Goal: Task Accomplishment & Management: Use online tool/utility

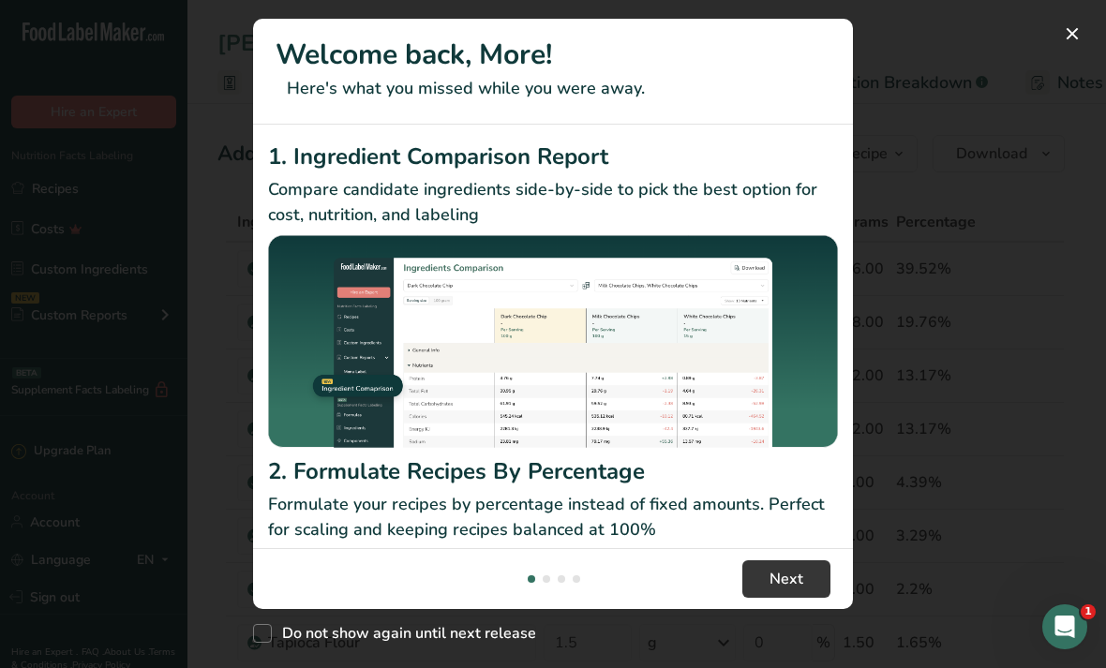
click at [1082, 30] on button "New Features" at bounding box center [1072, 34] width 30 height 30
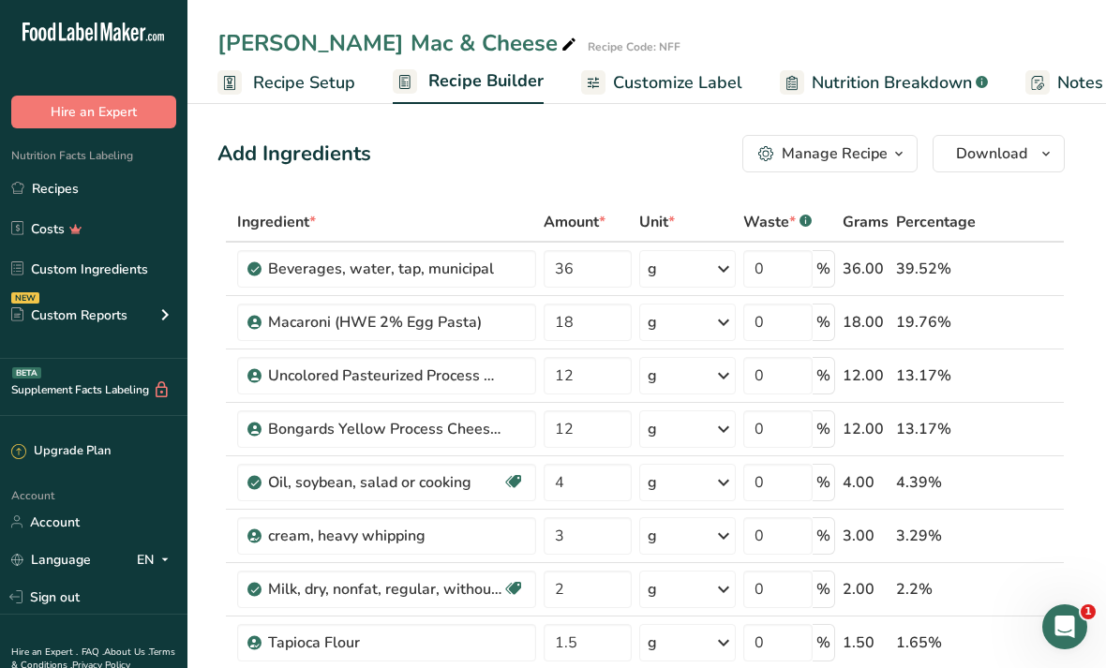
click at [145, 237] on link "Costs" at bounding box center [93, 229] width 187 height 36
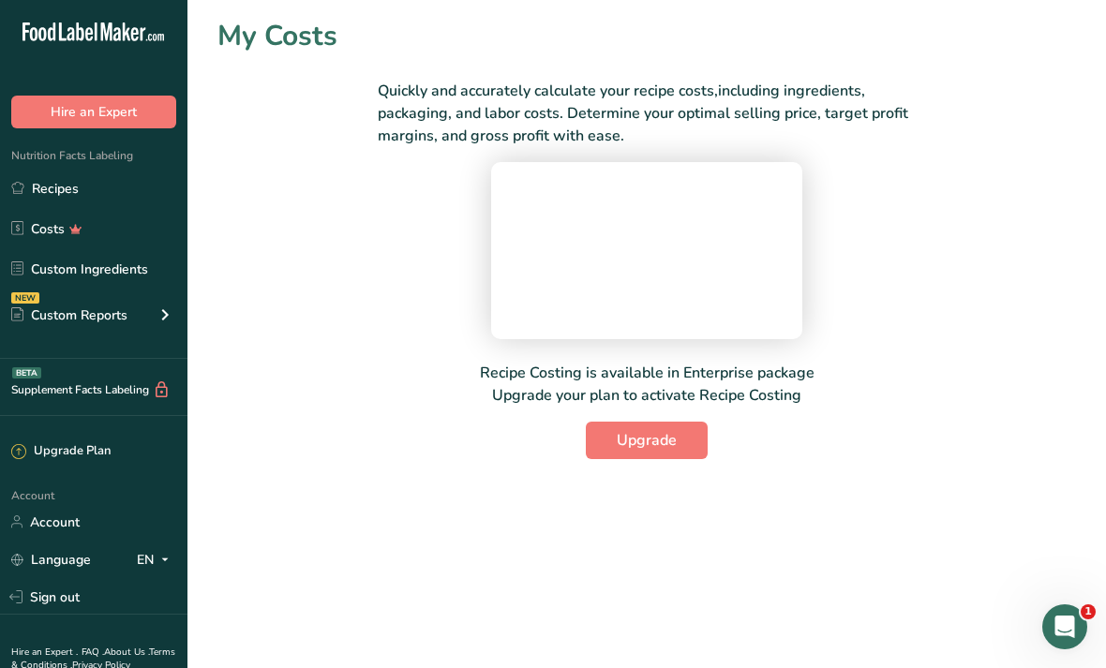
click at [139, 281] on link "Custom Ingredients" at bounding box center [93, 269] width 187 height 36
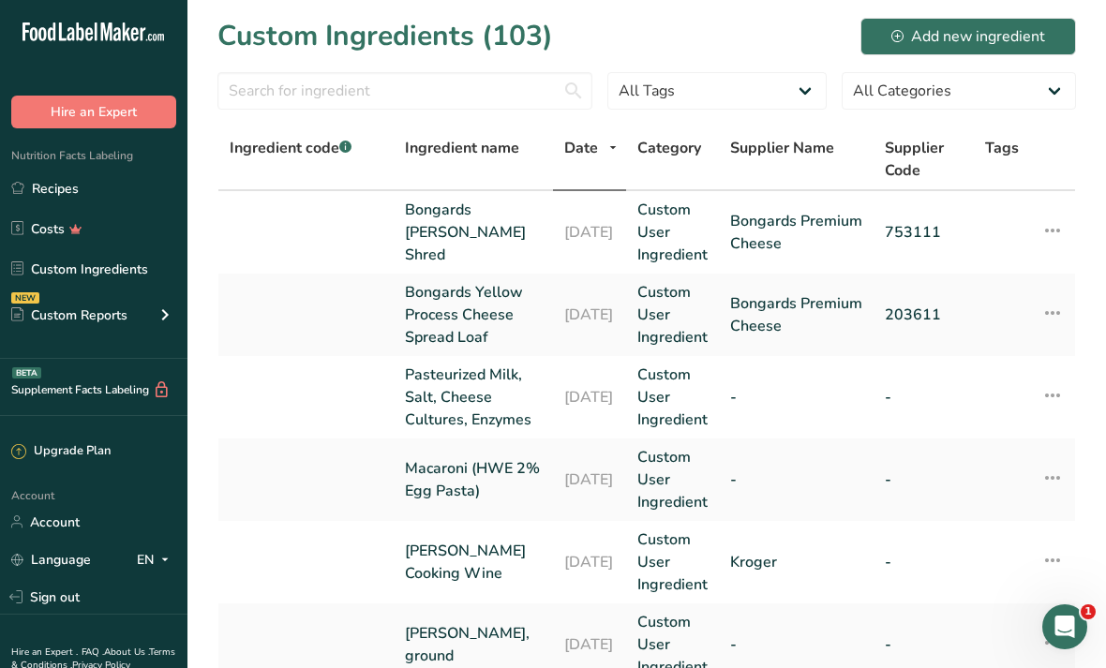
click at [1003, 53] on button "Add new ingredient" at bounding box center [968, 36] width 216 height 37
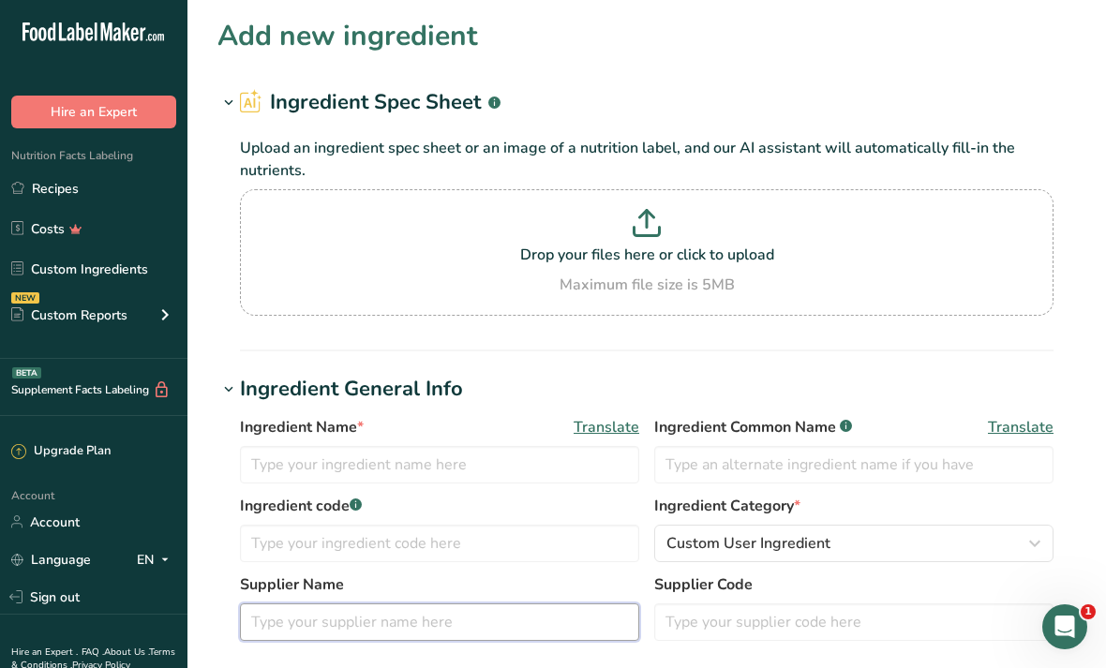
click at [469, 604] on input "text" at bounding box center [439, 621] width 399 height 37
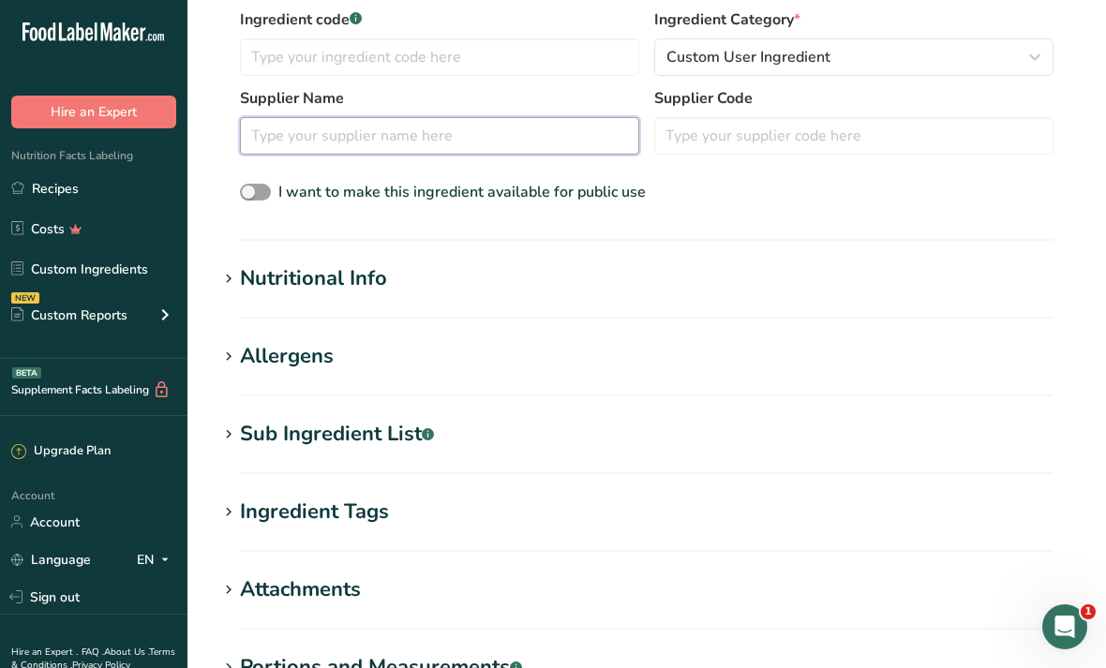
scroll to position [485, 0]
type input "[PERSON_NAME]"
click at [550, 432] on h1 "Sub Ingredient List .a-a{fill:#347362;}.b-a{fill:#fff;}" at bounding box center [646, 435] width 858 height 31
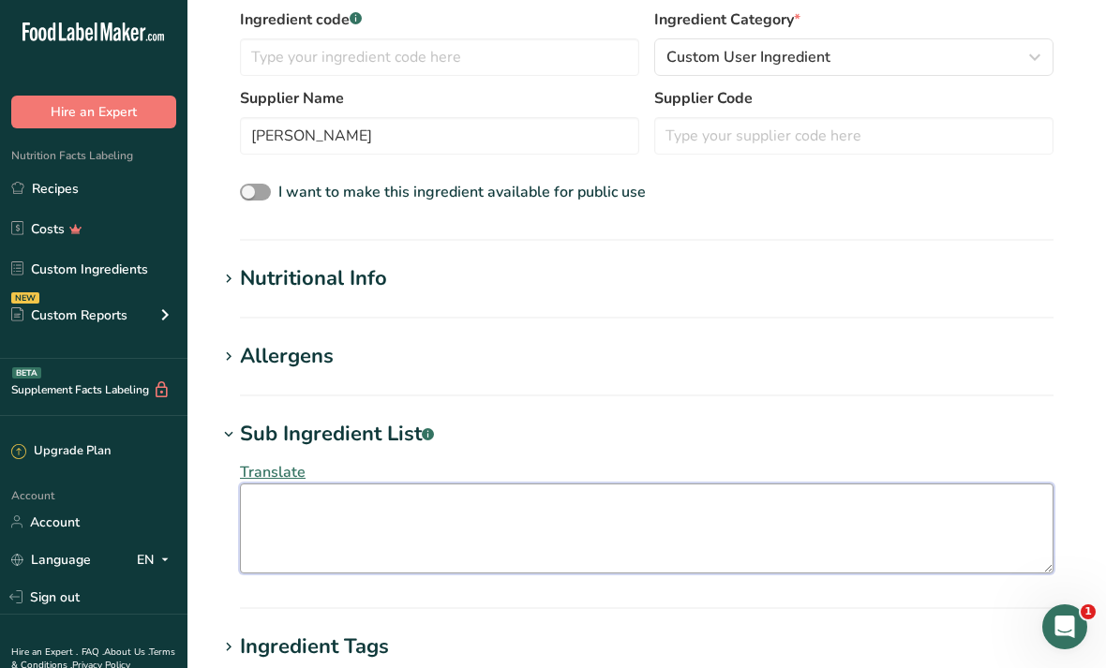
click at [758, 530] on textarea at bounding box center [646, 529] width 813 height 90
paste textarea "MILK, WATER, CREAM, SALT, [MEDICAL_DATA], CHEESE CULTURE, ENZYMES. CONTAINS: MI…"
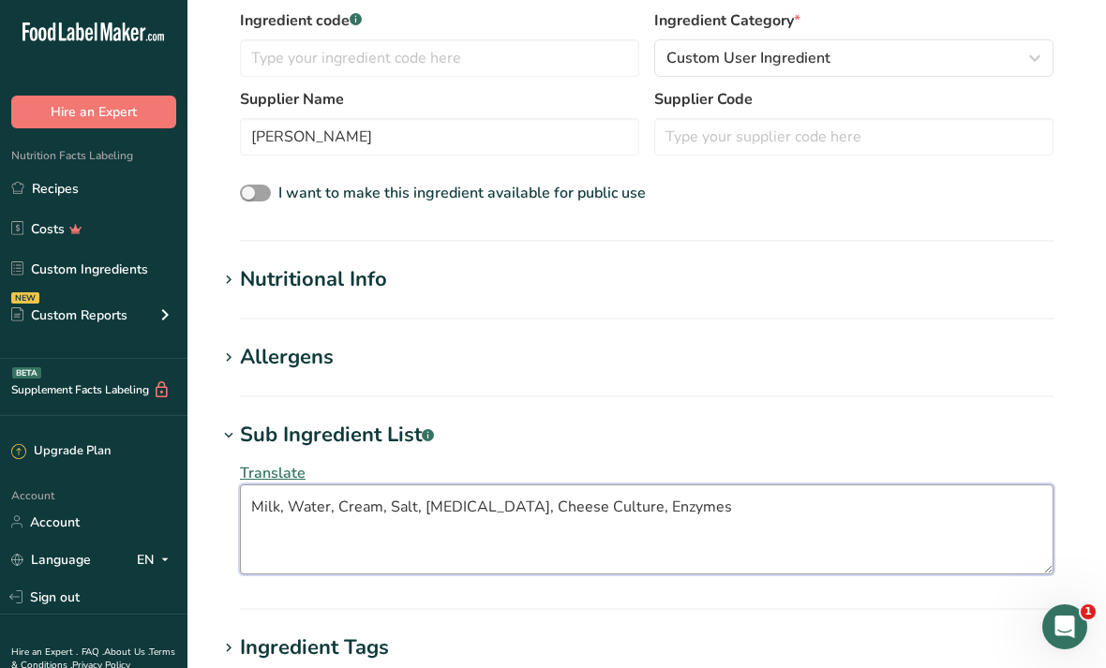
type textarea "Milk, Water, Cream, Salt, [MEDICAL_DATA], Cheese Culture, Enzymes"
click at [767, 292] on h1 "Nutritional Info" at bounding box center [646, 279] width 858 height 31
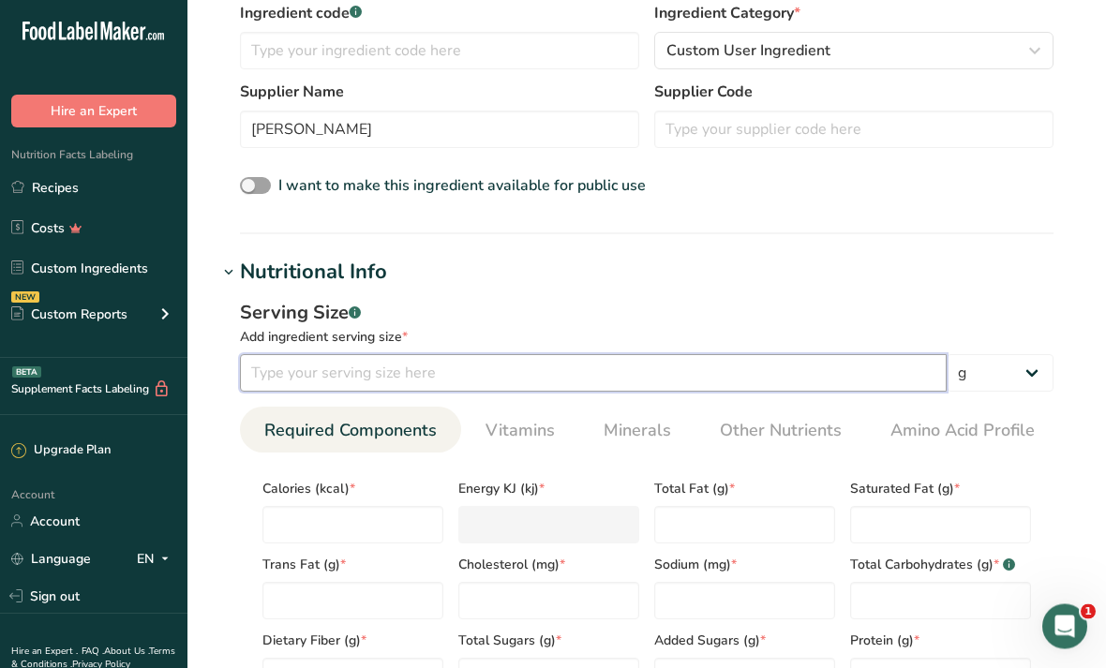
click at [781, 375] on input "number" at bounding box center [593, 373] width 707 height 37
type input "1"
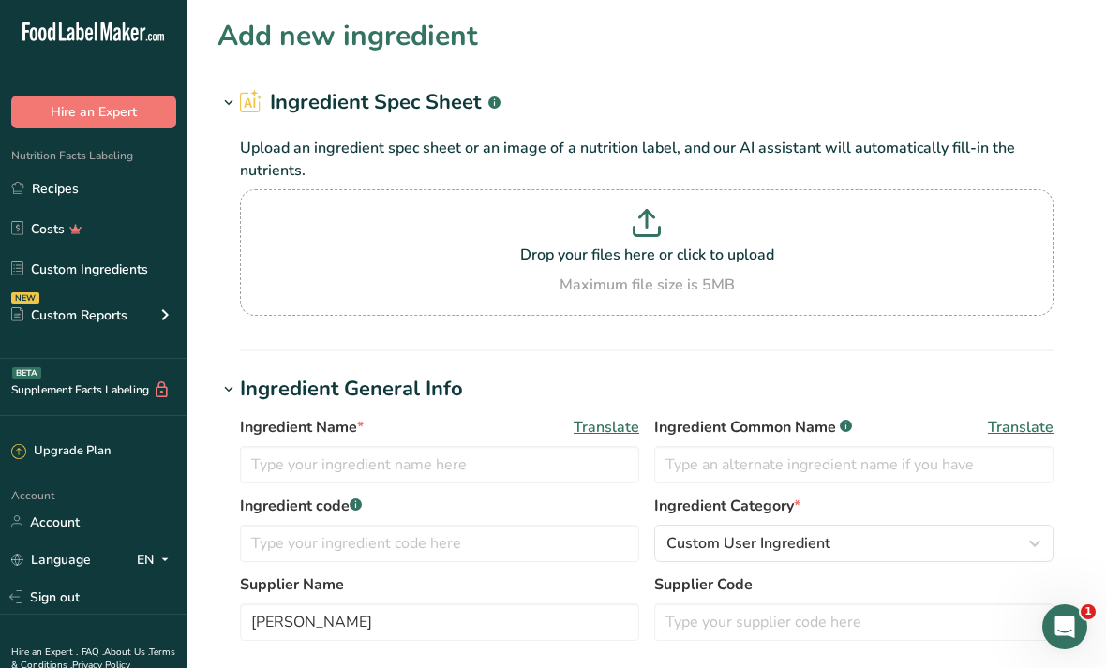
scroll to position [499, 0]
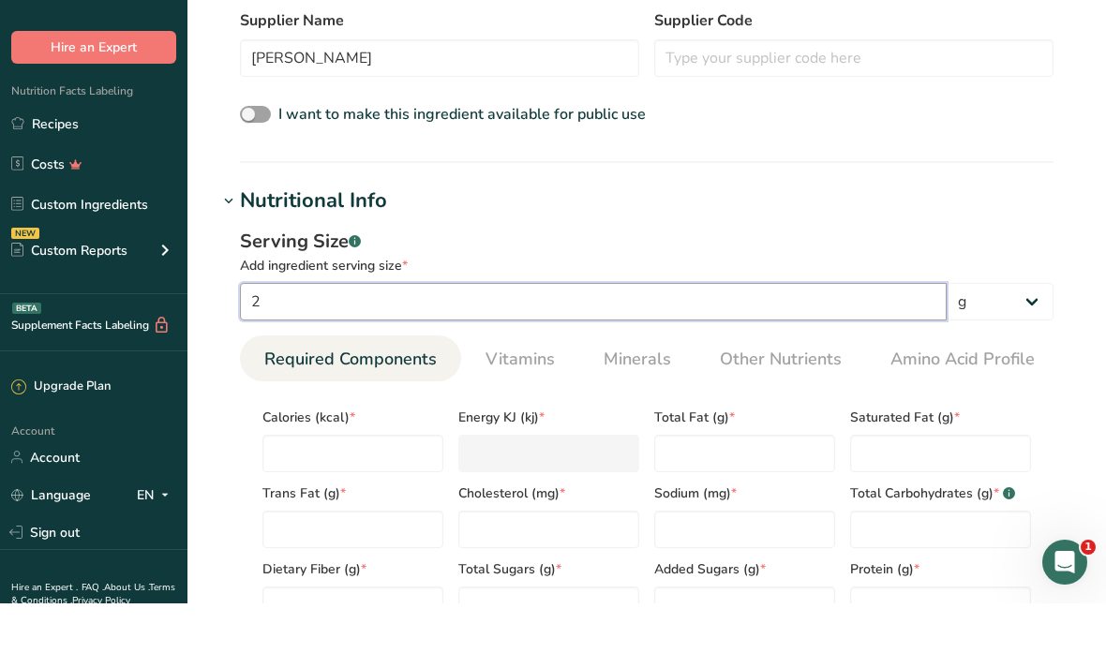
type input "28"
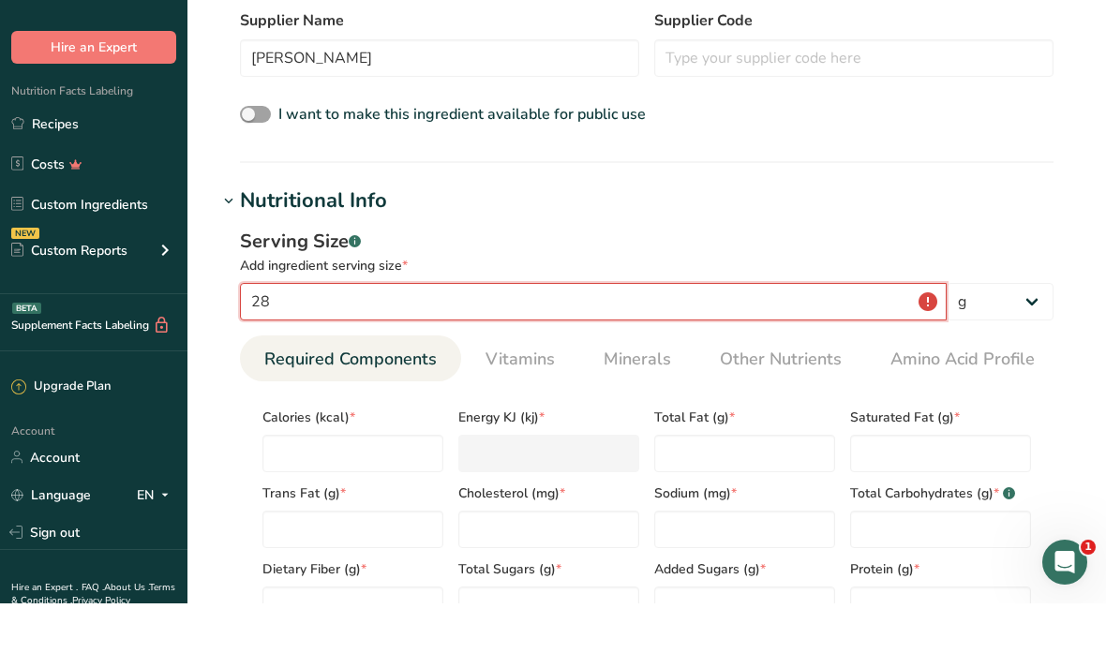
type input "28"
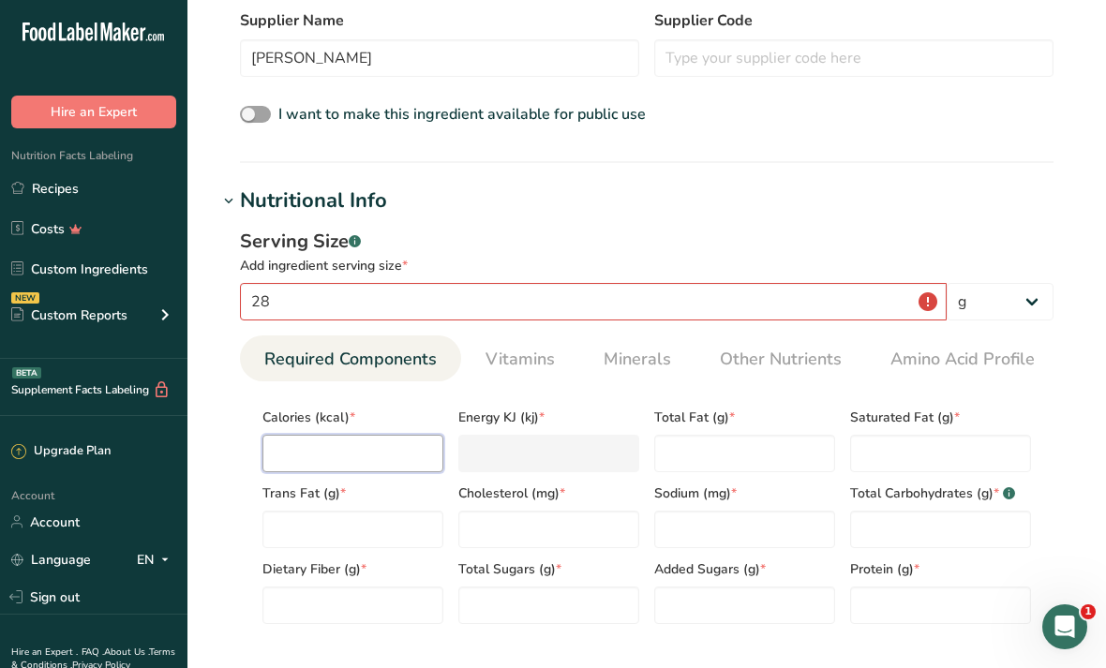
click at [386, 453] on input "number" at bounding box center [352, 453] width 181 height 37
type input "1"
type KJ "4.2"
type input "10"
type KJ "41.8"
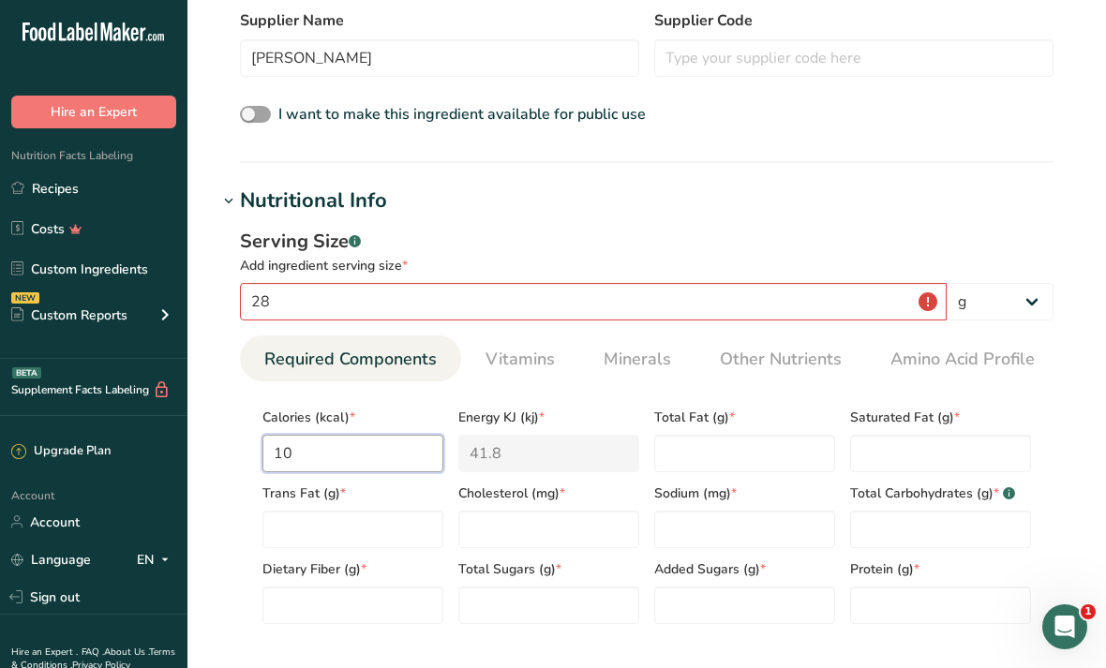
type input "100"
type KJ "418.4"
type input "100"
type Fat "9"
type Fat "5"
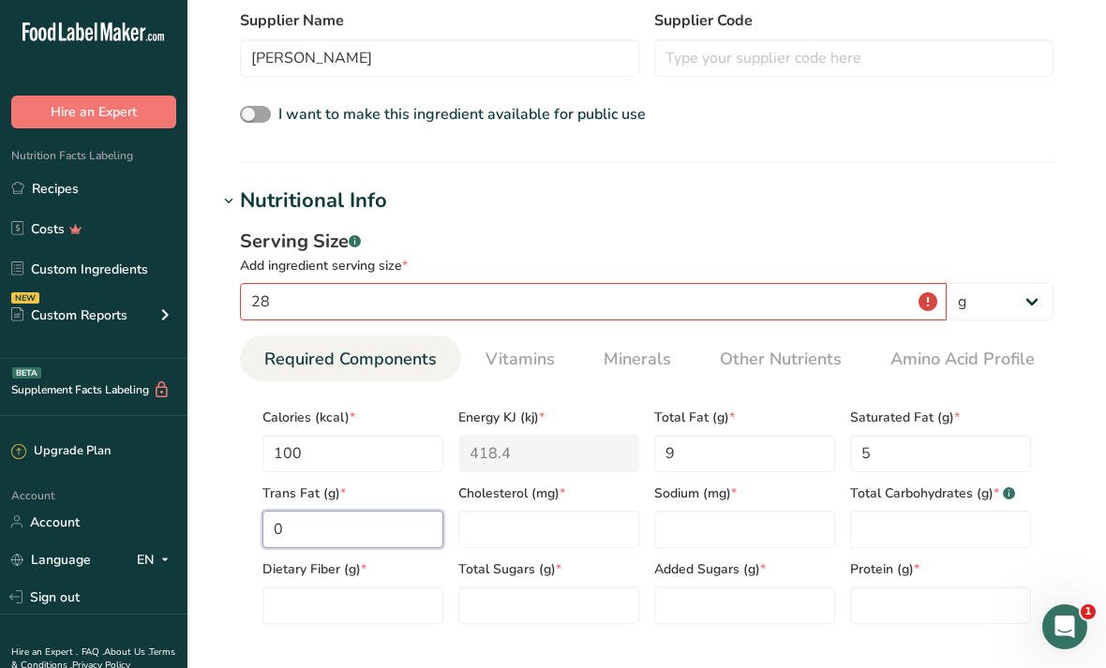
type Fat "0"
type input "30"
type input "410"
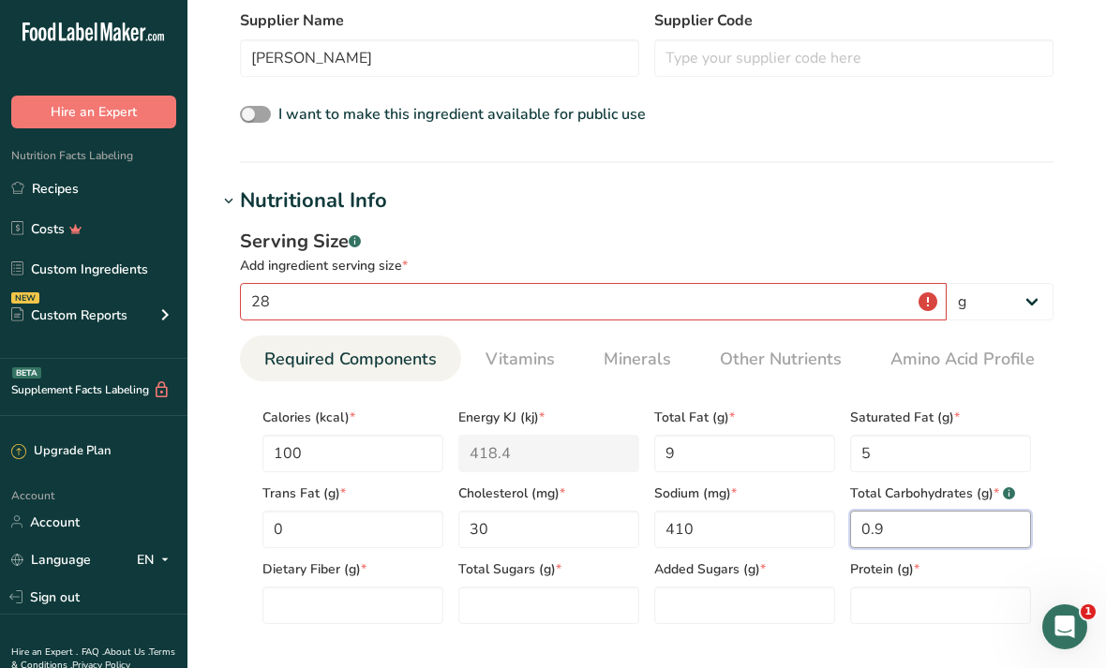
type Carbohydrates "0.9"
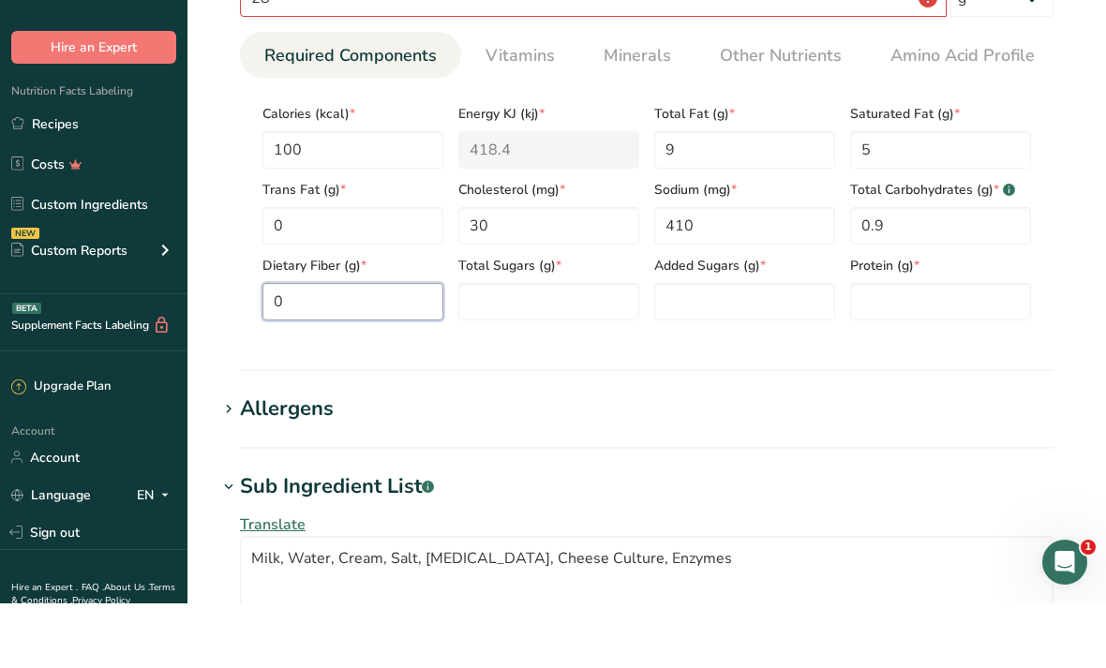
type Fiber "0"
type Sugars "0"
type input "6"
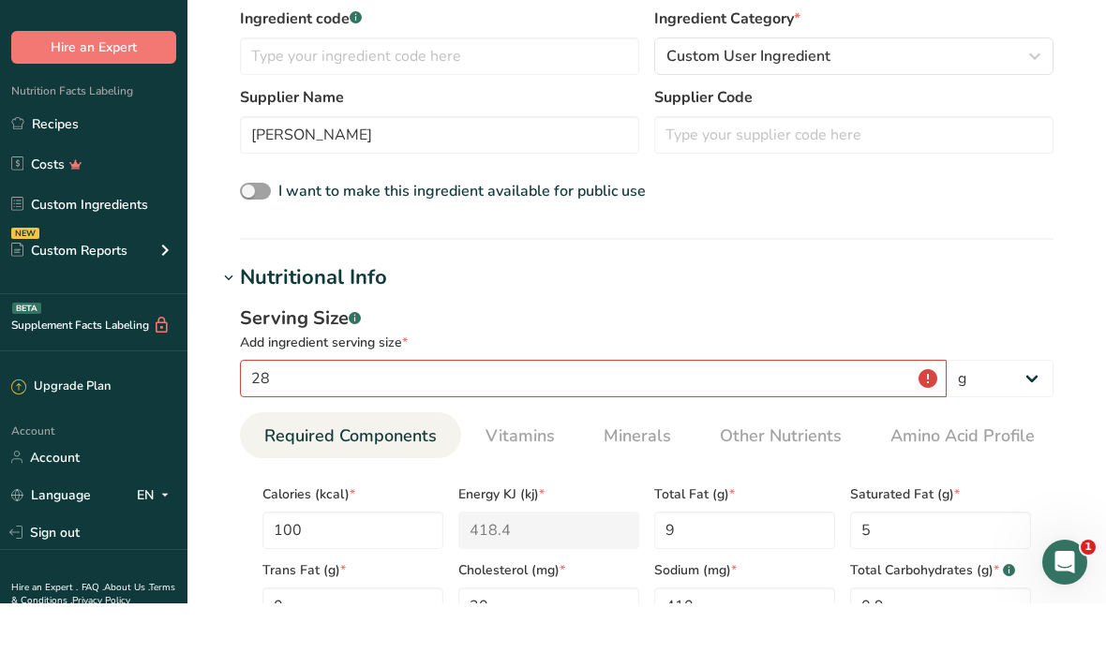
click at [524, 488] on span "Vitamins" at bounding box center [519, 500] width 69 height 25
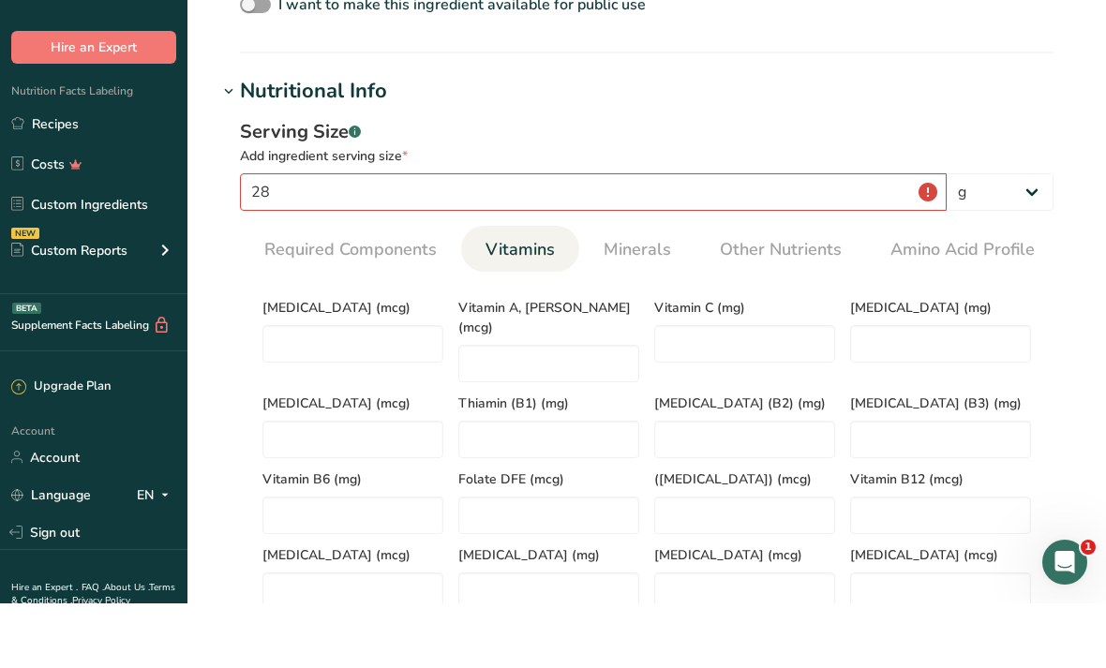
scroll to position [675, 0]
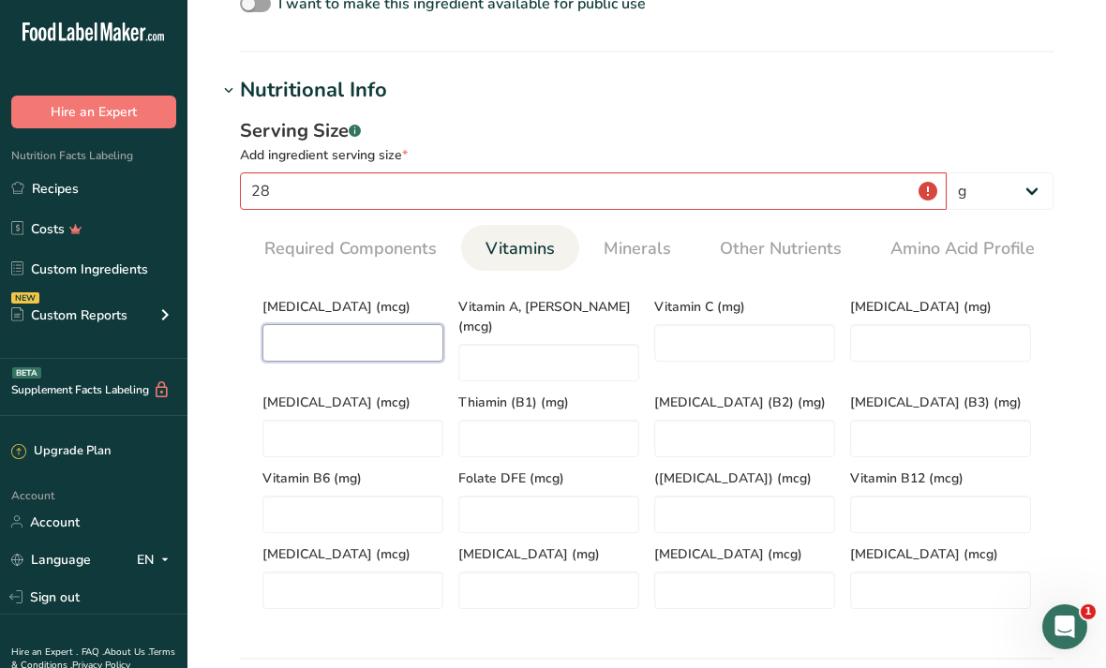
click at [351, 339] on D "number" at bounding box center [352, 342] width 181 height 37
type D "0.1"
click at [627, 254] on span "Minerals" at bounding box center [636, 249] width 67 height 25
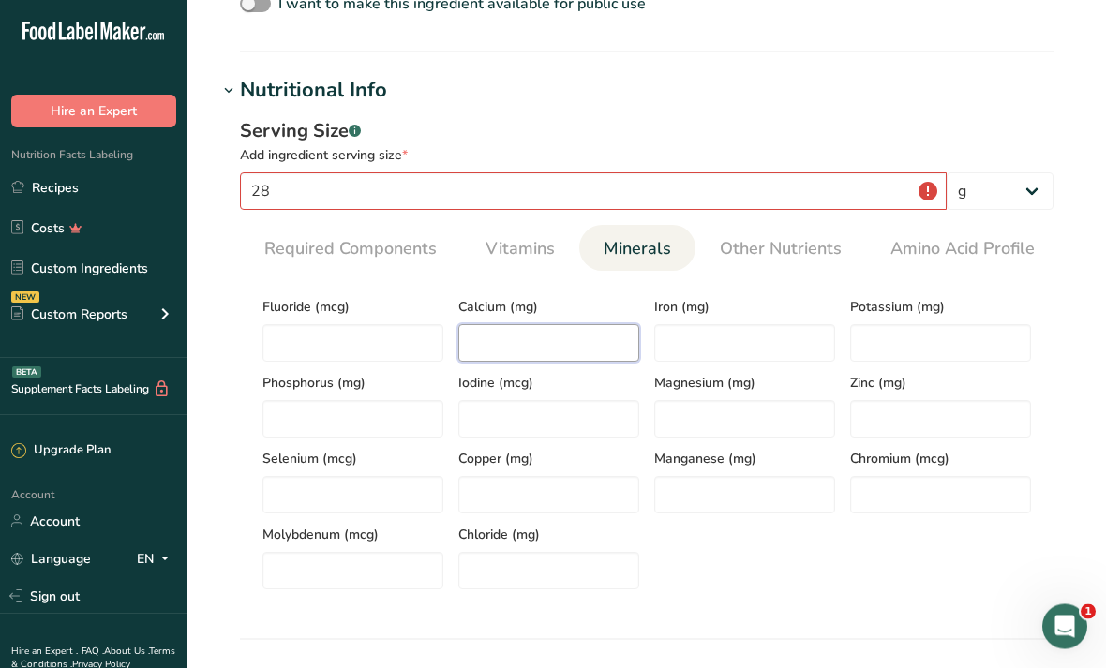
click at [549, 360] on input "number" at bounding box center [548, 343] width 181 height 37
type input "160"
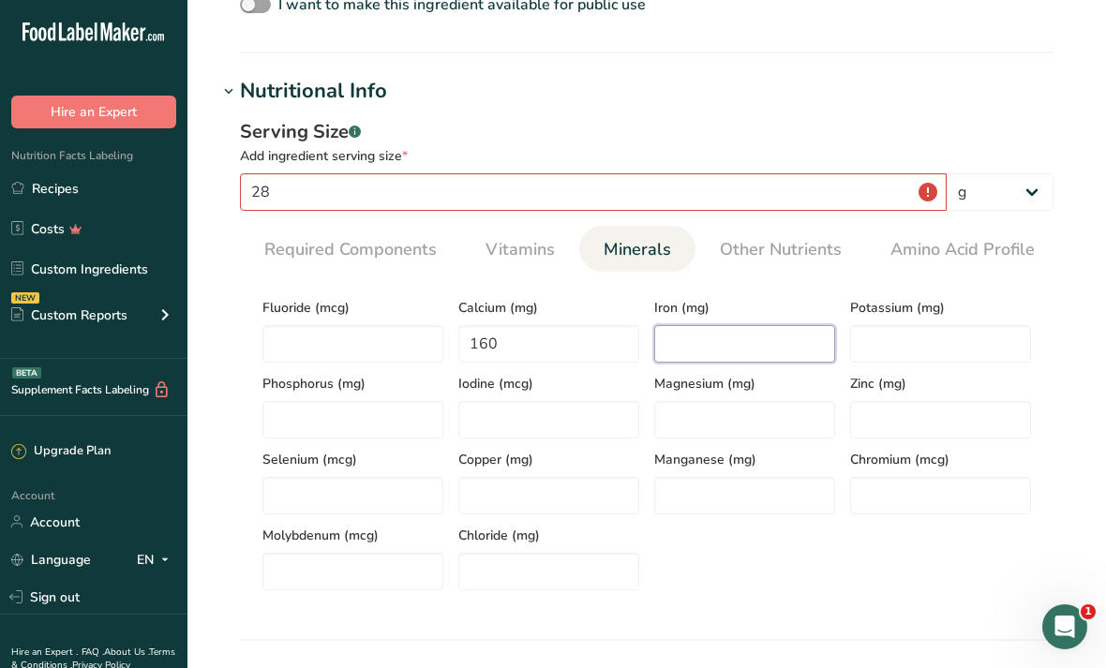
click at [755, 334] on input "number" at bounding box center [744, 343] width 181 height 37
type input "0.1"
click at [960, 336] on input "number" at bounding box center [940, 343] width 181 height 37
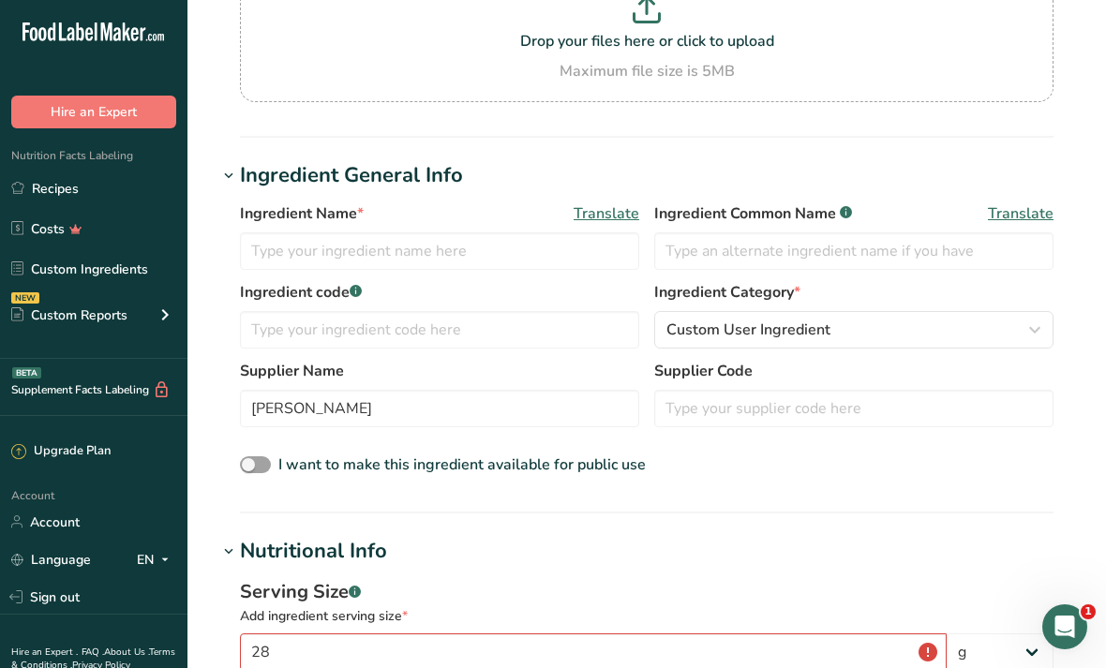
scroll to position [0, 0]
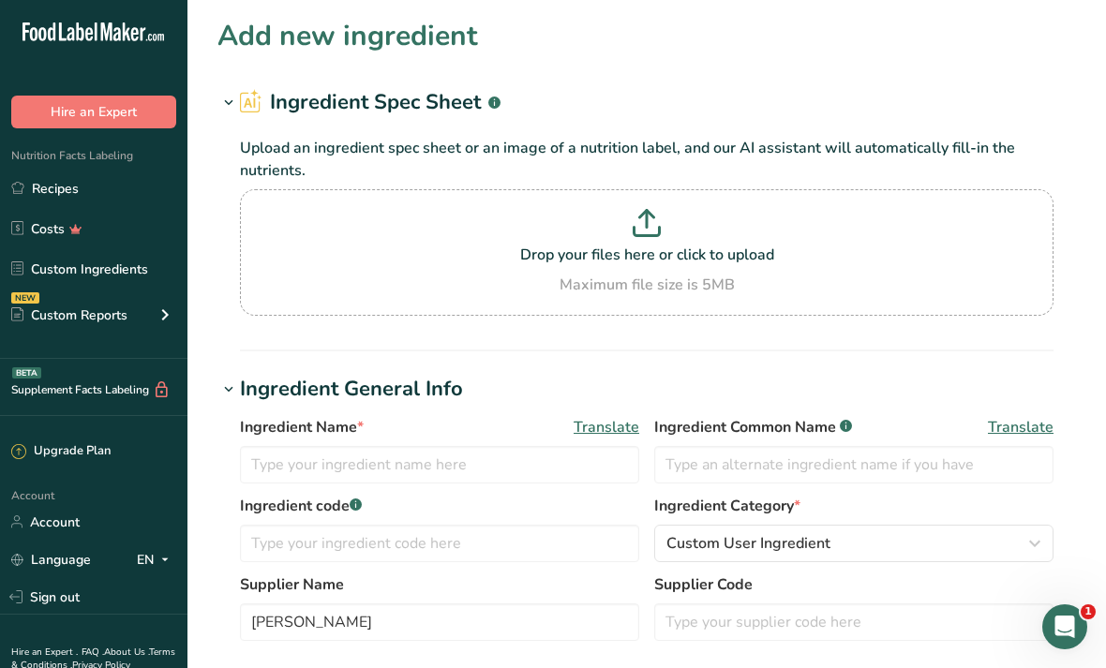
type input "40"
click at [531, 469] on input "text" at bounding box center [439, 464] width 399 height 37
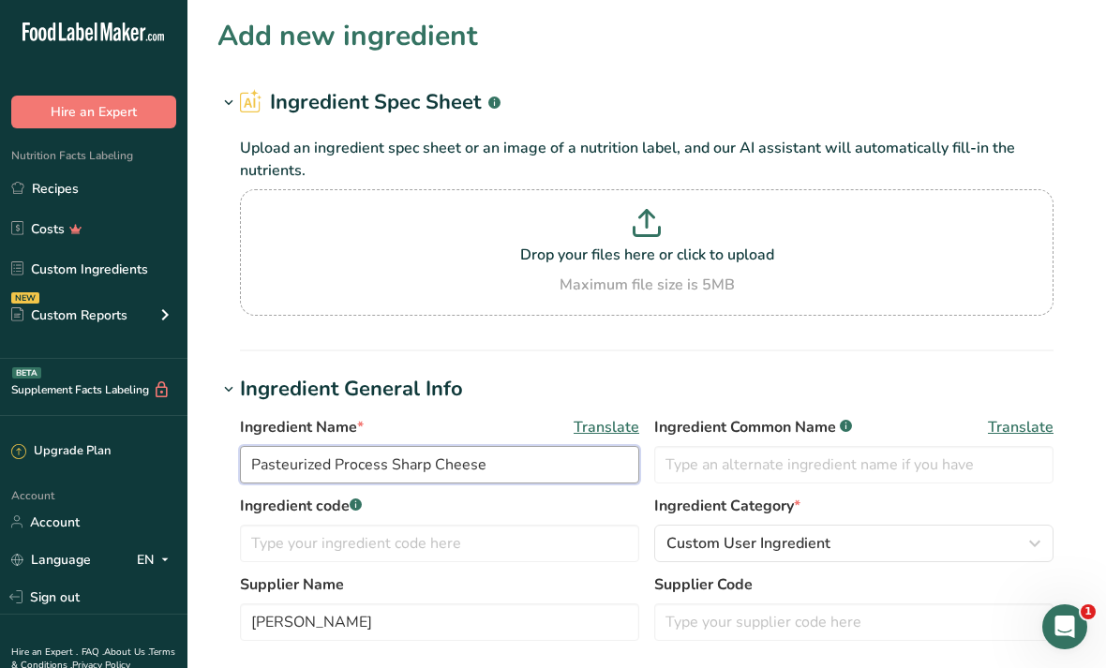
type input "Pasteurized Process Sharp Cheese"
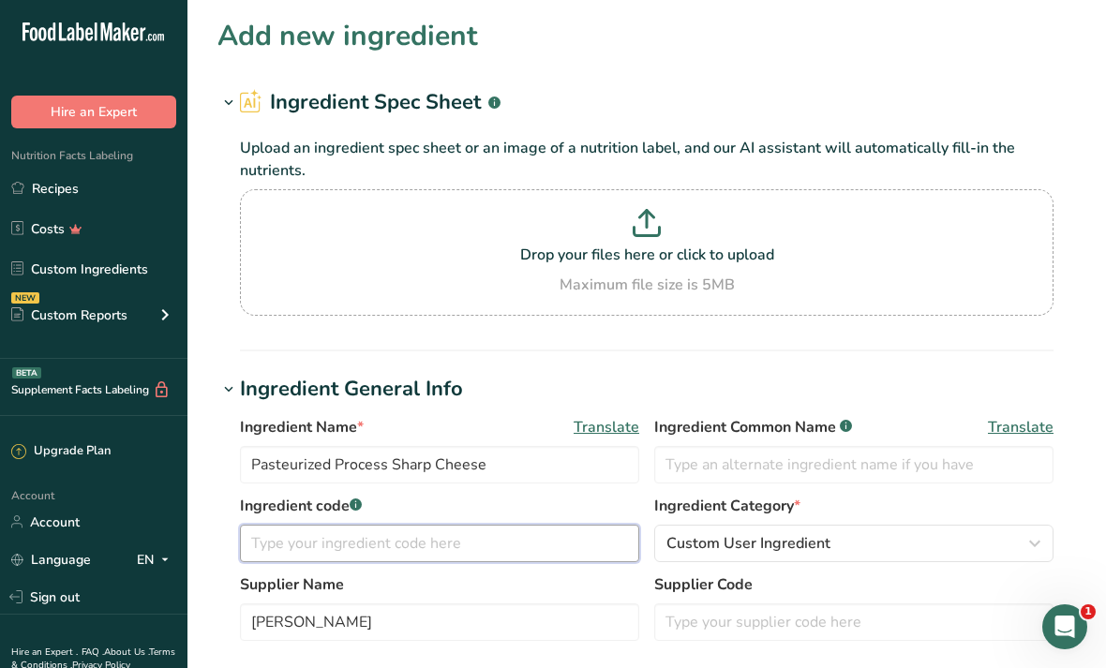
click at [560, 531] on input "text" at bounding box center [439, 543] width 399 height 37
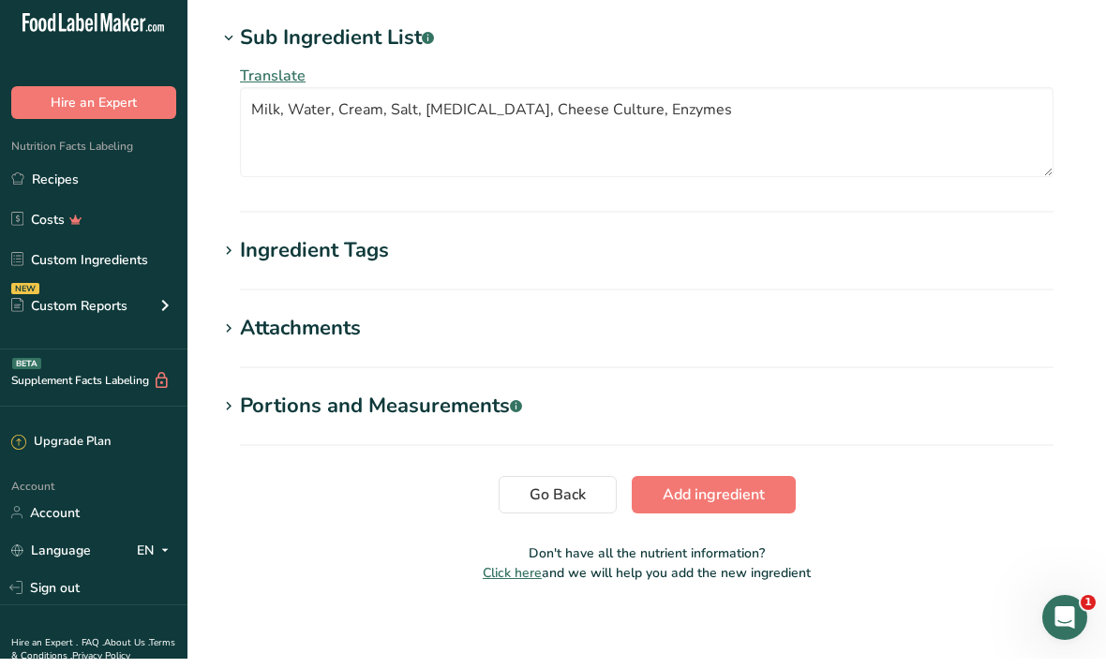
scroll to position [1397, 0]
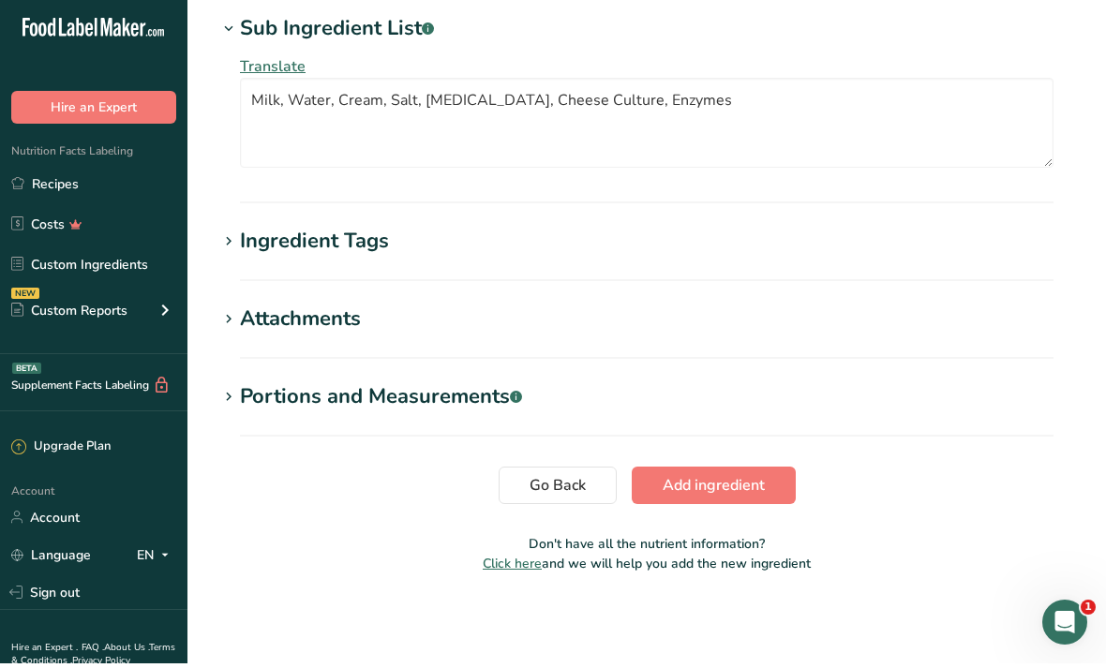
type input "30666"
click at [763, 492] on span "Add ingredient" at bounding box center [713, 490] width 102 height 22
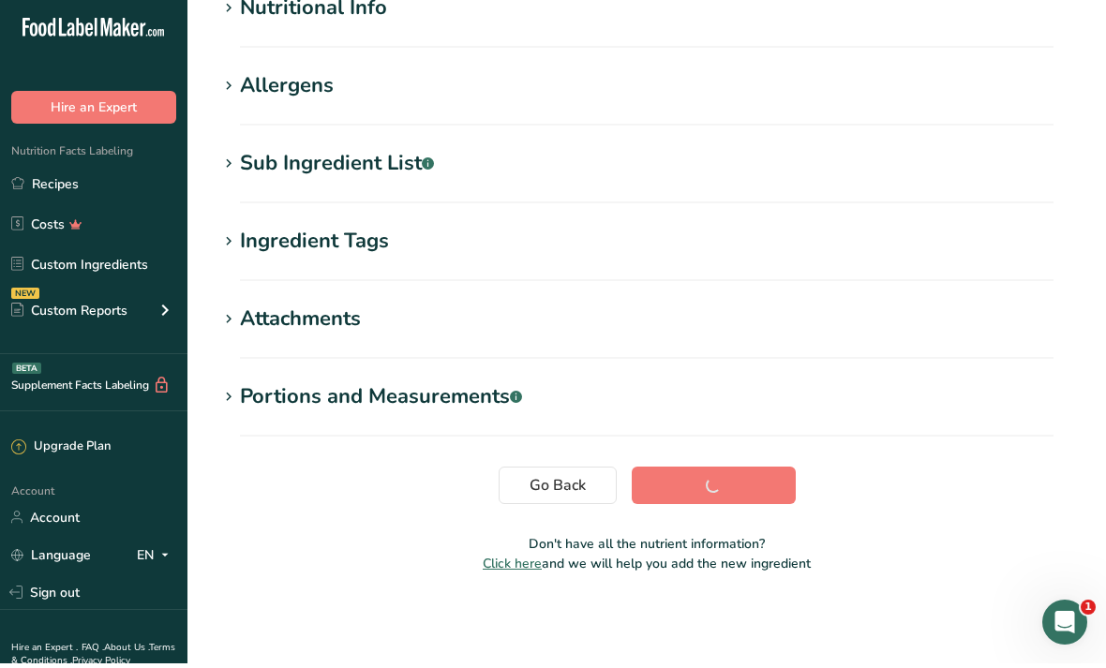
scroll to position [186, 0]
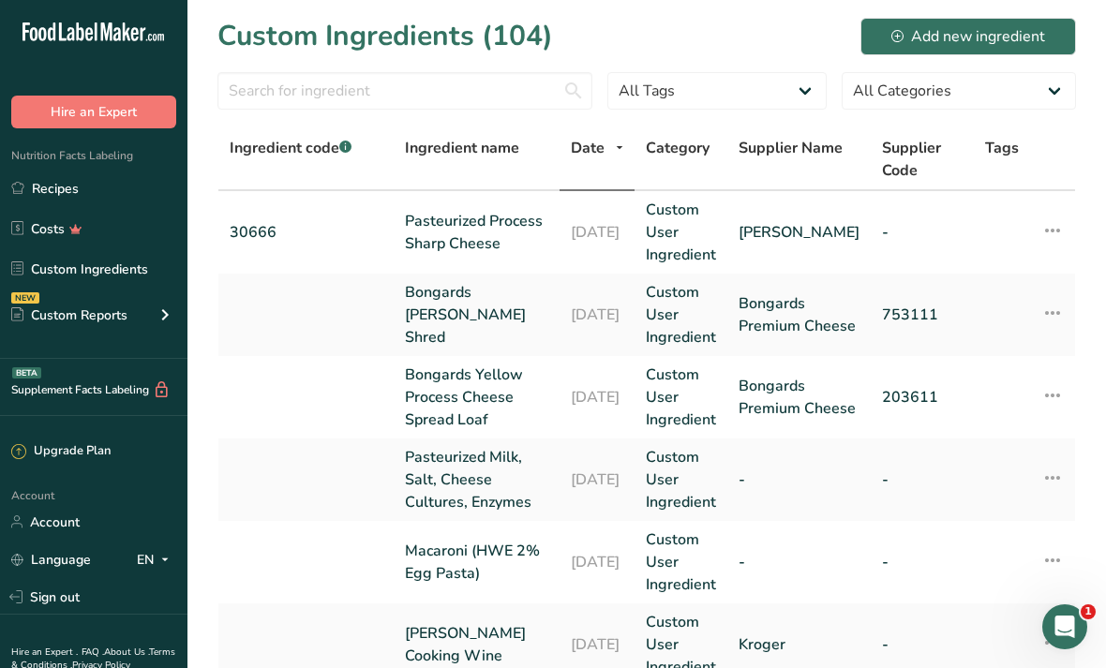
click at [133, 178] on link "Recipes" at bounding box center [93, 189] width 187 height 36
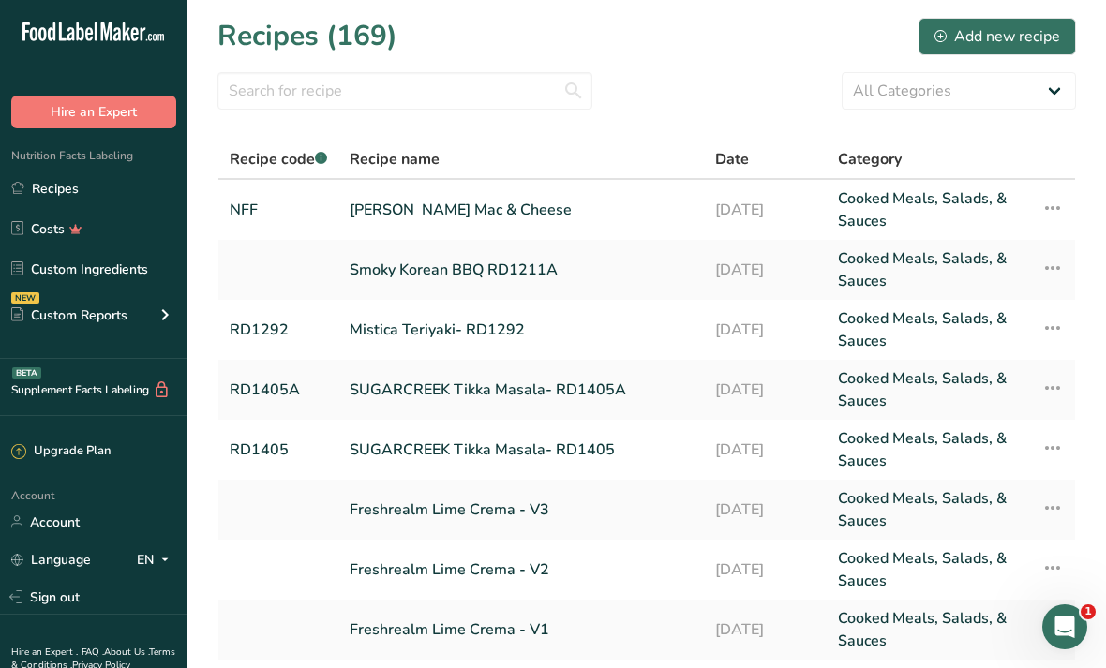
click at [592, 220] on link "[PERSON_NAME] Mac & Cheese" at bounding box center [521, 209] width 343 height 45
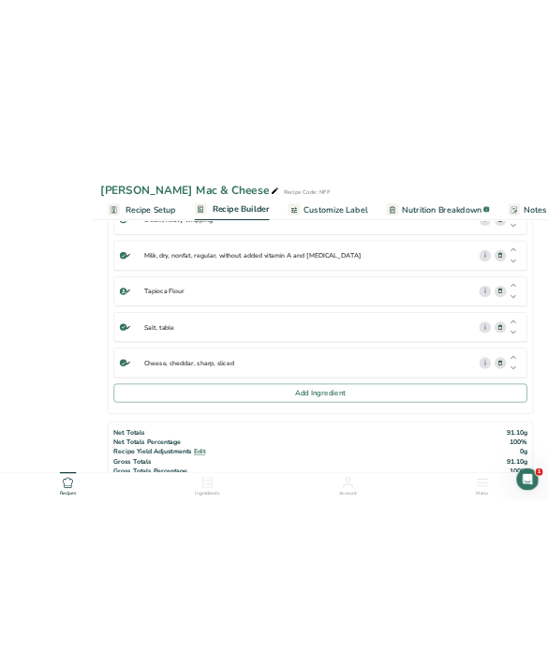
scroll to position [513, 0]
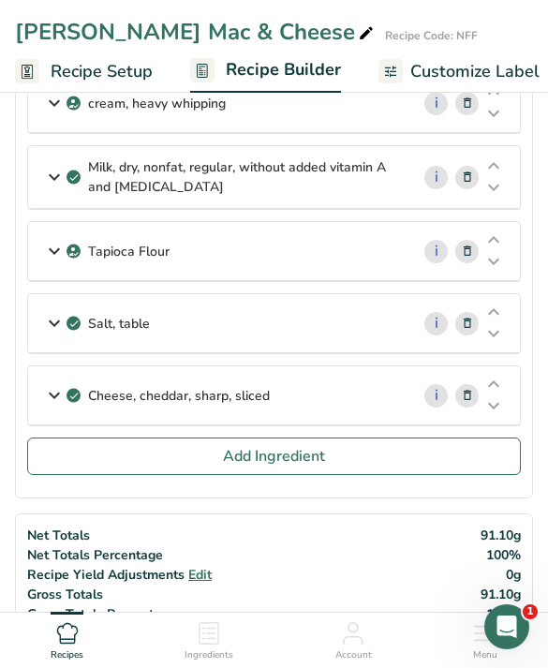
click at [346, 377] on div "Cheese, cheddar, sharp, sliced" at bounding box center [218, 395] width 381 height 58
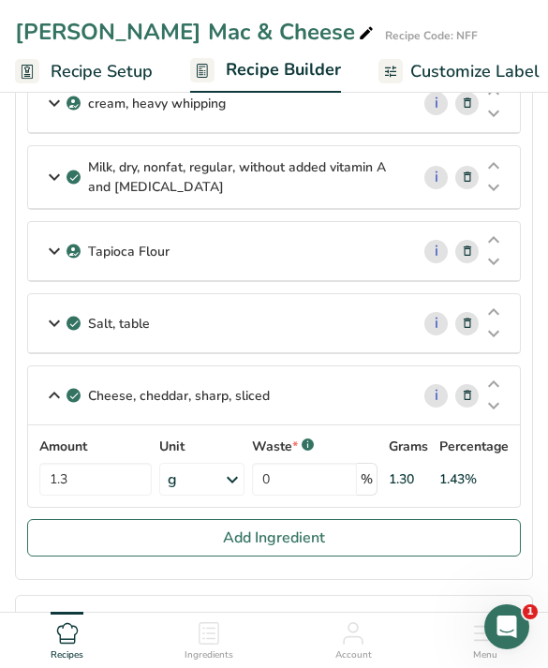
click at [475, 398] on span at bounding box center [467, 395] width 22 height 22
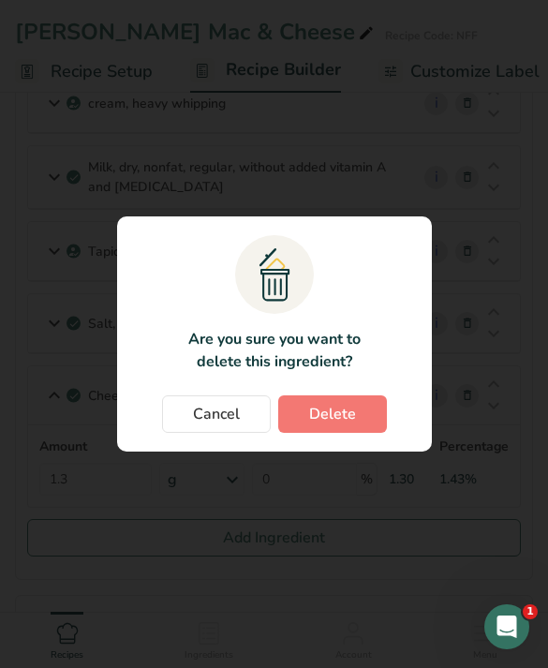
click at [377, 423] on button "Delete" at bounding box center [332, 413] width 109 height 37
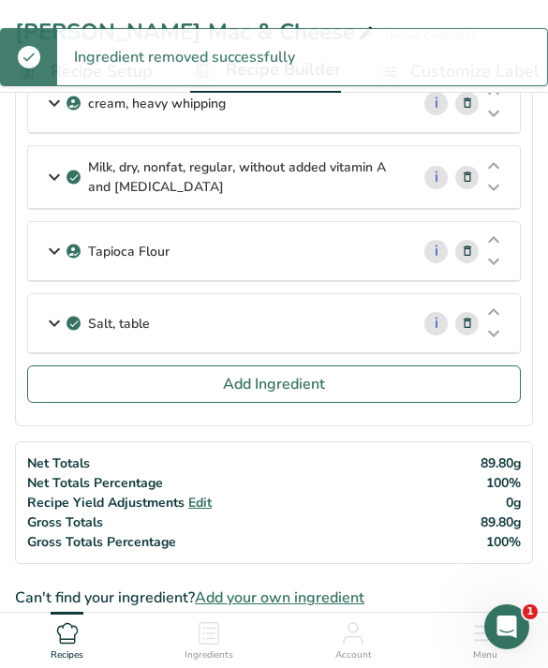
click at [353, 389] on button "Add Ingredient" at bounding box center [274, 383] width 494 height 37
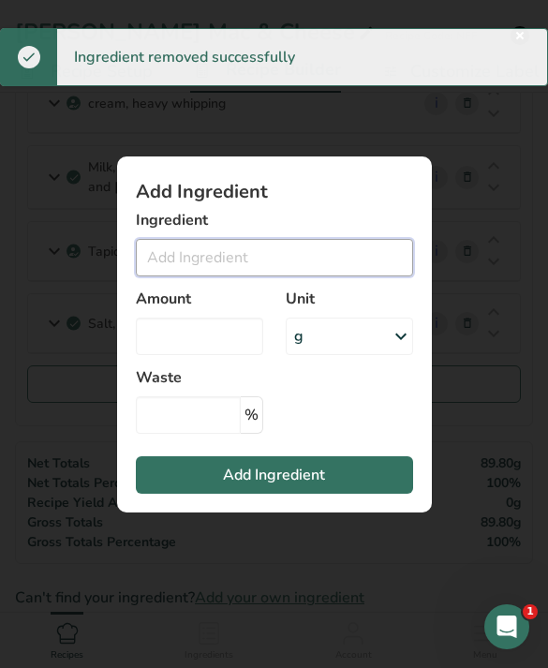
click at [362, 262] on input "Add ingredient modal" at bounding box center [274, 257] width 277 height 37
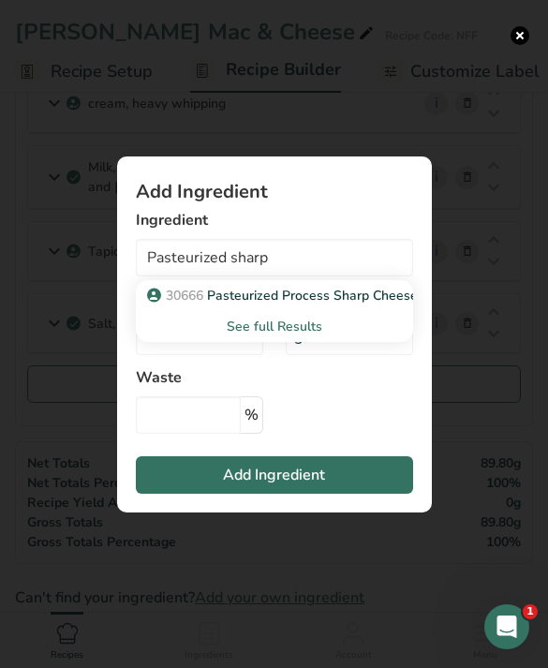
click at [389, 300] on p "30666 Pasteurized Process Sharp Cheese" at bounding box center [284, 296] width 267 height 20
type input "Pasteurized Process Sharp Cheese"
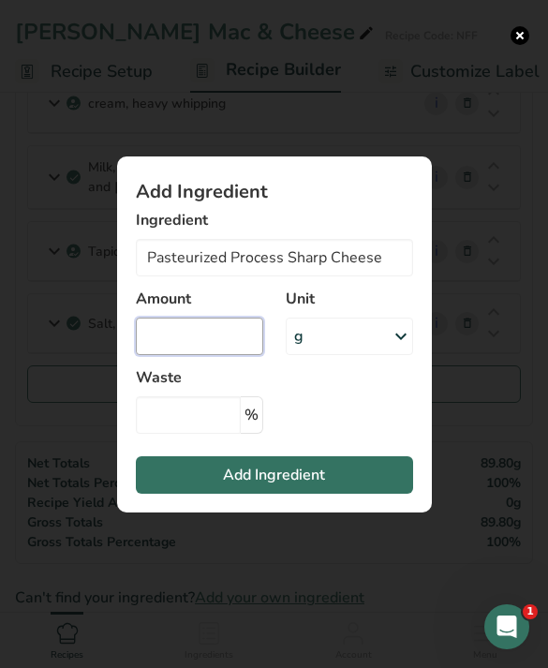
click at [209, 325] on input "Add ingredient modal" at bounding box center [199, 336] width 127 height 37
type input "1.3"
click at [359, 463] on button "Add Ingredient" at bounding box center [274, 474] width 277 height 37
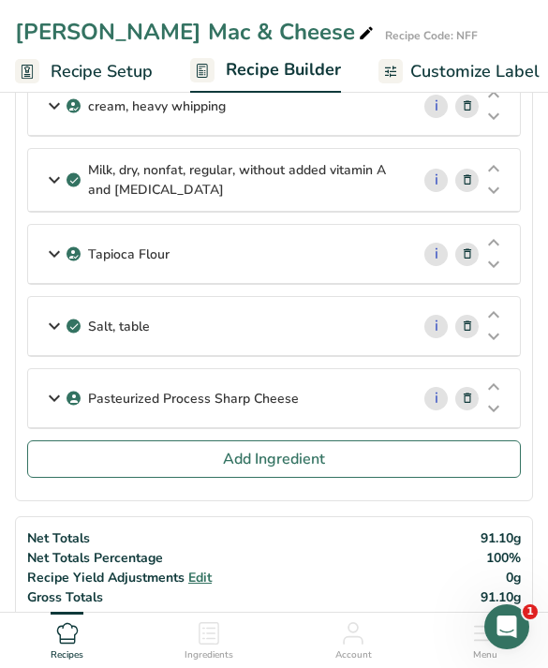
scroll to position [512, 0]
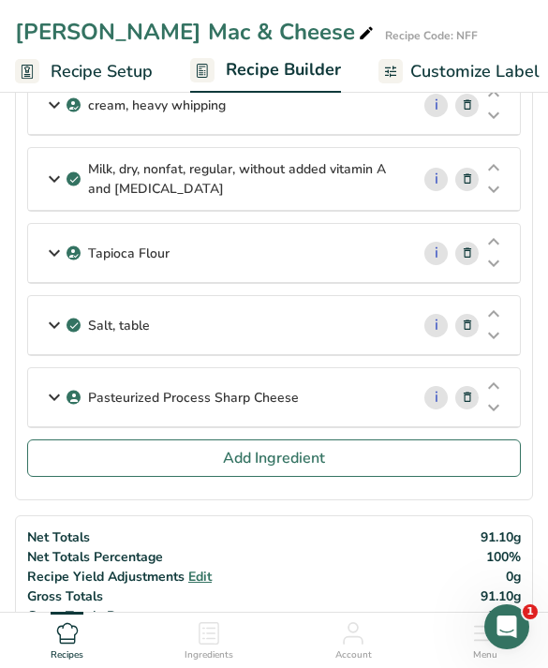
click at [196, 447] on button "Add Ingredient" at bounding box center [274, 457] width 494 height 37
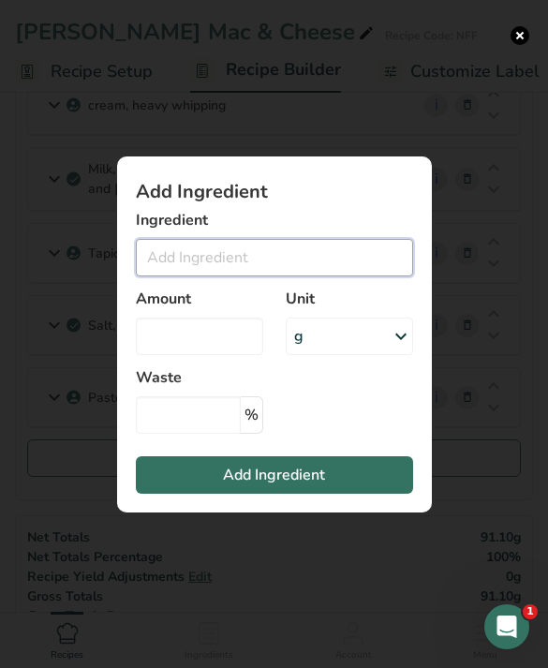
click at [205, 273] on input "Add ingredient modal" at bounding box center [274, 257] width 277 height 37
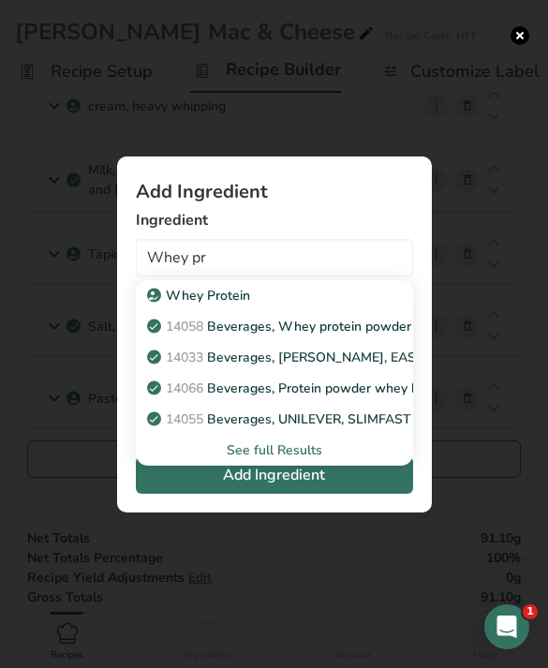
click at [305, 301] on div "Whey Protein" at bounding box center [259, 296] width 217 height 20
type input "Whey Protein"
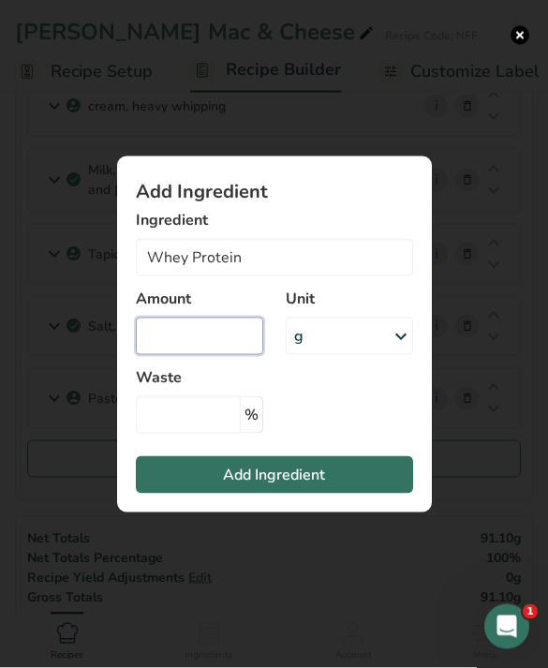
click at [215, 338] on input "Add ingredient modal" at bounding box center [199, 336] width 127 height 37
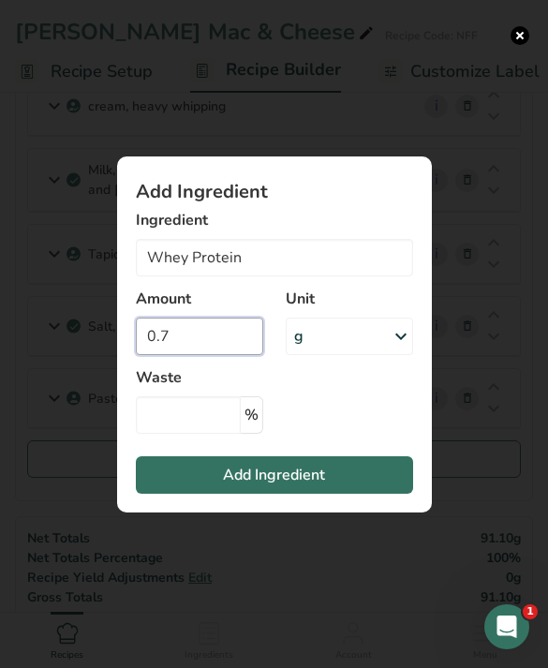
type input "0.7"
click at [337, 476] on button "Add Ingredient" at bounding box center [274, 474] width 277 height 37
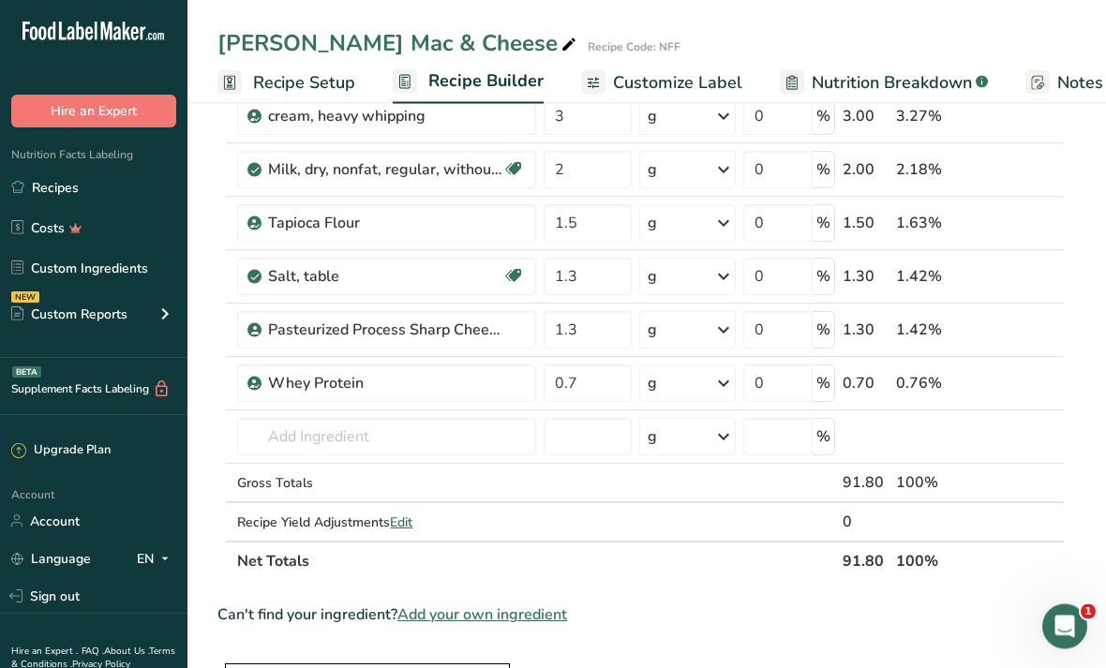
scroll to position [419, 0]
click at [735, 92] on span "Customize Label" at bounding box center [677, 82] width 129 height 25
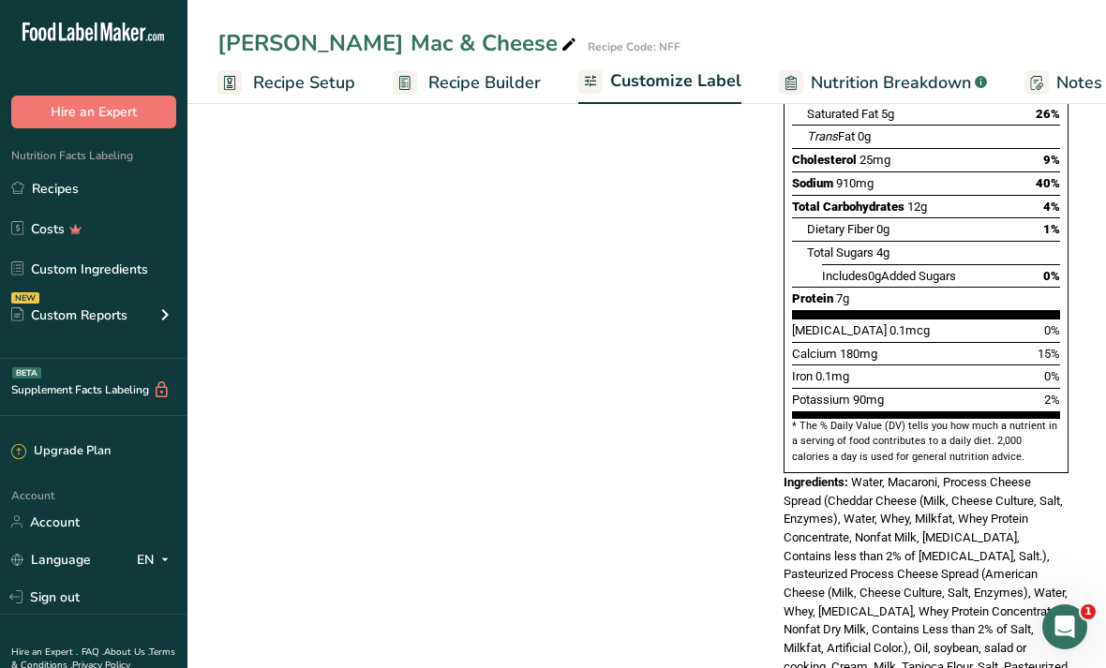
click at [496, 93] on span "Recipe Builder" at bounding box center [484, 82] width 112 height 25
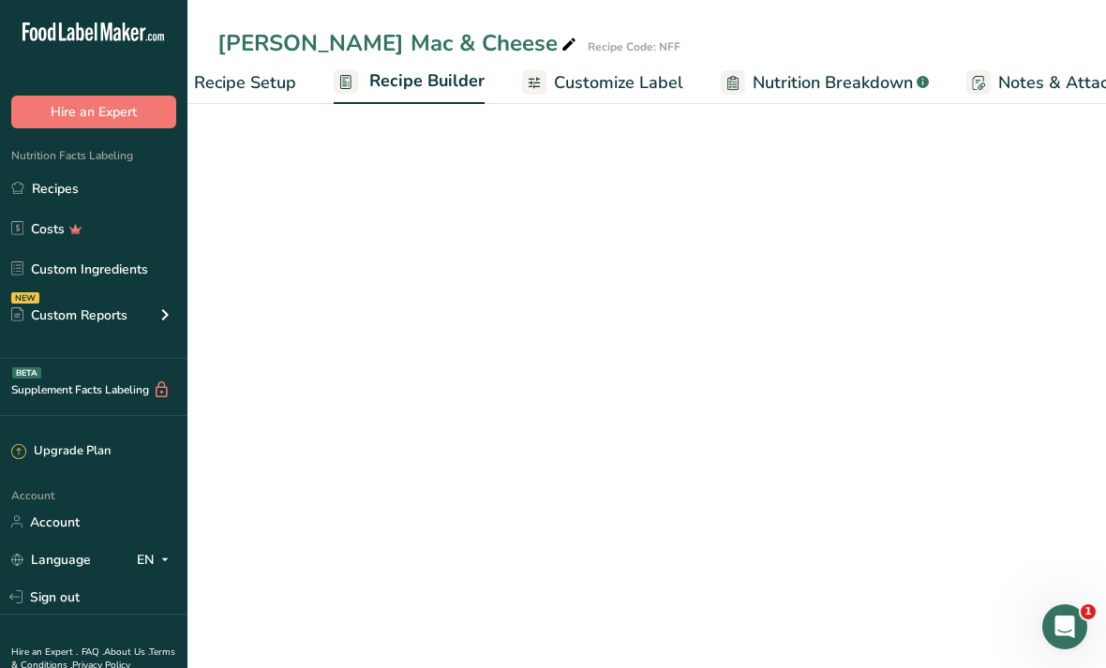
scroll to position [0, 181]
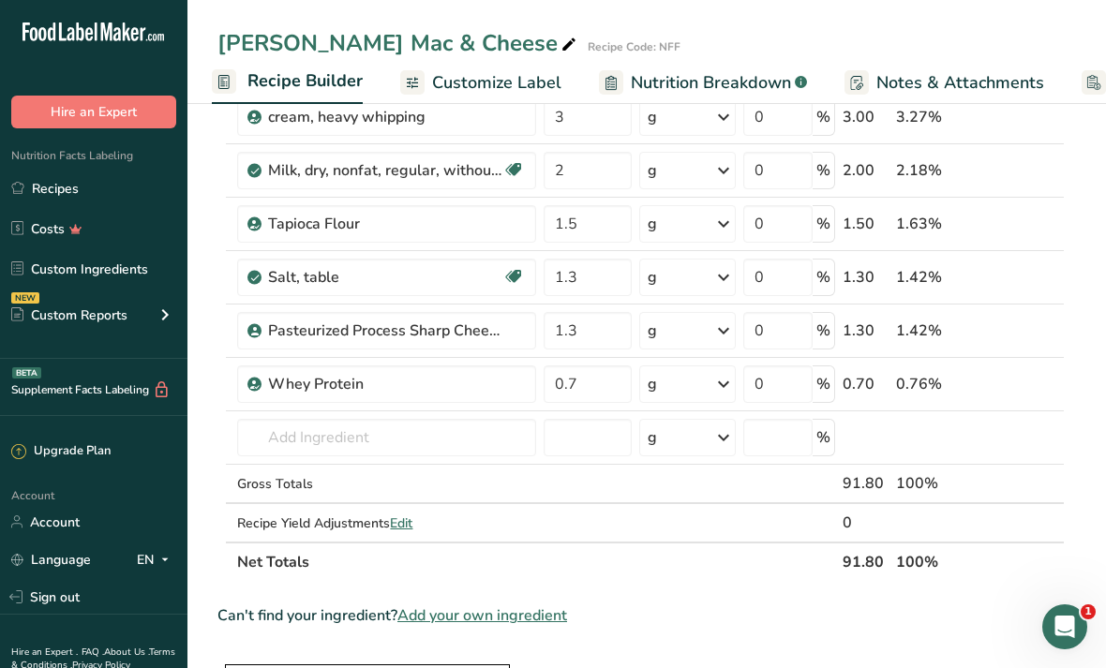
click at [497, 86] on span "Customize Label" at bounding box center [496, 82] width 129 height 25
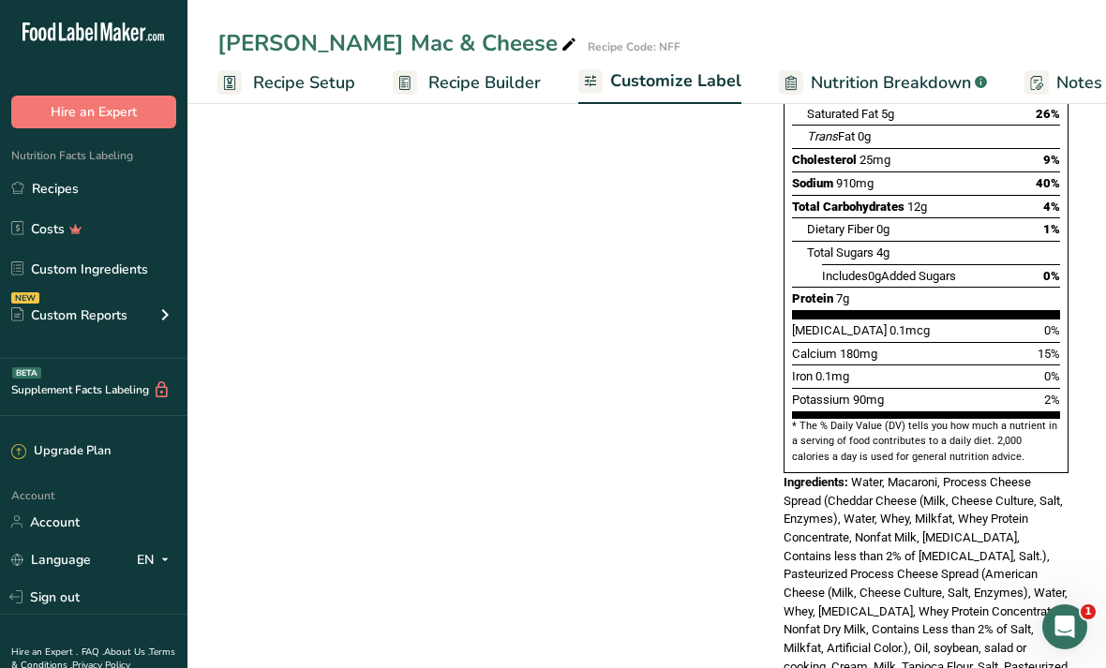
click at [472, 101] on link "Recipe Builder" at bounding box center [467, 83] width 148 height 42
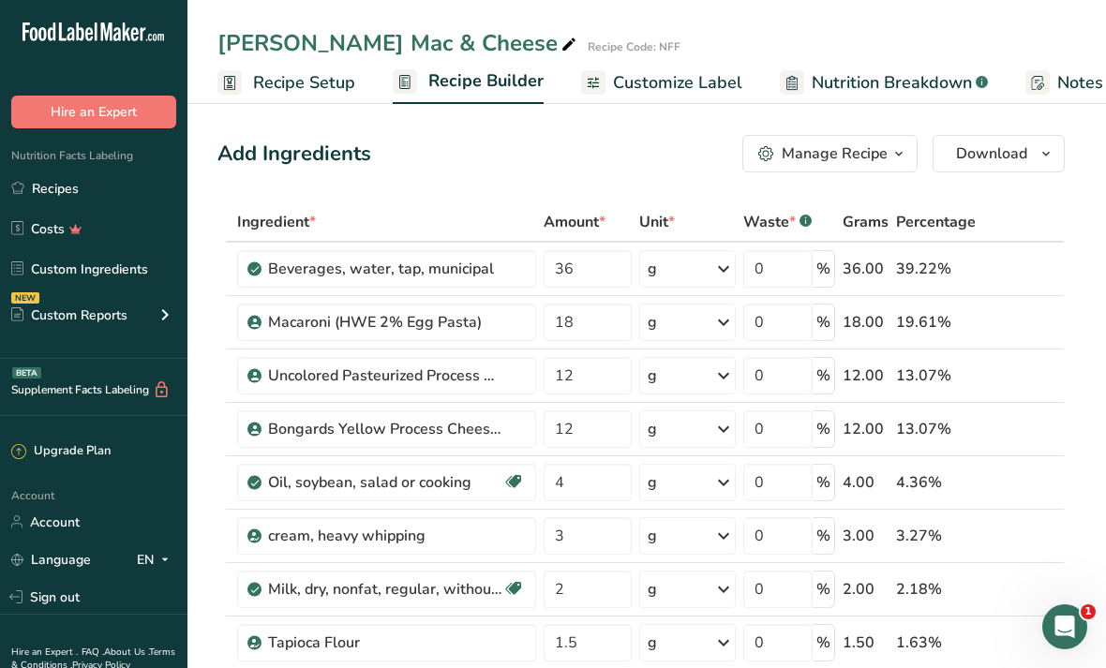
click at [130, 272] on link "Custom Ingredients" at bounding box center [93, 269] width 187 height 36
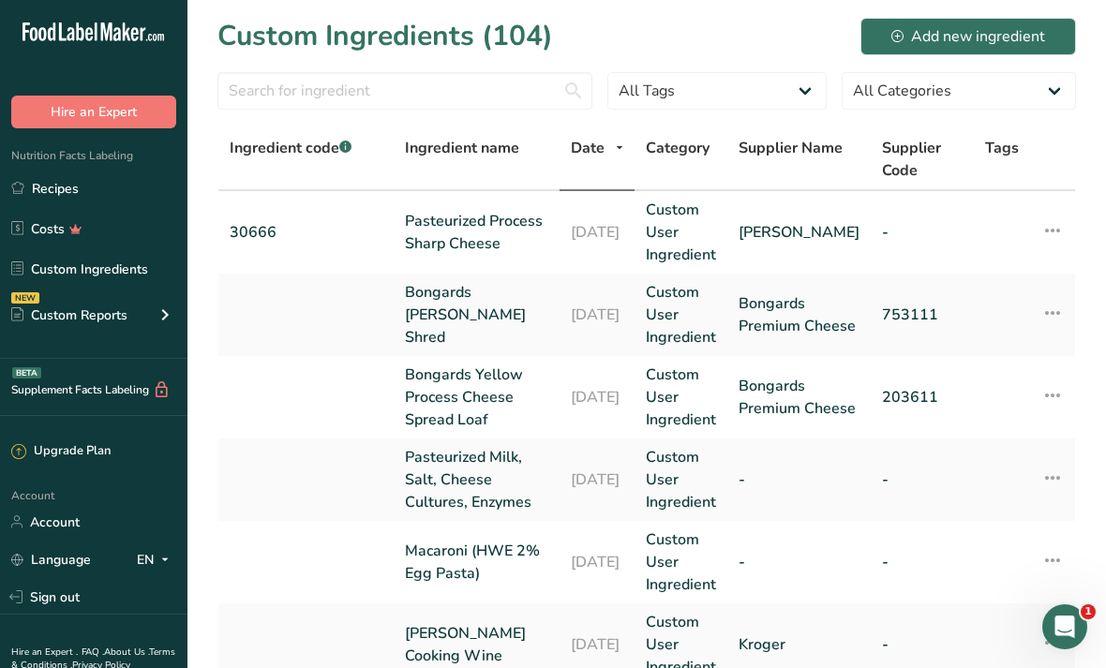
click at [1000, 46] on div "Add new ingredient" at bounding box center [968, 36] width 154 height 22
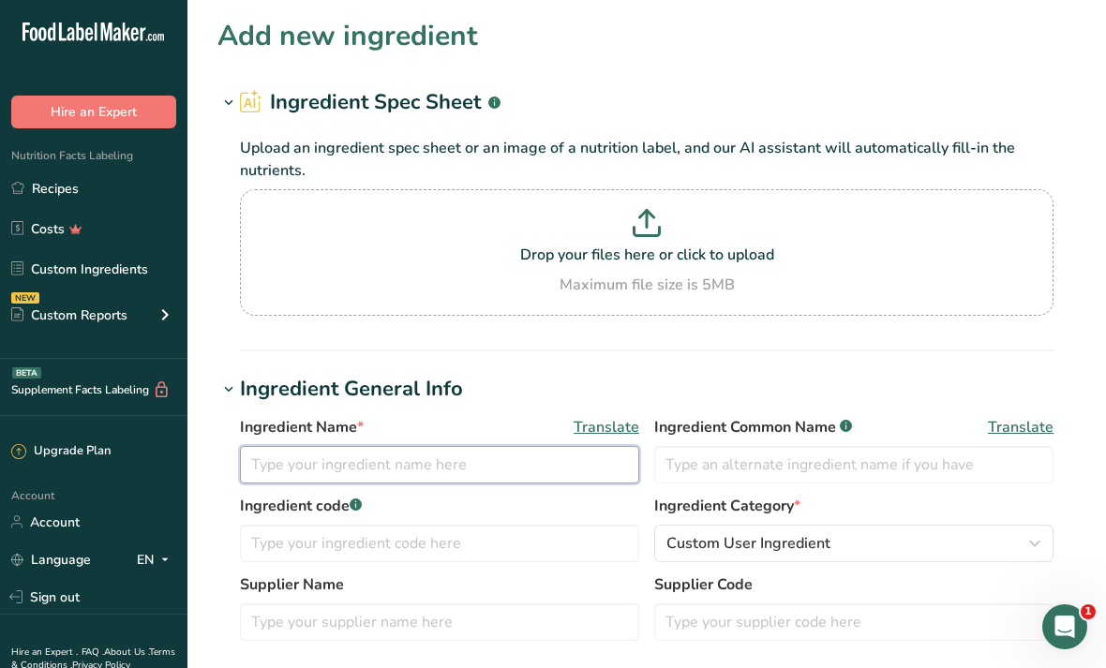
click at [555, 469] on input "text" at bounding box center [439, 464] width 399 height 37
type input "Enzyme Modified Cheese"
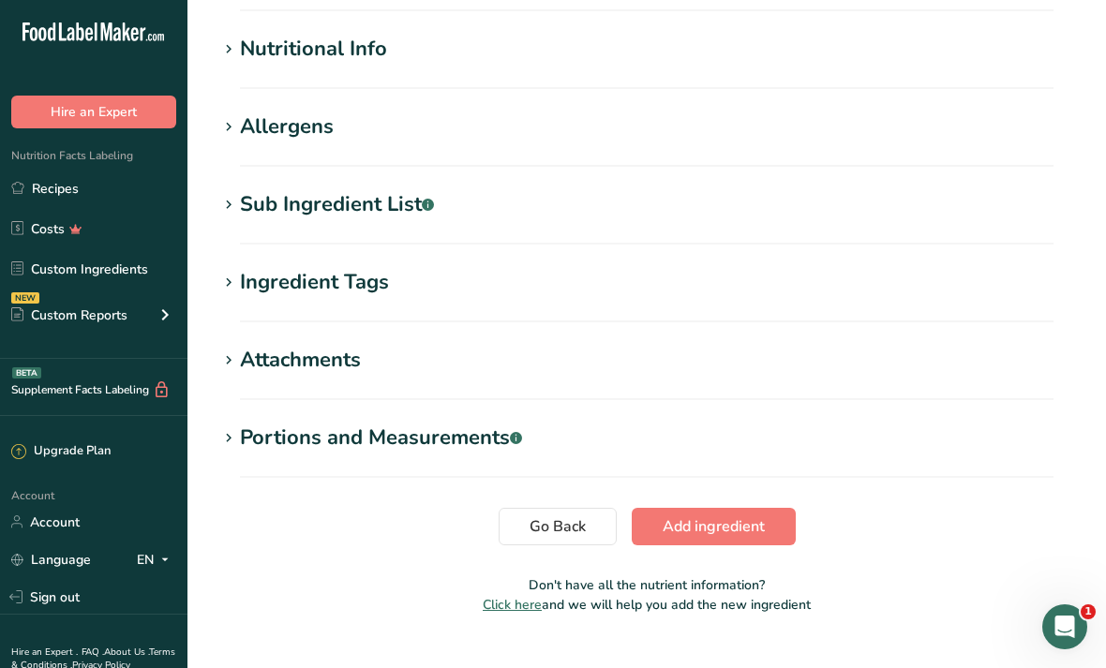
scroll to position [752, 0]
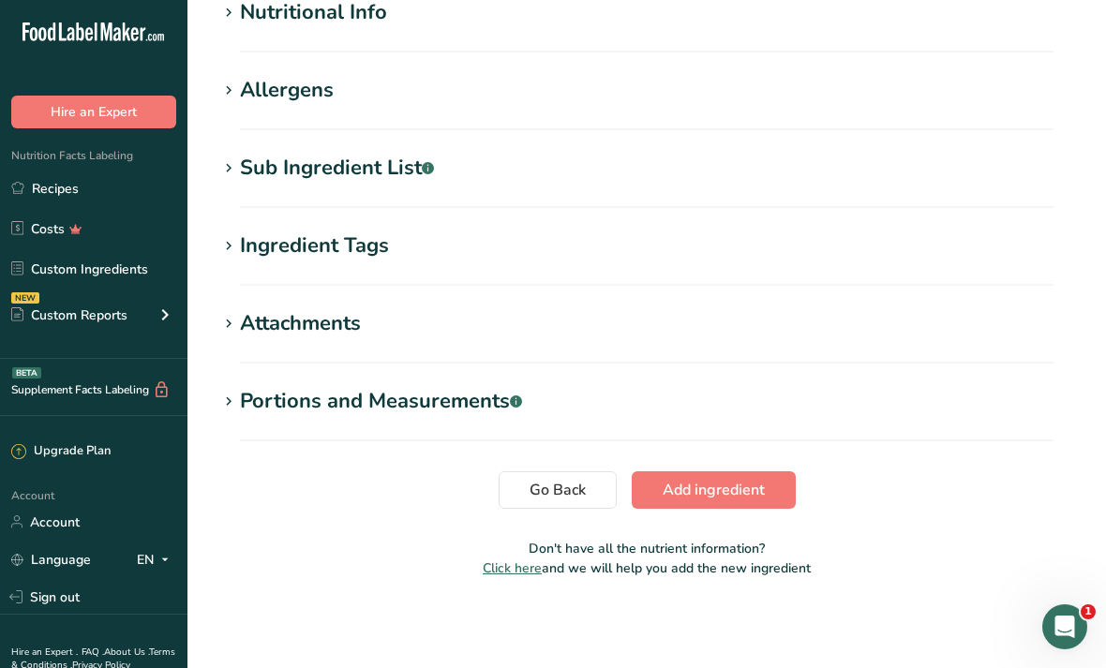
click at [557, 176] on h1 "Sub Ingredient List .a-a{fill:#347362;}.b-a{fill:#fff;}" at bounding box center [646, 168] width 858 height 31
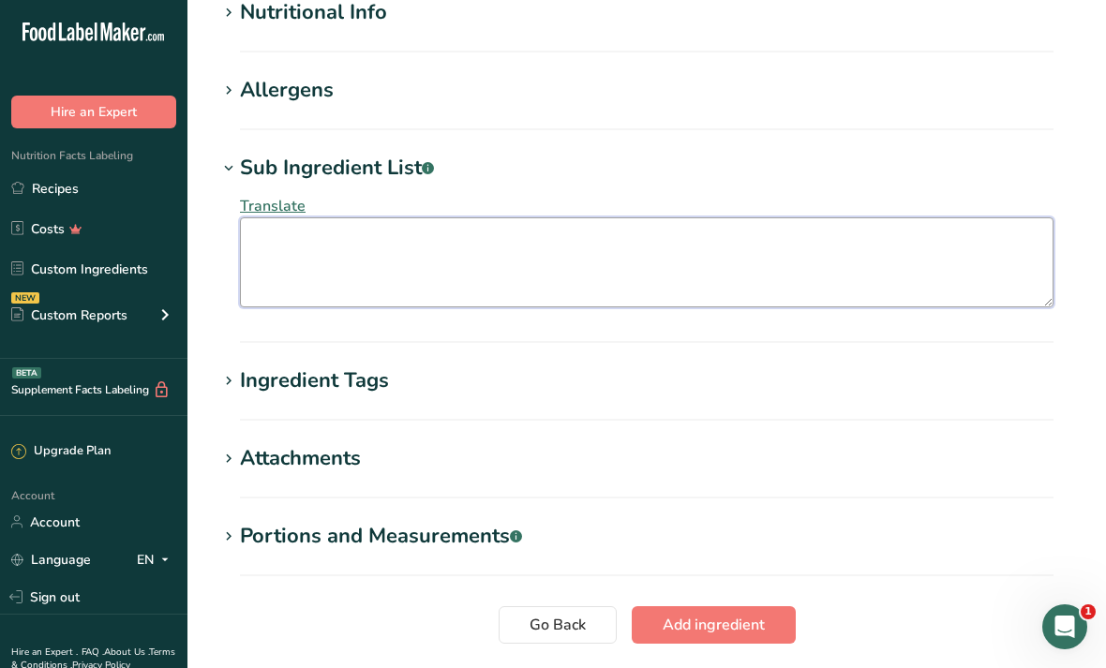
click at [510, 271] on textarea at bounding box center [646, 262] width 813 height 90
paste textarea "Pastuerized Milk, Water, Milkfat, [MEDICAL_DATA], Cheese Culture, Salt, Milkfat…"
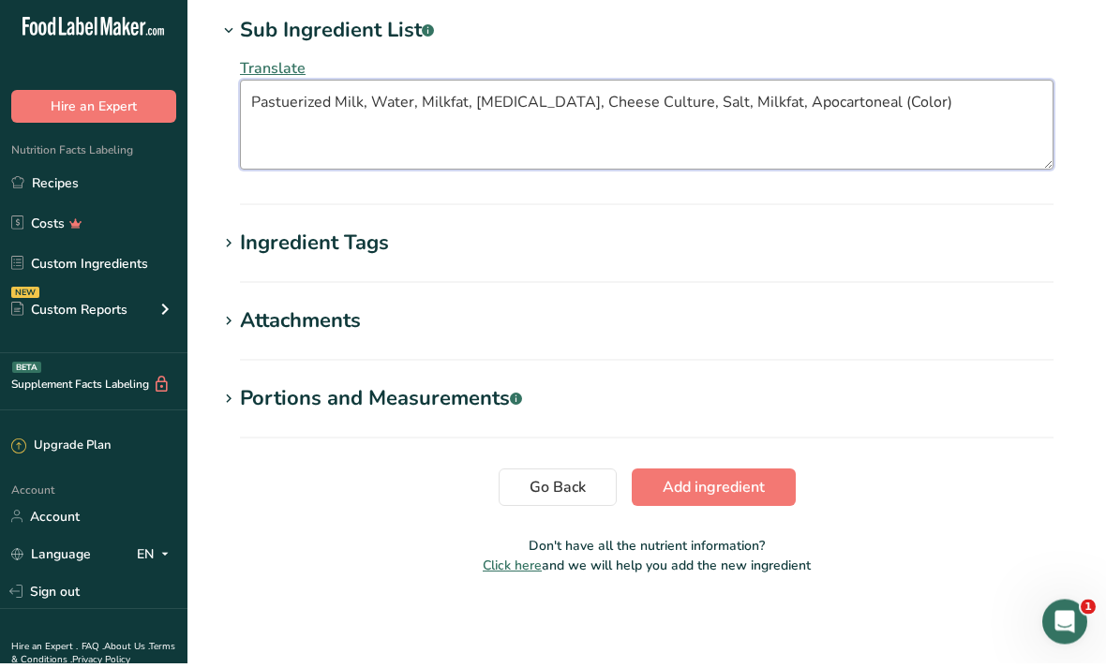
scroll to position [887, 0]
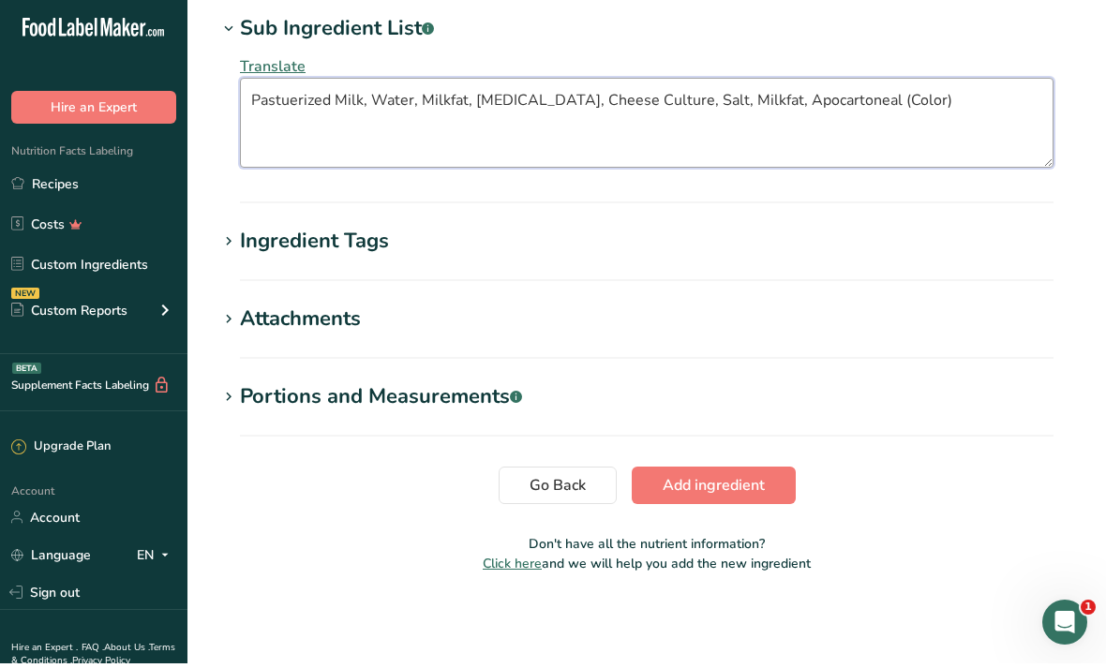
type textarea "Pastuerized Milk, Water, Milkfat, [MEDICAL_DATA], Cheese Culture, Salt, Milkfat…"
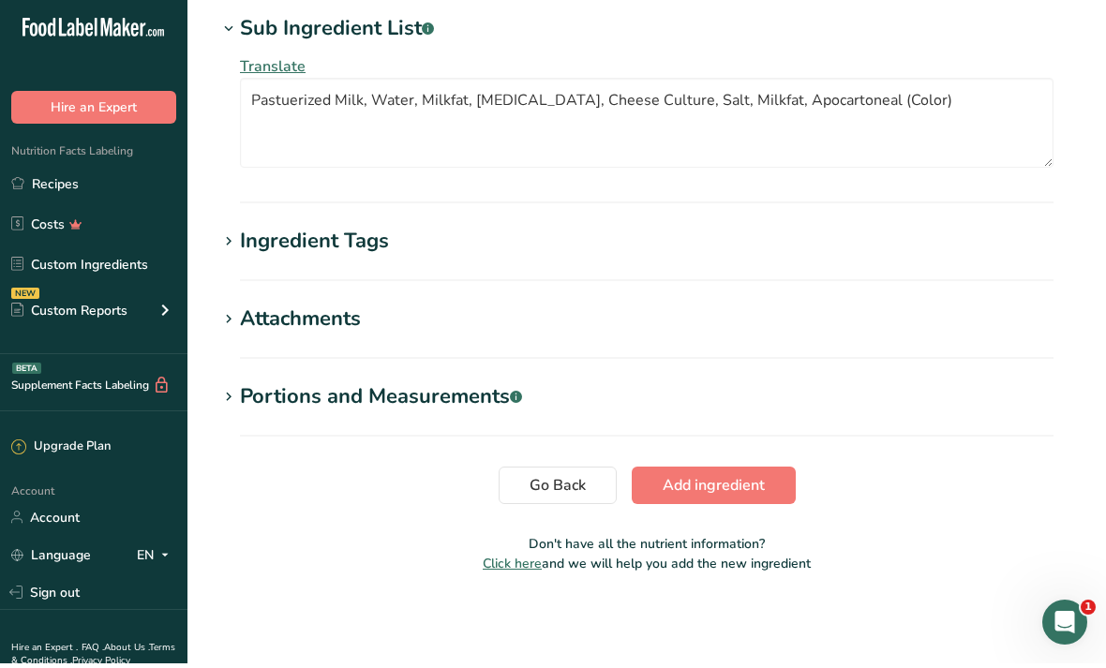
click at [758, 490] on span "Add ingredient" at bounding box center [713, 490] width 102 height 22
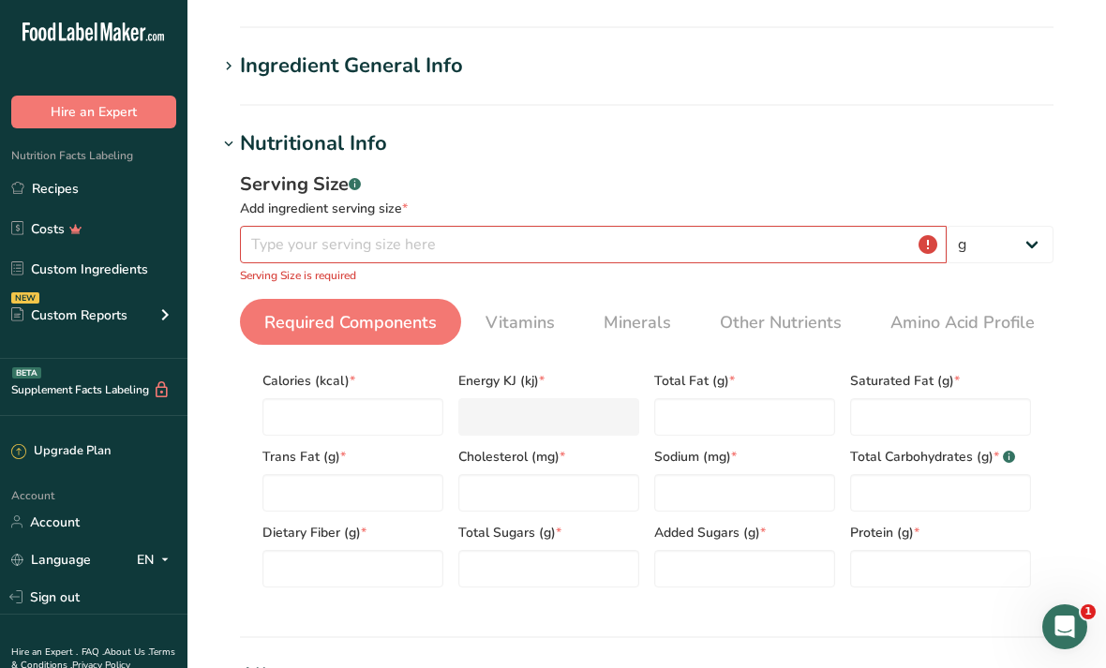
scroll to position [110, 0]
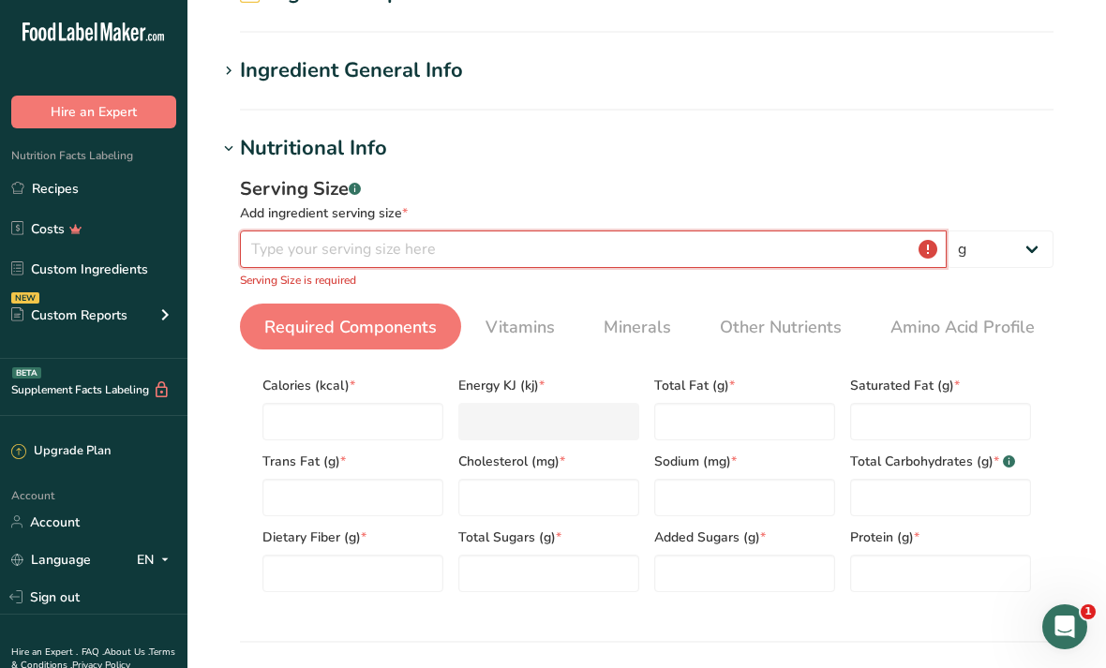
click at [835, 252] on input "number" at bounding box center [593, 249] width 707 height 37
type input "0"
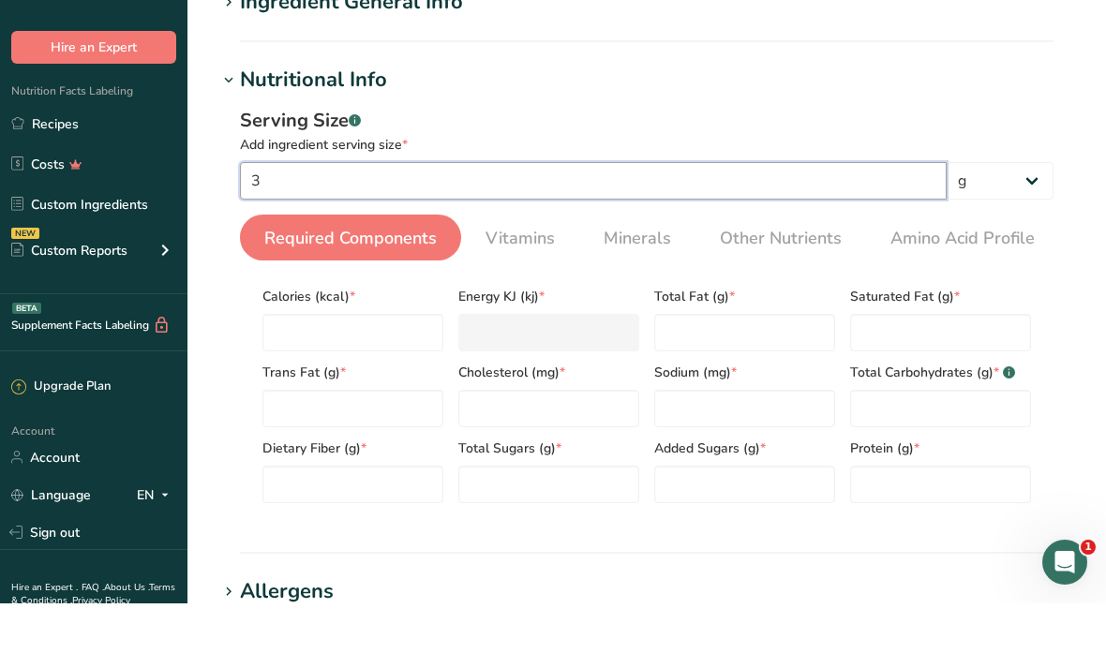
scroll to position [119, 0]
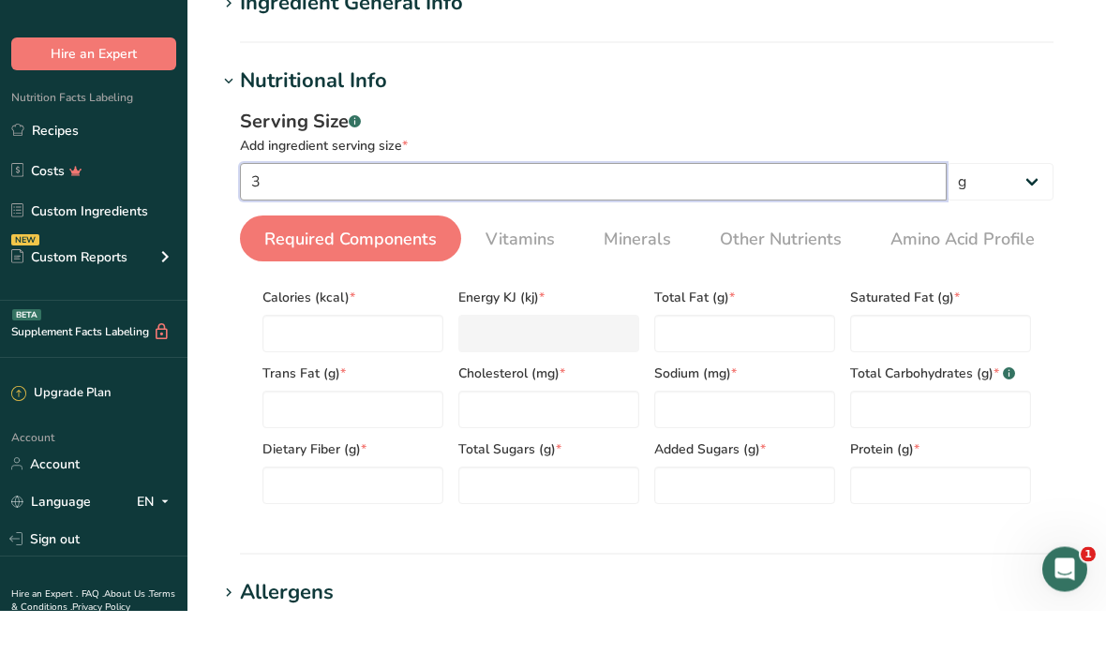
type input "3"
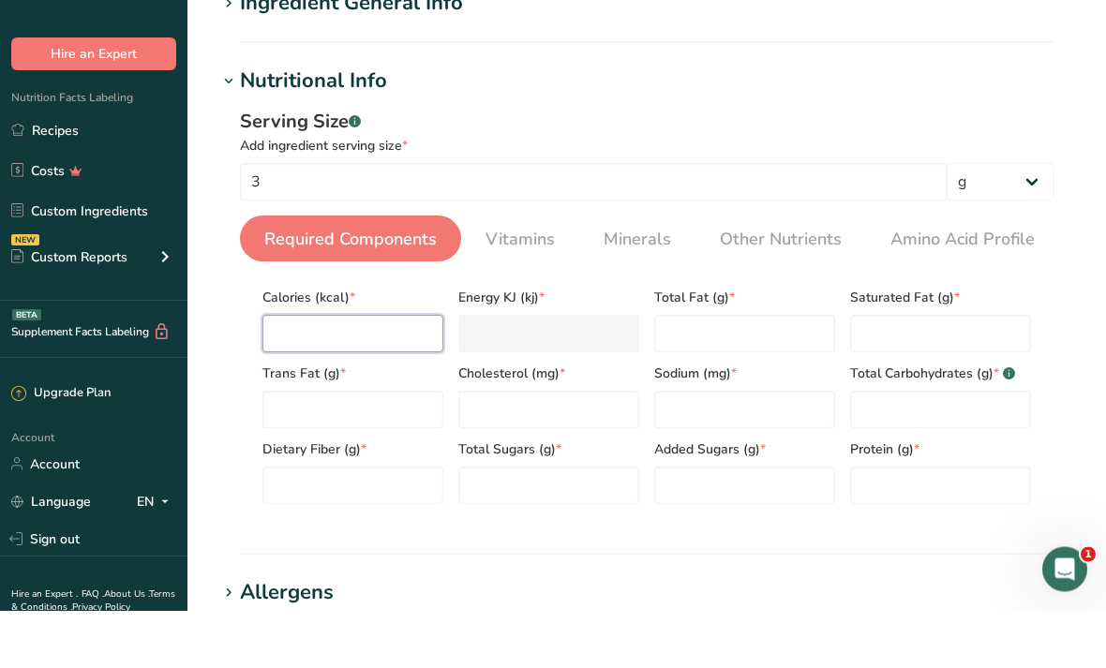
click at [377, 373] on input "number" at bounding box center [352, 391] width 181 height 37
type input "0"
type KJ "0"
type input "0"
type Fat "0"
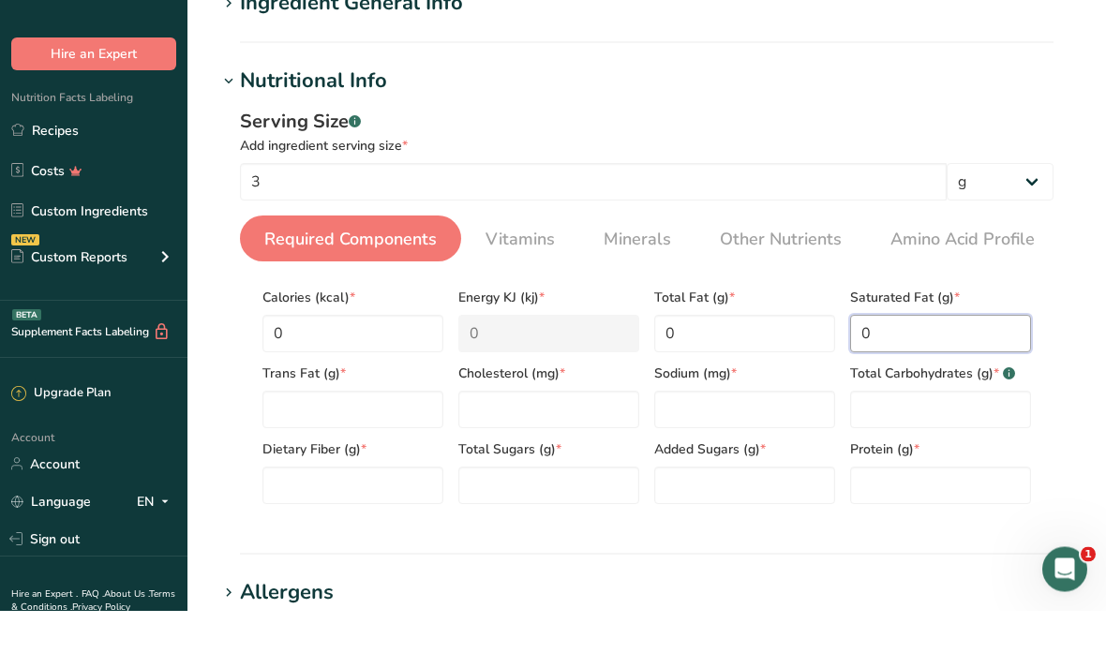
type Fat "0"
type input "0"
type Carbohydrates "0"
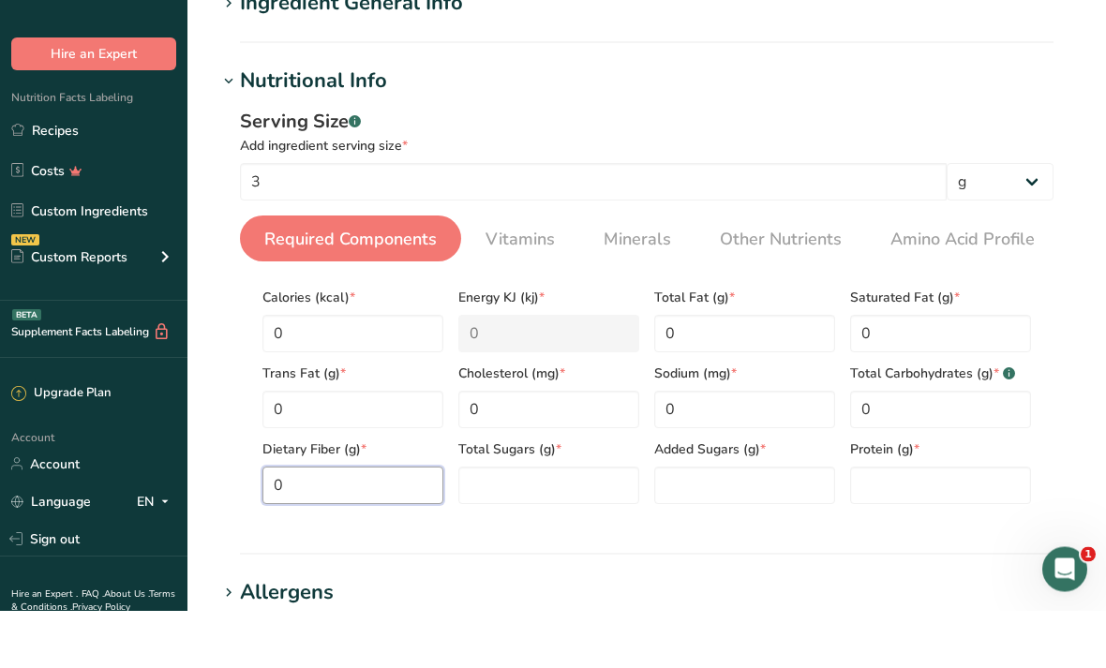
type Fiber "0"
type Sugars "0"
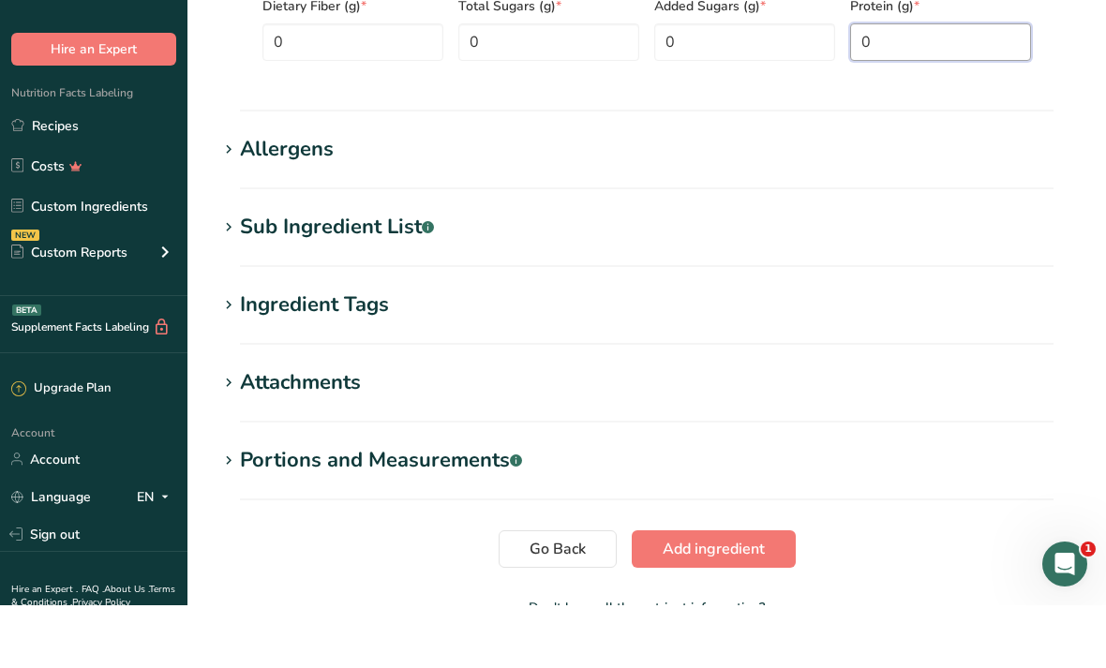
type input "0"
click at [761, 601] on span "Add ingredient" at bounding box center [713, 612] width 102 height 22
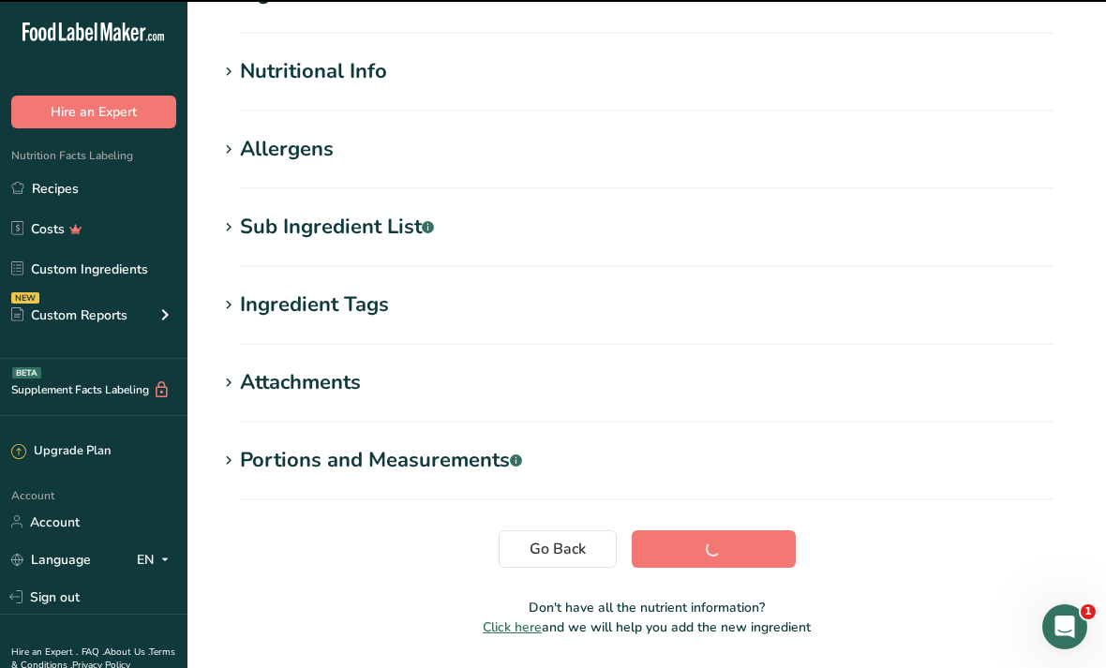
scroll to position [186, 0]
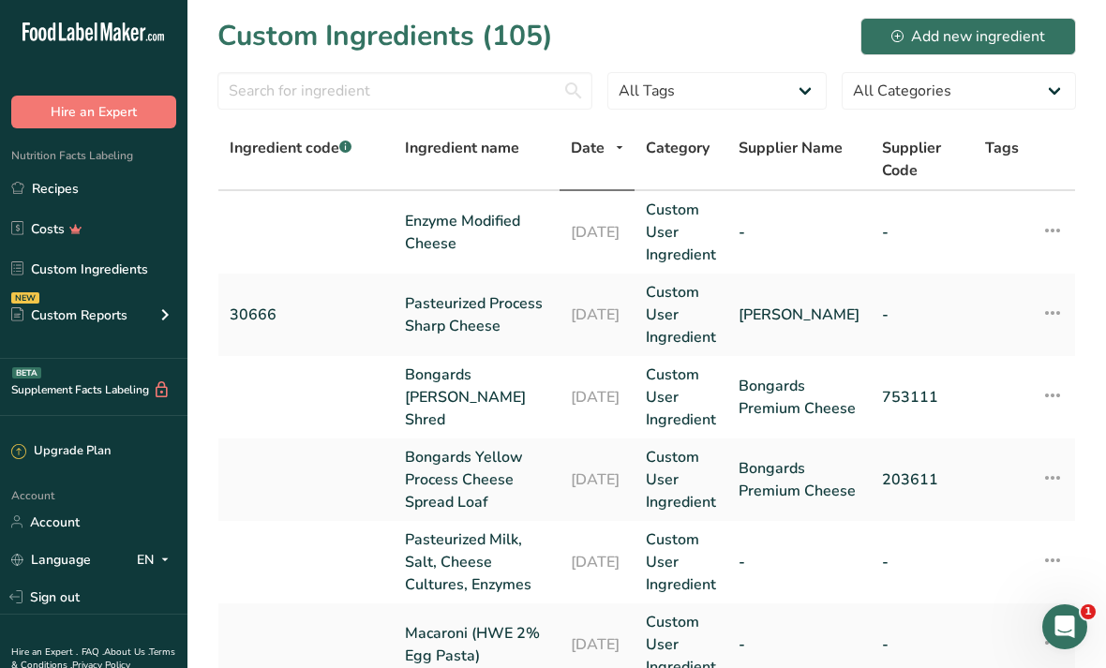
click at [1048, 229] on icon at bounding box center [1052, 231] width 22 height 34
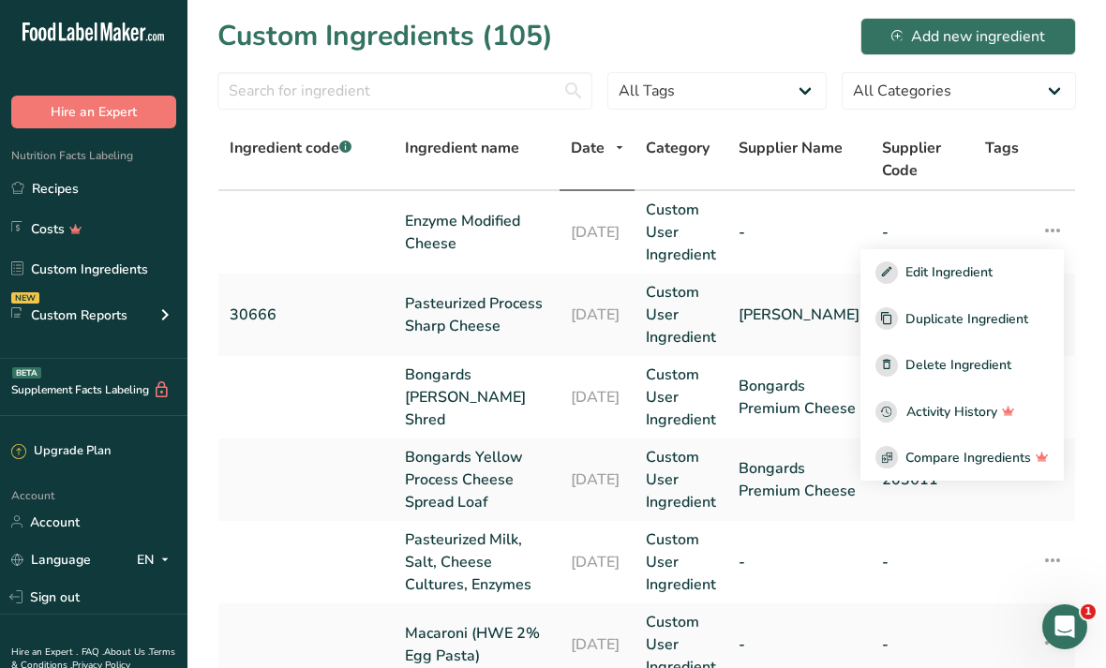
click at [1017, 277] on div "Edit Ingredient" at bounding box center [961, 272] width 173 height 22
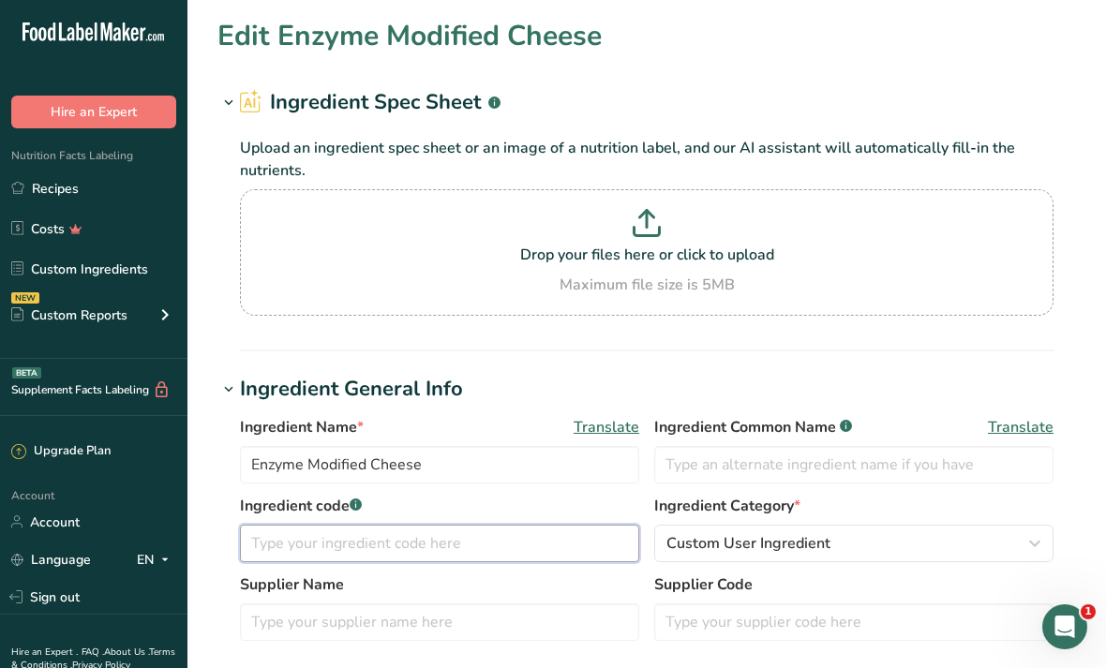
click at [520, 554] on input "text" at bounding box center [439, 543] width 399 height 37
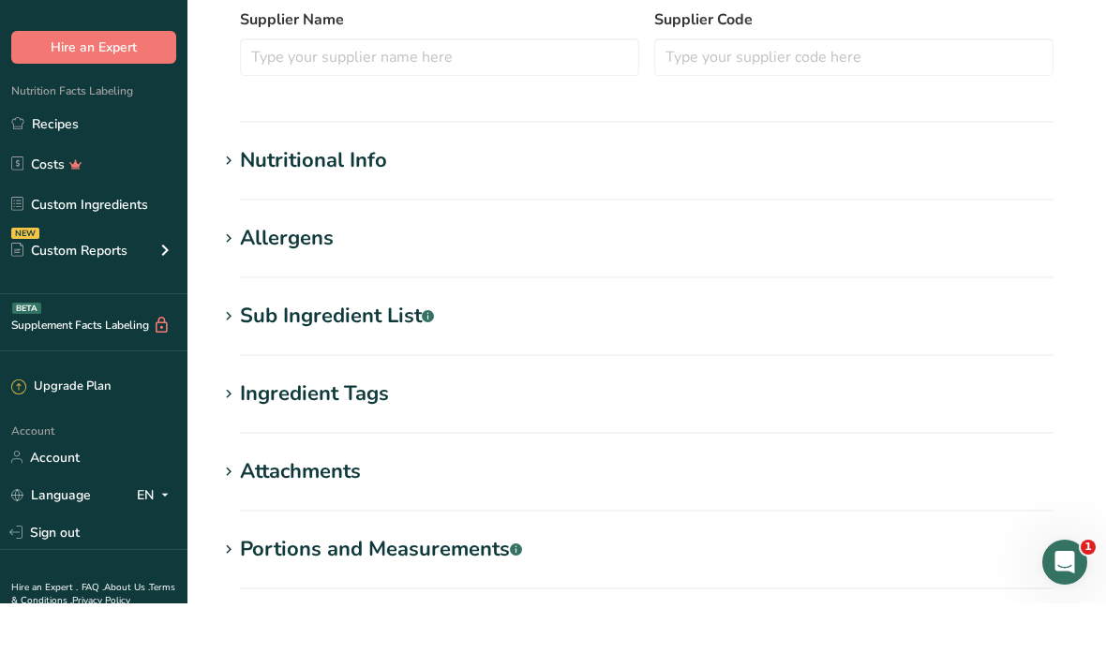
scroll to position [713, 0]
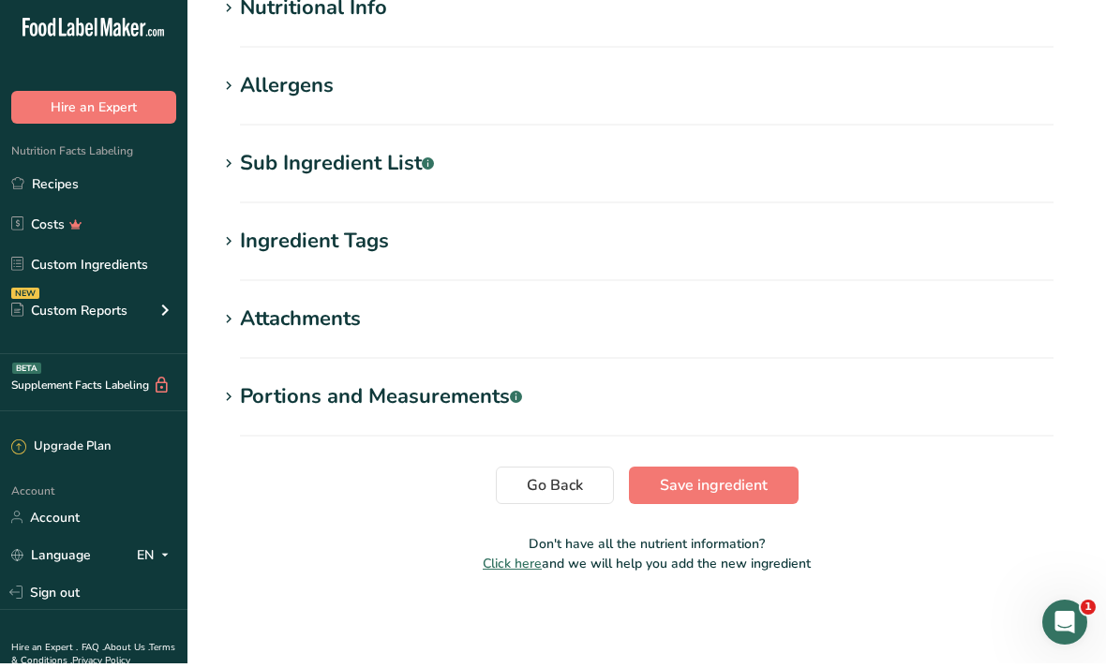
type input "REVISE"
click at [762, 484] on span "Save ingredient" at bounding box center [714, 490] width 108 height 22
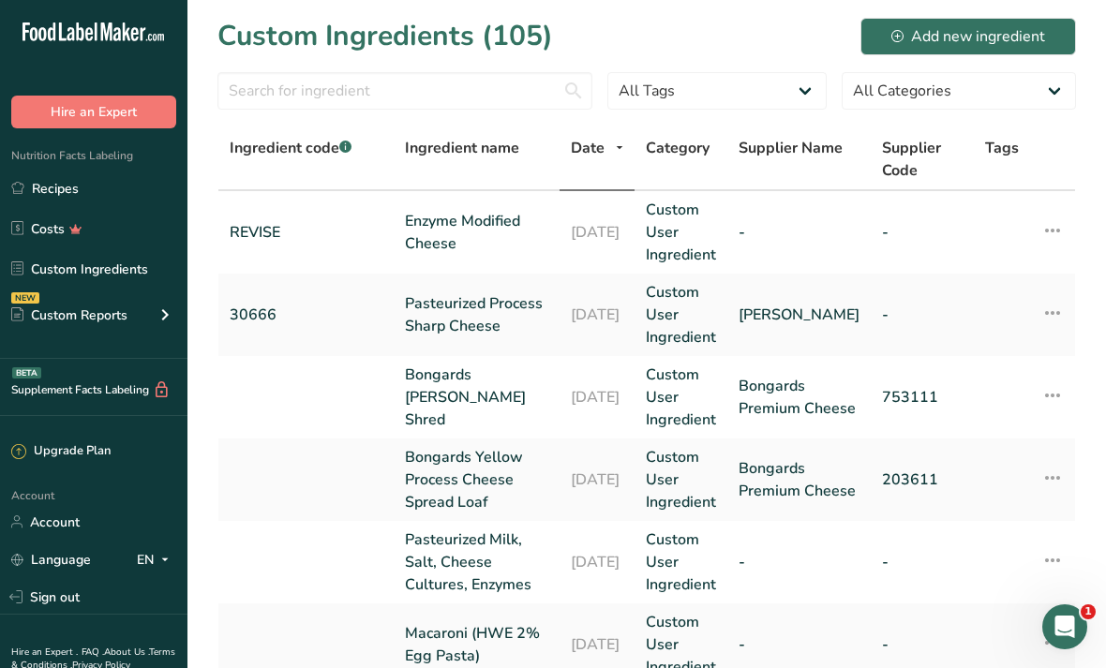
click at [162, 200] on link "Recipes" at bounding box center [93, 189] width 187 height 36
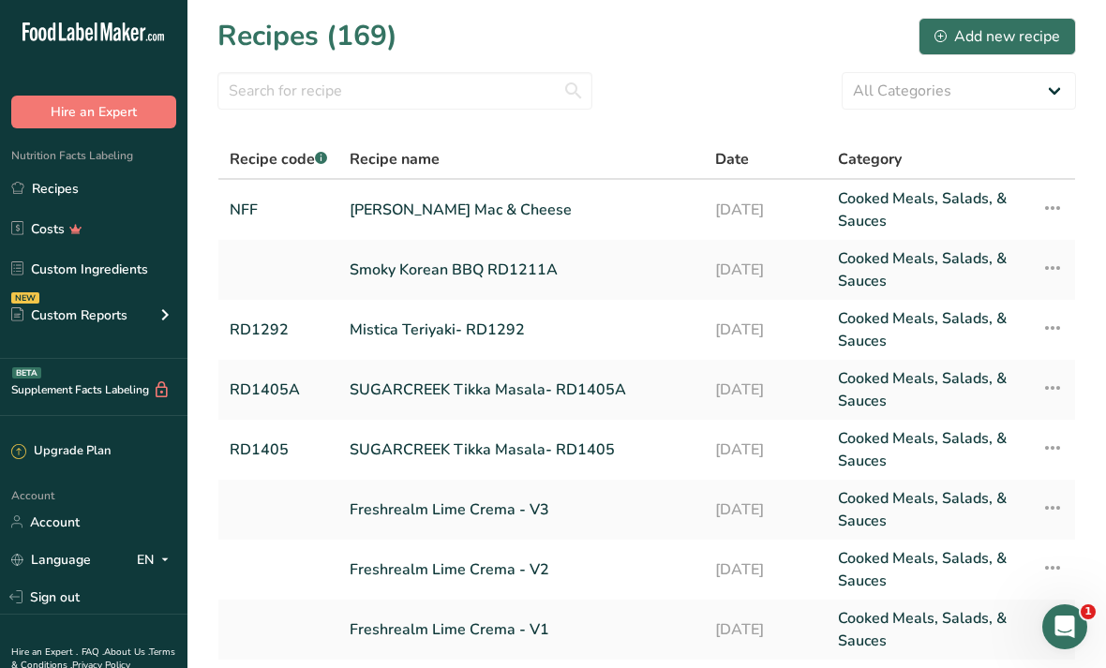
click at [603, 208] on link "[PERSON_NAME] Mac & Cheese" at bounding box center [521, 209] width 343 height 45
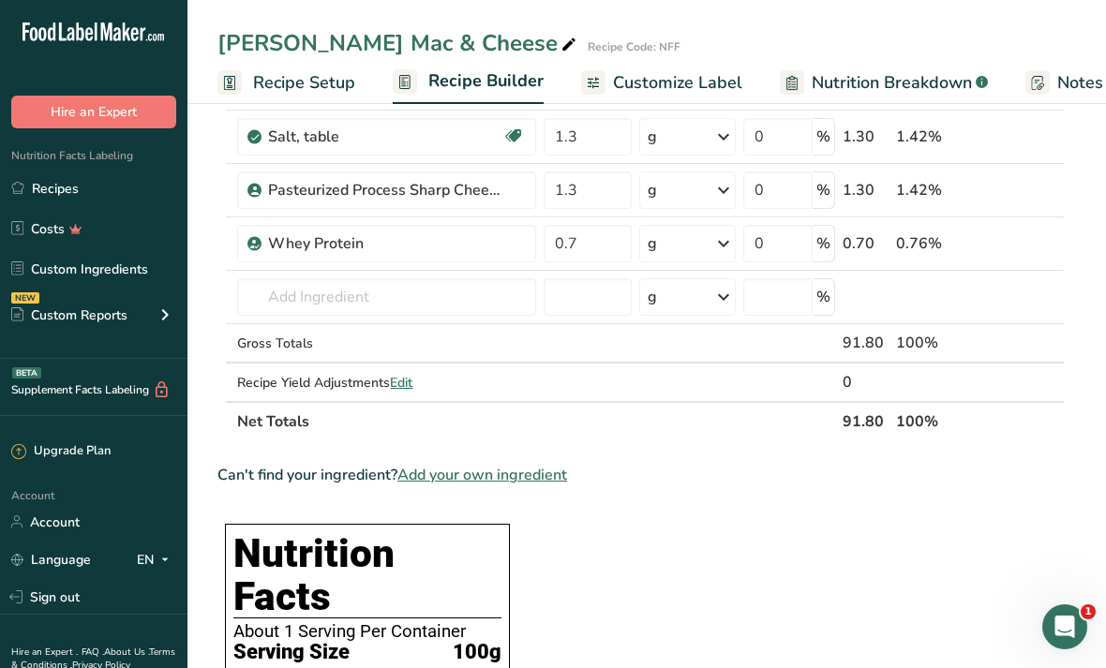
scroll to position [565, 0]
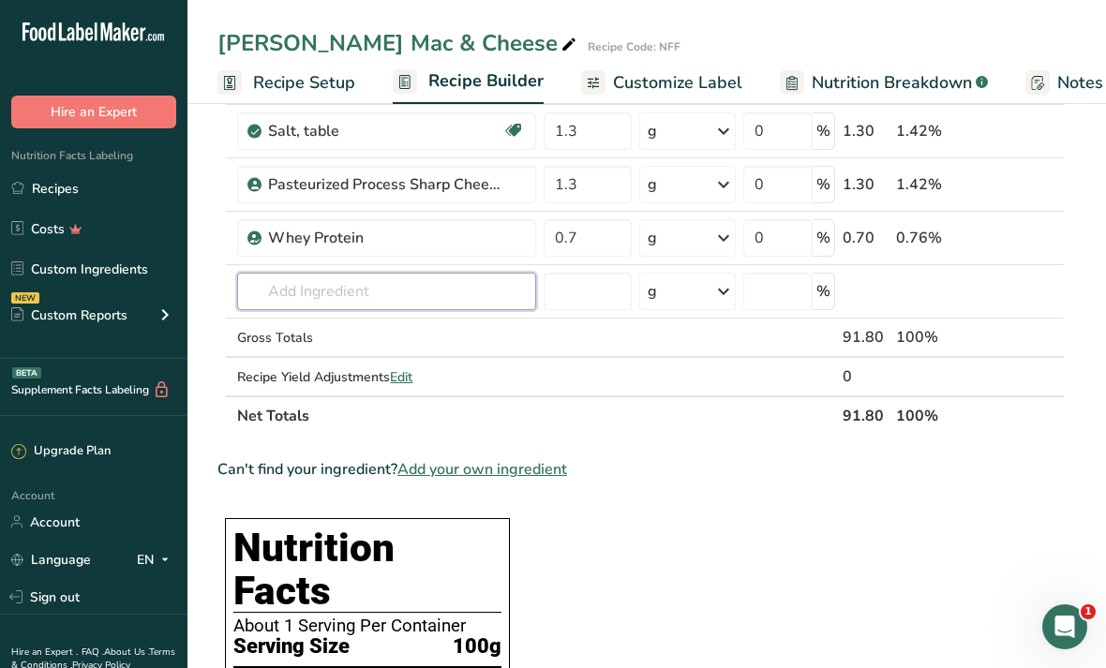
click at [414, 306] on input "text" at bounding box center [386, 291] width 299 height 37
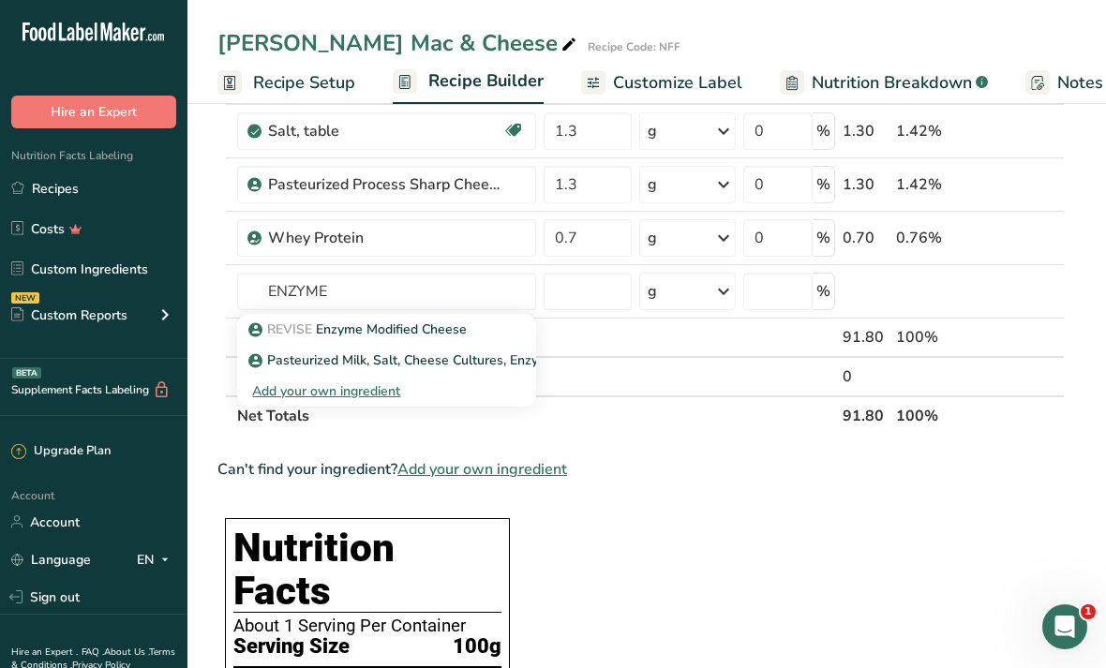
click at [442, 335] on p "REVISE Enzyme Modified Cheese" at bounding box center [359, 330] width 215 height 20
type input "Enzyme Modified Cheese"
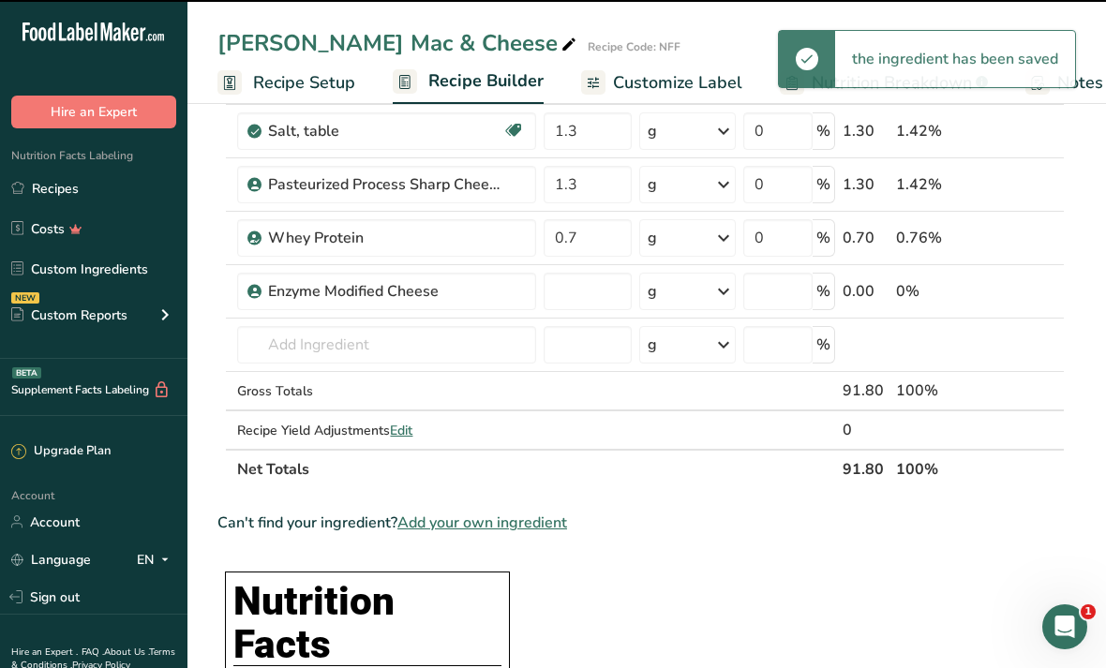
type input "0"
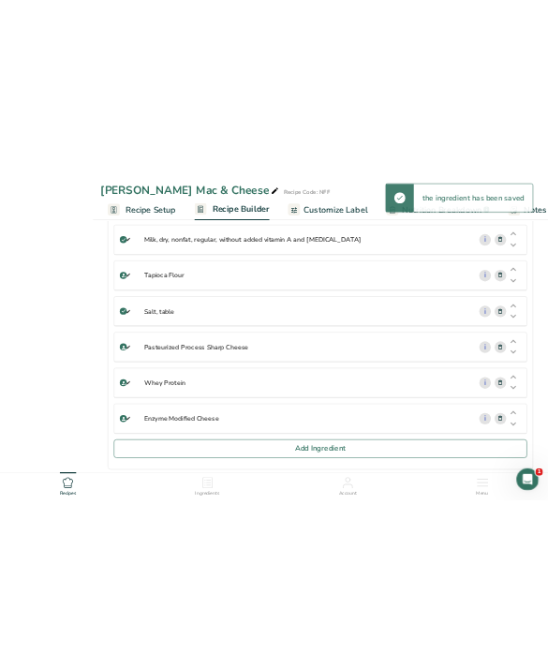
scroll to position [545, 0]
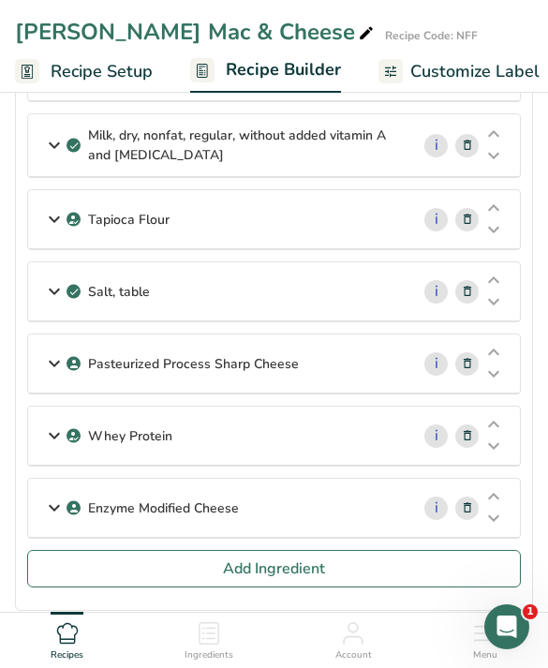
click at [321, 506] on div "Enzyme Modified Cheese" at bounding box center [218, 508] width 381 height 58
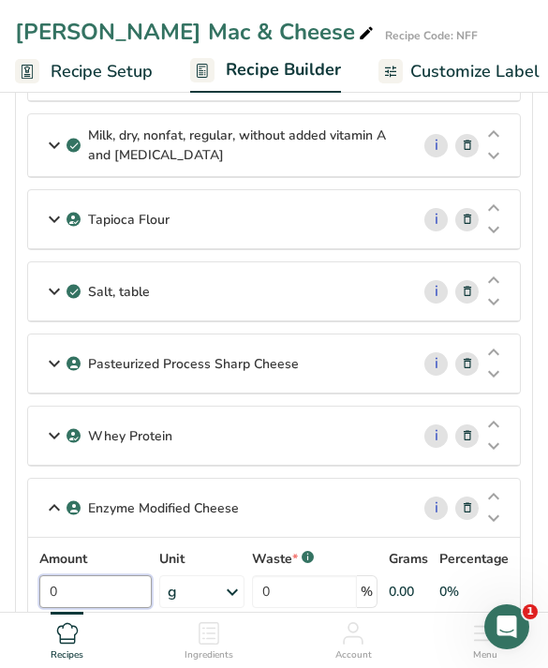
click at [110, 597] on input "0" at bounding box center [95, 591] width 112 height 33
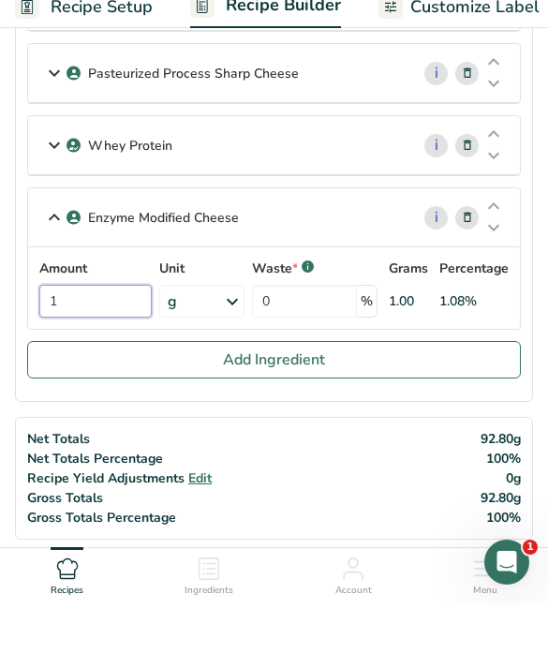
type input "1"
click at [375, 406] on button "Add Ingredient" at bounding box center [274, 424] width 494 height 37
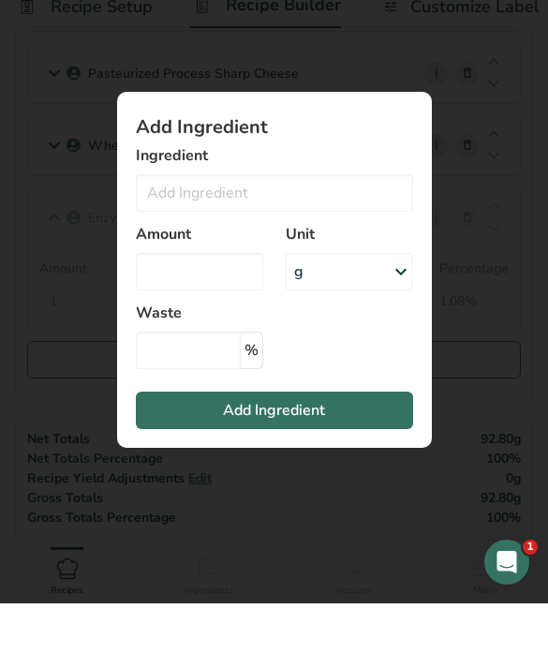
scroll to position [836, 0]
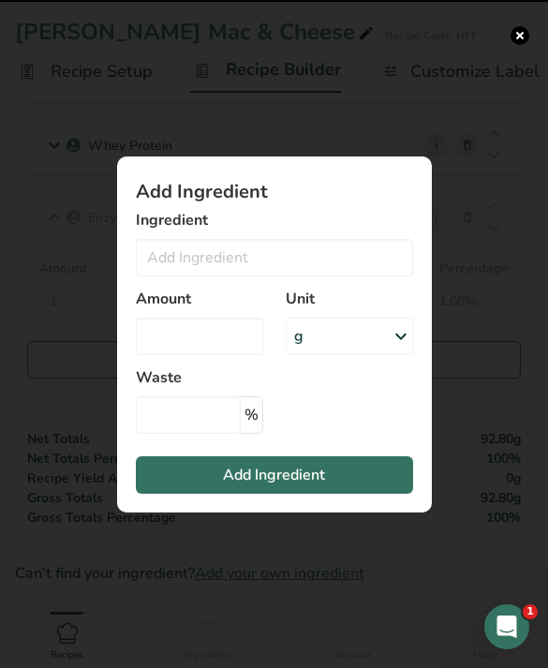
click at [350, 565] on div "Add ingredient modal" at bounding box center [274, 334] width 548 height 668
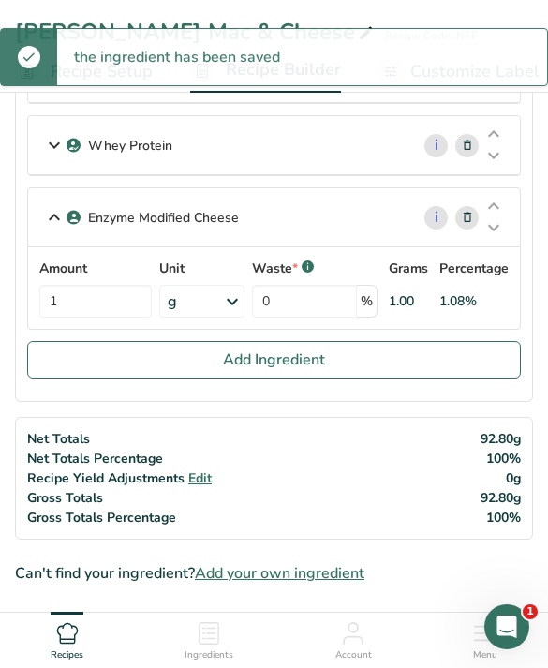
click at [381, 359] on button "Add Ingredient" at bounding box center [274, 359] width 494 height 37
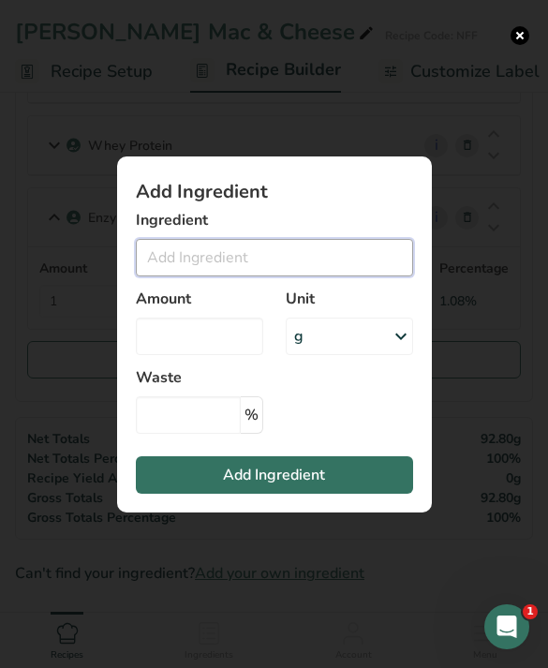
click at [381, 244] on input "Add ingredient modal" at bounding box center [274, 257] width 277 height 37
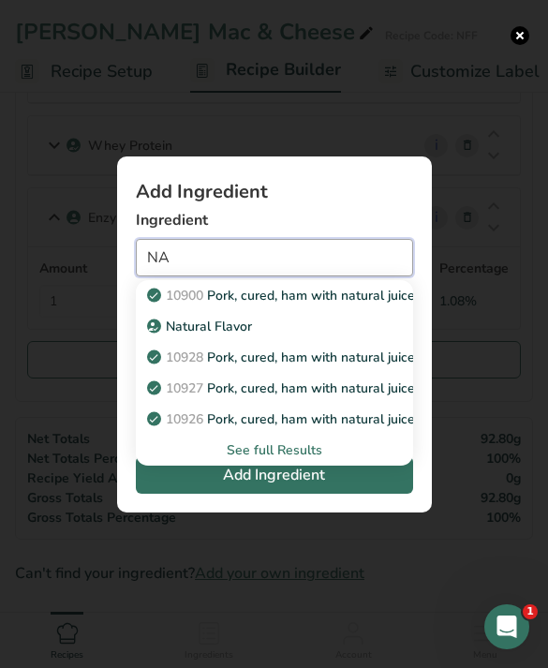
type input "N"
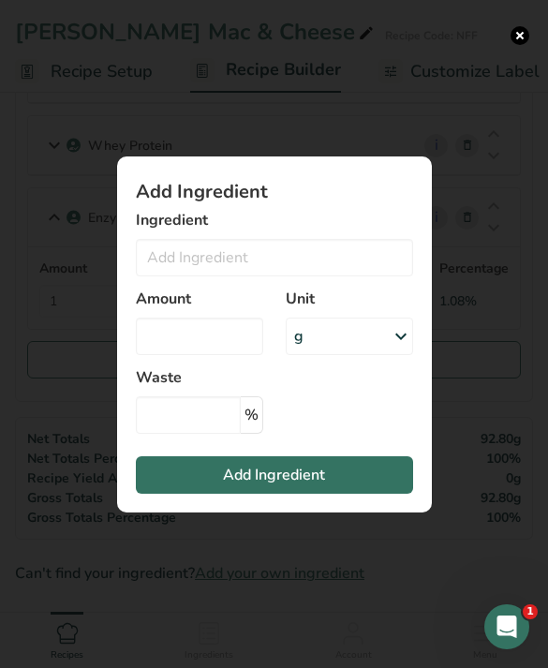
click at [529, 29] on div "Add ingredient modal" at bounding box center [274, 334] width 548 height 668
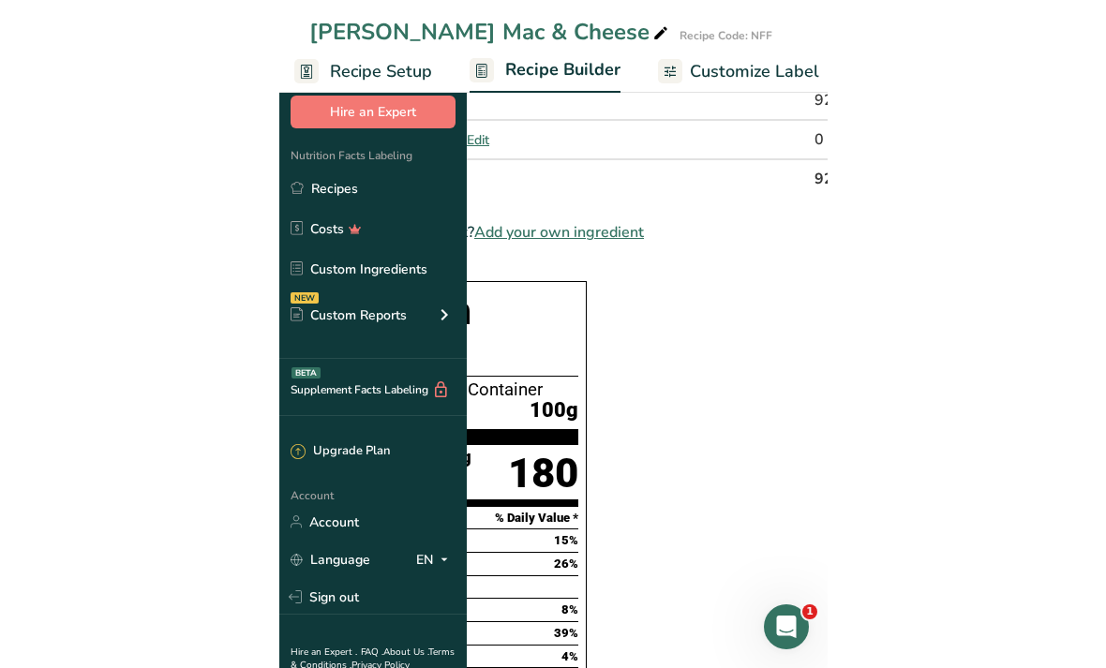
scroll to position [851, 0]
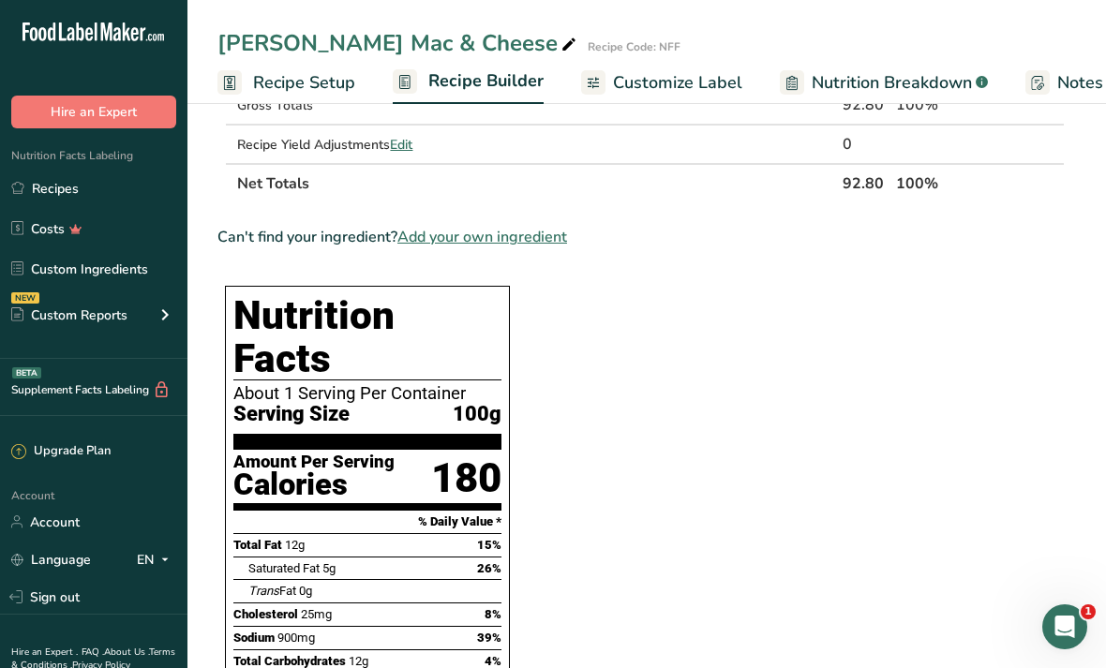
click at [141, 245] on link "Costs" at bounding box center [93, 229] width 187 height 36
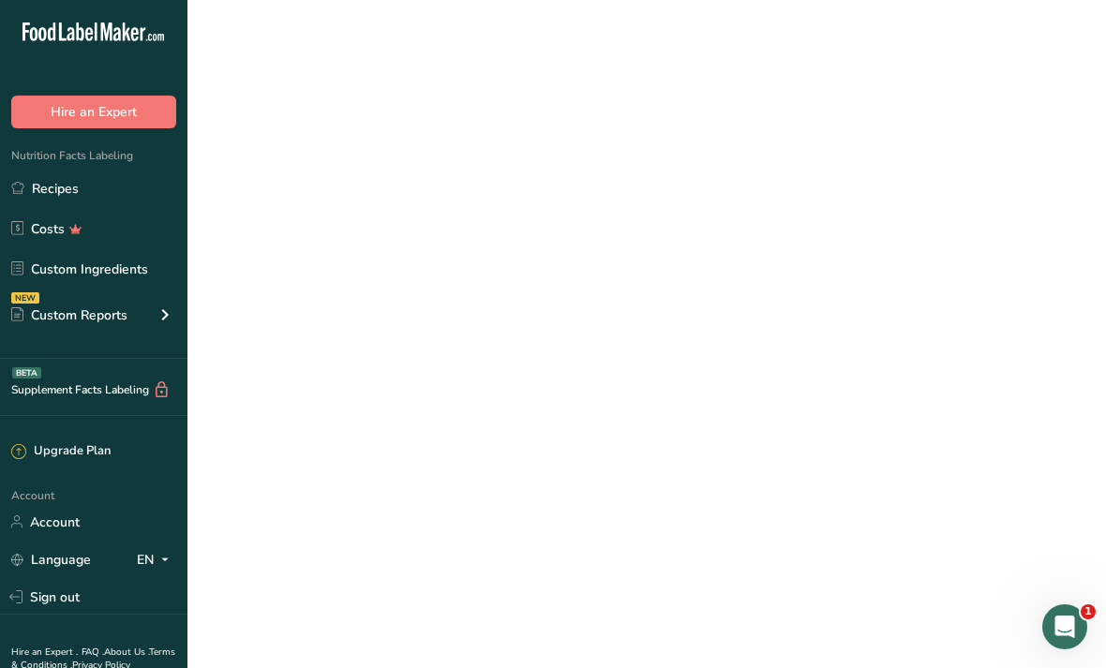
scroll to position [60, 0]
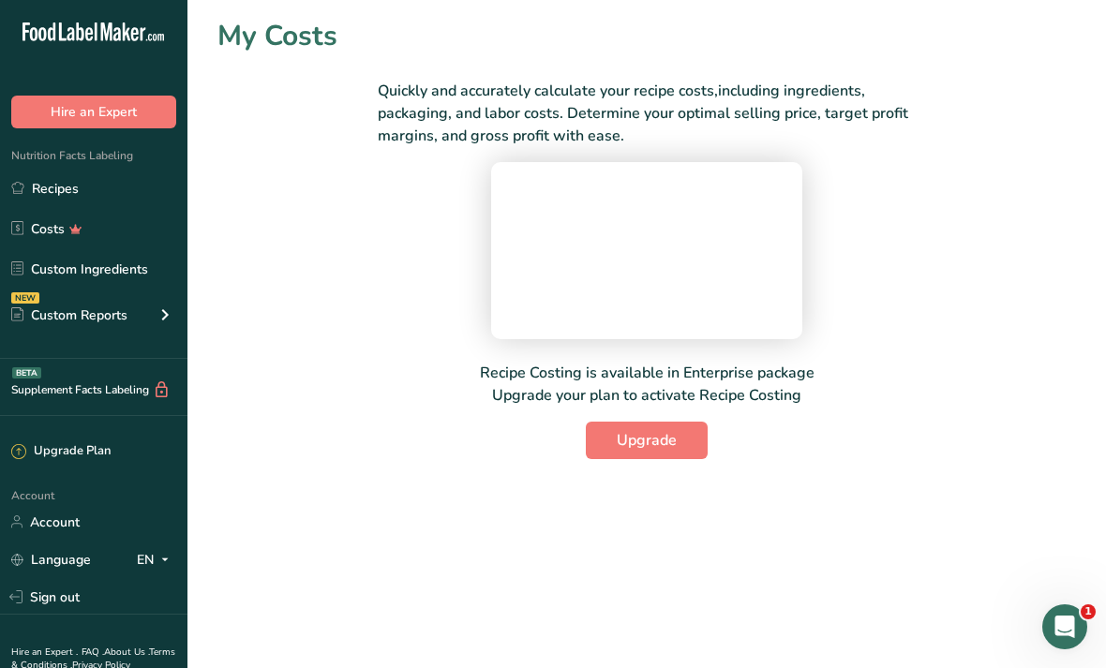
click at [126, 272] on link "Custom Ingredients" at bounding box center [93, 269] width 187 height 36
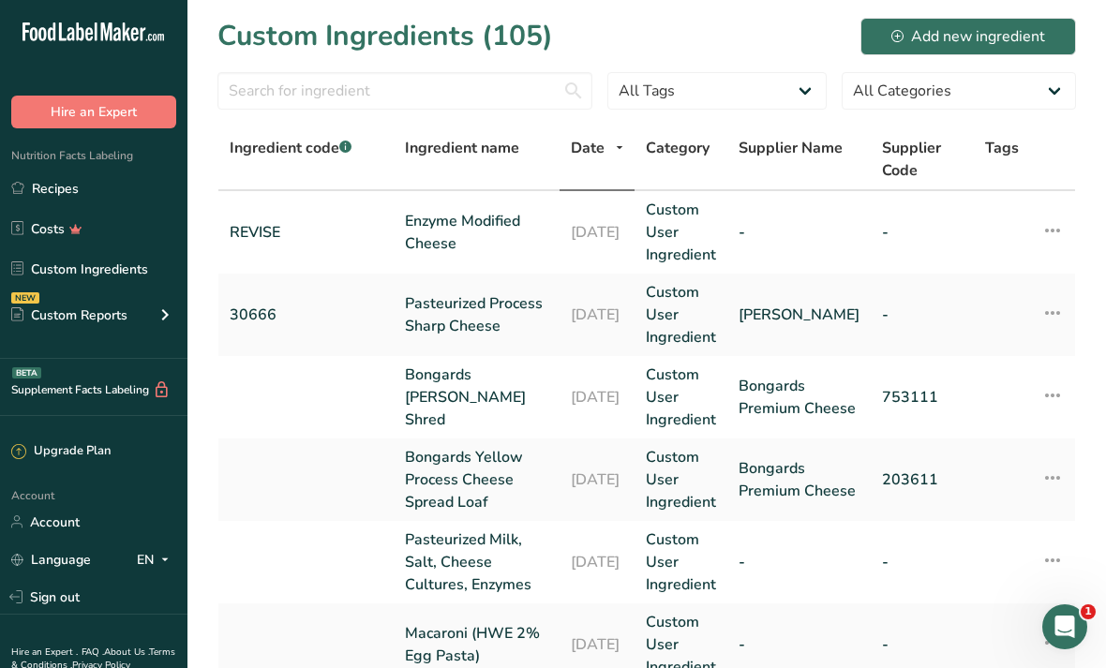
click at [1028, 40] on div "Add new ingredient" at bounding box center [968, 36] width 154 height 22
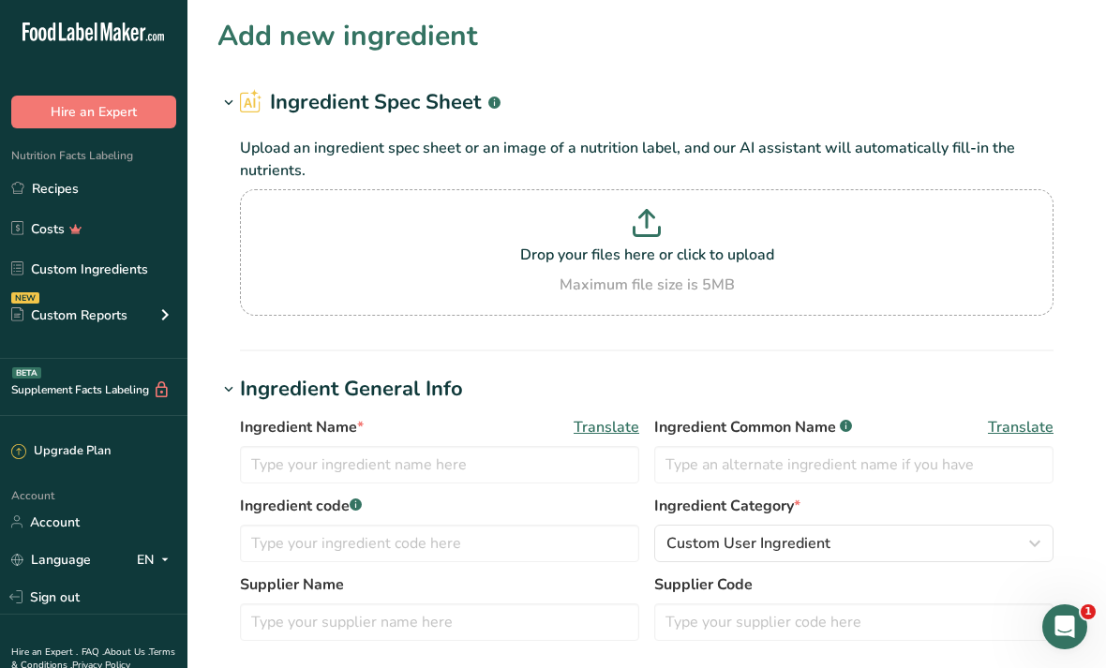
click at [724, 268] on div "Drop your files here or click to upload Maximum file size is 5MB" at bounding box center [647, 252] width 804 height 87
click at [724, 268] on input "Drop your files here or click to upload Maximum file size is 5MB" at bounding box center [646, 252] width 813 height 126
click at [939, 364] on section "Add new ingredient Ingredient Spec Sheet .a-a{fill:#347362;}.b-a{fill:#fff;} Up…" at bounding box center [646, 680] width 918 height 1361
click at [488, 469] on input "text" at bounding box center [439, 464] width 399 height 37
type input "N"
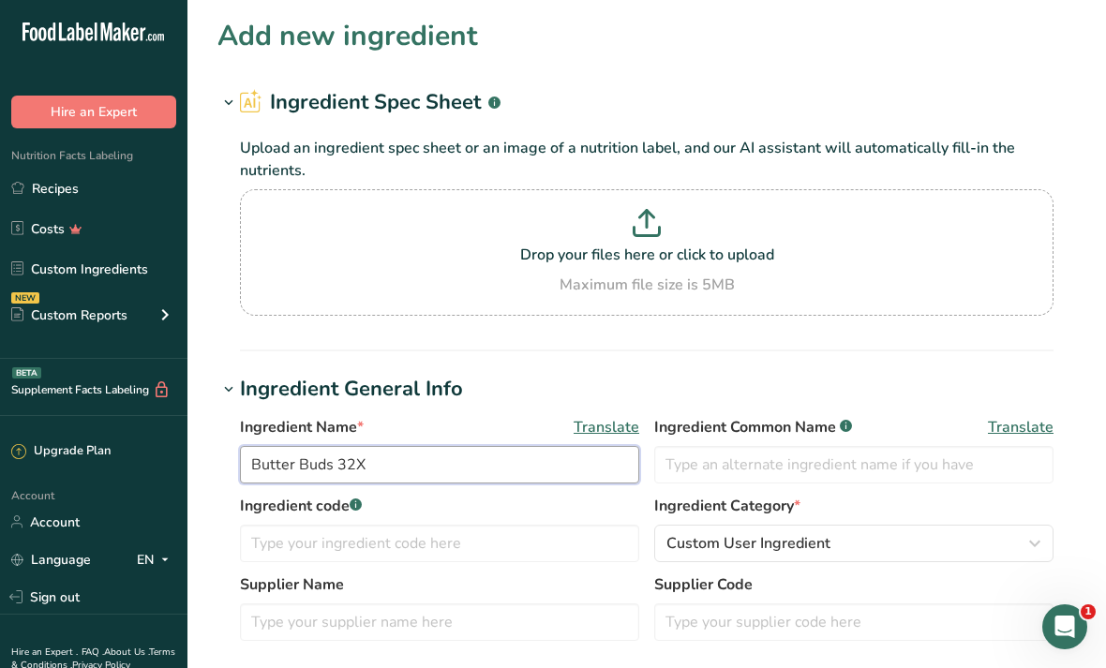
type input "Butter Buds 32X"
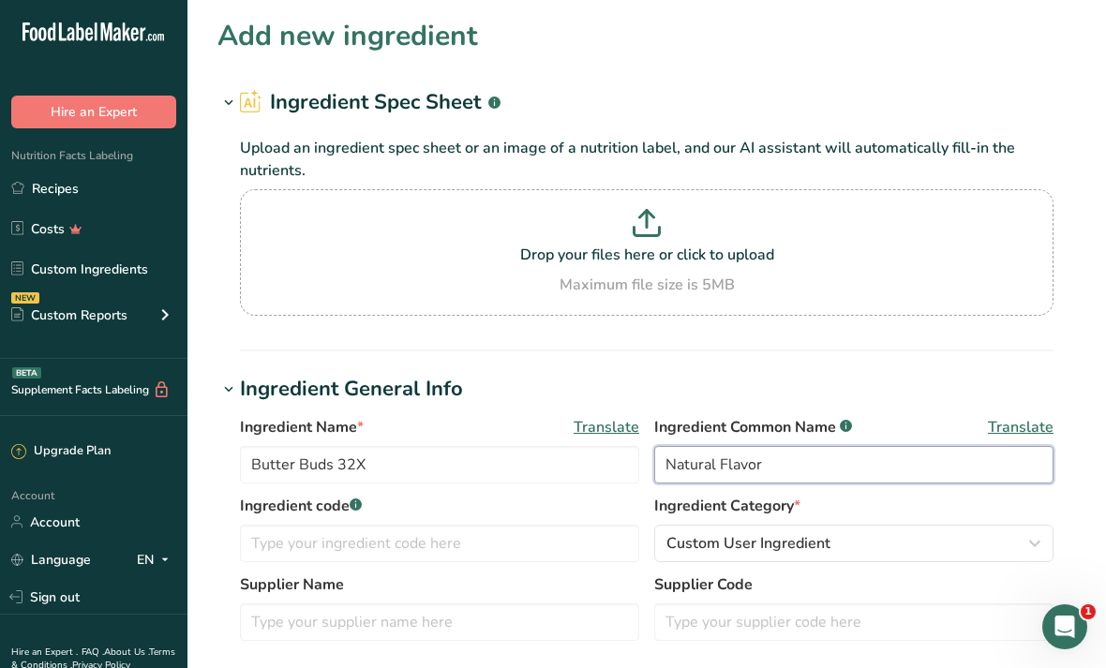
type input "Natural Flavors"
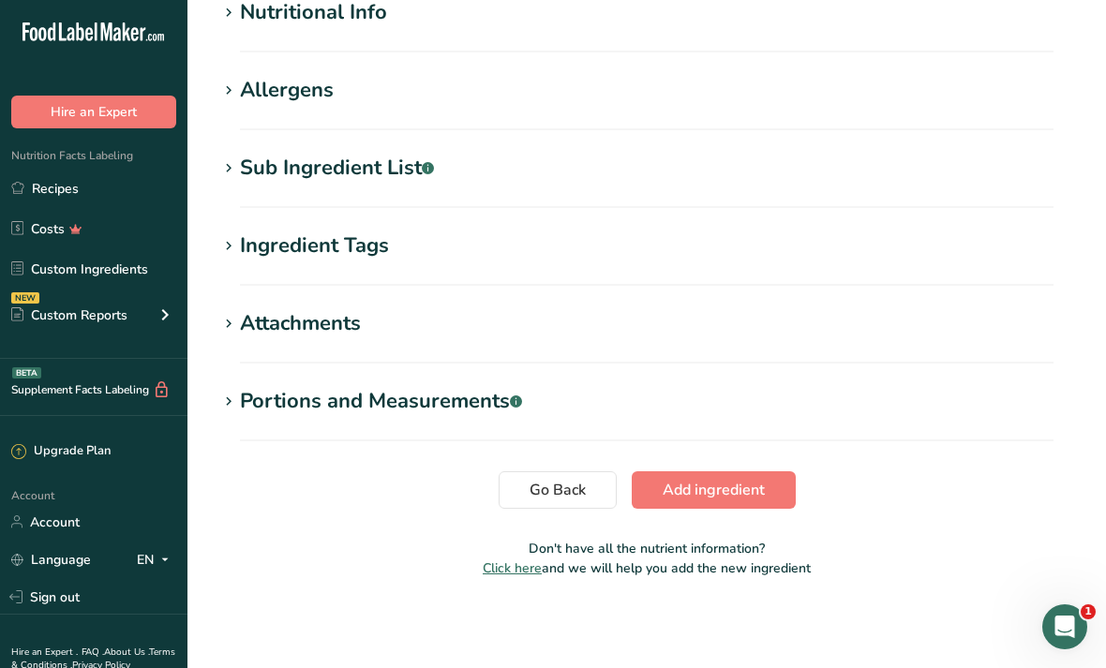
click at [849, 170] on h1 "Sub Ingredient List .a-a{fill:#347362;}.b-a{fill:#fff;}" at bounding box center [646, 168] width 858 height 31
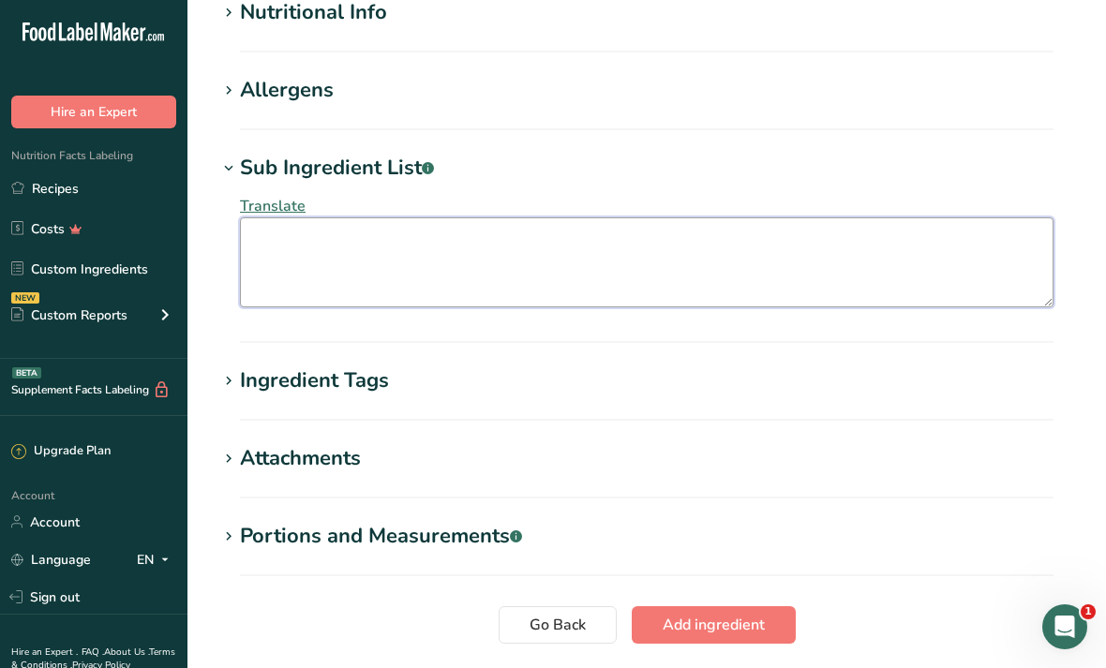
click at [692, 287] on textarea at bounding box center [646, 262] width 813 height 90
click at [773, 263] on textarea at bounding box center [646, 262] width 813 height 90
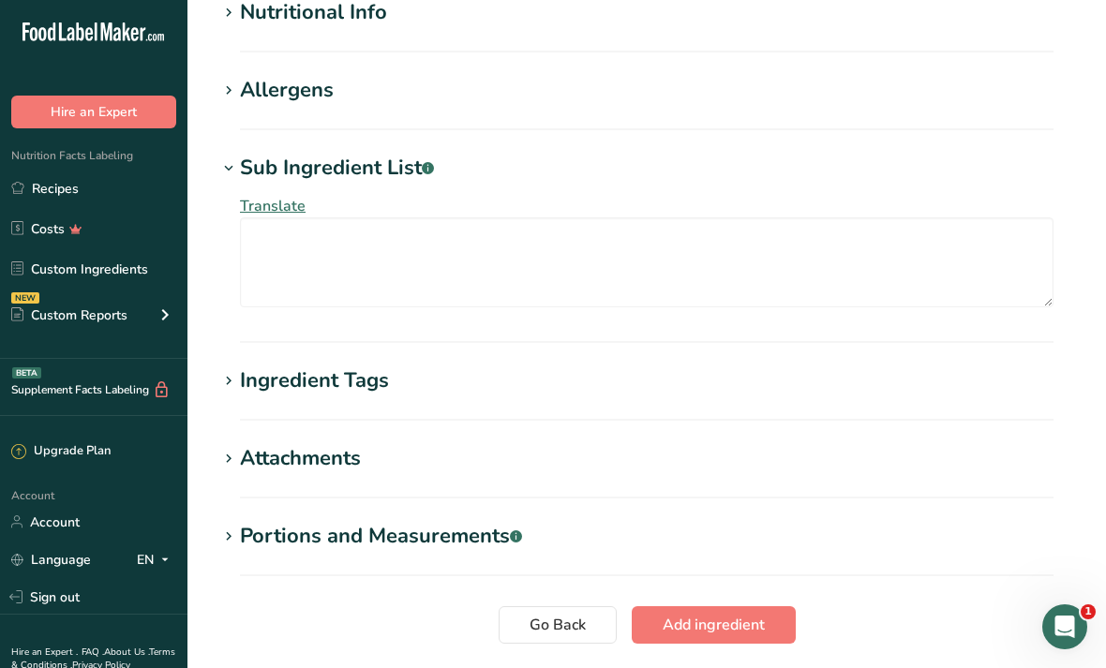
click at [222, 303] on div "Translate" at bounding box center [646, 251] width 858 height 135
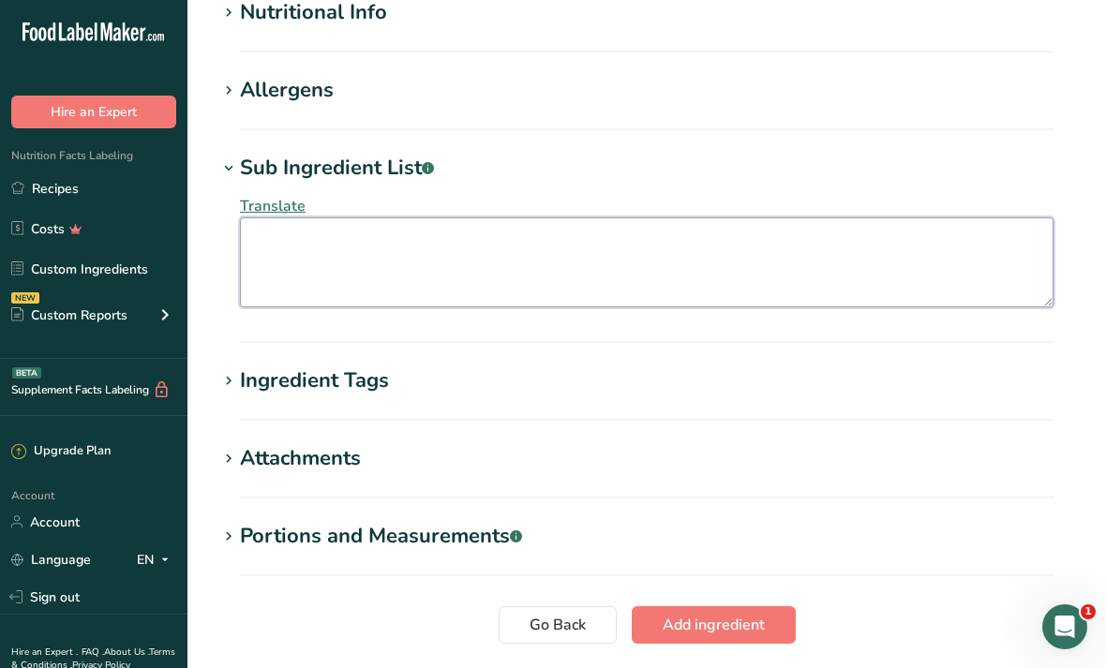
click at [788, 247] on textarea at bounding box center [646, 262] width 813 height 90
click at [286, 261] on textarea at bounding box center [646, 262] width 813 height 90
paste textarea "Maltodextrin, Enzyme Modified Butter Oil, Salt, Dehydrated Butter, Guar Gum, [M…"
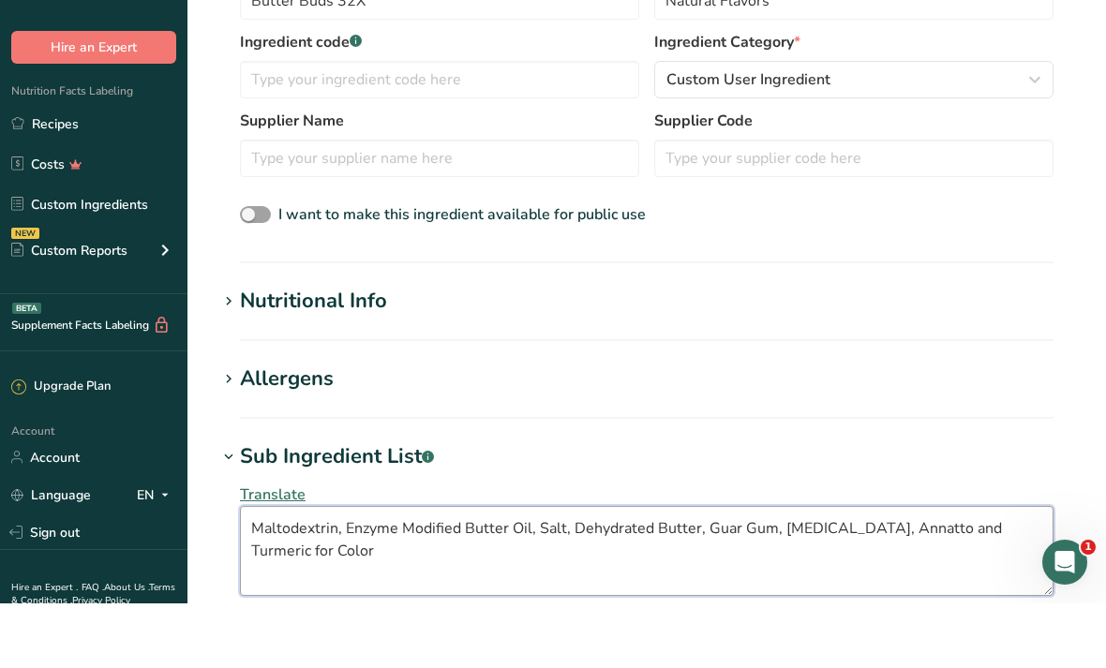
scroll to position [456, 0]
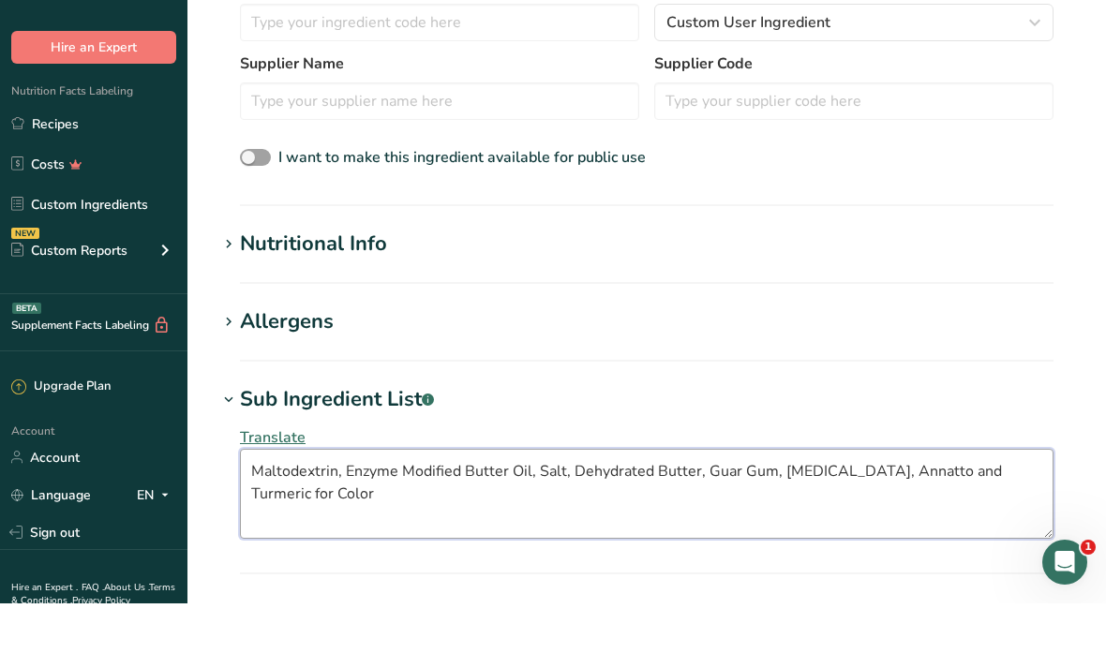
type textarea "Maltodextrin, Enzyme Modified Butter Oil, Salt, Dehydrated Butter, Guar Gum, [M…"
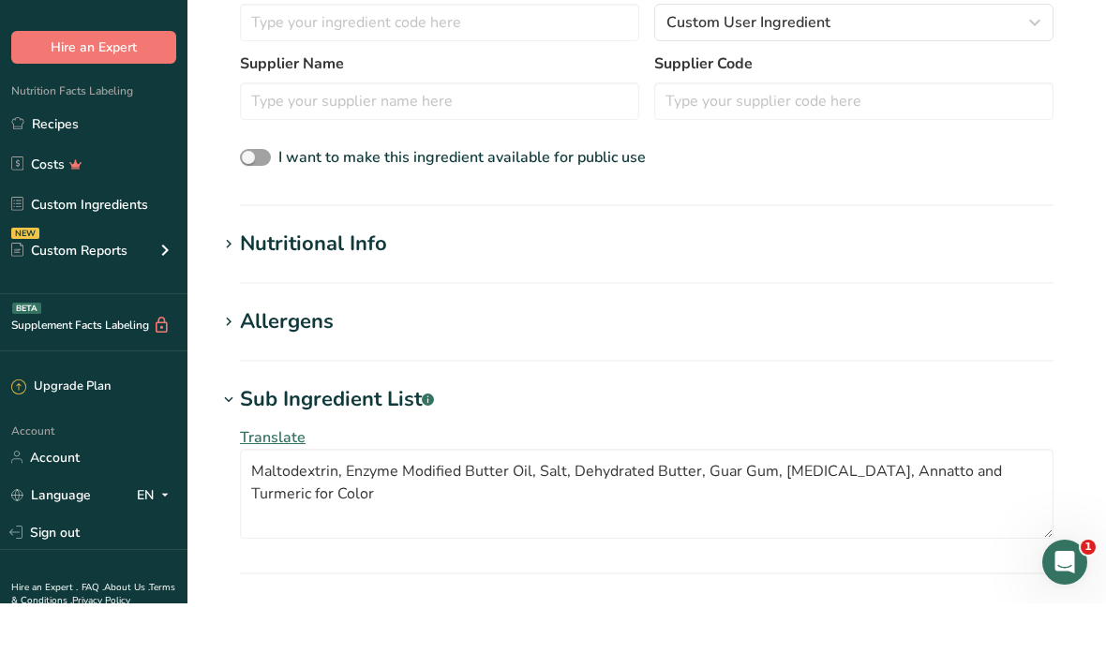
click at [484, 293] on h1 "Nutritional Info" at bounding box center [646, 308] width 858 height 31
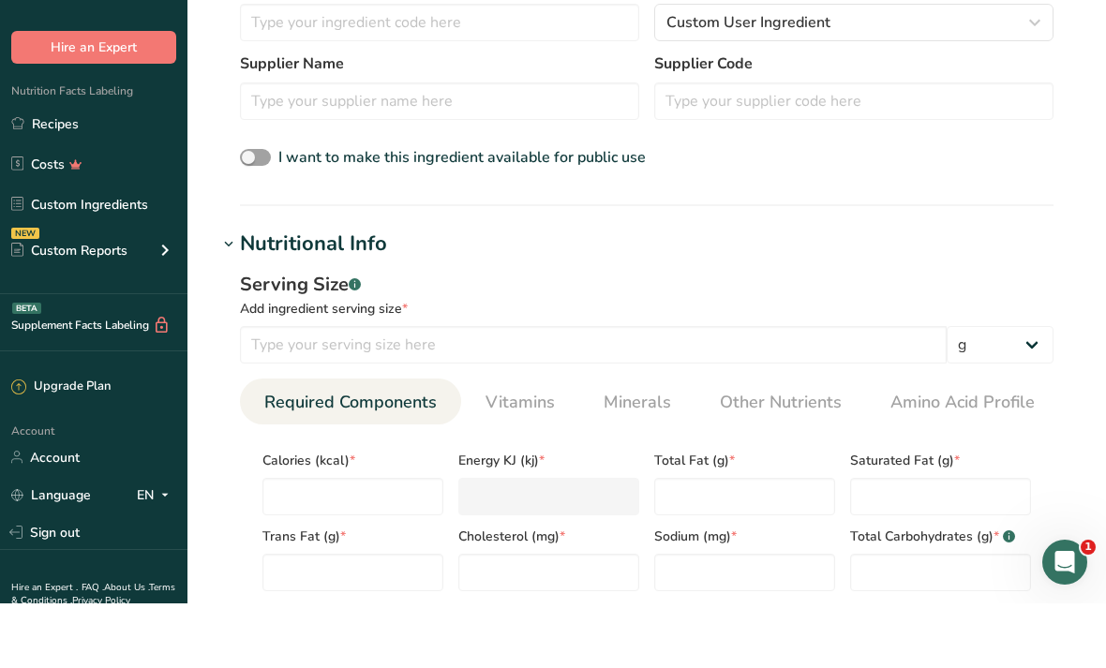
scroll to position [521, 0]
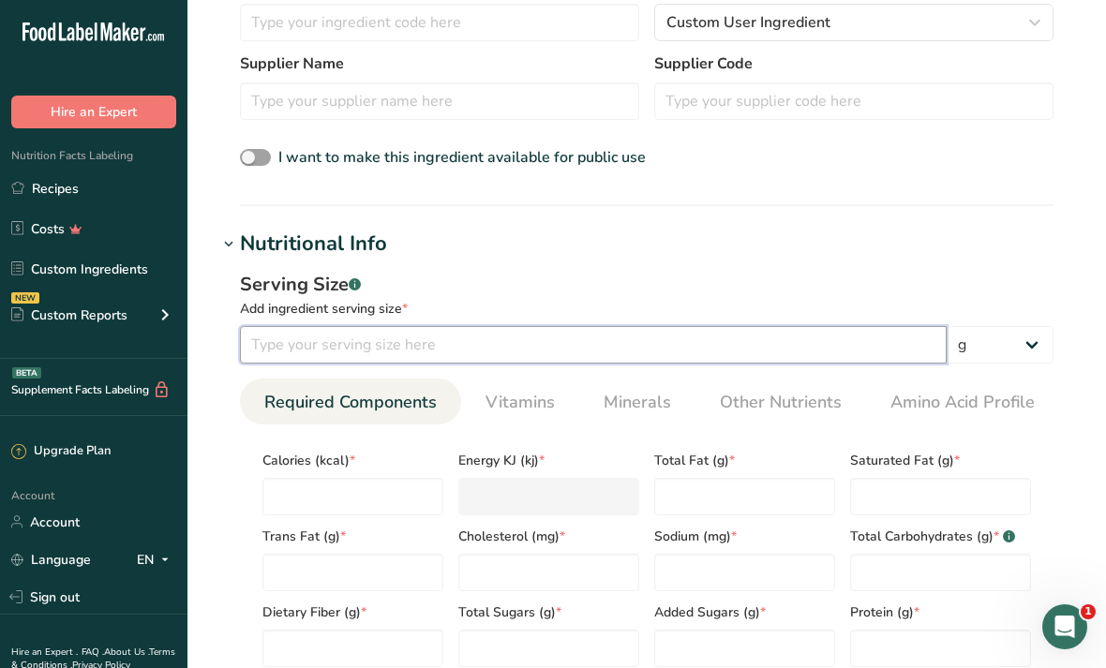
click at [886, 350] on input "number" at bounding box center [593, 344] width 707 height 37
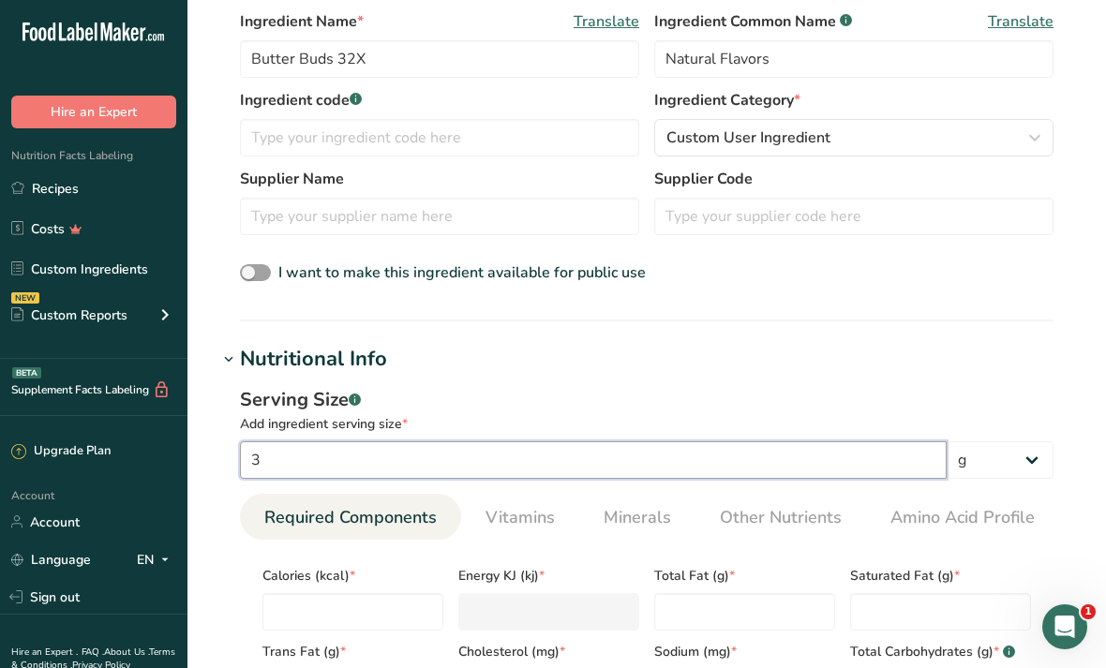
scroll to position [405, 0]
type input "3"
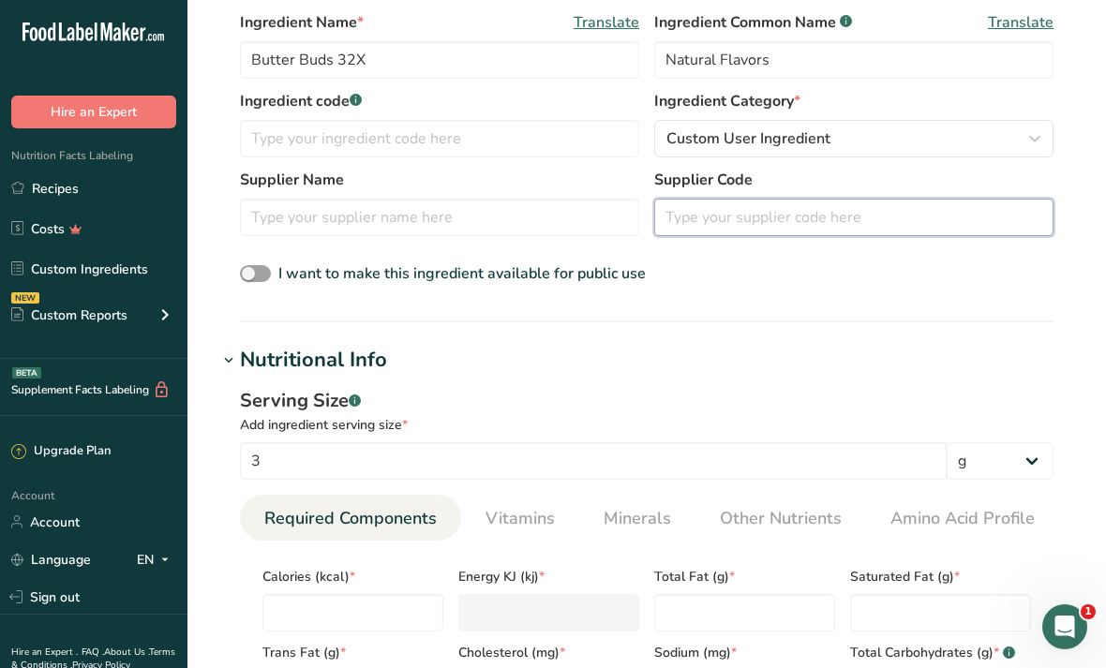
click at [901, 213] on input "text" at bounding box center [853, 217] width 399 height 37
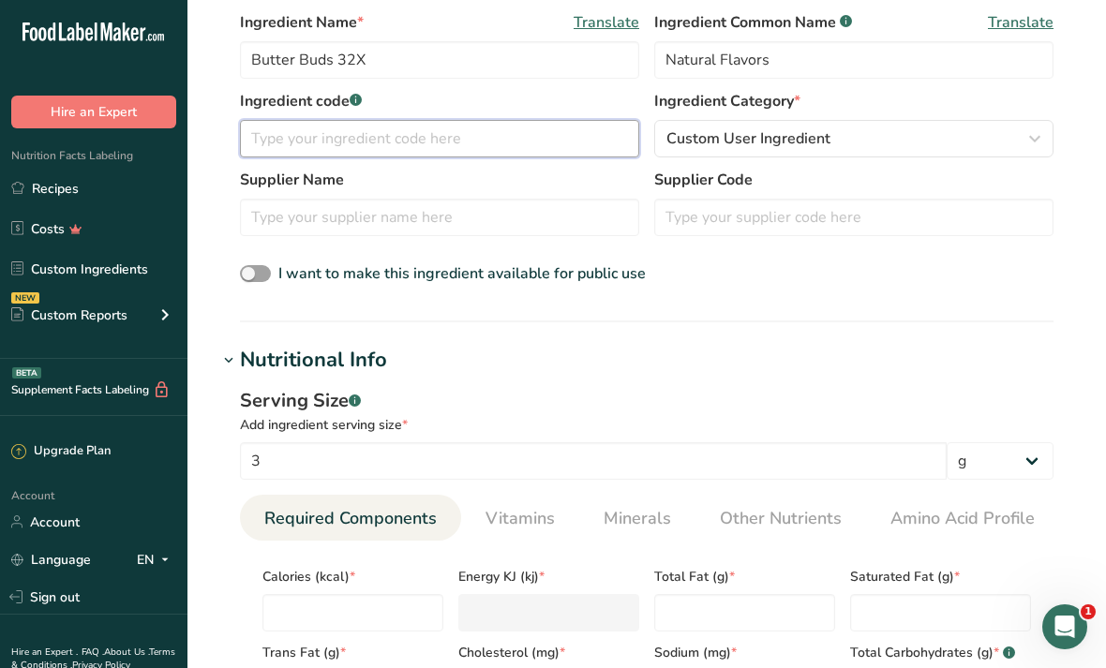
click at [558, 132] on input "text" at bounding box center [439, 138] width 399 height 37
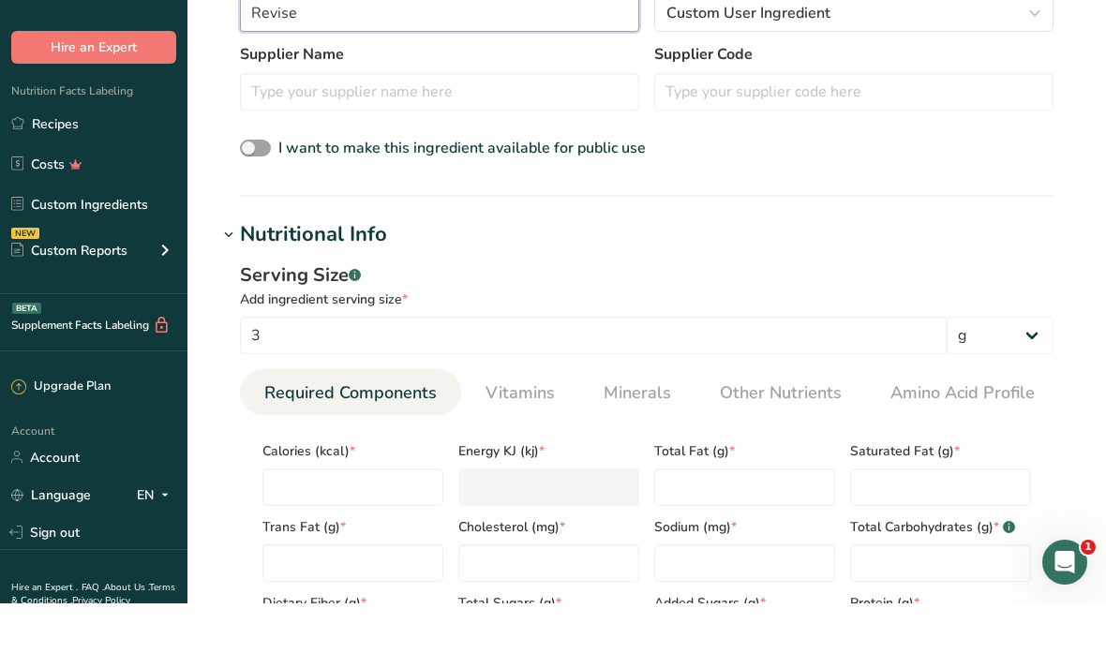
scroll to position [467, 0]
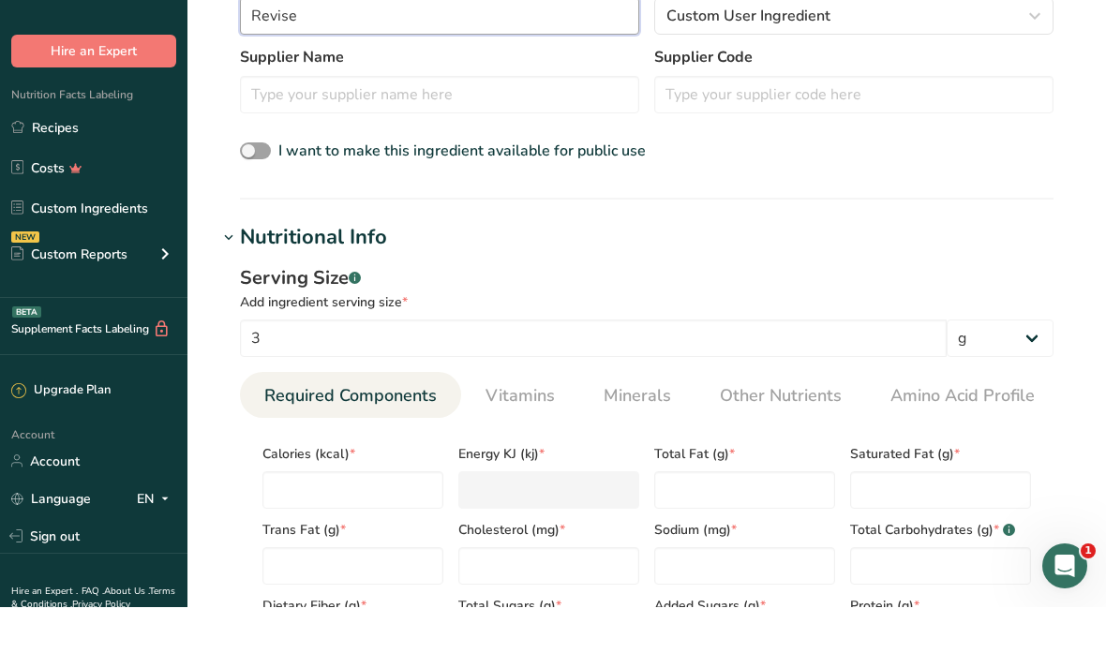
type input "Revise"
click at [395, 532] on input "number" at bounding box center [352, 550] width 181 height 37
type input "0"
type KJ "0"
type input "0"
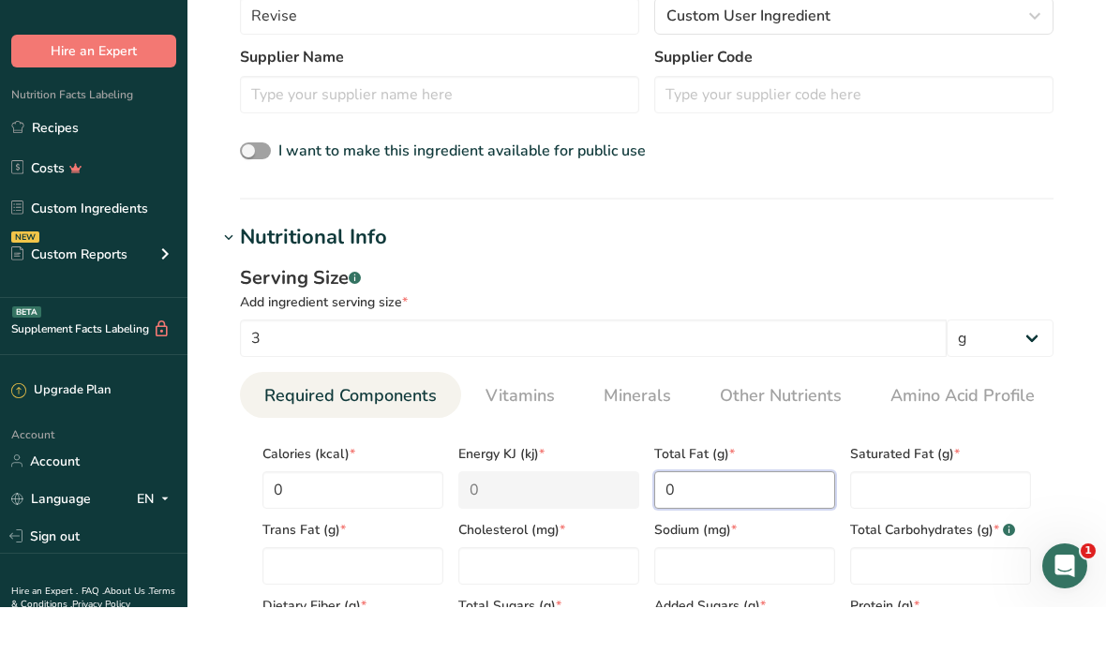
type Fat "0"
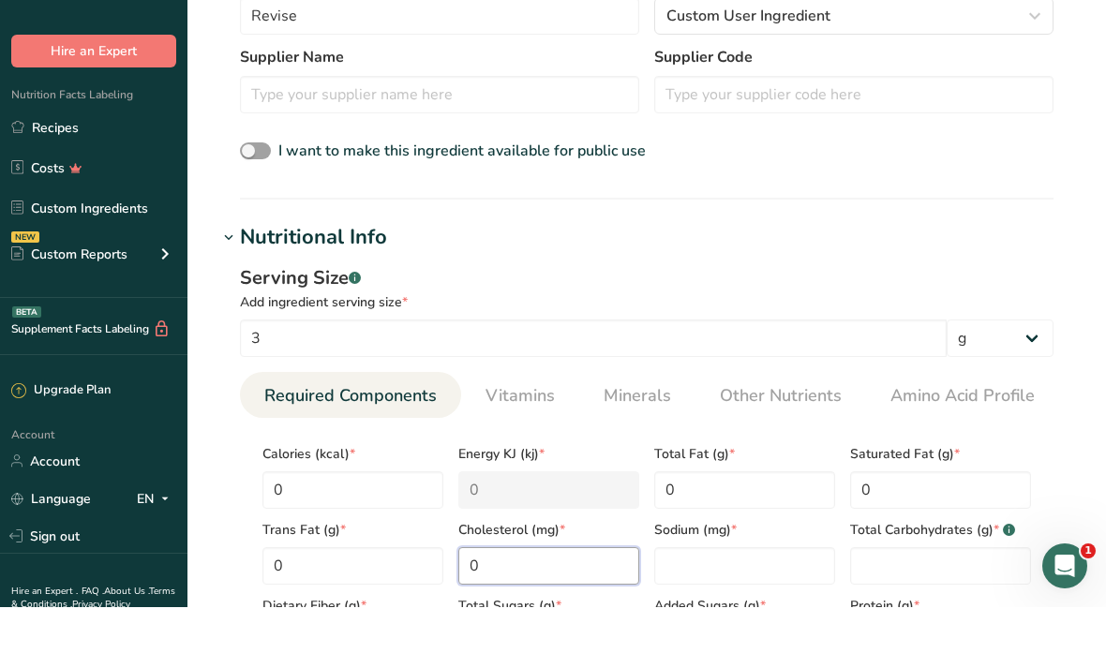
type input "0"
type Carbohydrates "0"
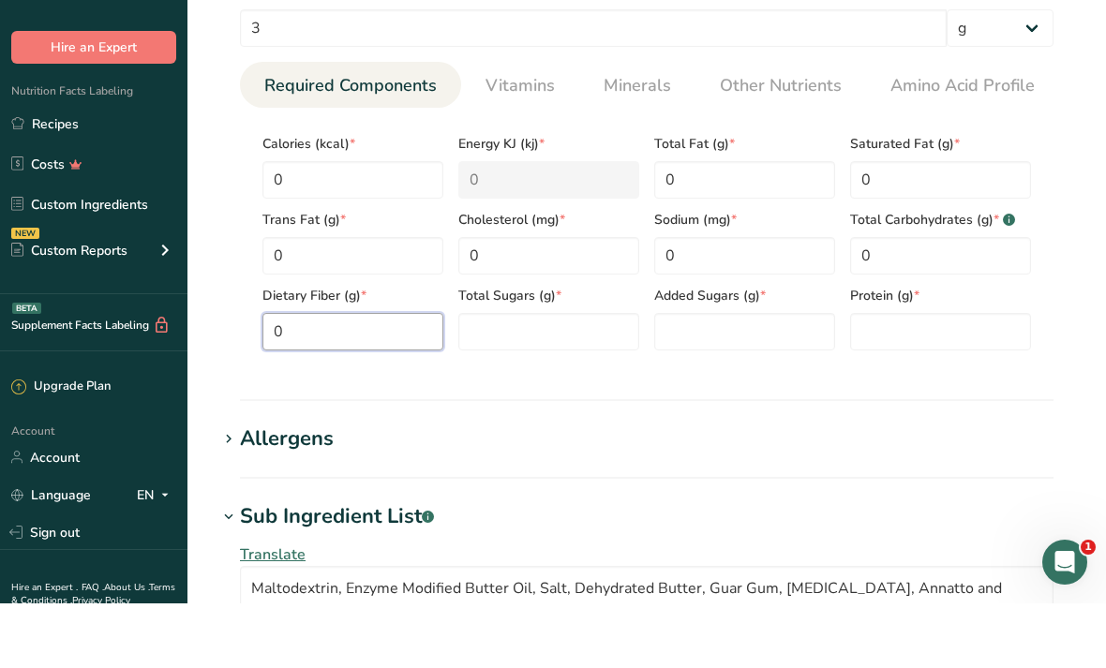
type Fiber "0"
type Sugars "0"
type input "0"
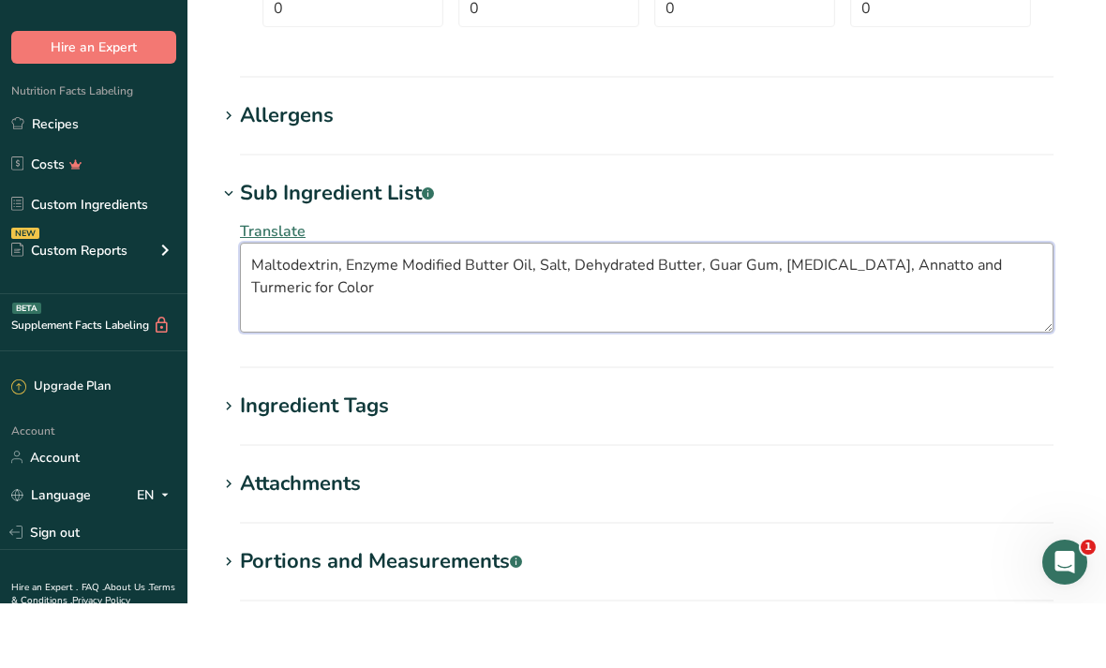
scroll to position [1128, 0]
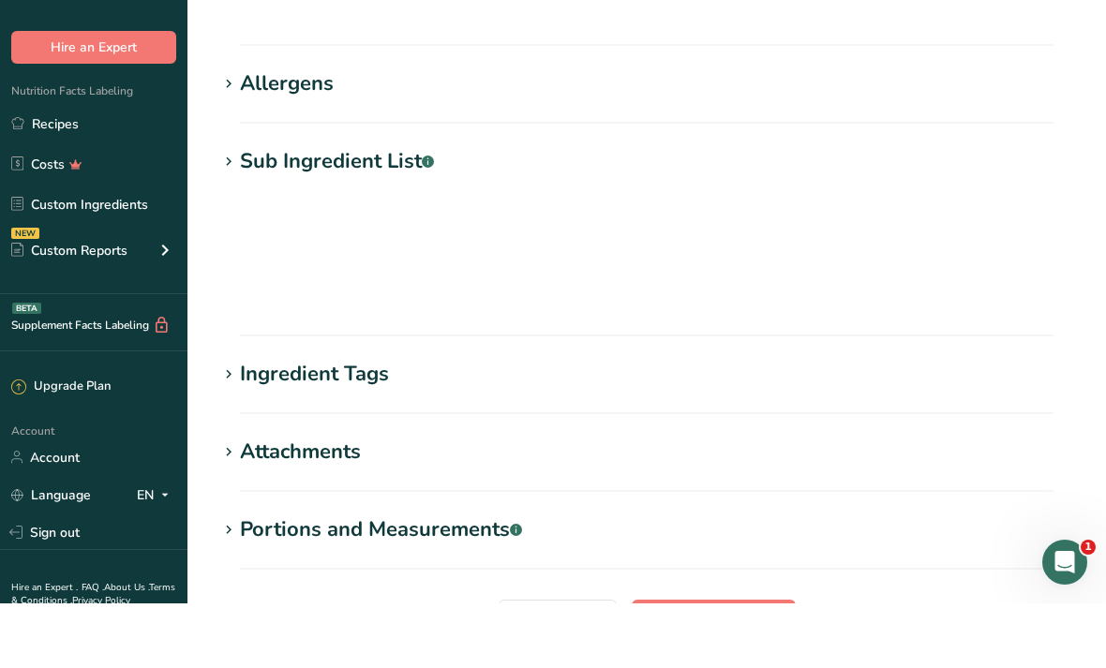
scroll to position [186, 0]
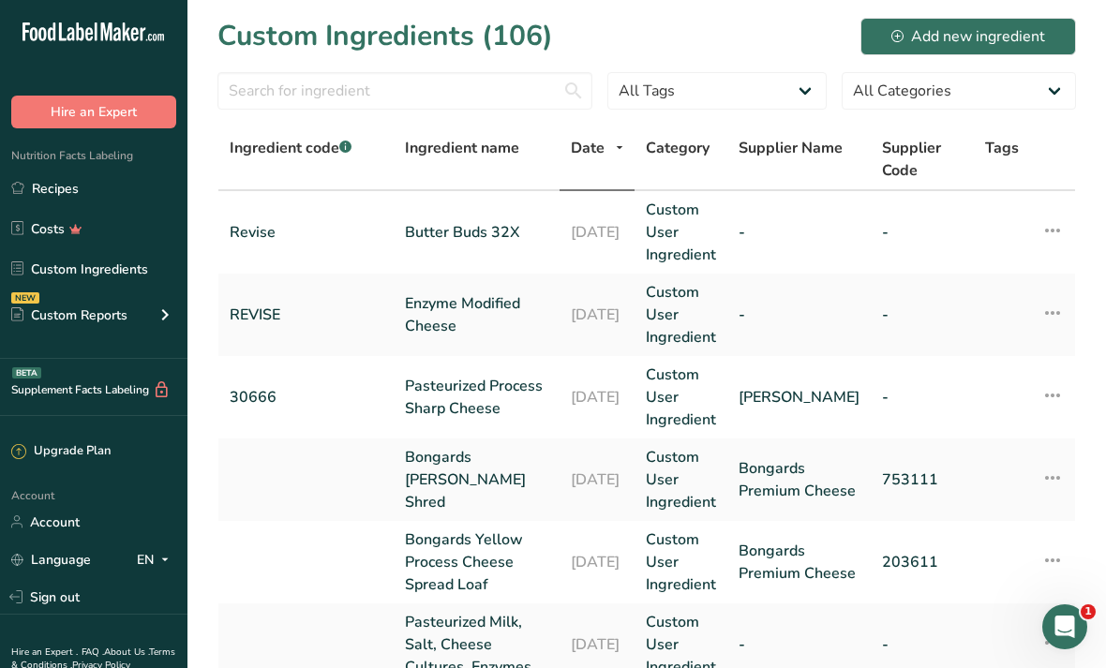
click at [159, 189] on link "Recipes" at bounding box center [93, 189] width 187 height 36
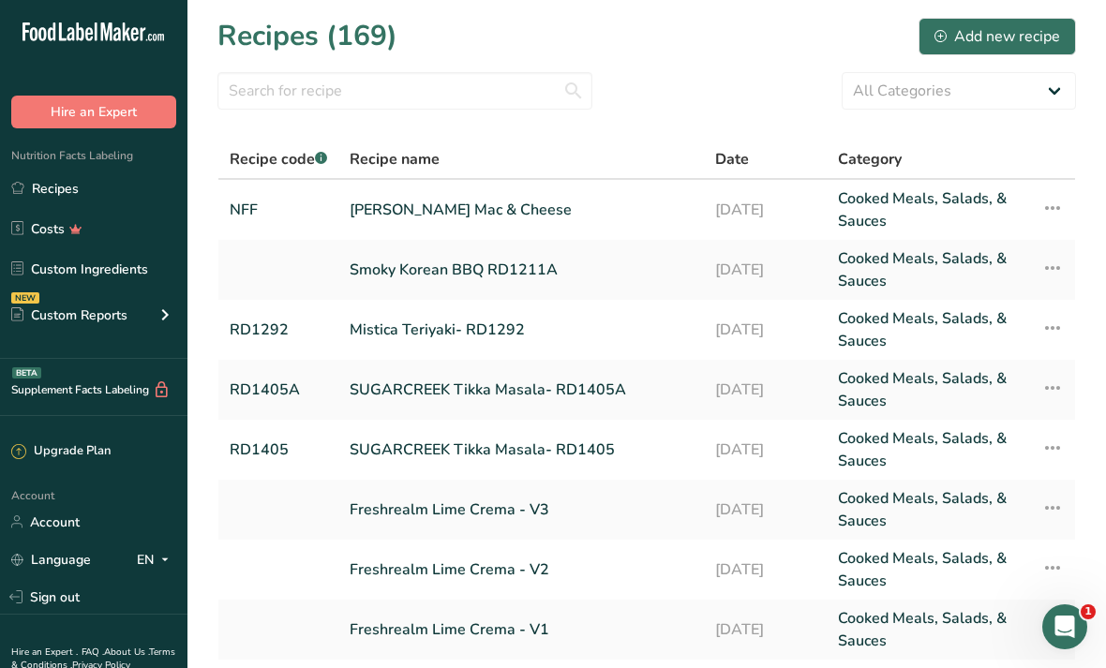
click at [633, 193] on link "[PERSON_NAME] Mac & Cheese" at bounding box center [521, 209] width 343 height 45
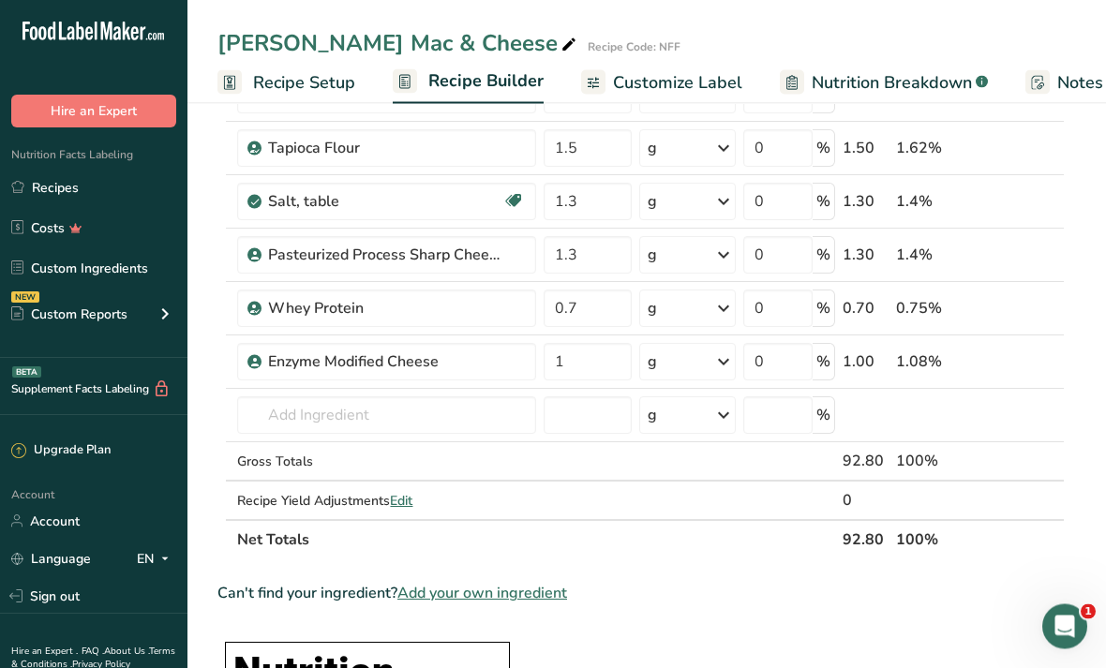
scroll to position [494, 0]
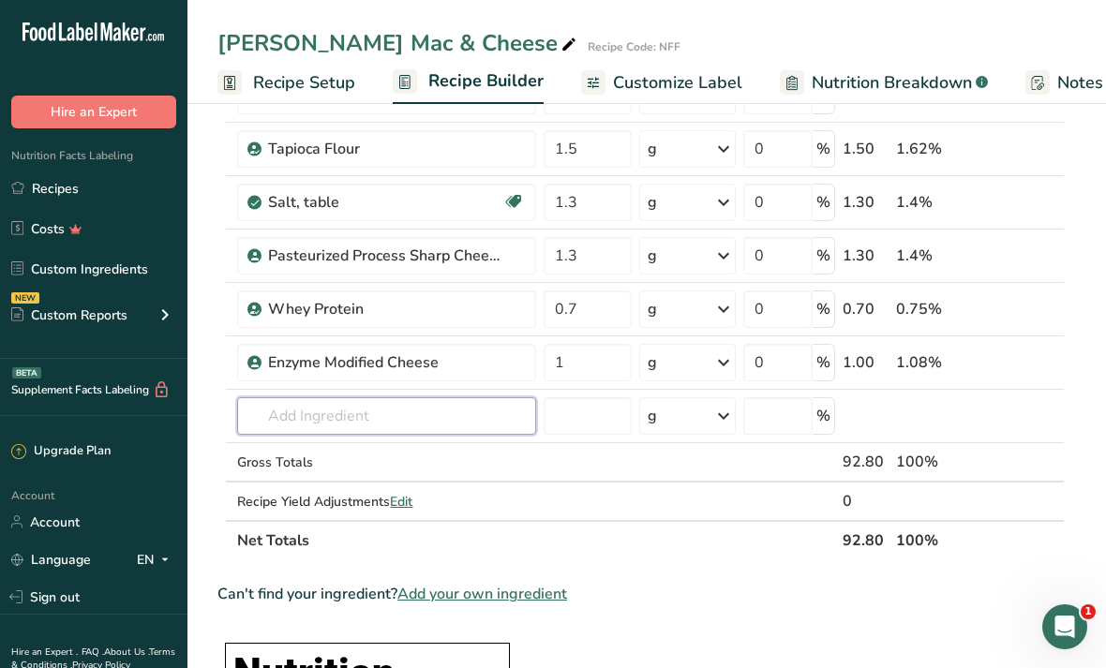
click at [441, 417] on input "text" at bounding box center [386, 415] width 299 height 37
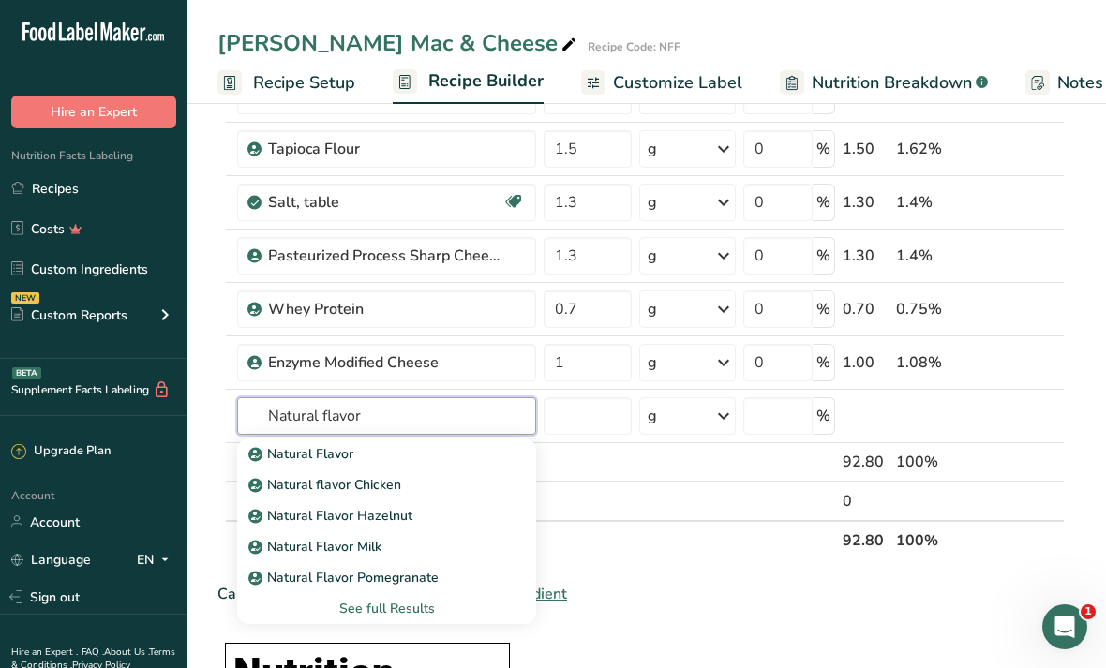
type input "Natural flavor"
click at [417, 607] on div "See full Results" at bounding box center [386, 609] width 269 height 20
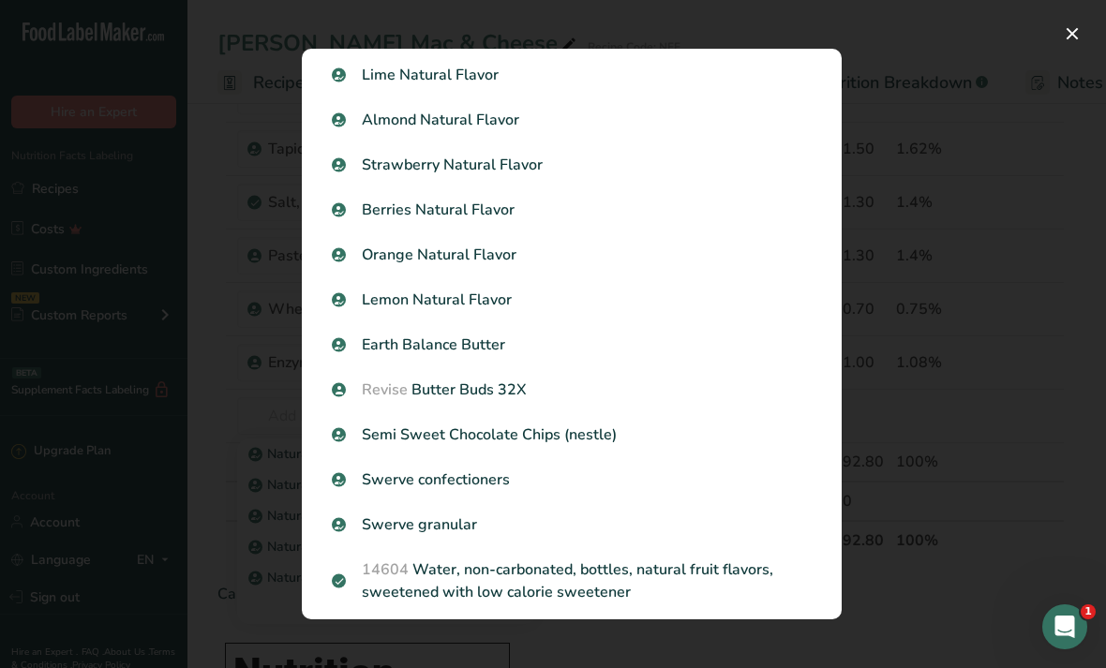
scroll to position [726, 0]
click at [675, 401] on p "Revise Butter Buds 32X" at bounding box center [572, 390] width 480 height 22
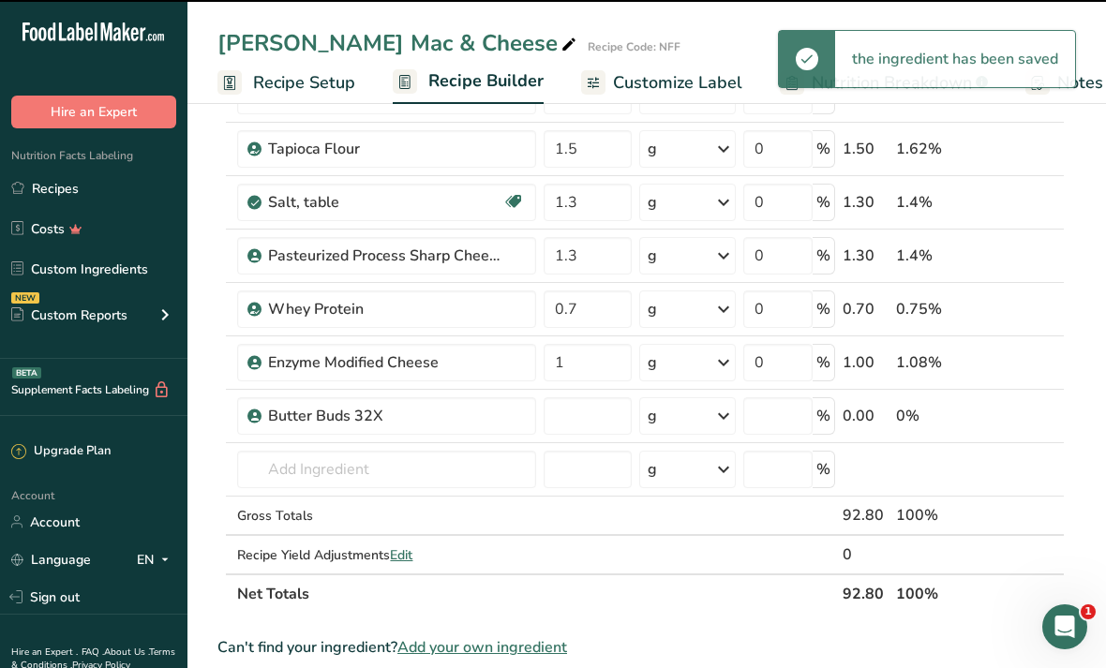
type input "0"
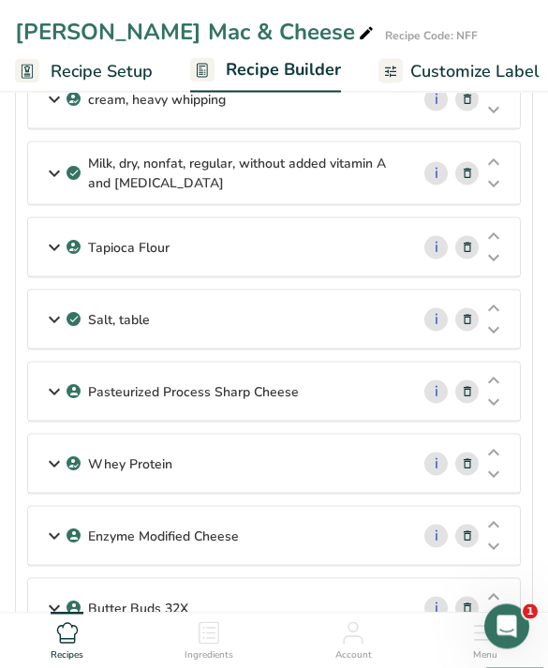
scroll to position [626, 0]
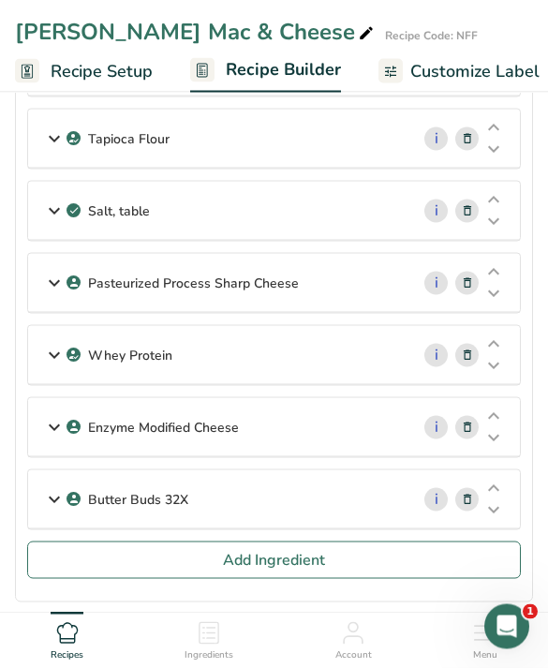
click at [341, 558] on button "Add Ingredient" at bounding box center [274, 560] width 494 height 37
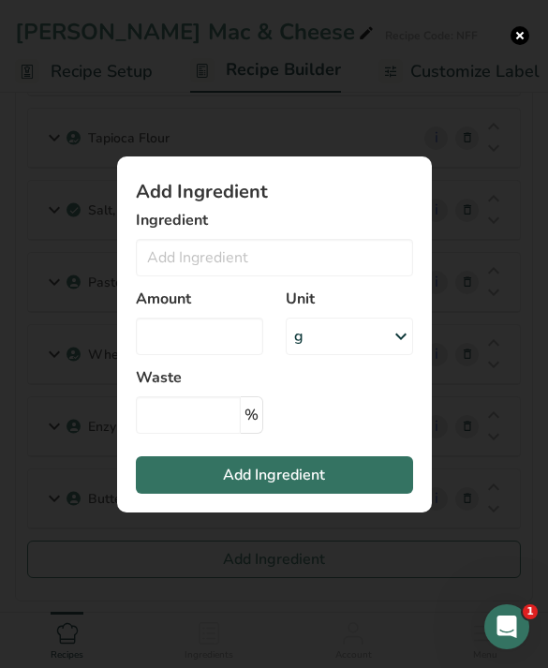
click at [494, 25] on div "Add ingredient modal" at bounding box center [274, 334] width 548 height 668
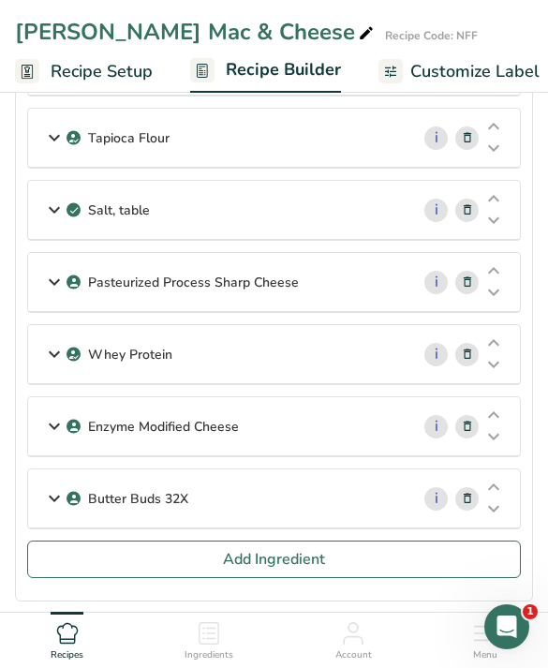
click at [363, 571] on button "Add Ingredient" at bounding box center [274, 559] width 494 height 37
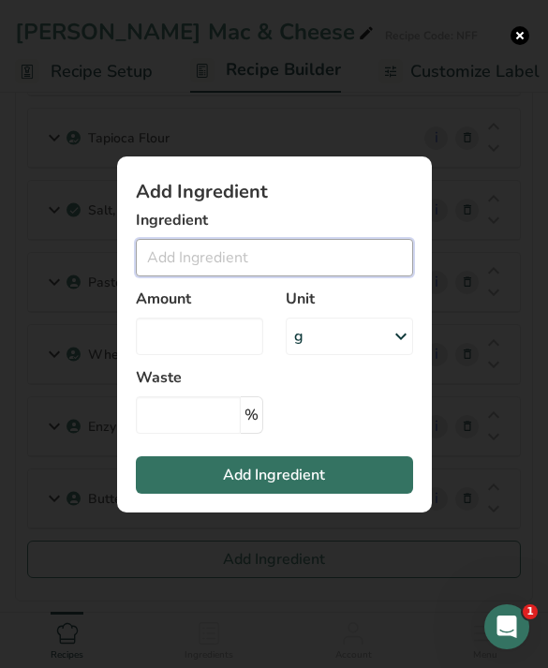
click at [344, 276] on input "Add ingredient modal" at bounding box center [274, 257] width 277 height 37
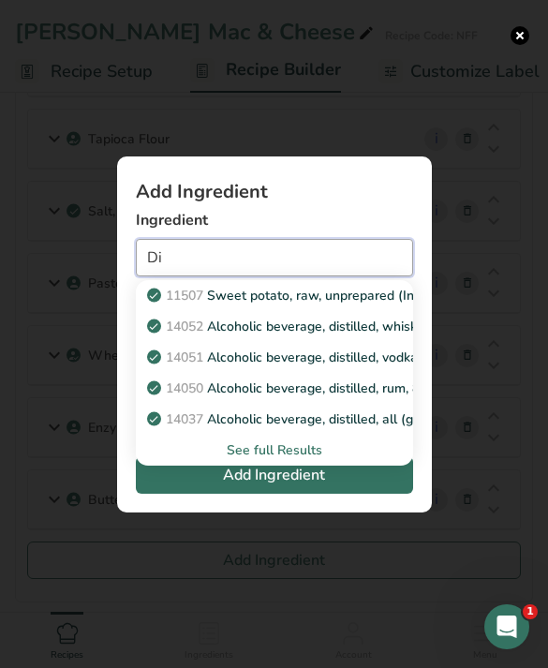
type input "D"
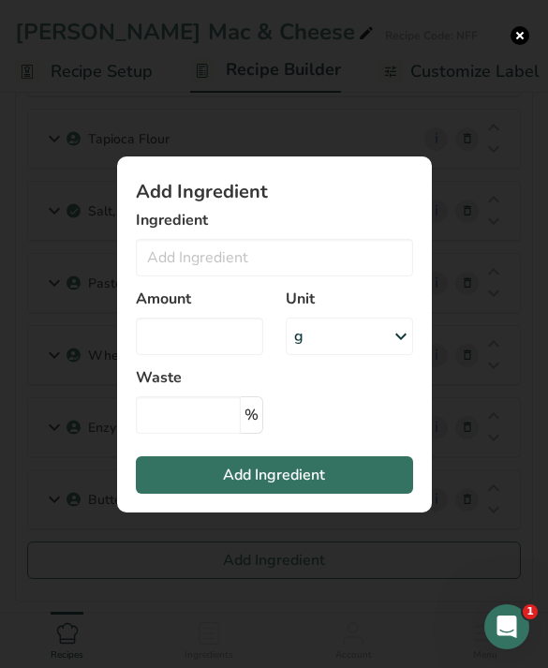
click at [521, 29] on button "Add ingredient modal" at bounding box center [520, 35] width 19 height 19
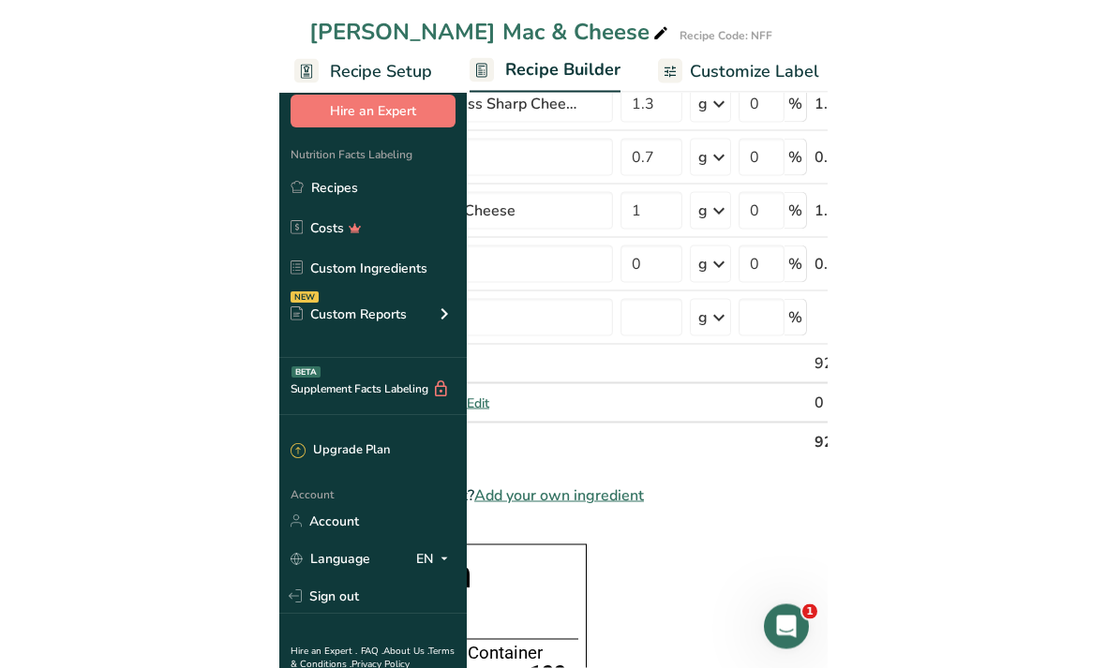
scroll to position [642, 0]
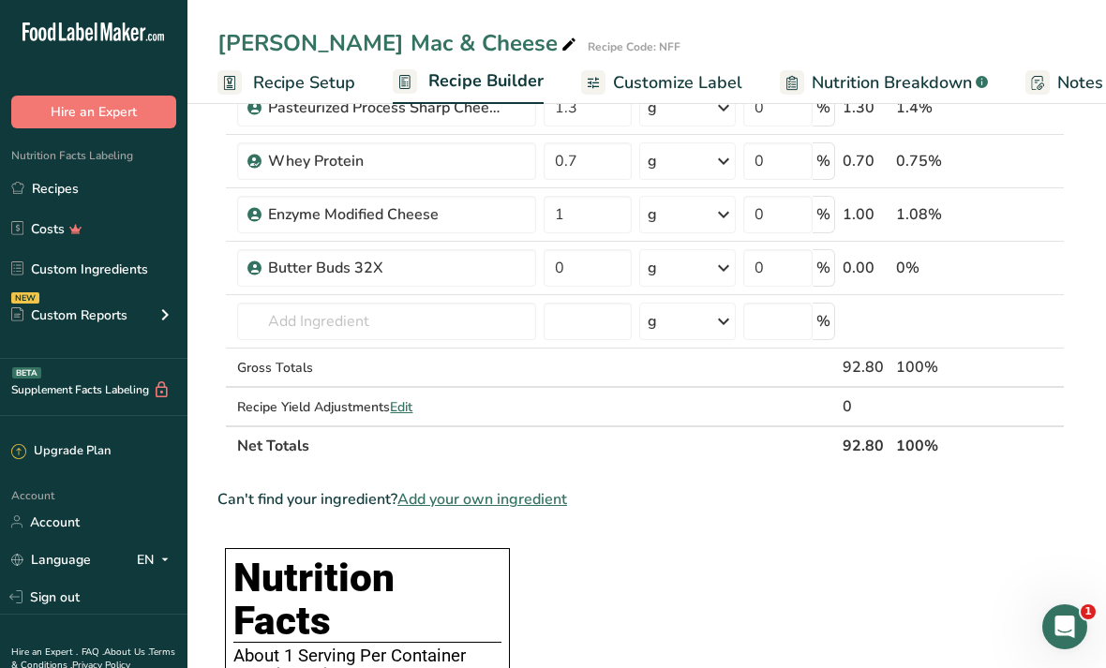
click at [131, 233] on link "Costs" at bounding box center [93, 229] width 187 height 36
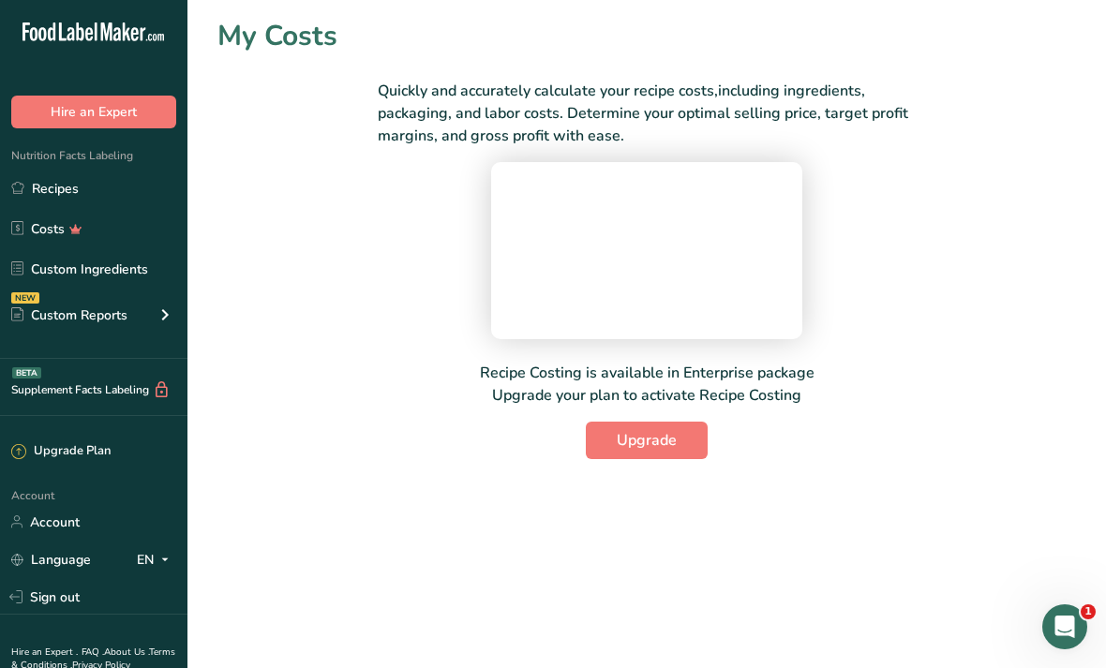
click at [141, 265] on link "Custom Ingredients" at bounding box center [93, 269] width 187 height 36
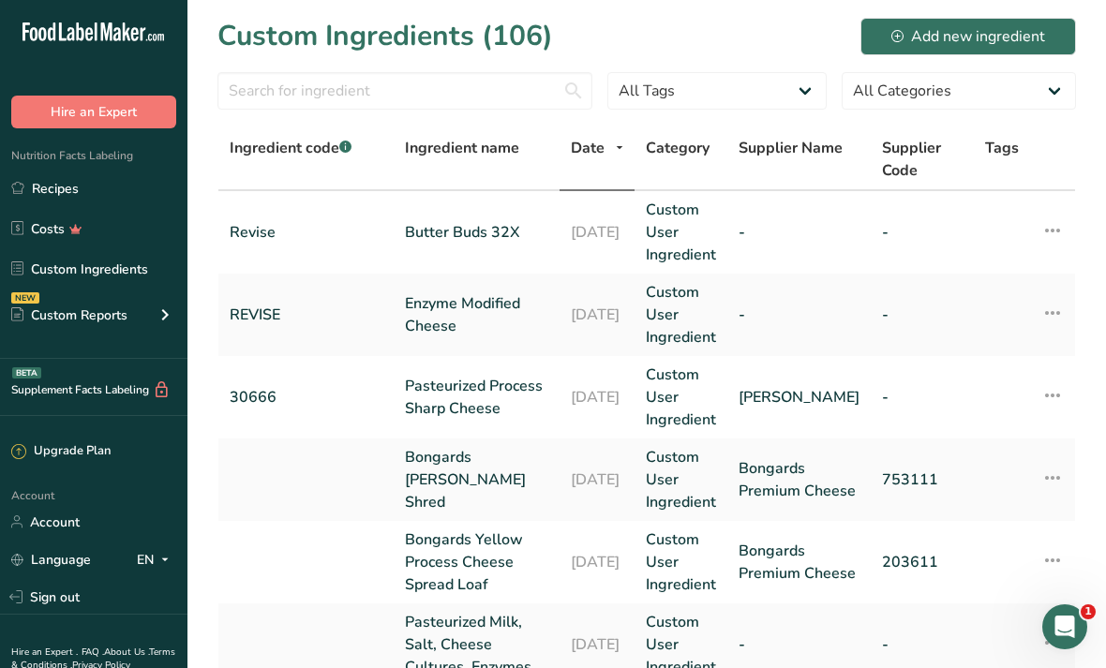
click at [1000, 53] on button "Add new ingredient" at bounding box center [968, 36] width 216 height 37
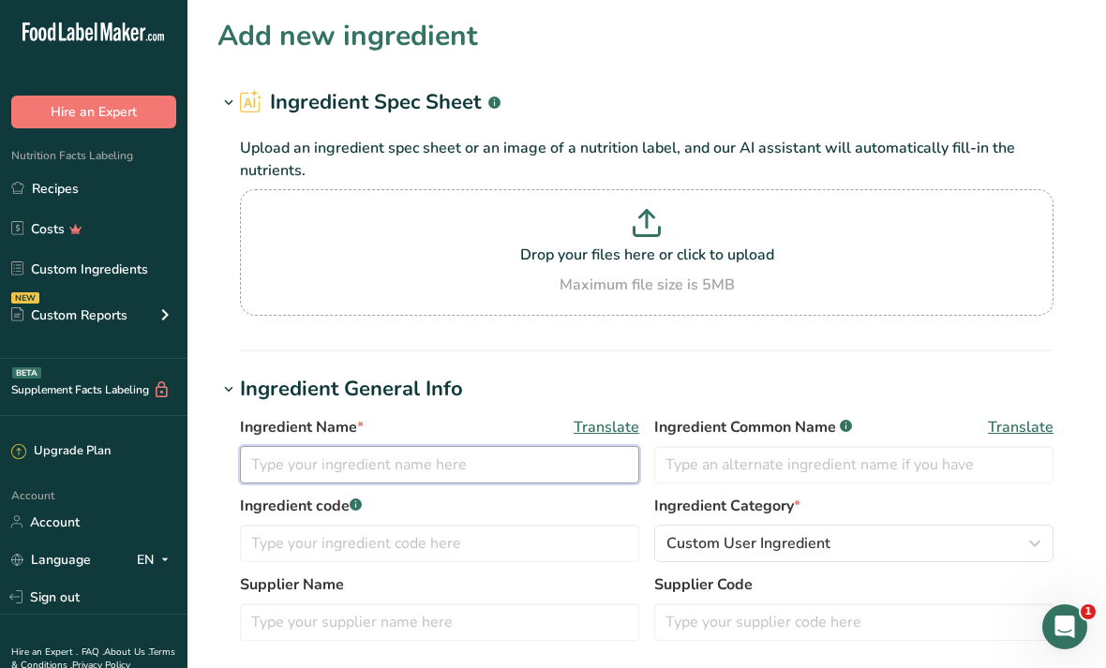
click at [469, 452] on input "text" at bounding box center [439, 464] width 399 height 37
type input "Disodium Phosphate"
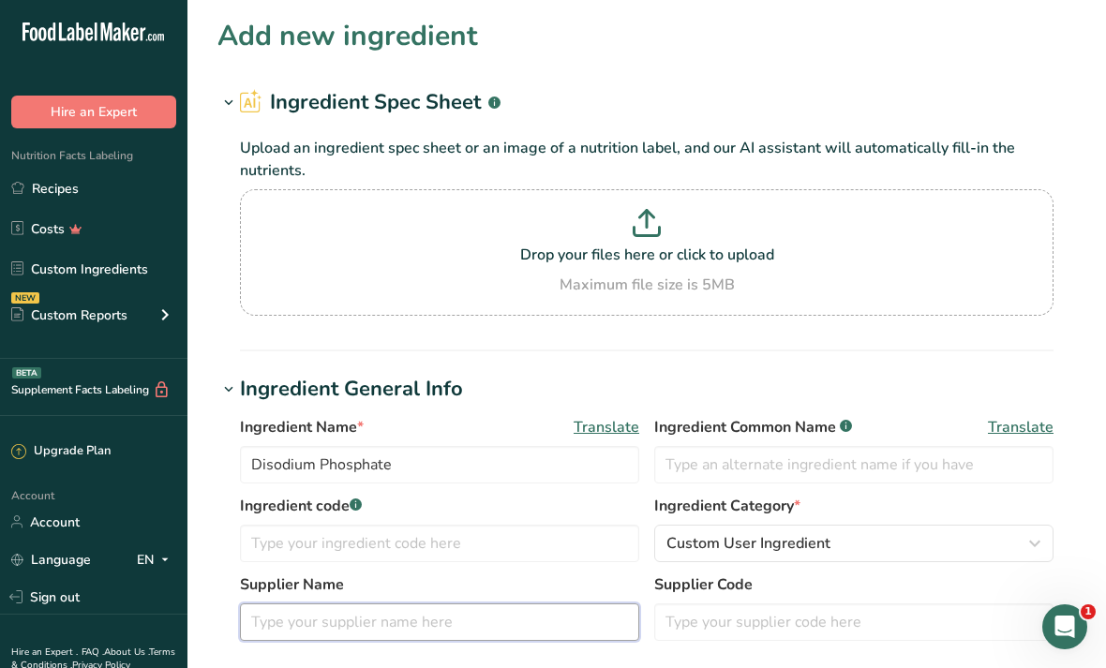
scroll to position [226, 0]
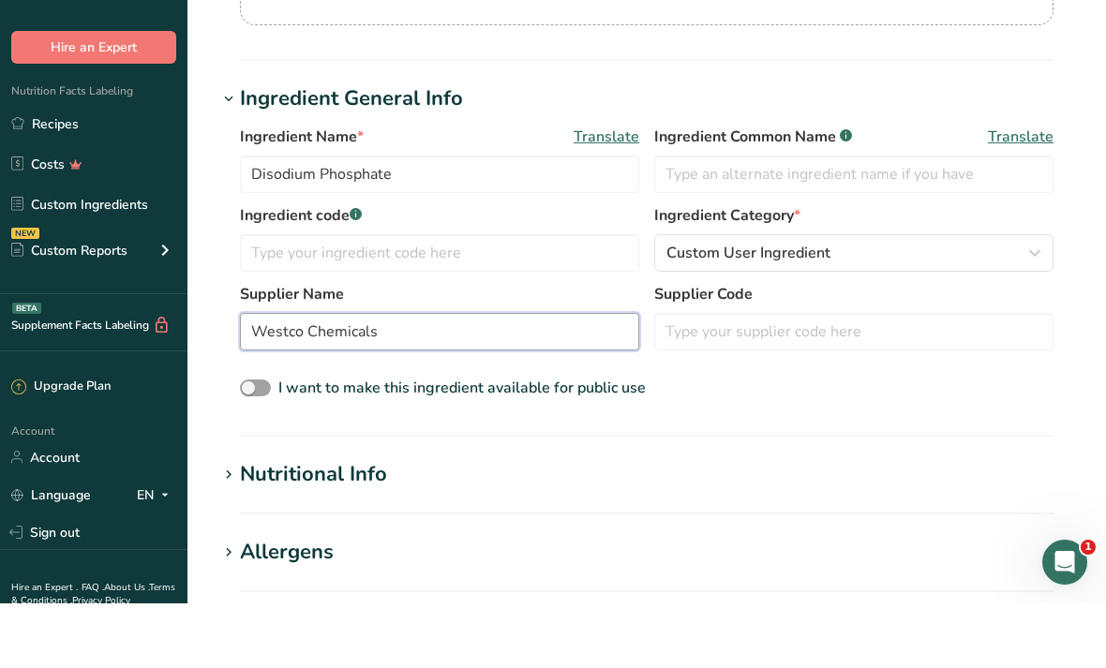
type input "Westco Chemicals"
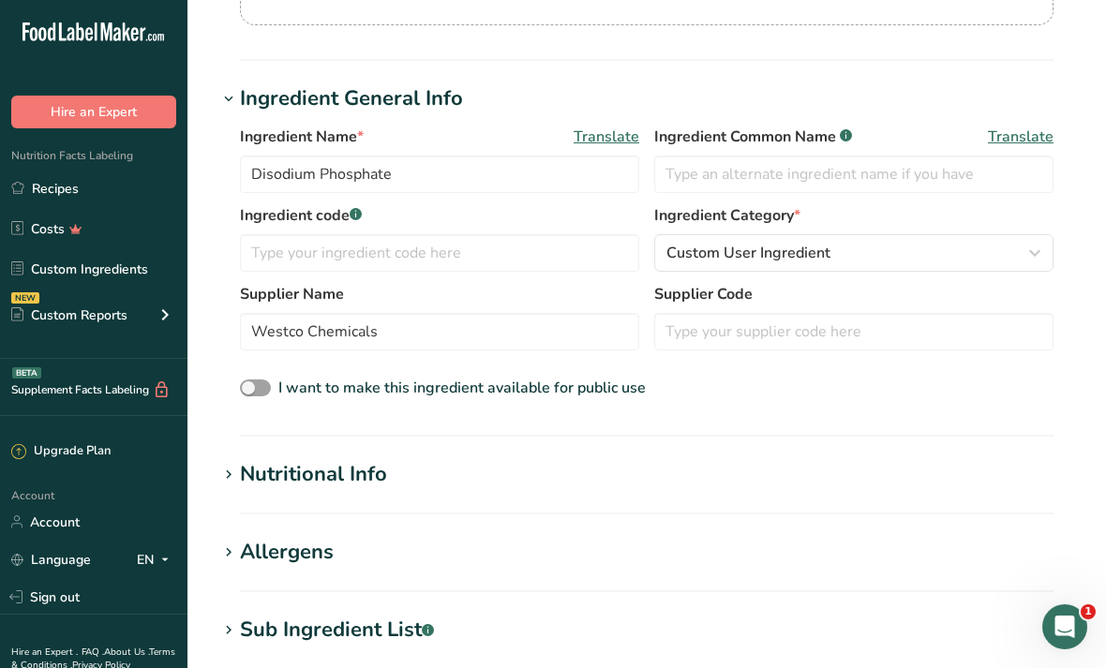
click at [677, 478] on h1 "Nutritional Info" at bounding box center [646, 474] width 858 height 31
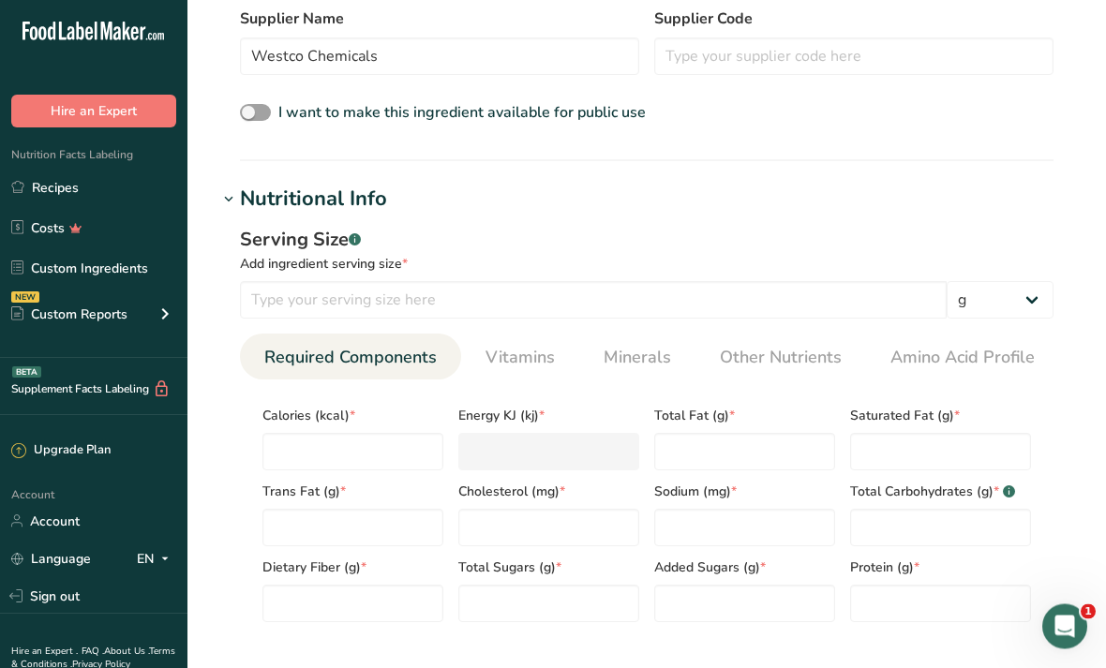
scroll to position [580, 0]
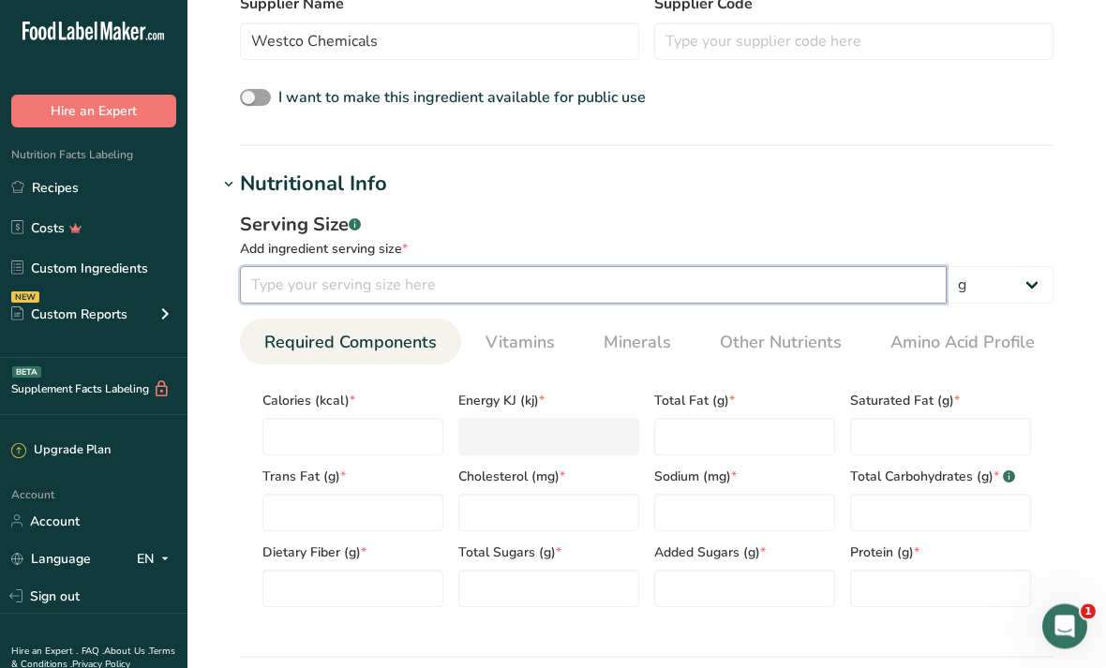
click at [880, 275] on input "number" at bounding box center [593, 285] width 707 height 37
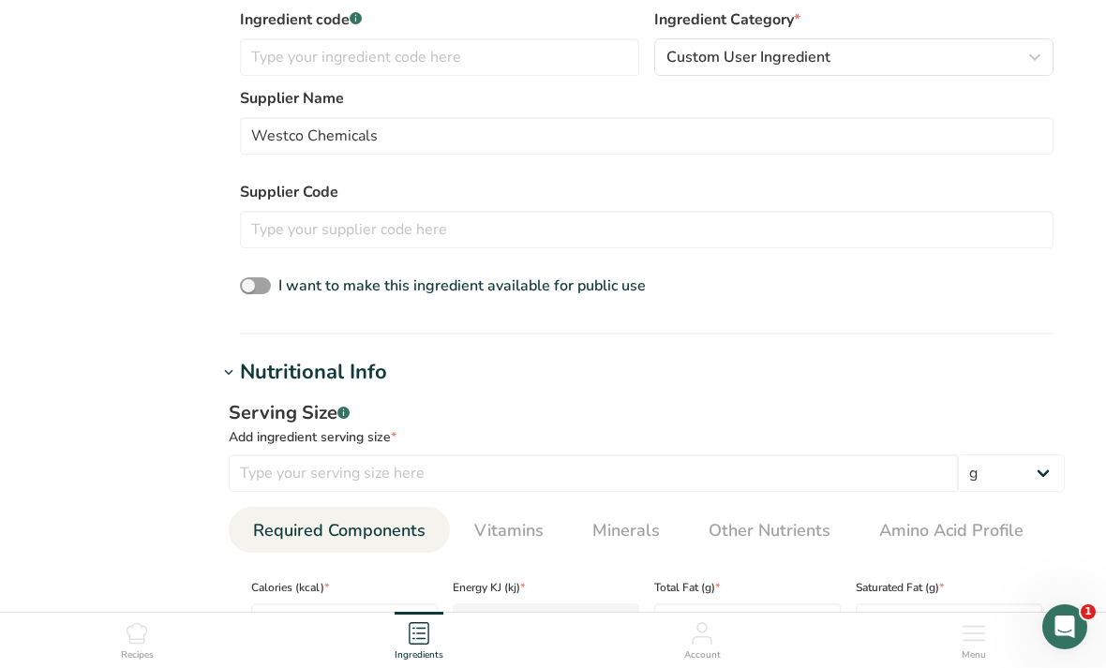
scroll to position [598, 0]
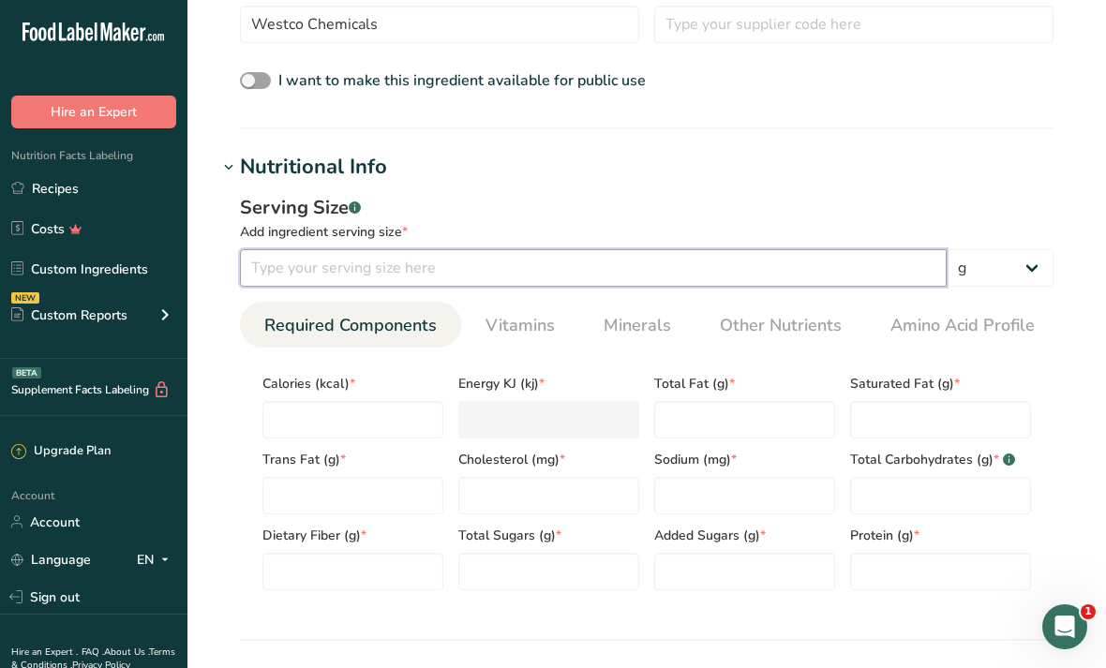
click at [716, 260] on input "number" at bounding box center [593, 267] width 707 height 37
type input "100"
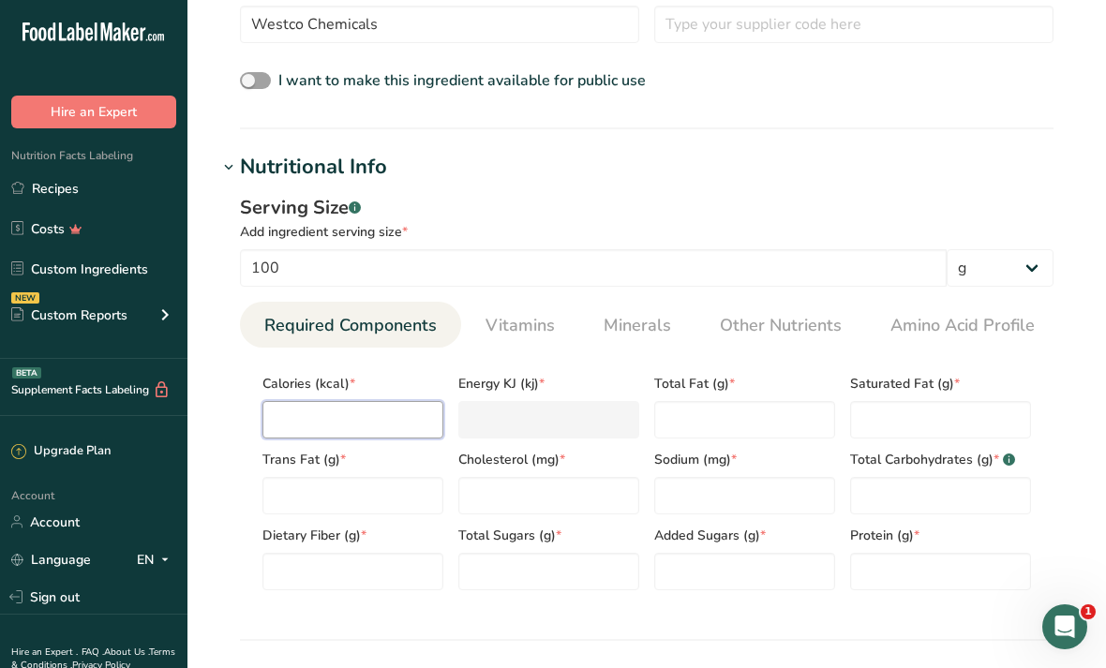
click at [395, 417] on input "number" at bounding box center [352, 419] width 181 height 37
type input "0"
type KJ "0"
type input "0"
type Fat "0"
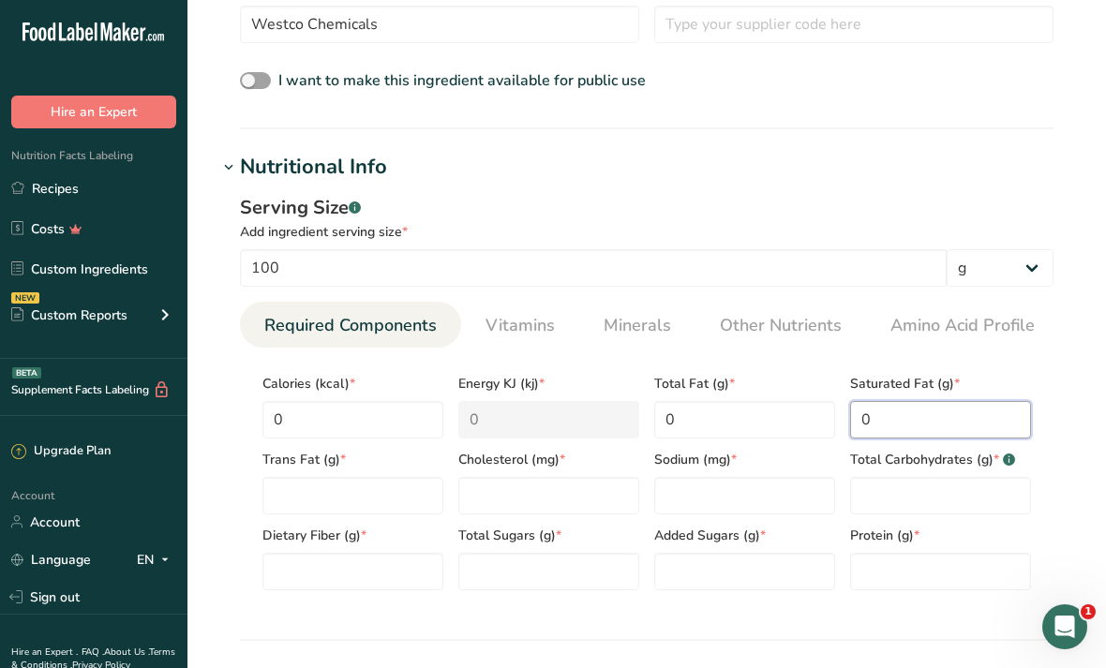
type Fat "0"
type input "0"
type Carbohydrates "0"
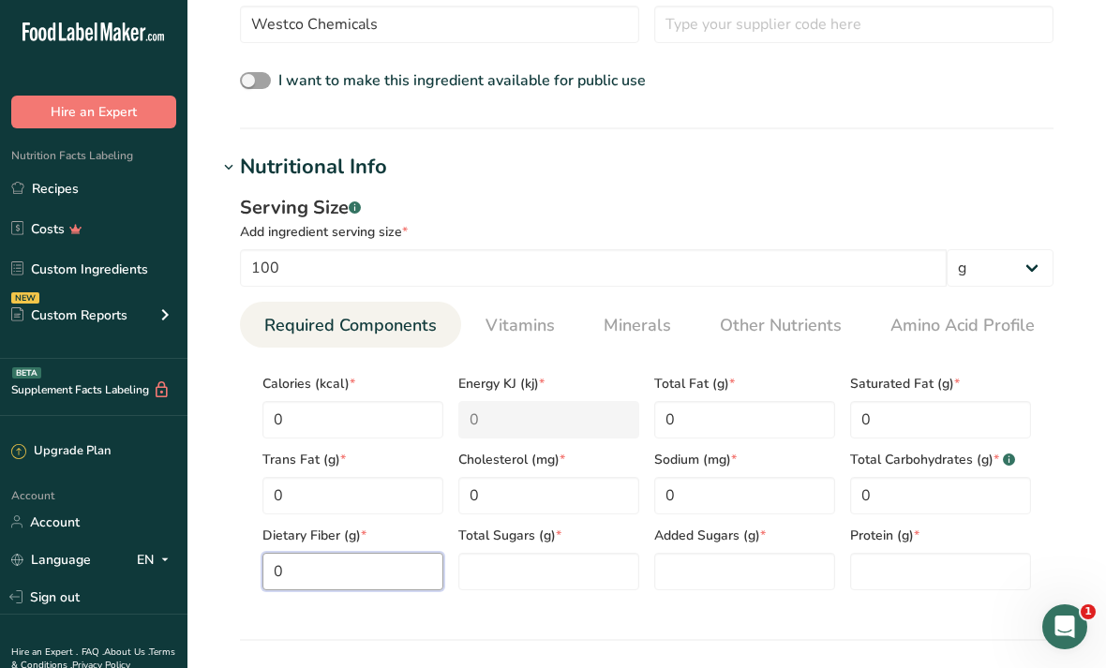
type Fiber "0"
type Sugars "0"
type input "0"
click at [645, 324] on span "Minerals" at bounding box center [636, 325] width 67 height 25
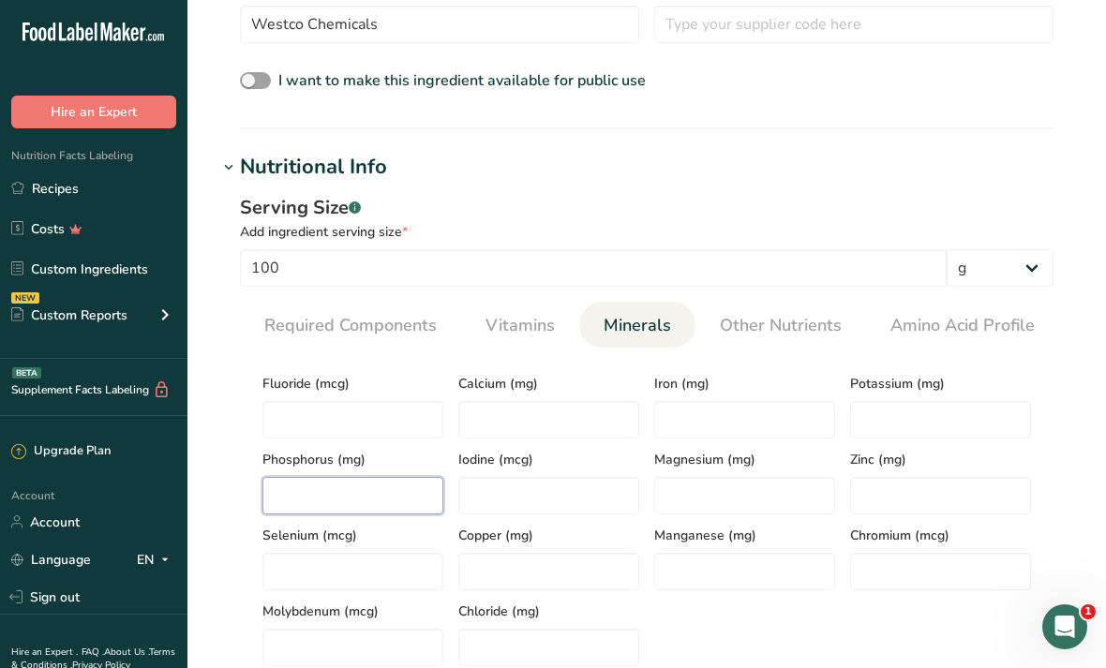
click at [386, 491] on input "number" at bounding box center [352, 495] width 181 height 37
type input "21850"
click at [513, 328] on span "Vitamins" at bounding box center [519, 325] width 69 height 25
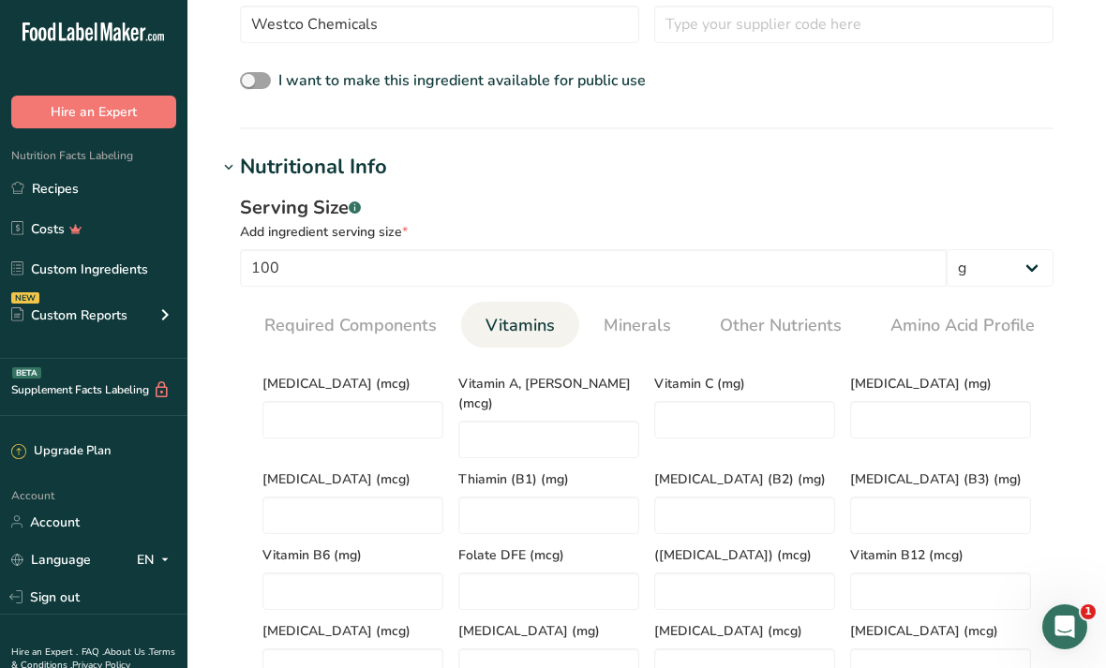
click at [366, 337] on span "Required Components" at bounding box center [350, 325] width 172 height 25
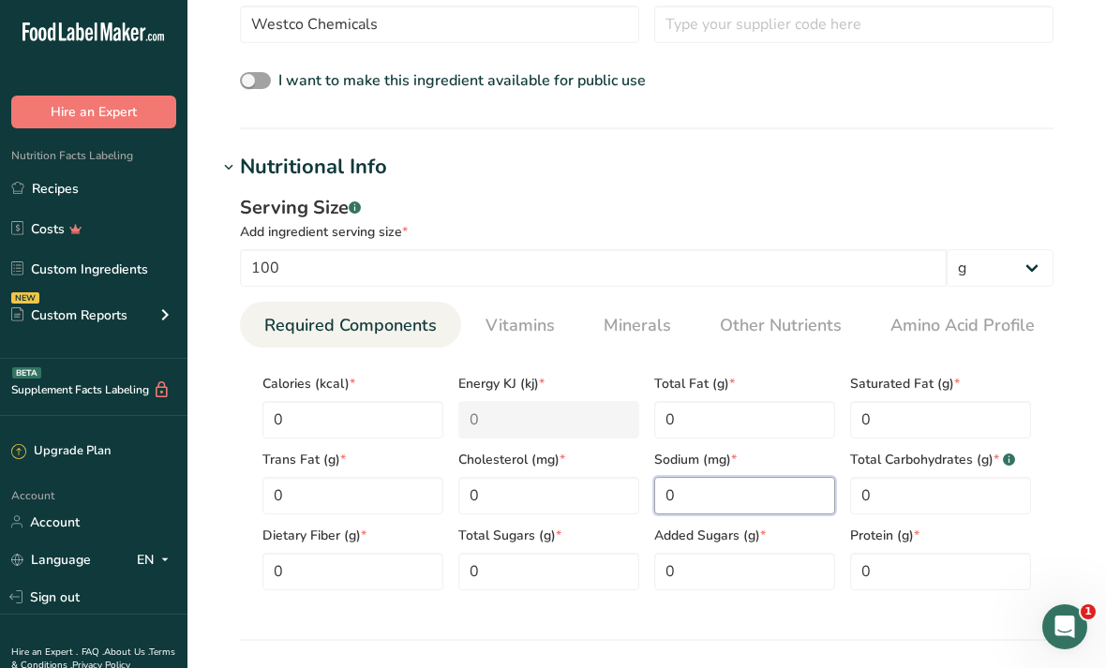
click at [759, 485] on input "0" at bounding box center [744, 495] width 181 height 37
type input "31900"
click at [932, 175] on h1 "Nutritional Info" at bounding box center [646, 167] width 858 height 31
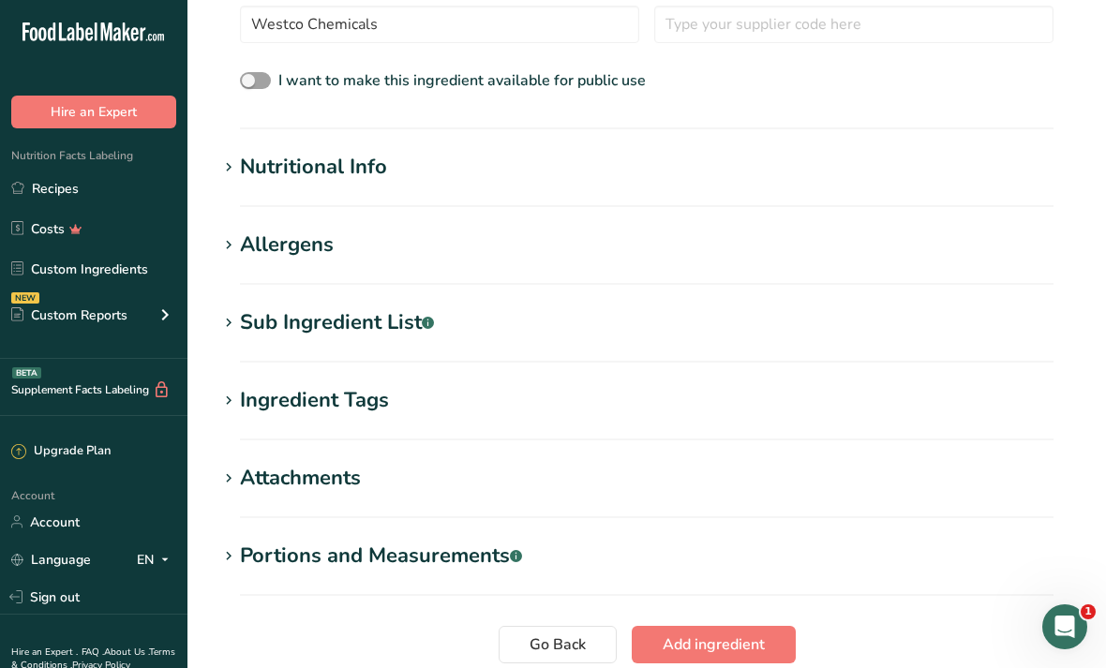
click at [772, 632] on button "Add ingredient" at bounding box center [714, 644] width 164 height 37
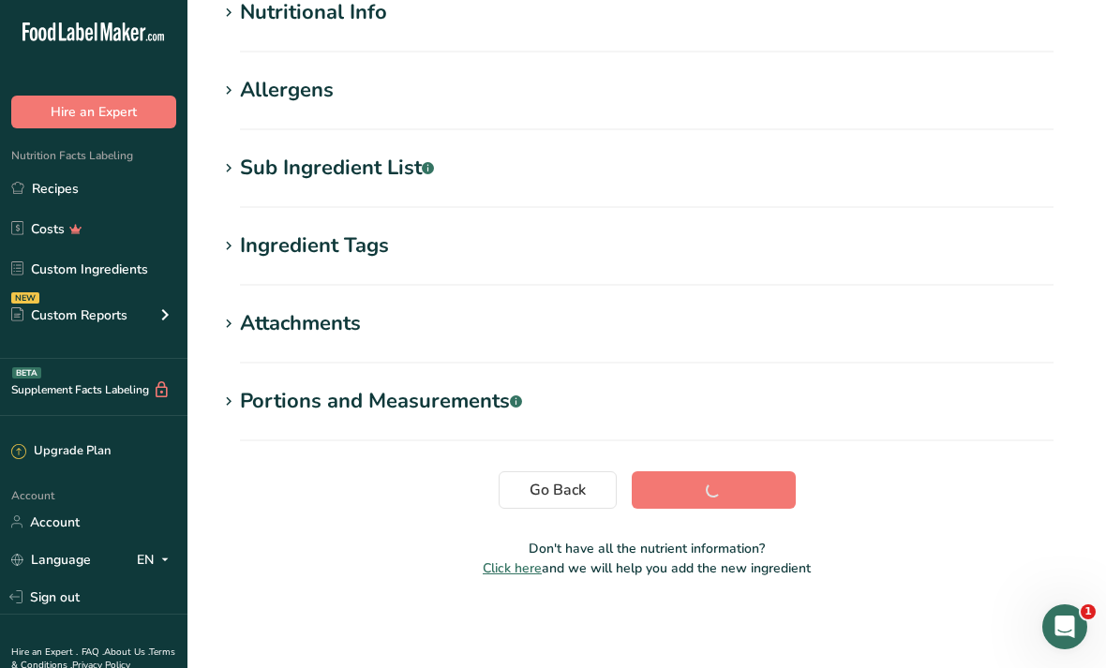
scroll to position [186, 0]
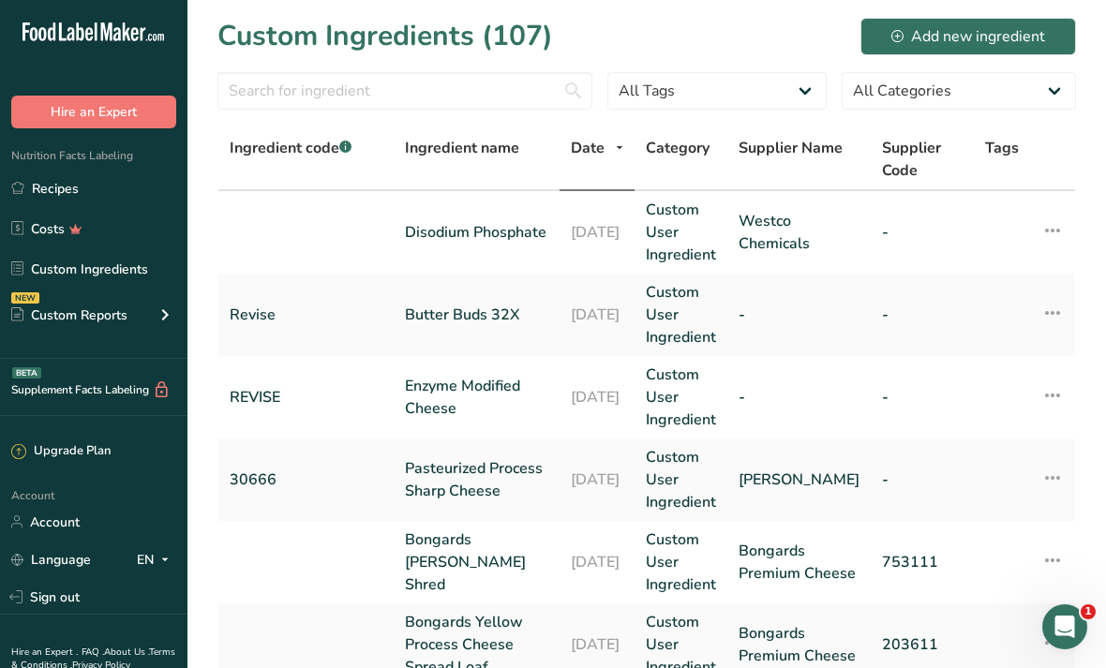
click at [137, 199] on link "Recipes" at bounding box center [93, 189] width 187 height 36
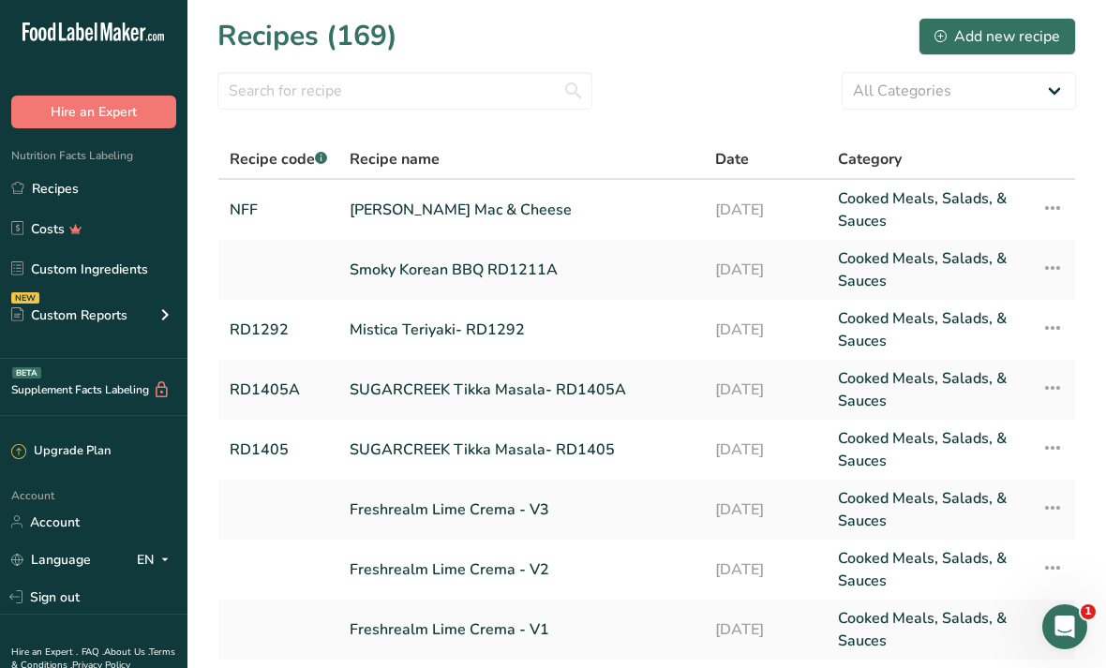
click at [641, 218] on link "[PERSON_NAME] Mac & Cheese" at bounding box center [521, 209] width 343 height 45
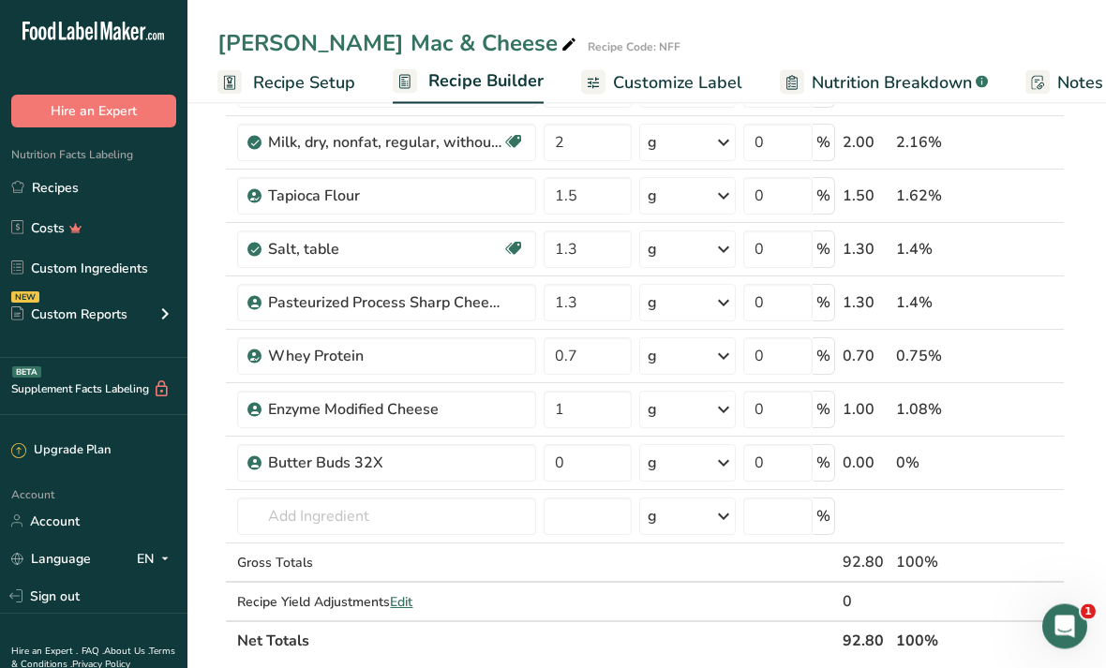
scroll to position [447, 0]
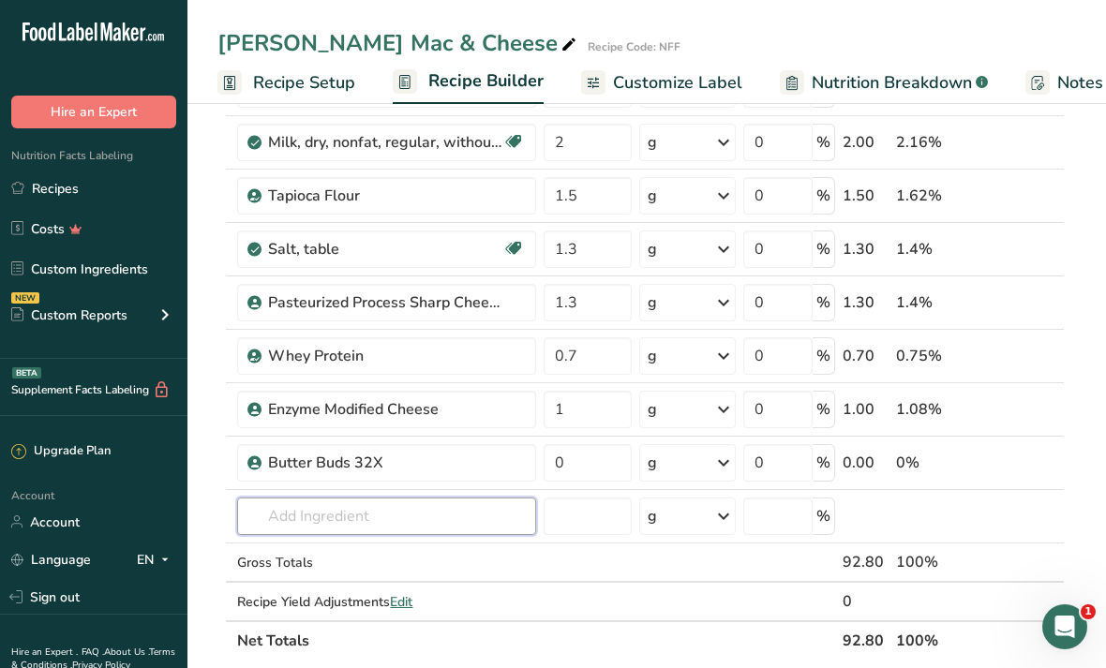
click at [452, 527] on input "text" at bounding box center [386, 516] width 299 height 37
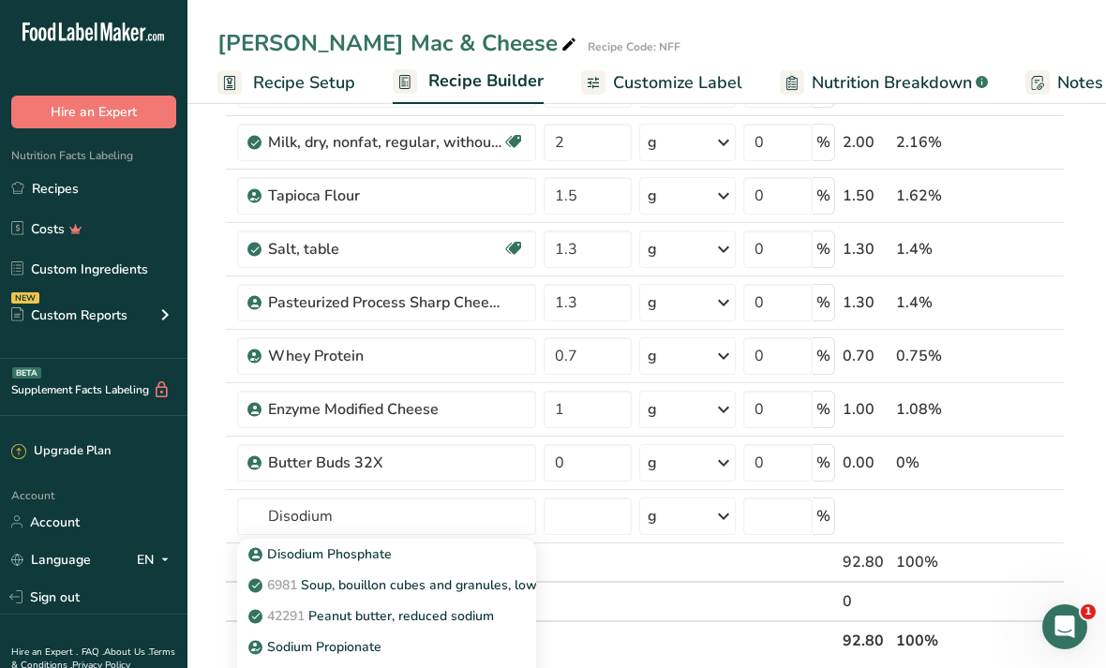
click at [413, 560] on div "Disodium Phosphate" at bounding box center [371, 554] width 239 height 20
type input "Disodium Phosphate"
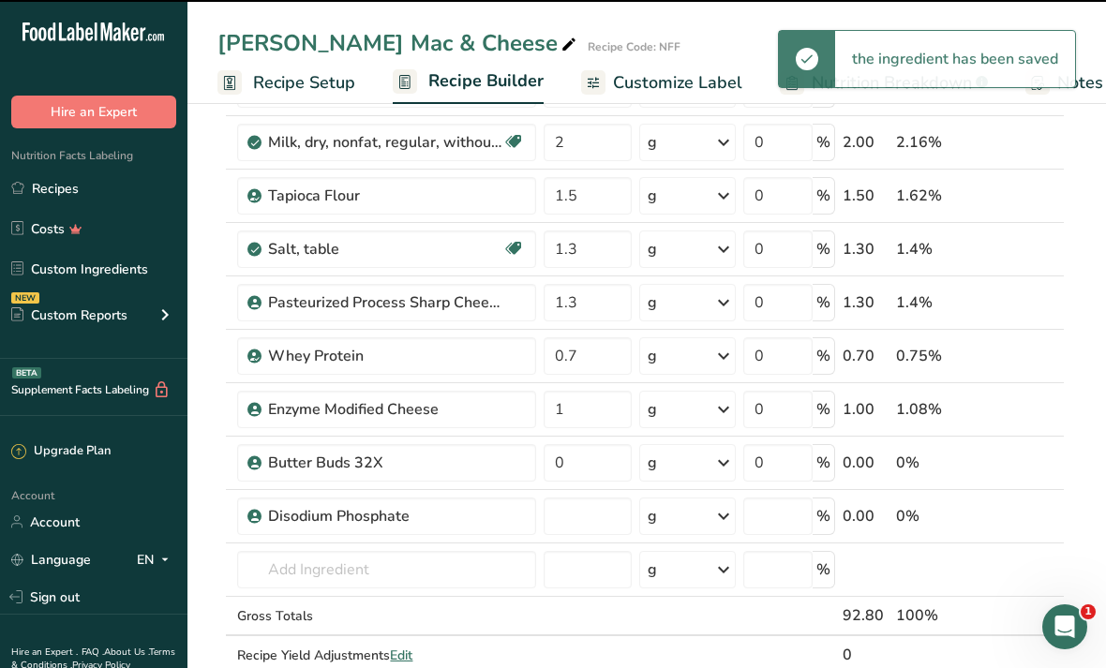
type input "0"
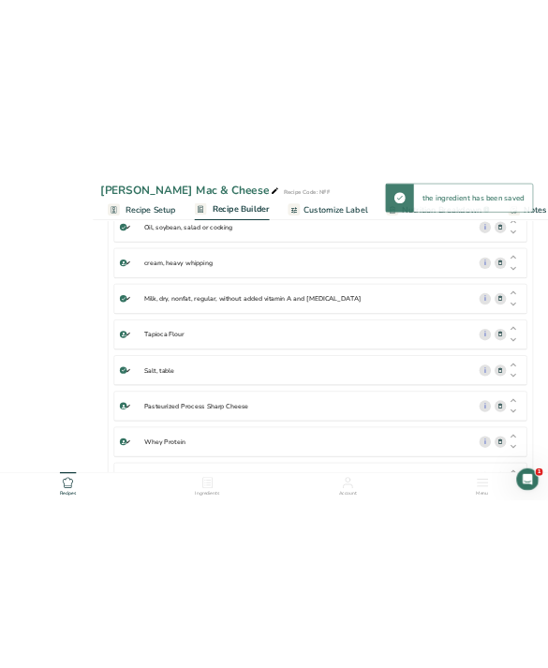
scroll to position [427, 0]
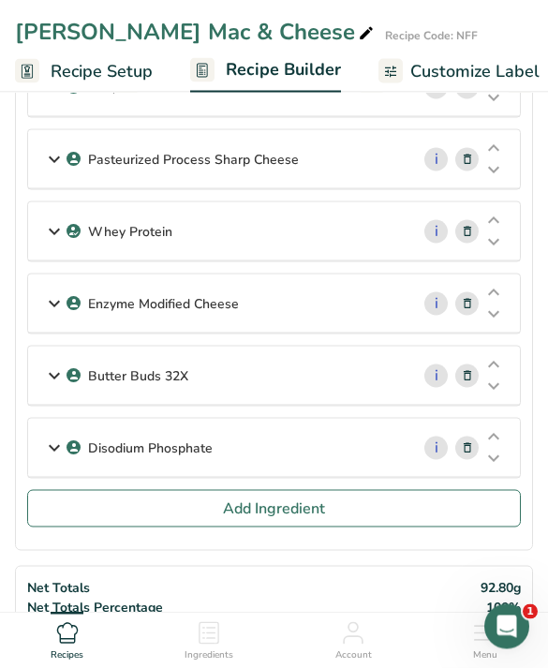
click at [335, 432] on div "Disodium Phosphate" at bounding box center [218, 448] width 381 height 58
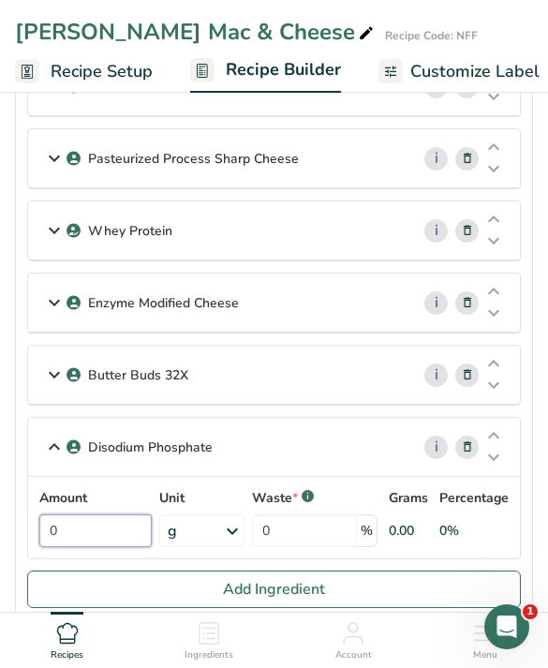
click at [117, 531] on input "0" at bounding box center [95, 530] width 112 height 33
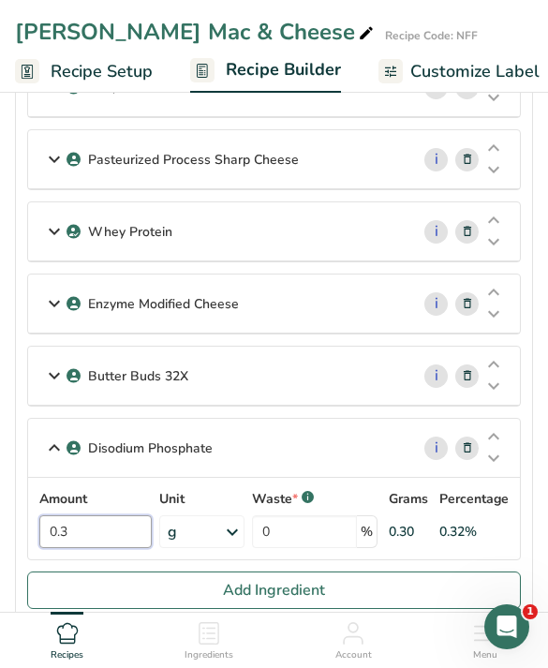
type input "0.3"
click at [441, 590] on button "Add Ingredient" at bounding box center [274, 590] width 494 height 37
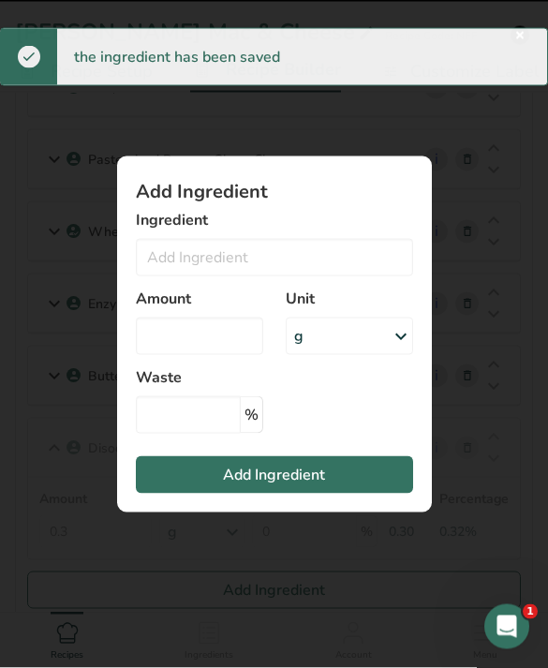
scroll to position [751, 0]
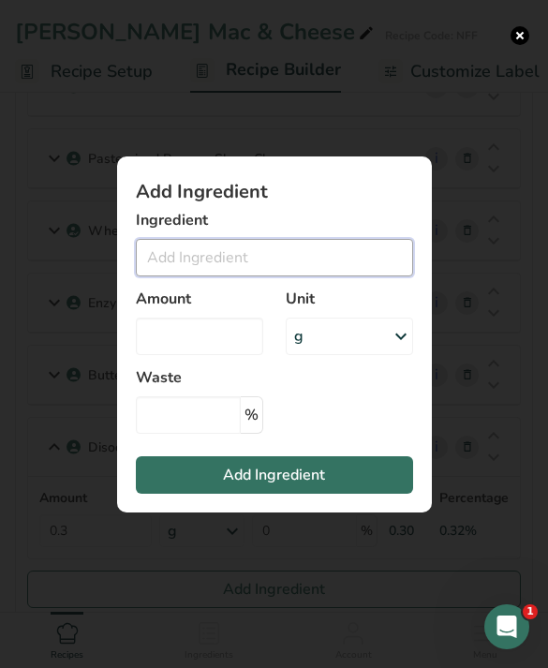
click at [337, 276] on input "Add ingredient modal" at bounding box center [274, 257] width 277 height 37
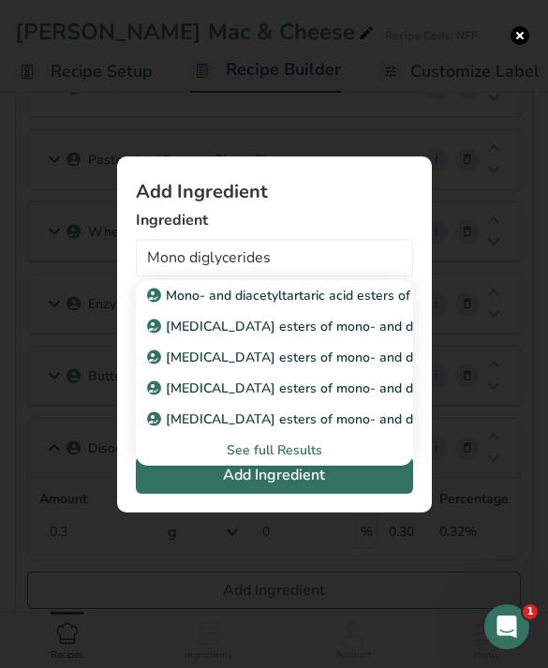
click at [329, 342] on link "[MEDICAL_DATA] esters of mono- and diglycerides of fatty acids (E472D)" at bounding box center [274, 326] width 277 height 31
type input "[MEDICAL_DATA] esters of mono- and diglycerides of fatty acids (E472D)"
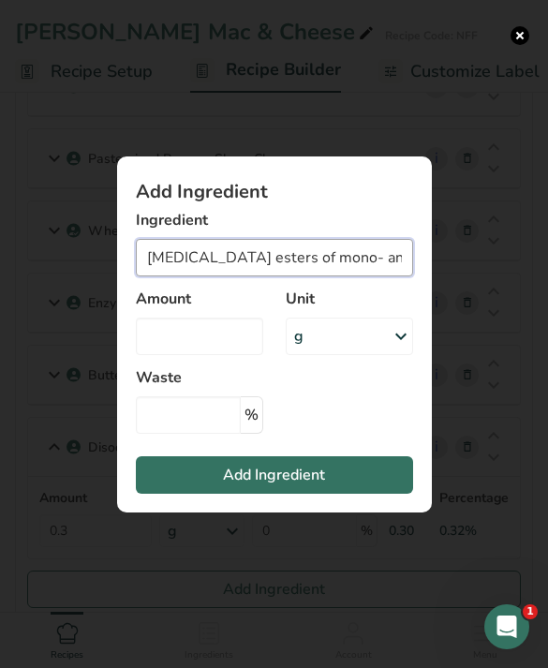
click at [367, 276] on input "[MEDICAL_DATA] esters of mono- and diglycerides of fatty acids (E472D)" at bounding box center [274, 257] width 277 height 37
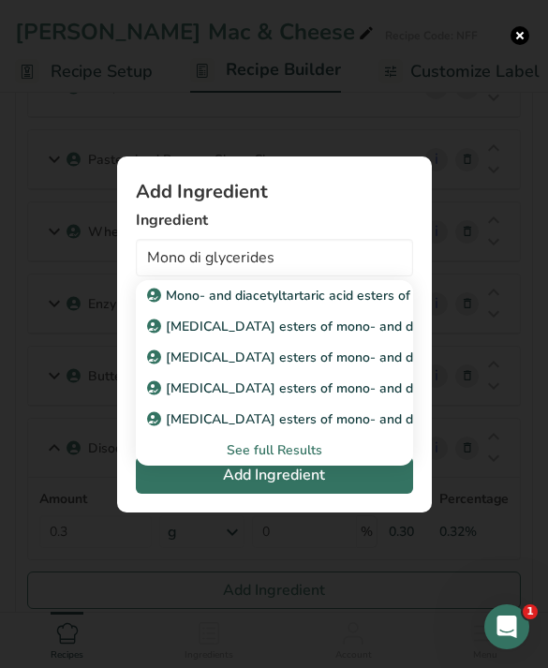
click at [295, 460] on div "See full Results" at bounding box center [274, 450] width 247 height 20
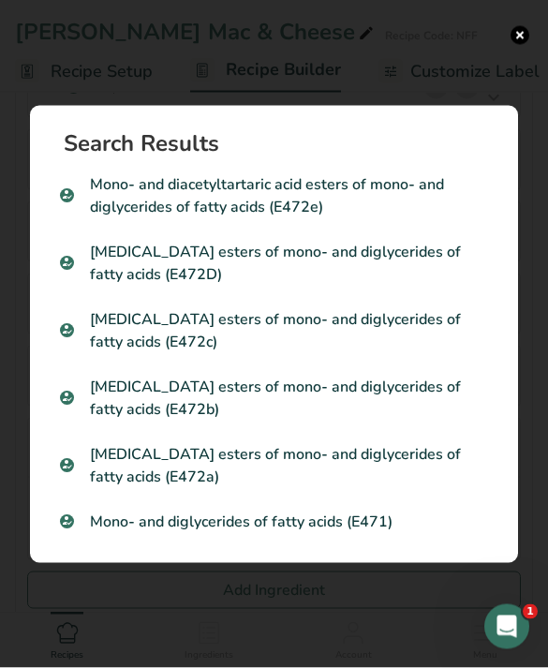
click at [359, 533] on p "Mono- and diglycerides of fatty acids (E471)" at bounding box center [274, 522] width 428 height 22
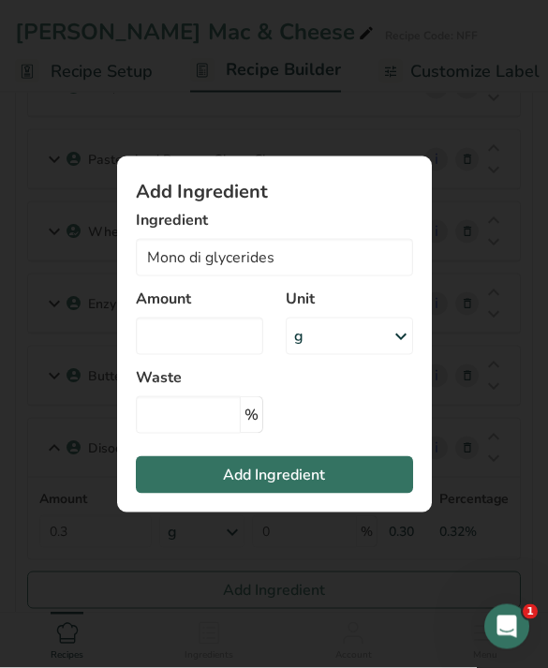
scroll to position [751, 0]
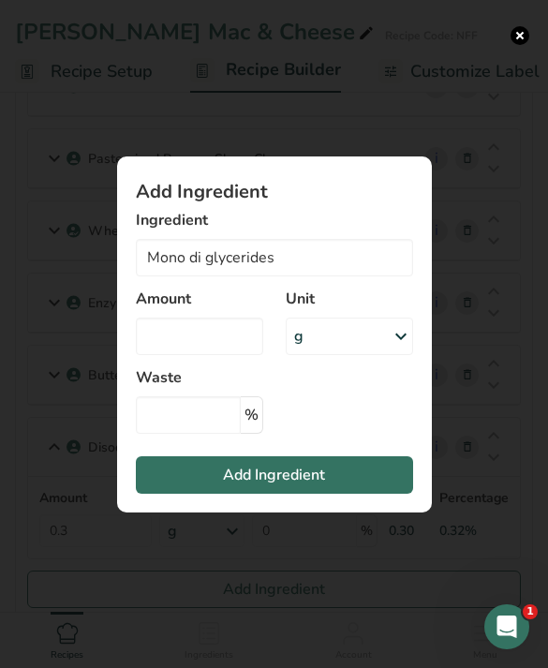
type input "Mono- and diglycerides of fatty acids (E471)"
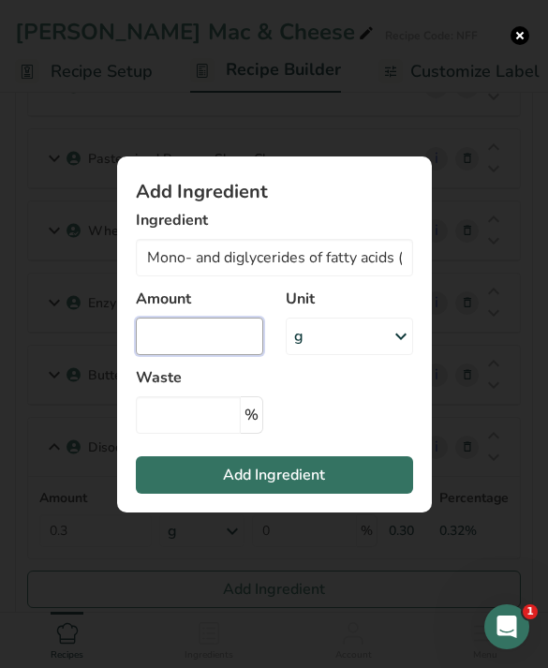
click at [230, 355] on input "Add ingredient modal" at bounding box center [199, 336] width 127 height 37
type input "0"
type input "0.3"
click at [356, 494] on button "Add Ingredient" at bounding box center [274, 474] width 277 height 37
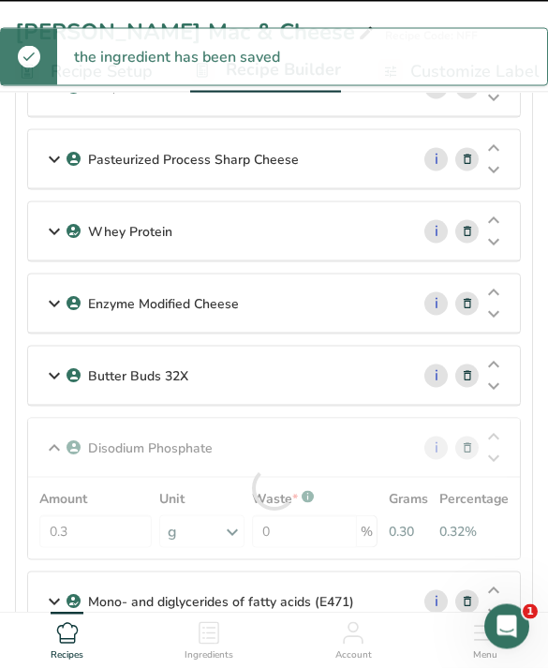
scroll to position [751, 0]
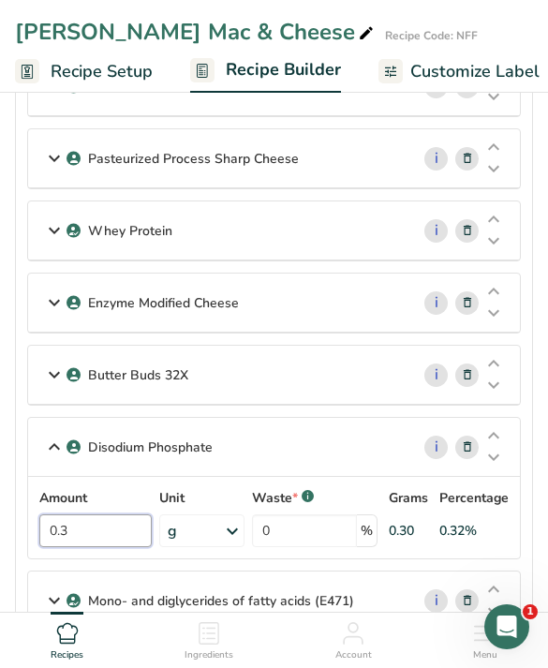
click at [104, 516] on input "0.3" at bounding box center [95, 530] width 112 height 33
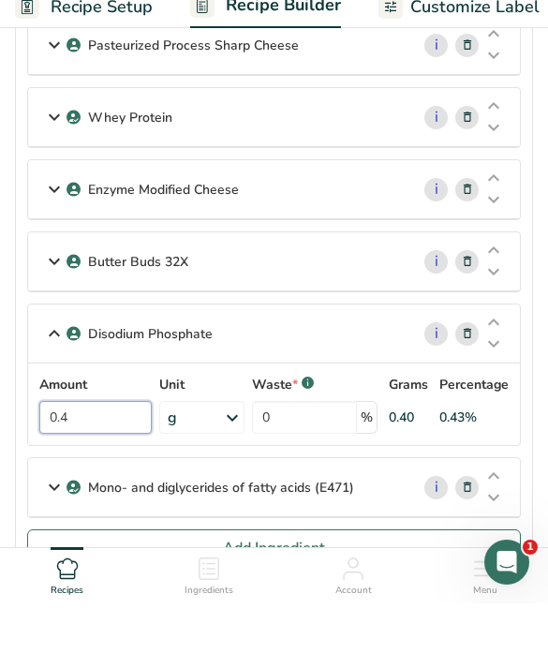
scroll to position [809, 0]
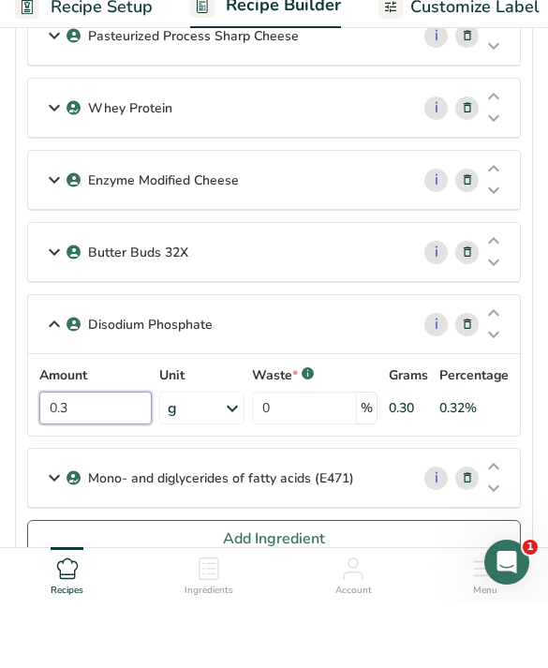
type input "0.3"
click at [218, 533] on p "Mono- and diglycerides of fatty acids (E471)" at bounding box center [221, 543] width 266 height 20
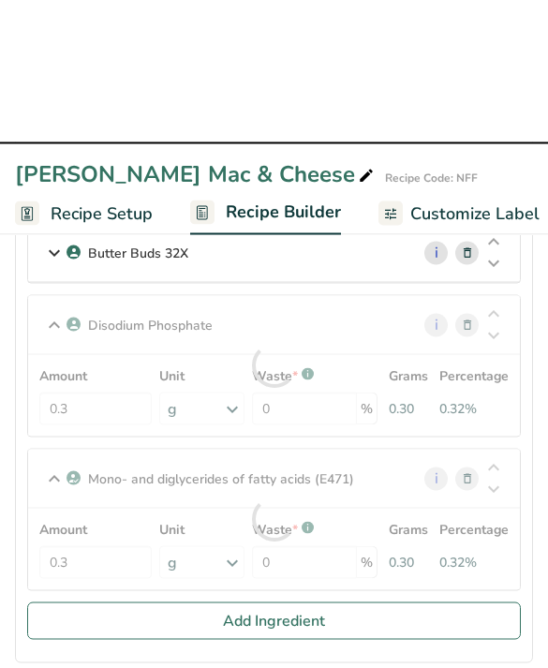
scroll to position [1018, 0]
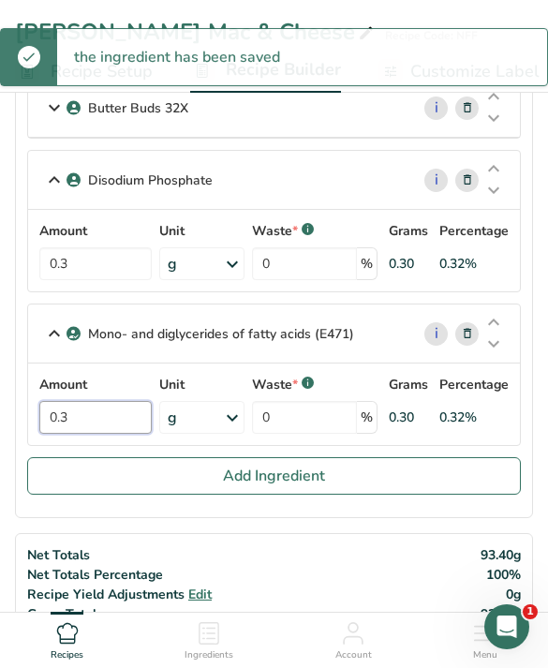
click at [116, 404] on input "0.3" at bounding box center [95, 417] width 112 height 33
click at [133, 416] on input "0.3" at bounding box center [95, 417] width 112 height 33
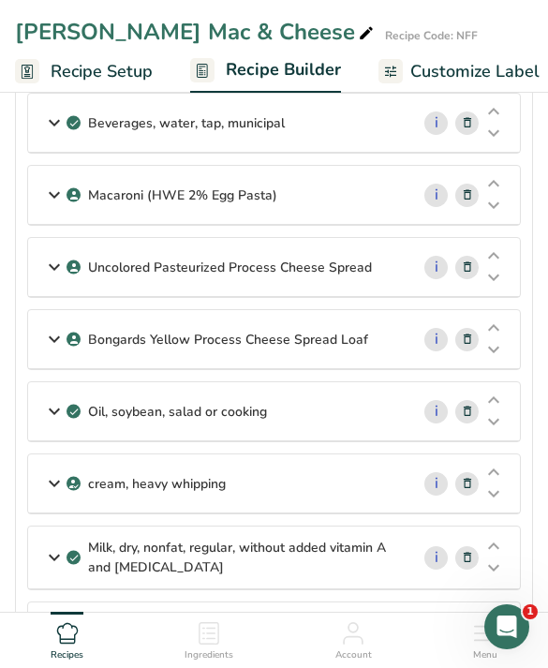
scroll to position [125, 0]
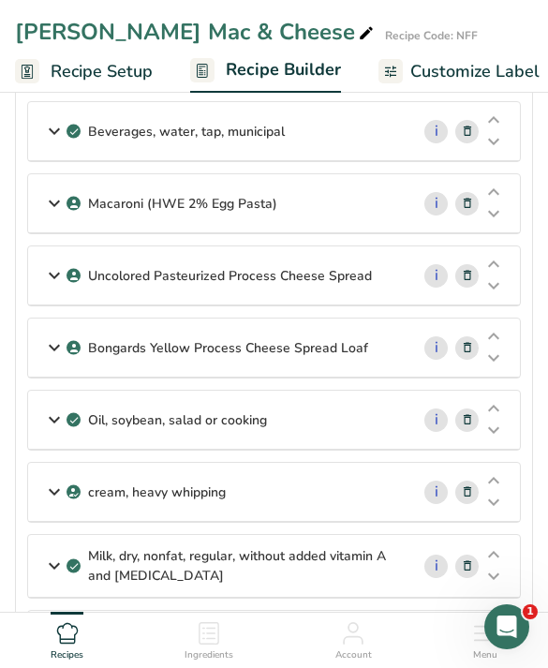
type input "0.4"
click at [321, 361] on div "Bongards Yellow Process Cheese Spread Loaf" at bounding box center [218, 348] width 381 height 58
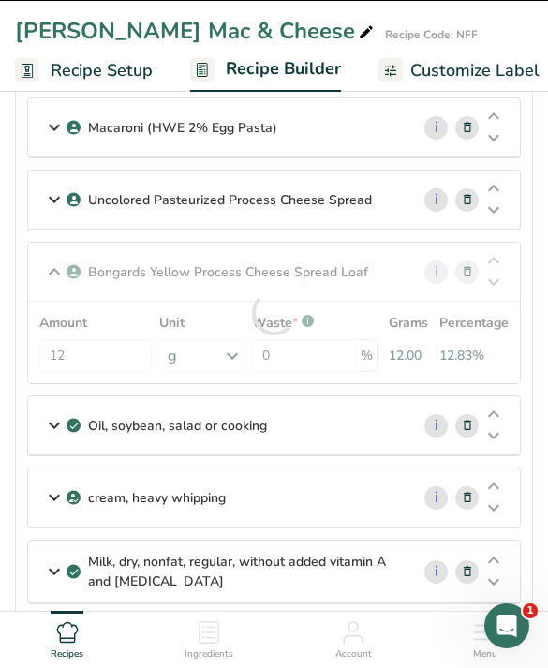
scroll to position [201, 0]
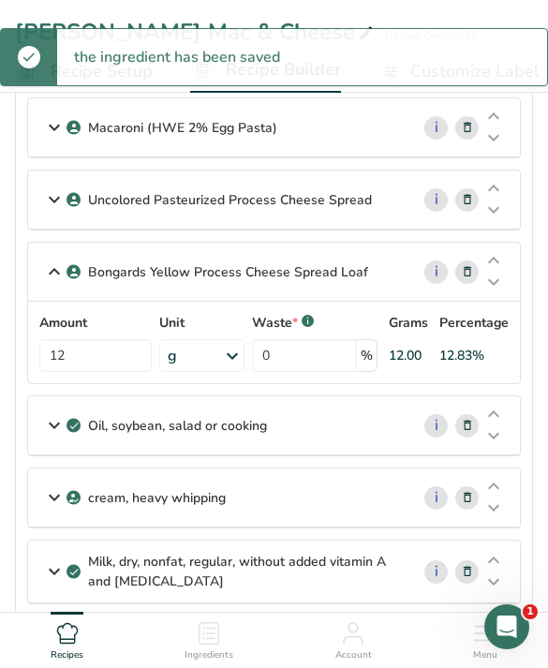
click at [347, 222] on div "Uncolored Pasteurized Process Cheese Spread" at bounding box center [218, 200] width 381 height 58
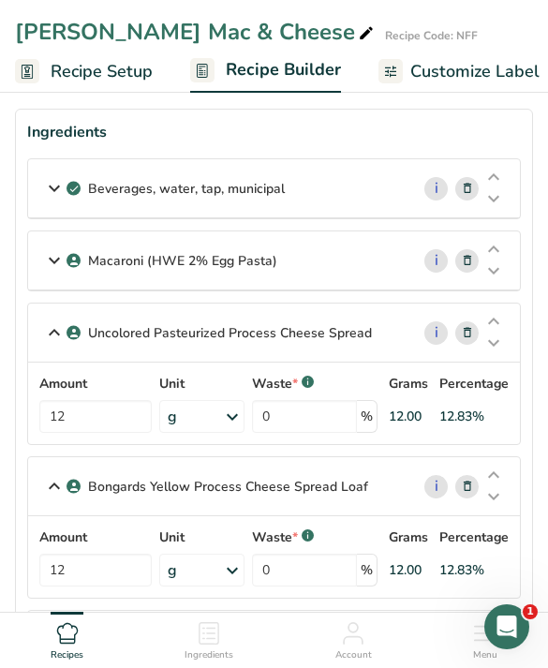
click at [336, 218] on div "Beverages, water, tap, municipal i" at bounding box center [274, 188] width 492 height 59
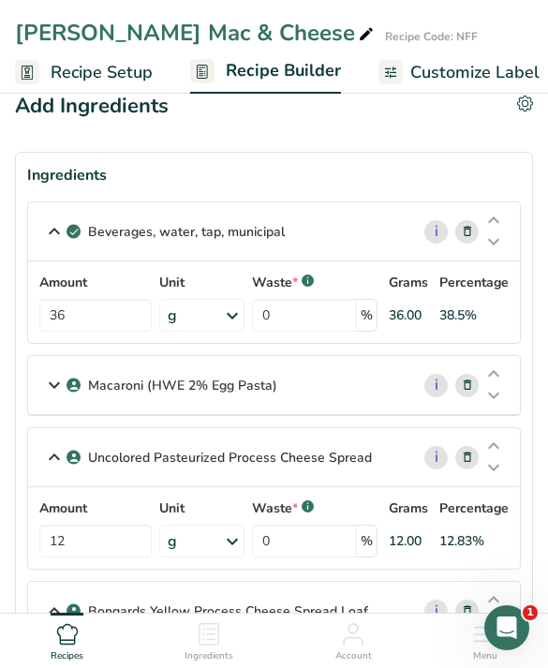
click at [336, 406] on div "Macaroni (HWE 2% Egg Pasta)" at bounding box center [218, 384] width 381 height 58
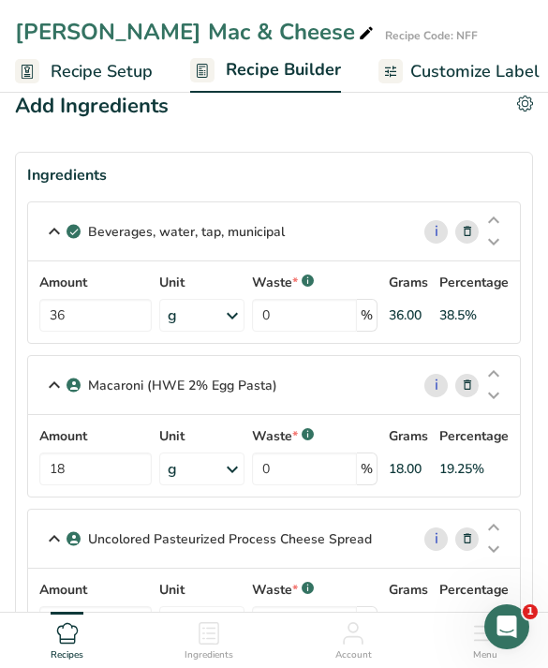
click at [50, 403] on div "Macaroni (HWE 2% Egg Pasta)" at bounding box center [218, 385] width 381 height 58
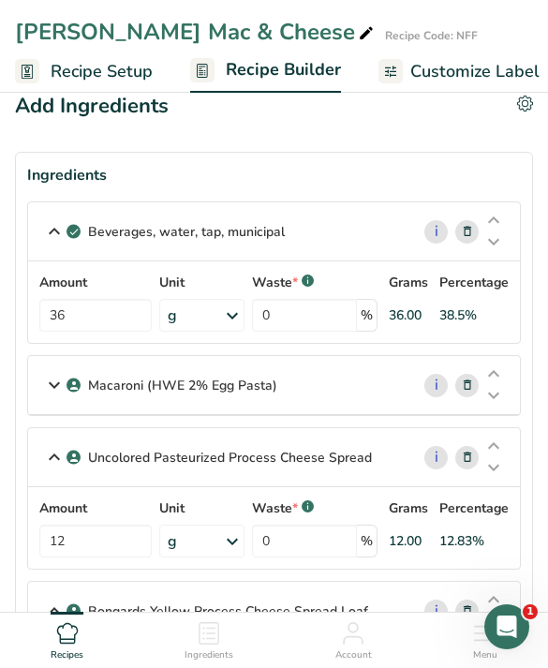
click at [63, 464] on icon at bounding box center [54, 457] width 22 height 34
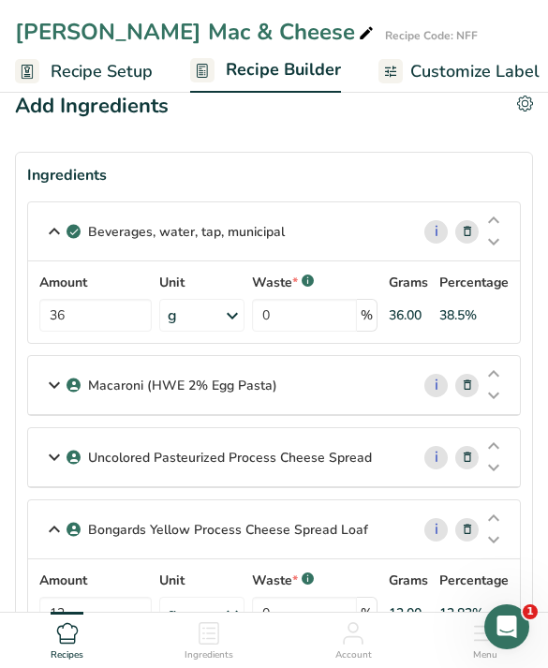
click at [60, 237] on icon at bounding box center [54, 232] width 22 height 34
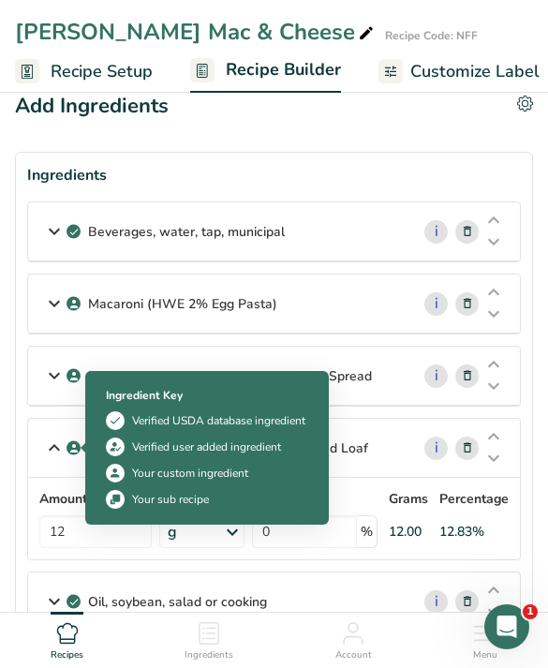
click at [43, 457] on icon at bounding box center [54, 448] width 22 height 34
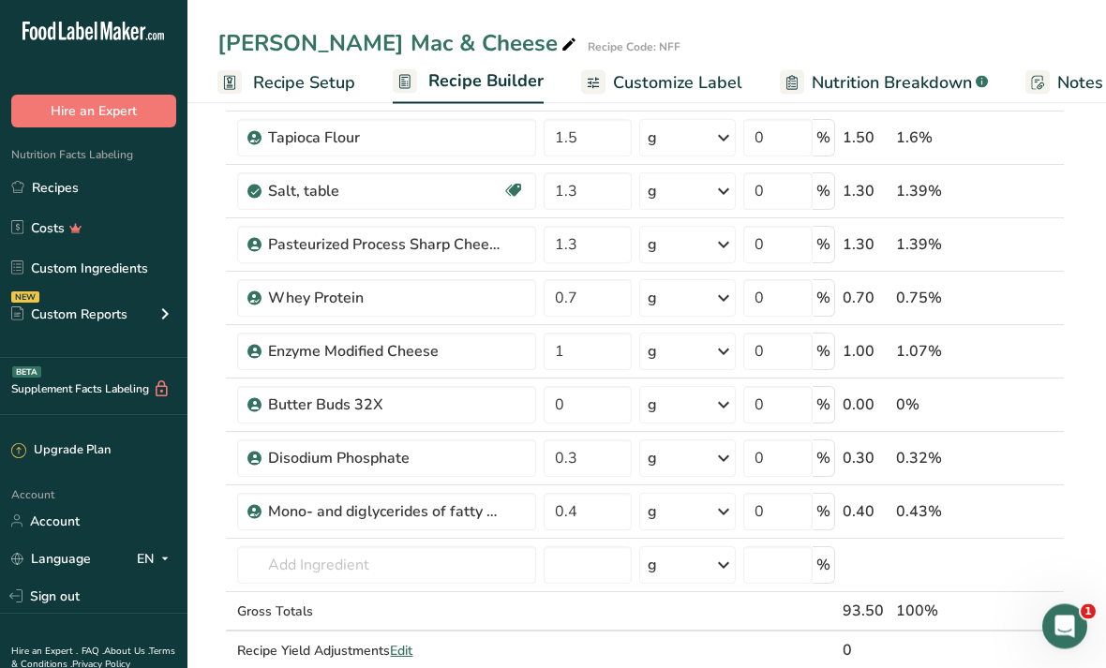
scroll to position [505, 0]
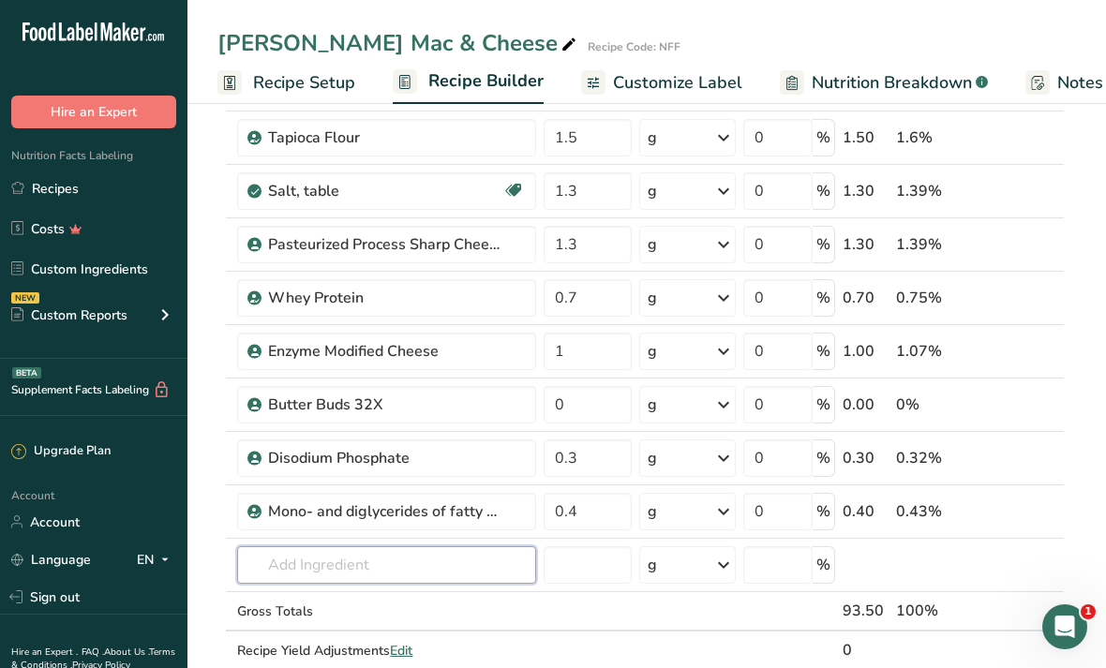
click at [465, 569] on input "text" at bounding box center [386, 564] width 299 height 37
click at [593, 518] on input "0.4" at bounding box center [587, 511] width 88 height 37
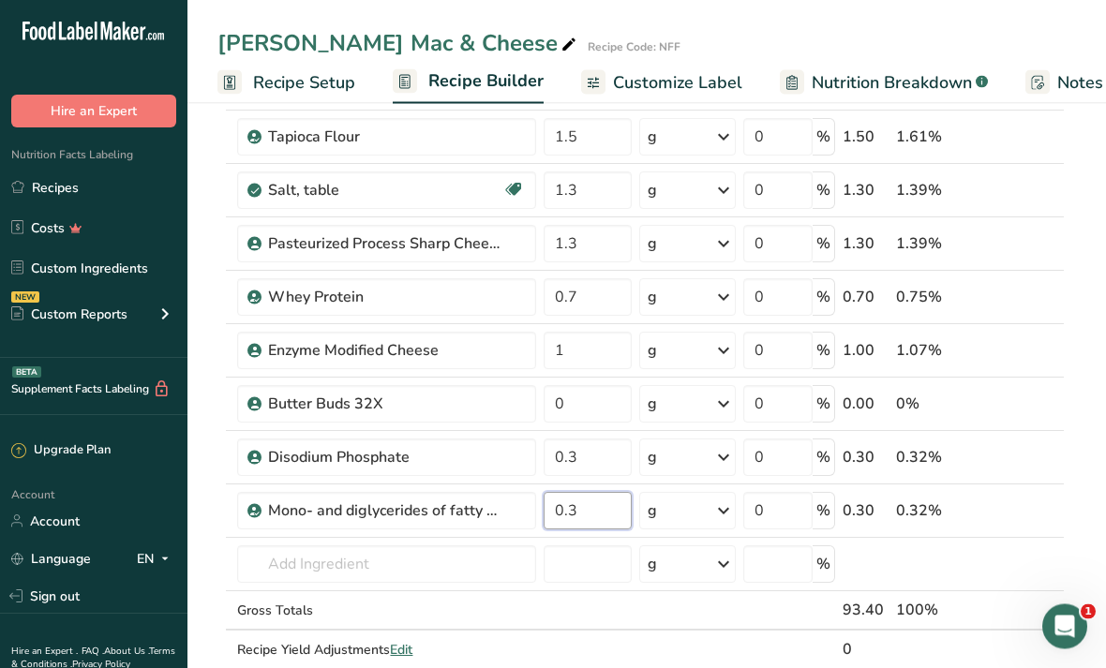
type input "0.3"
click at [514, 573] on div "Ingredient * Amount * Unit * Waste * .a-a{fill:#347362;}.b-a{fill:#fff;} Grams …" at bounding box center [640, 203] width 847 height 1012
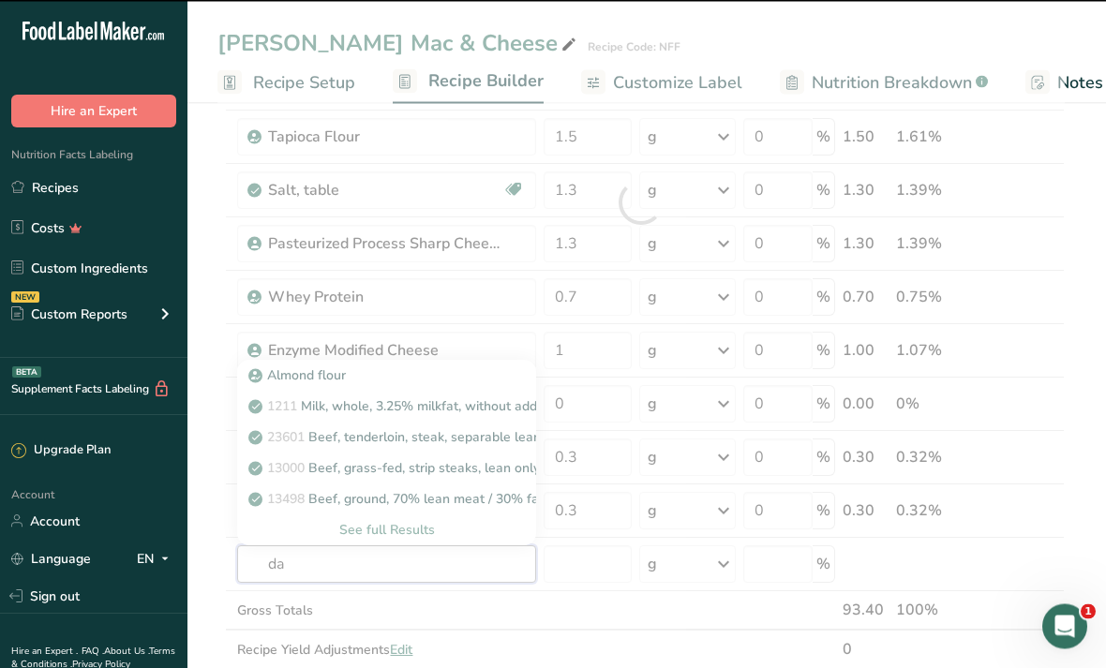
type input "dat"
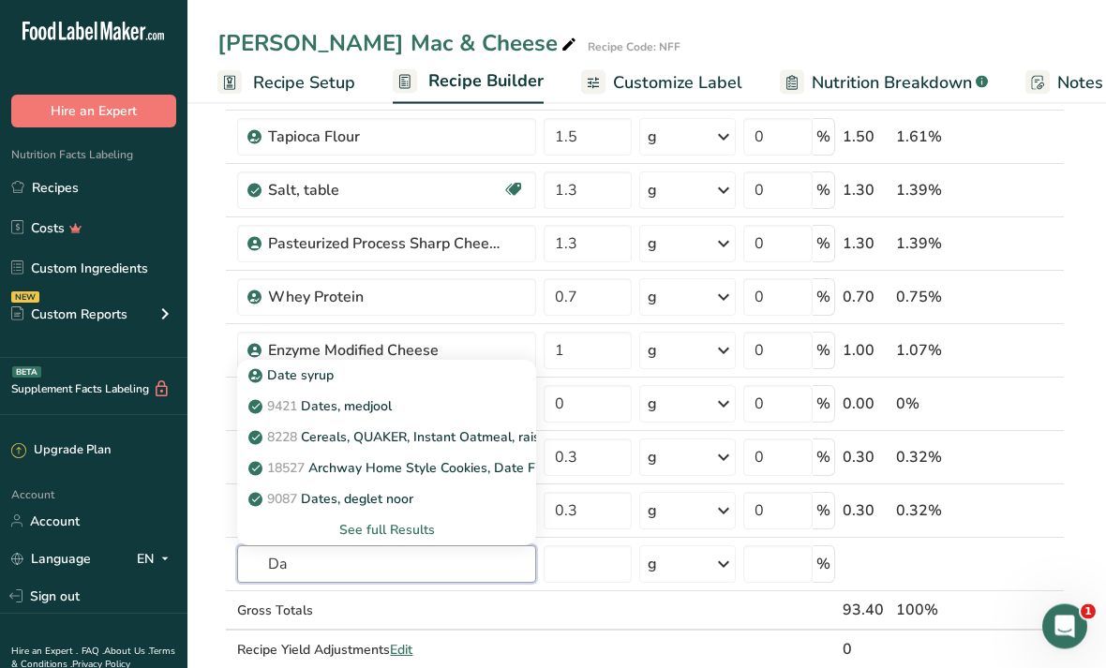
type input "D"
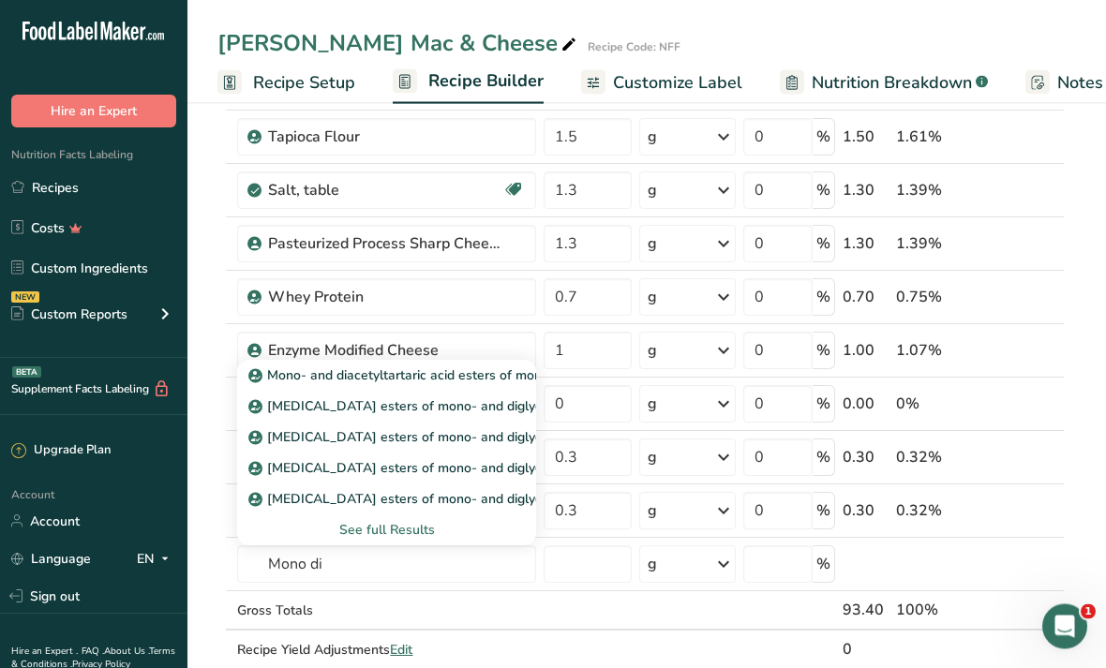
click at [455, 379] on p "Mono- and diacetyltartaric acid esters of mono- and diglycerides of fatty acids…" at bounding box center [520, 376] width 537 height 20
type input "Mono- and diacetyltartaric acid esters of mono- and diglycerides of fatty acids…"
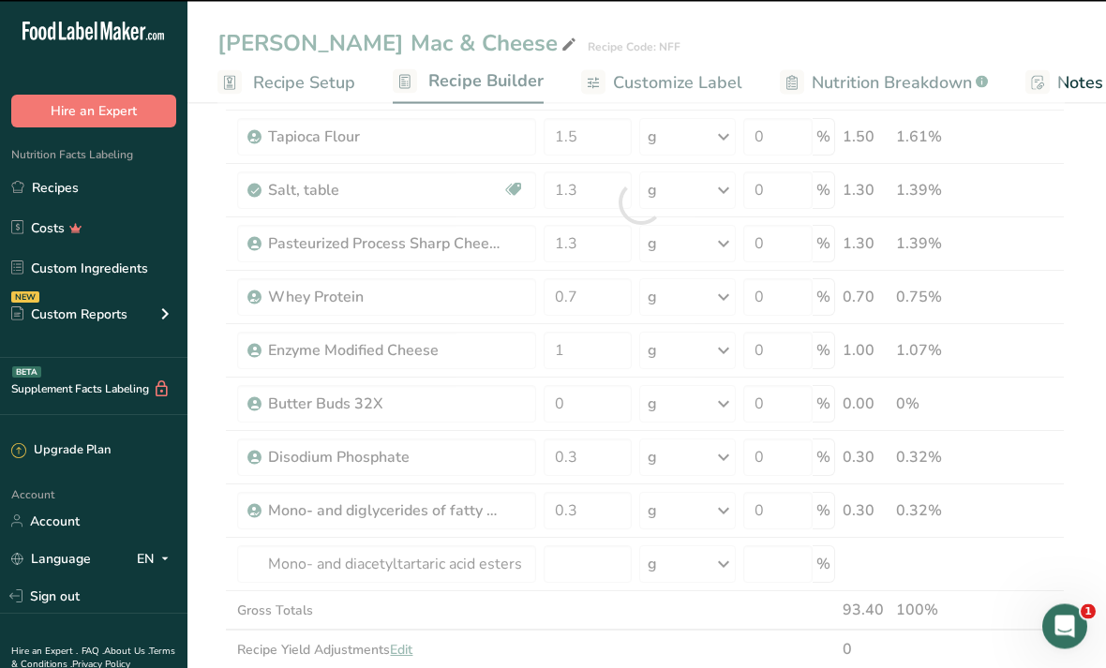
scroll to position [506, 0]
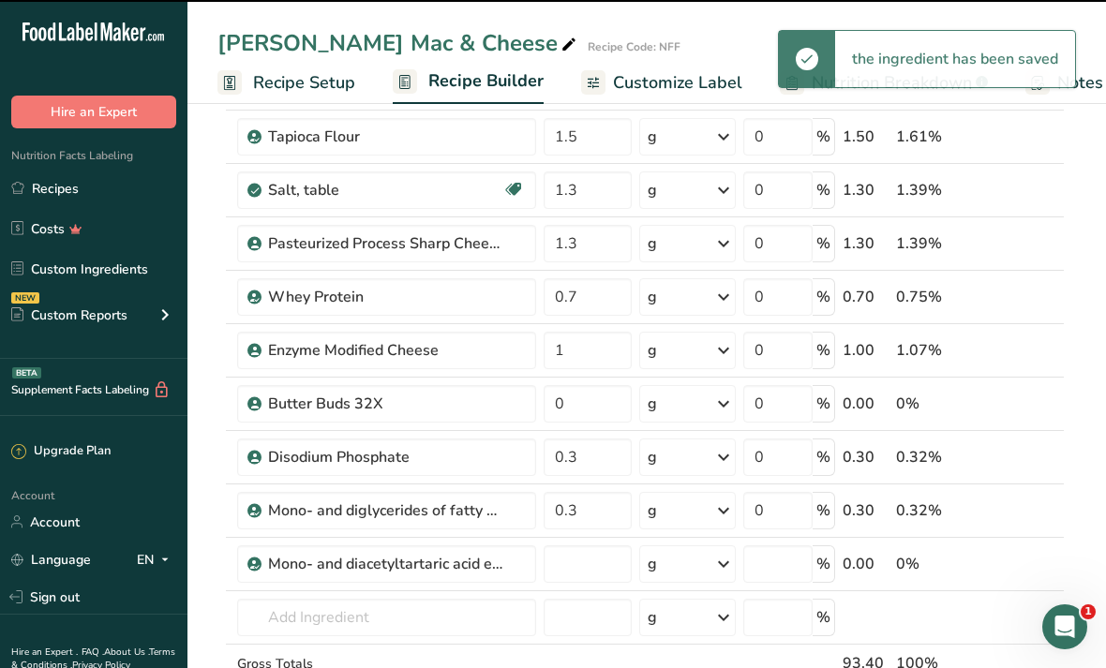
type input "0"
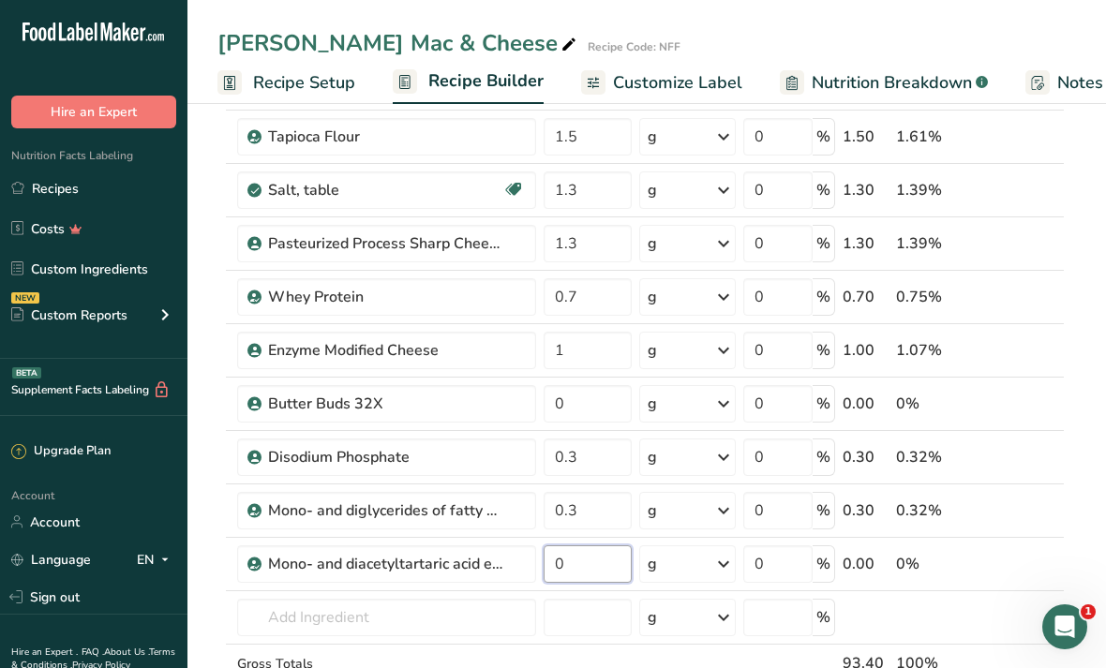
click at [588, 572] on input "0" at bounding box center [587, 563] width 88 height 37
type input "0.3"
click at [451, 605] on div "Ingredient * Amount * Unit * Waste * .a-a{fill:#347362;}.b-a{fill:#fff;} Grams …" at bounding box center [640, 229] width 847 height 1065
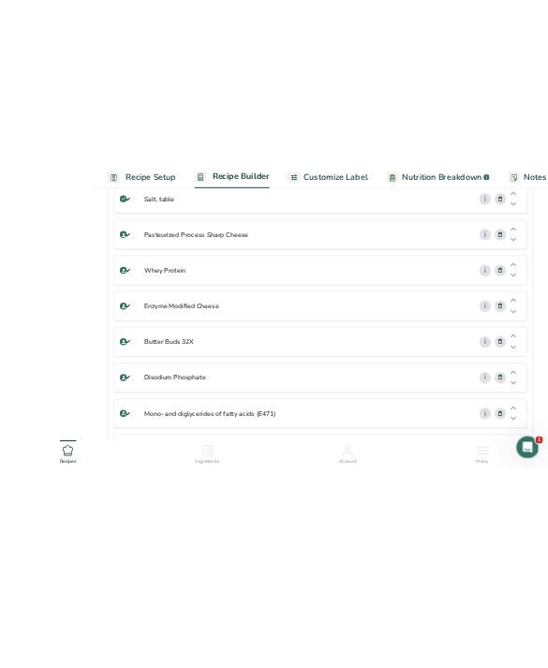
scroll to position [772, 0]
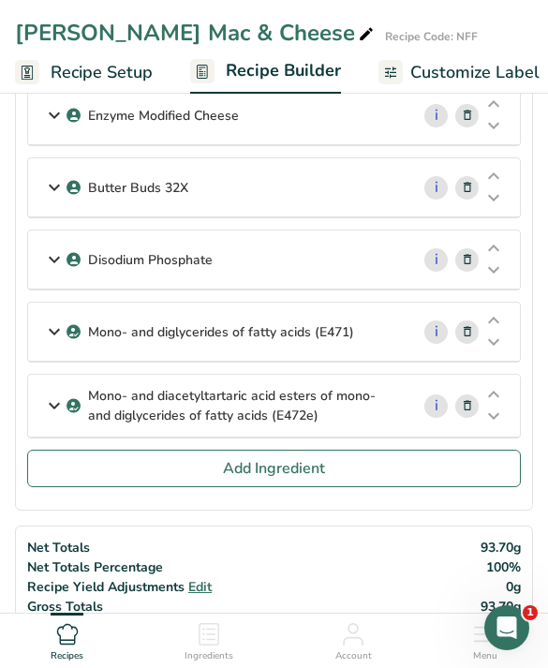
click at [299, 472] on span "Add Ingredient" at bounding box center [274, 467] width 102 height 22
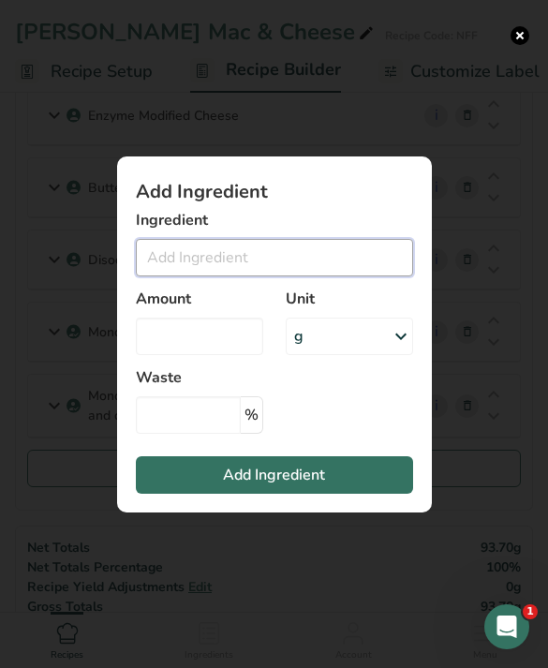
click at [323, 276] on input "Add ingredient modal" at bounding box center [274, 257] width 277 height 37
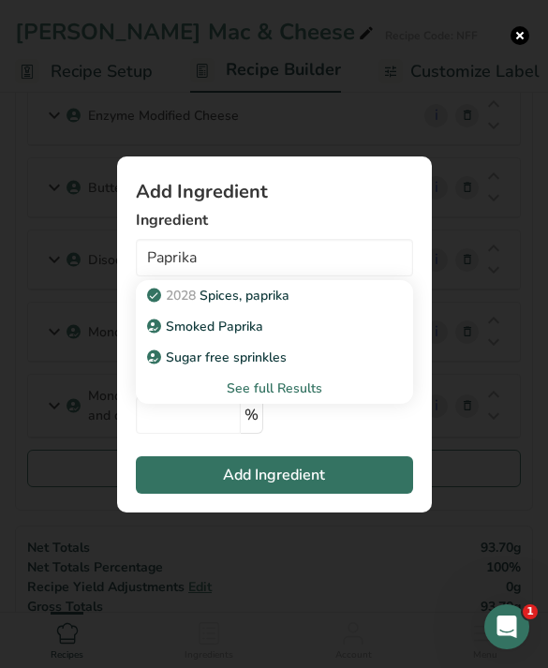
click at [185, 336] on p "Smoked Paprika" at bounding box center [207, 327] width 112 height 20
type input "Smoked Paprika"
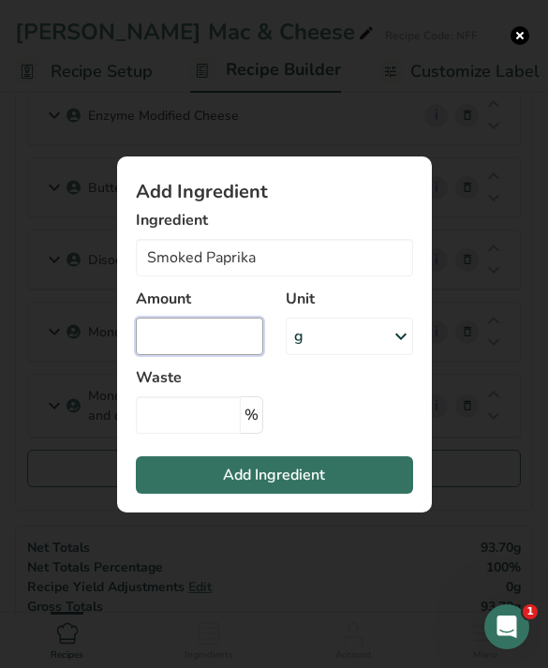
click at [231, 355] on input "Add ingredient modal" at bounding box center [199, 336] width 127 height 37
type input "0.3"
click at [308, 486] on span "Add Ingredient" at bounding box center [274, 475] width 102 height 22
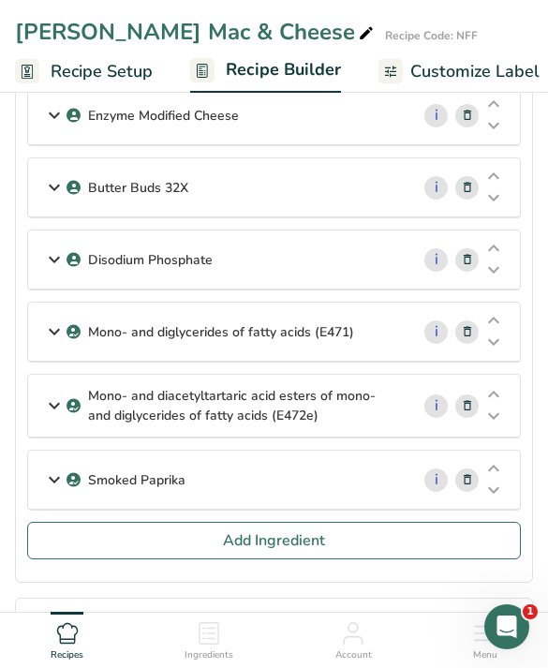
click at [128, 537] on button "Add Ingredient" at bounding box center [274, 540] width 494 height 37
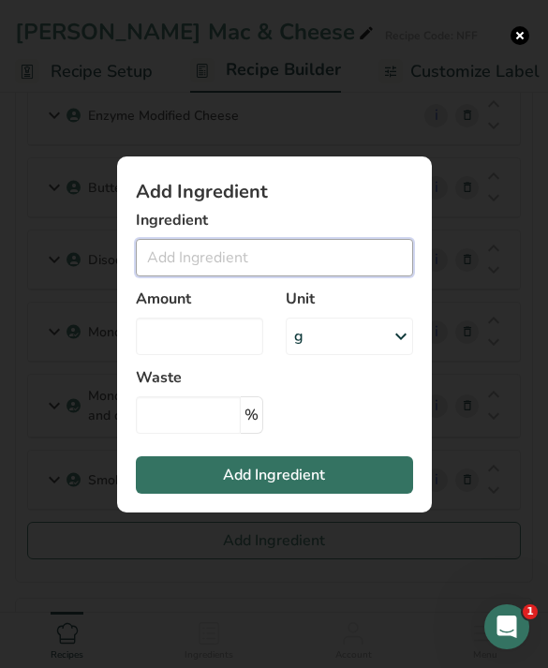
click at [311, 276] on input "Add ingredient modal" at bounding box center [274, 257] width 277 height 37
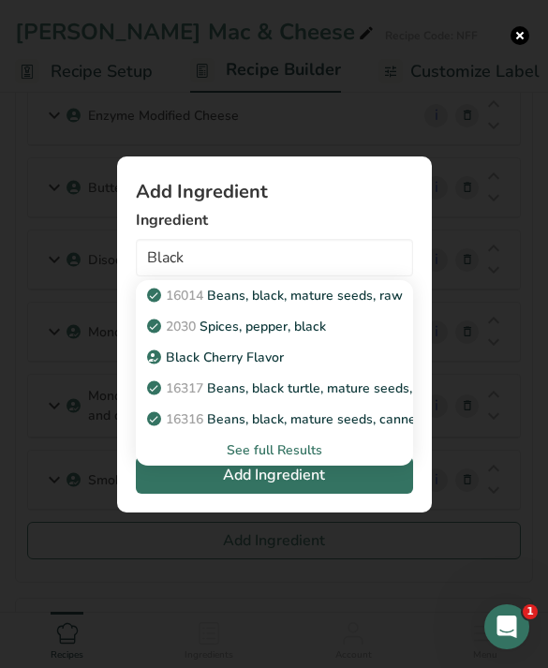
click at [349, 336] on div "2030 Spices, pepper, black" at bounding box center [259, 327] width 217 height 20
type input "Spices, pepper, black"
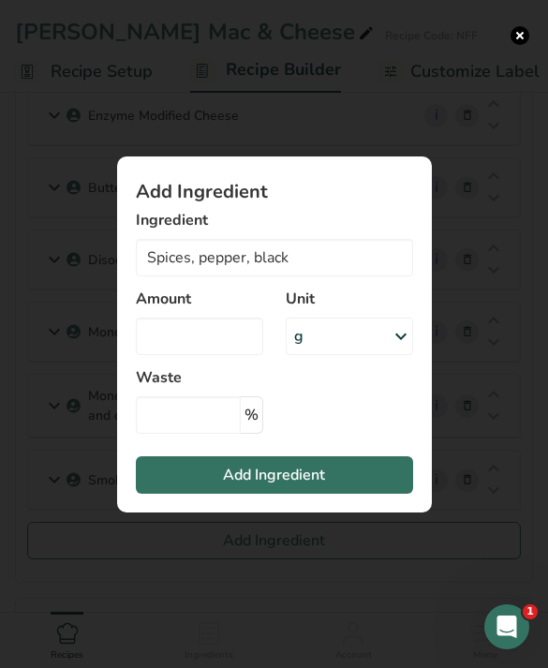
click at [214, 340] on div "Amount" at bounding box center [200, 321] width 150 height 90
click at [206, 355] on input "Add ingredient modal" at bounding box center [199, 336] width 127 height 37
type input "0.1"
click at [365, 494] on button "Add Ingredient" at bounding box center [274, 474] width 277 height 37
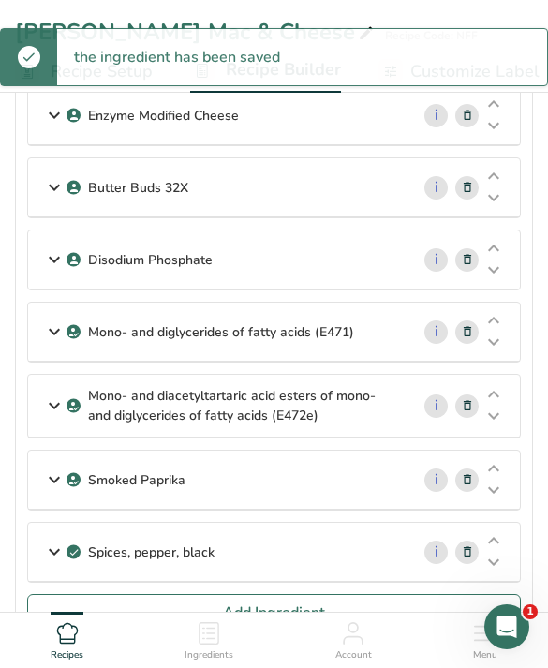
click at [449, 614] on button "Add Ingredient" at bounding box center [274, 612] width 494 height 37
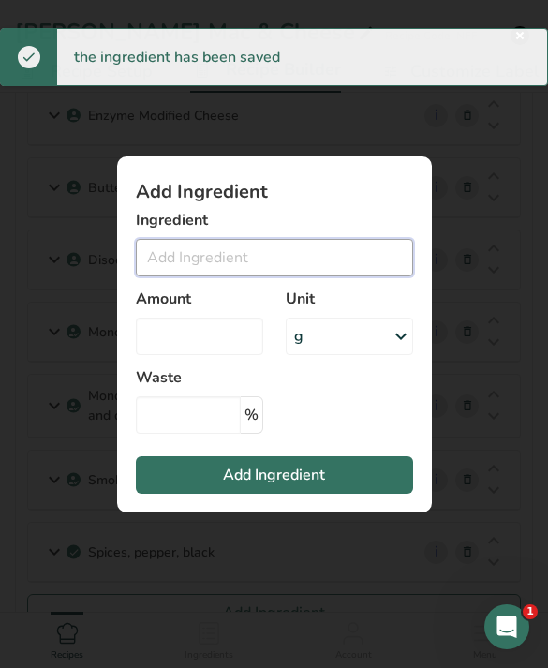
click at [333, 276] on input "Add ingredient modal" at bounding box center [274, 257] width 277 height 37
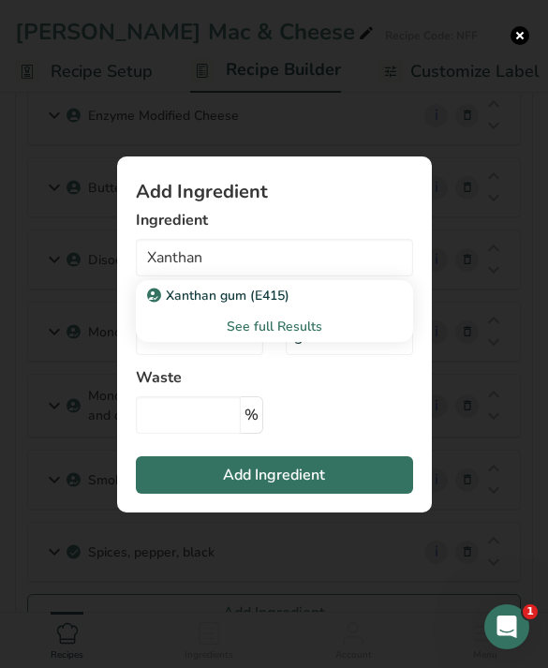
click at [300, 305] on div "Xanthan gum (E415)" at bounding box center [259, 296] width 217 height 20
type input "Xanthan gum (E415)"
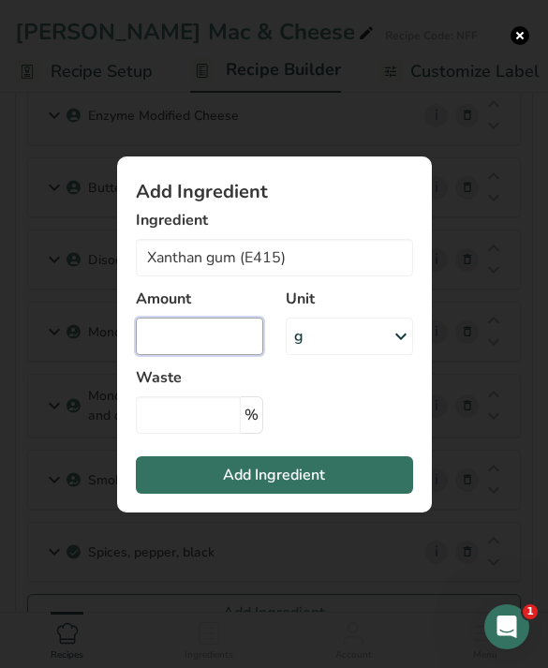
click at [221, 355] on input "Add ingredient modal" at bounding box center [199, 336] width 127 height 37
type input "0.1"
click at [364, 494] on button "Add Ingredient" at bounding box center [274, 474] width 277 height 37
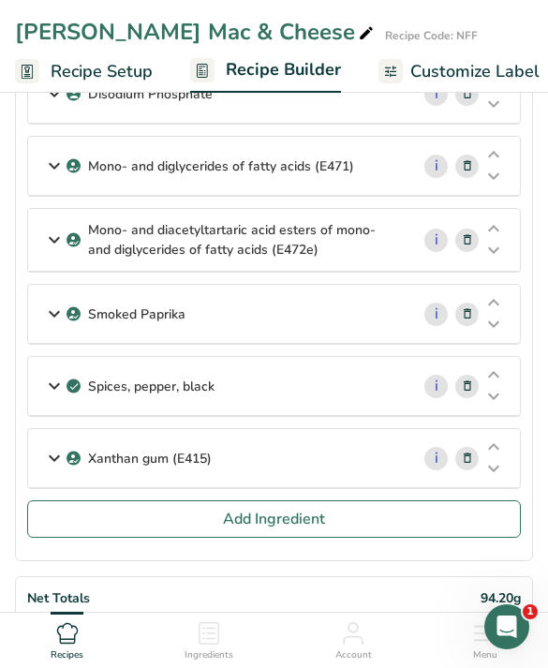
scroll to position [1125, 0]
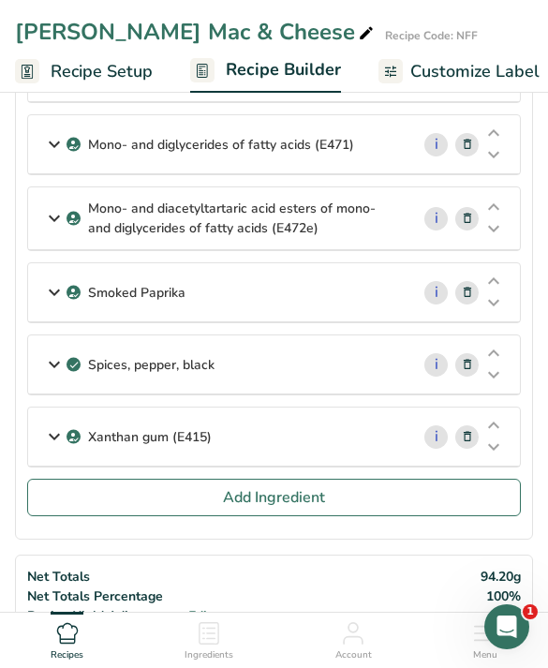
click at [371, 490] on button "Add Ingredient" at bounding box center [274, 497] width 494 height 37
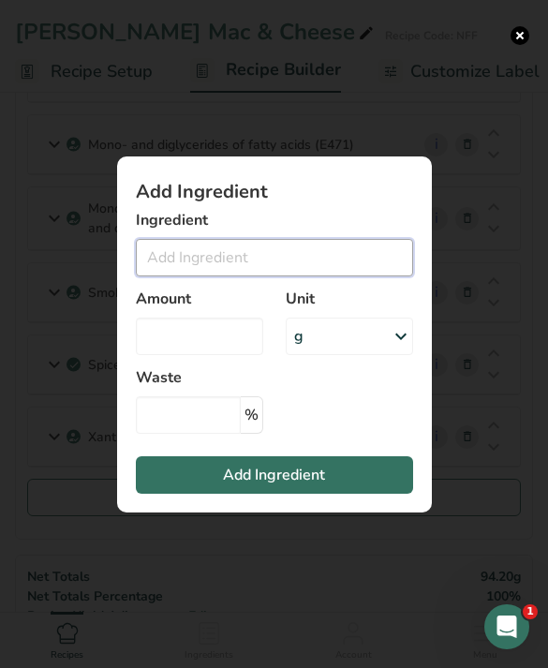
click at [355, 275] on input "Add ingredient modal" at bounding box center [274, 257] width 277 height 37
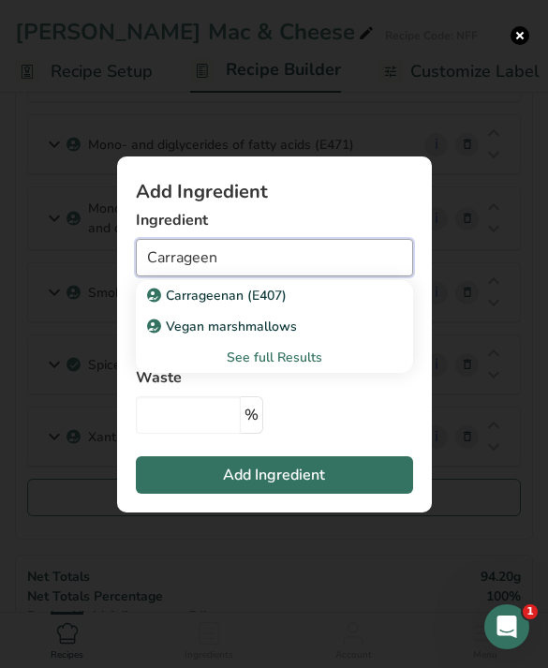
click at [332, 276] on input "Carrageen" at bounding box center [274, 257] width 277 height 37
click at [344, 305] on div "Carrageenan (E407)" at bounding box center [259, 296] width 217 height 20
type input "Carrageenan (E407)"
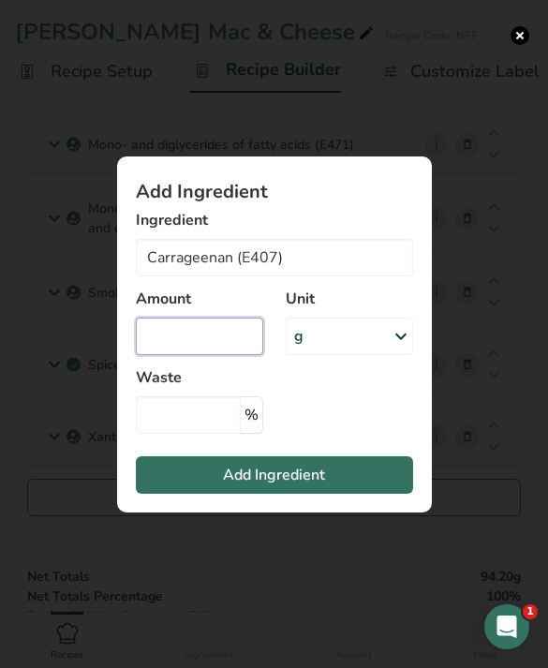
click at [225, 355] on input "Add ingredient modal" at bounding box center [199, 336] width 127 height 37
type input "0.03"
click at [356, 494] on button "Add Ingredient" at bounding box center [274, 474] width 277 height 37
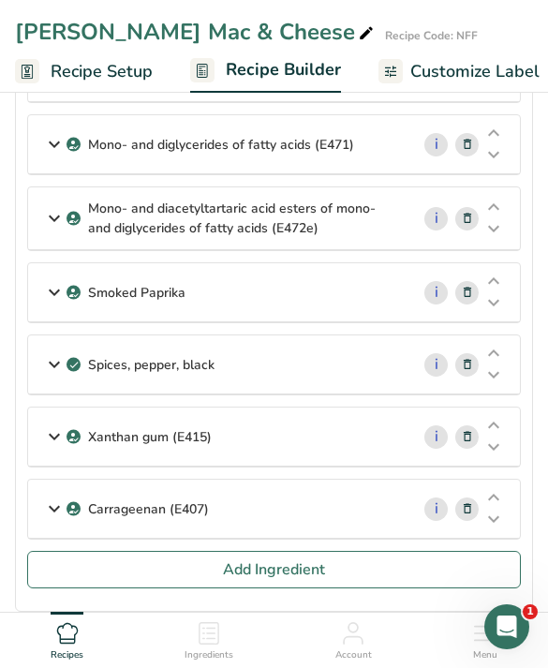
click at [353, 579] on button "Add Ingredient" at bounding box center [274, 569] width 494 height 37
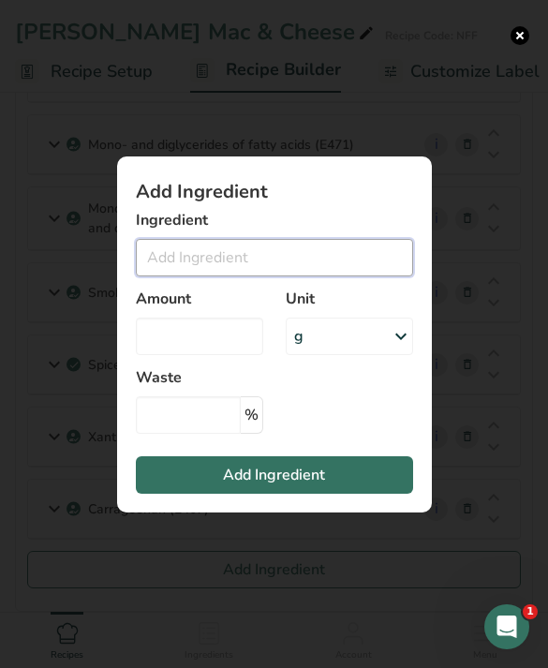
click at [342, 276] on input "Add ingredient modal" at bounding box center [274, 257] width 277 height 37
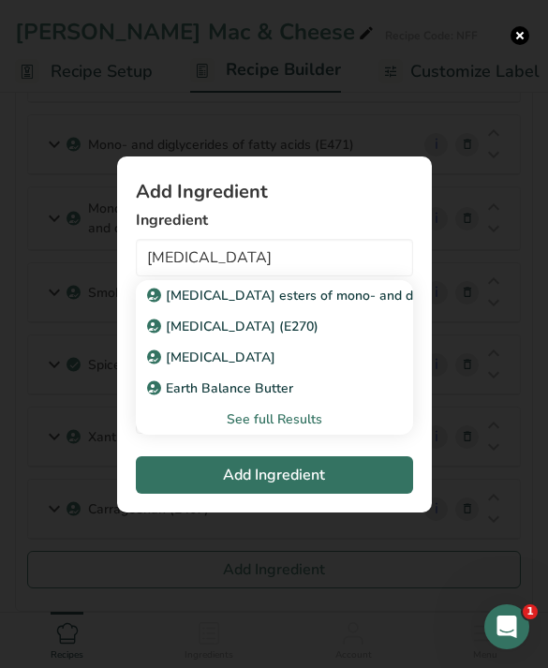
click at [315, 336] on div "[MEDICAL_DATA] (E270)" at bounding box center [259, 327] width 217 height 20
type input "[MEDICAL_DATA] (E270)"
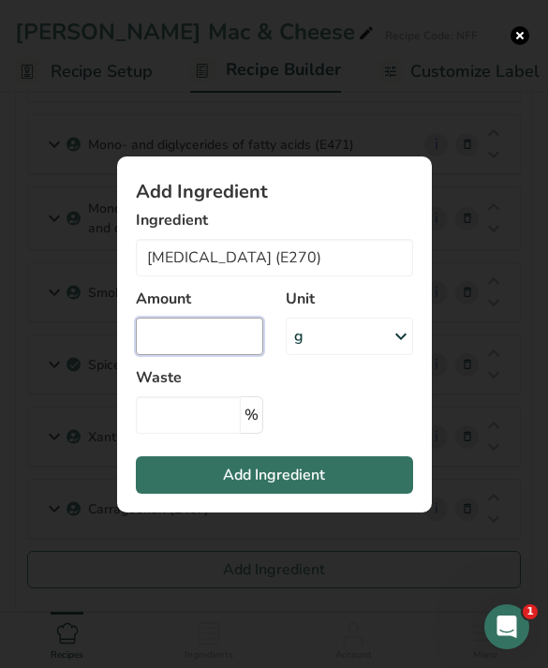
click at [234, 355] on input "Add ingredient modal" at bounding box center [199, 336] width 127 height 37
type input "0.03"
click at [286, 492] on button "Add Ingredient" at bounding box center [274, 474] width 277 height 37
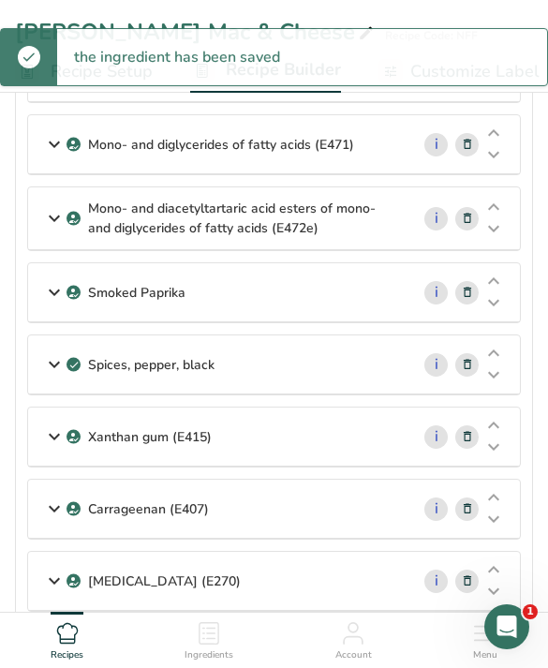
click at [409, 632] on button "Add Ingredient" at bounding box center [274, 641] width 494 height 37
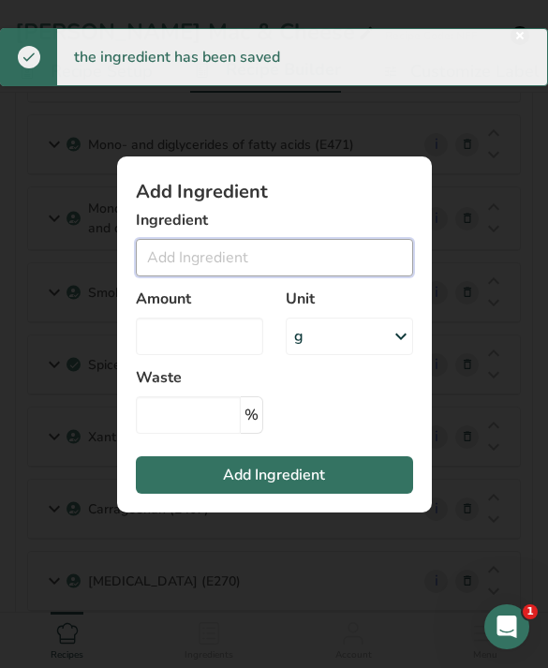
click at [333, 276] on input "Add ingredient modal" at bounding box center [274, 257] width 277 height 37
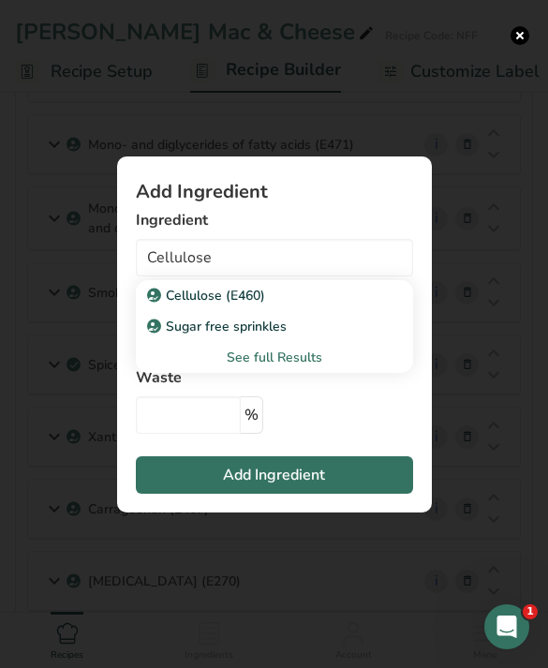
click at [321, 305] on div "Cellulose (E460)" at bounding box center [259, 296] width 217 height 20
type input "Cellulose (E460)"
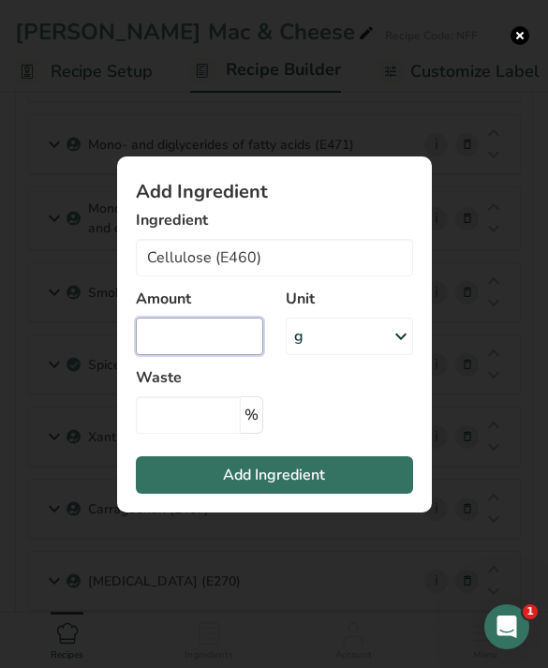
click at [234, 348] on input "Add ingredient modal" at bounding box center [199, 336] width 127 height 37
type input "0.03"
click at [369, 479] on section "Add Ingredient Ingredient Cellulose (E460) Cellulose (E460) Sugar free sprinkle…" at bounding box center [274, 334] width 315 height 356
click at [360, 494] on button "Add Ingredient" at bounding box center [274, 474] width 277 height 37
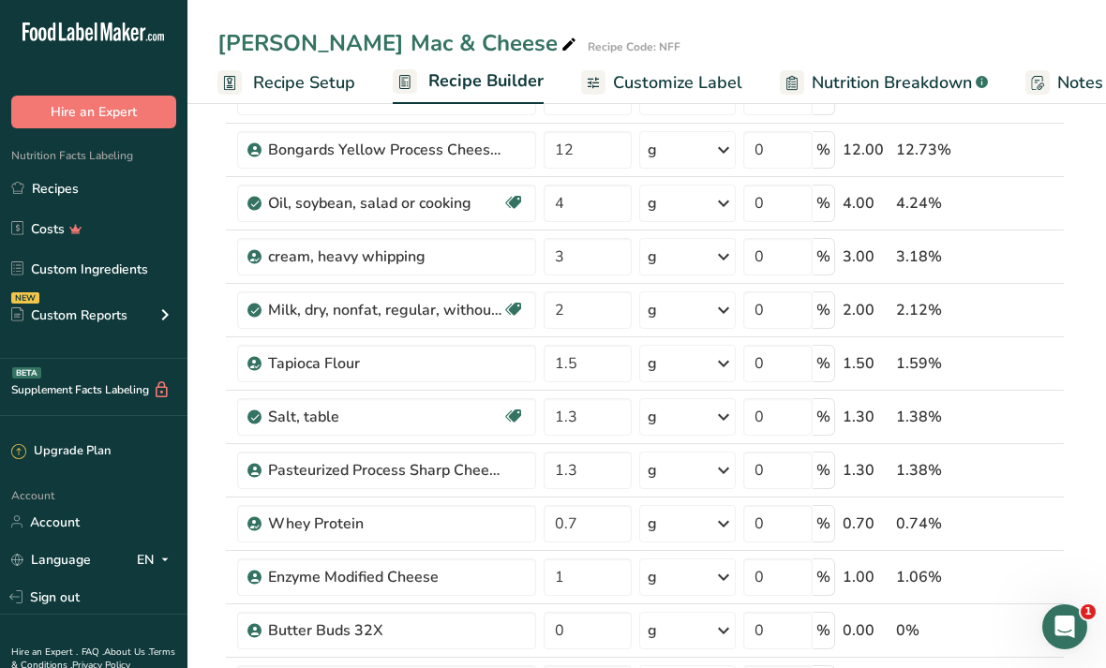
scroll to position [278, 0]
click at [927, 81] on span "Nutrition Breakdown" at bounding box center [891, 82] width 160 height 25
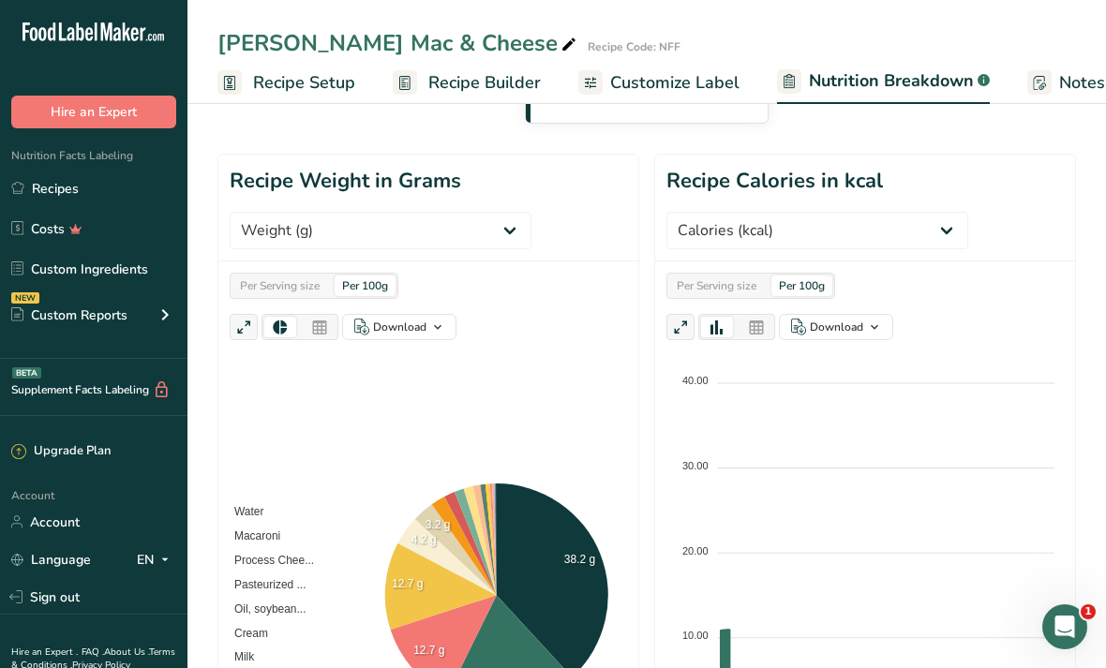
scroll to position [0, 355]
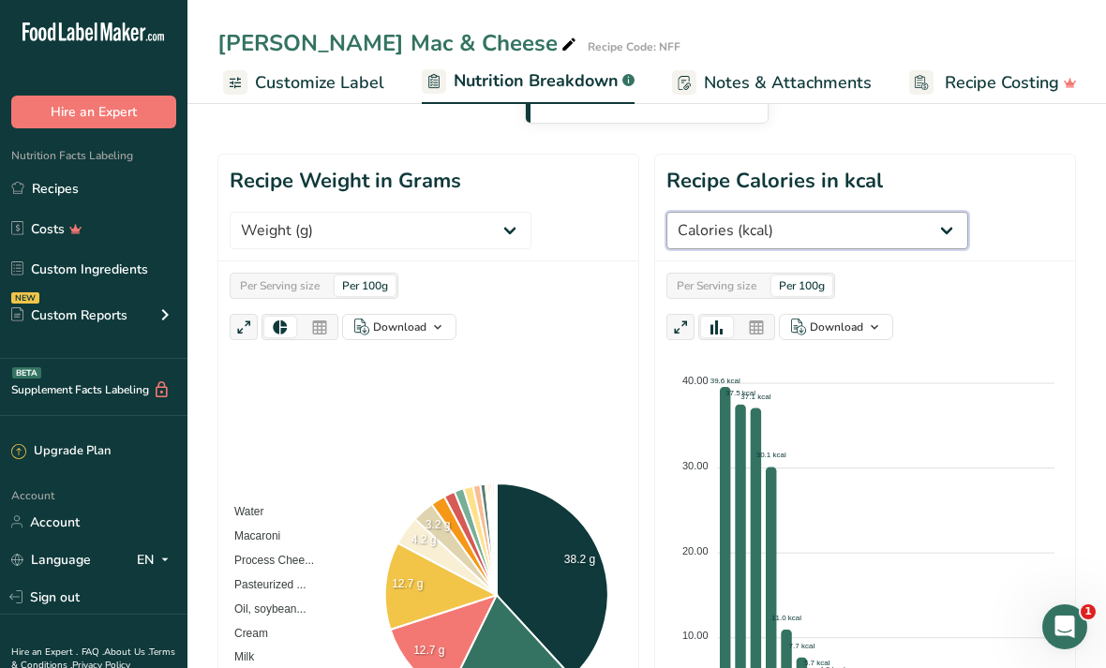
click at [865, 235] on select "Weight (g) Calories (kcal) Energy KJ (kj) Total Fat (g) Saturated Fat (g) Trans…" at bounding box center [817, 230] width 302 height 37
select select "Protein"
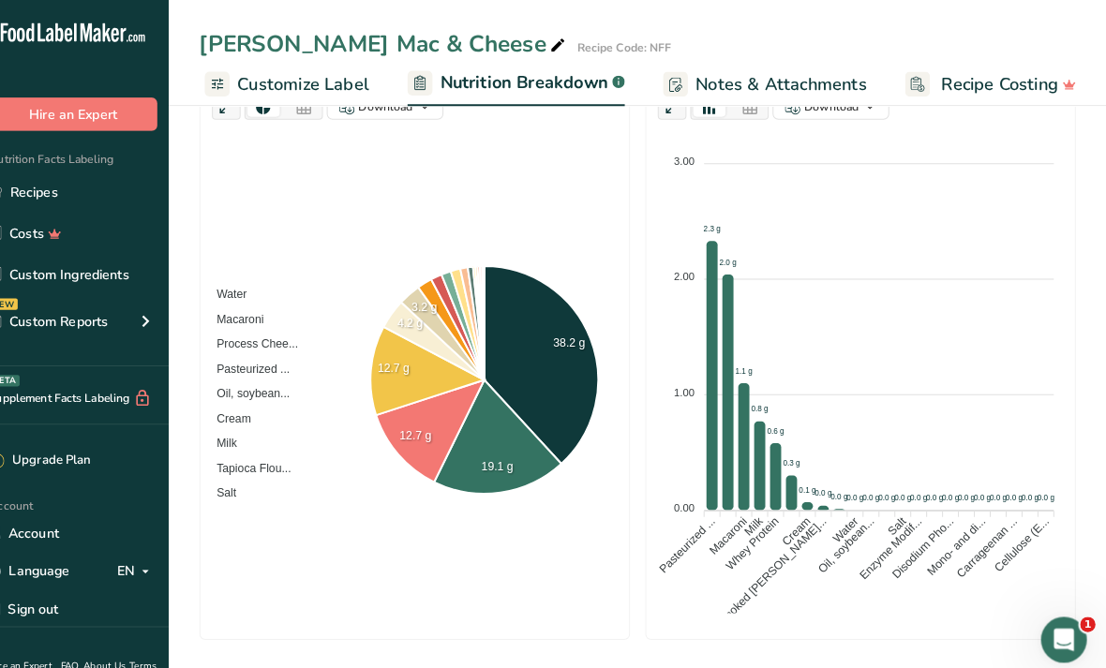
scroll to position [504, 0]
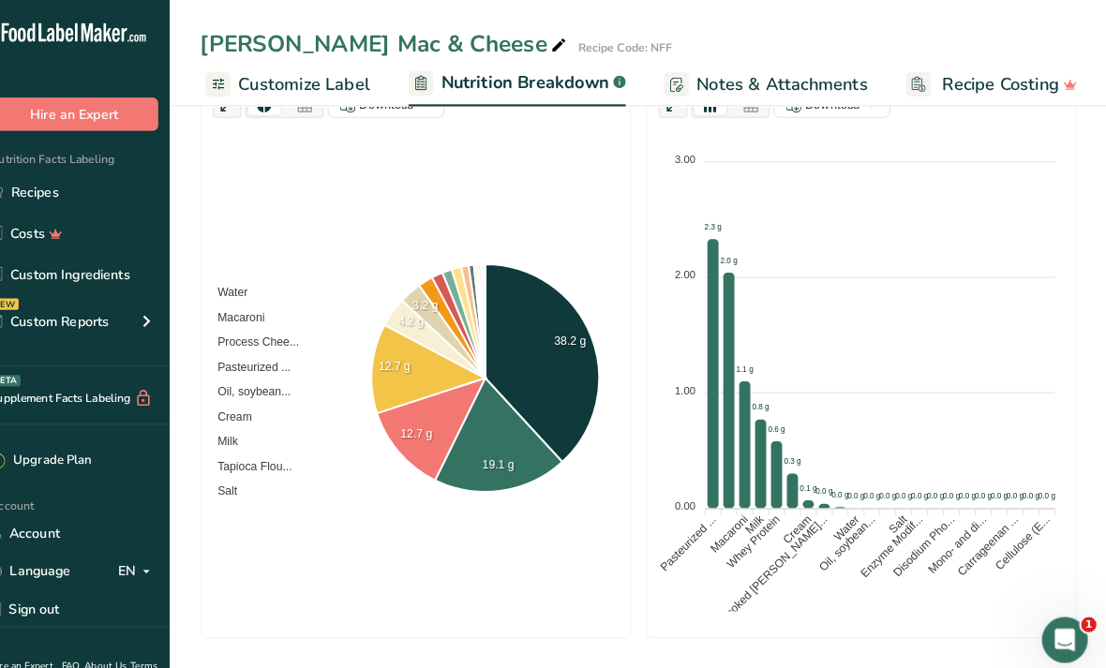
click at [344, 87] on span "Customize Label" at bounding box center [319, 82] width 129 height 25
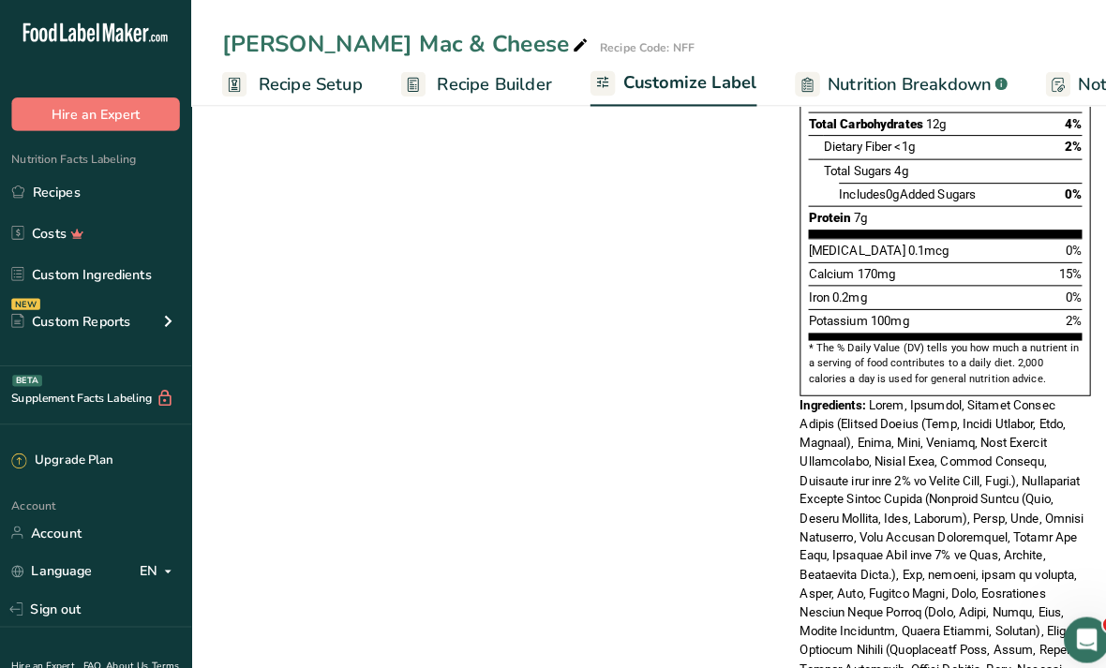
scroll to position [504, 0]
click at [502, 90] on span "Recipe Builder" at bounding box center [484, 82] width 112 height 25
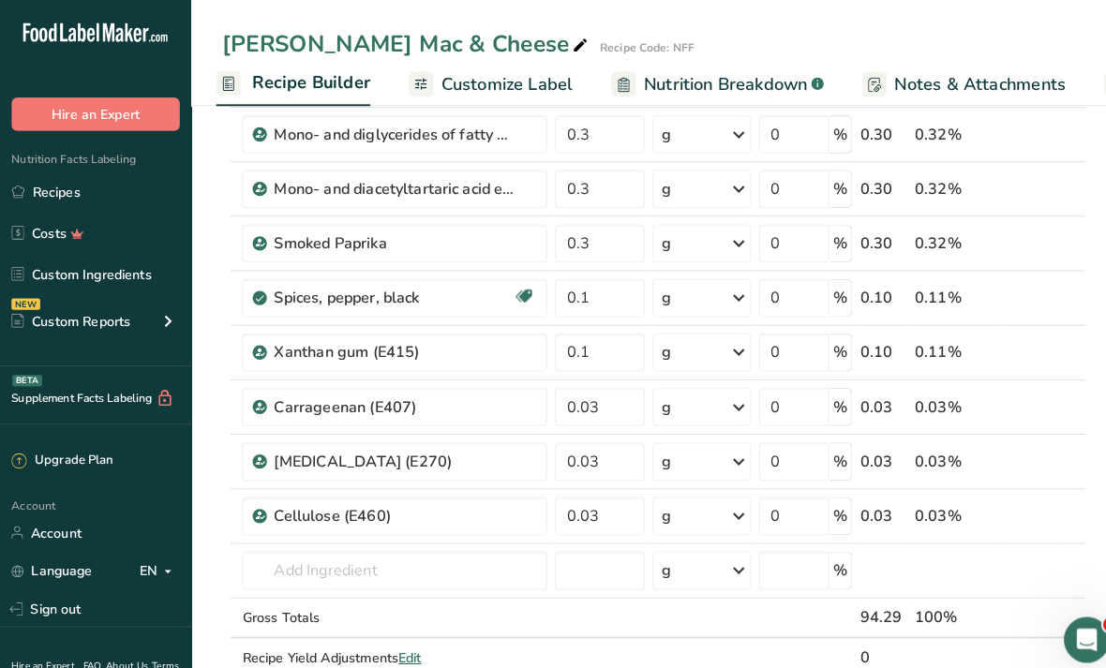
scroll to position [921, 0]
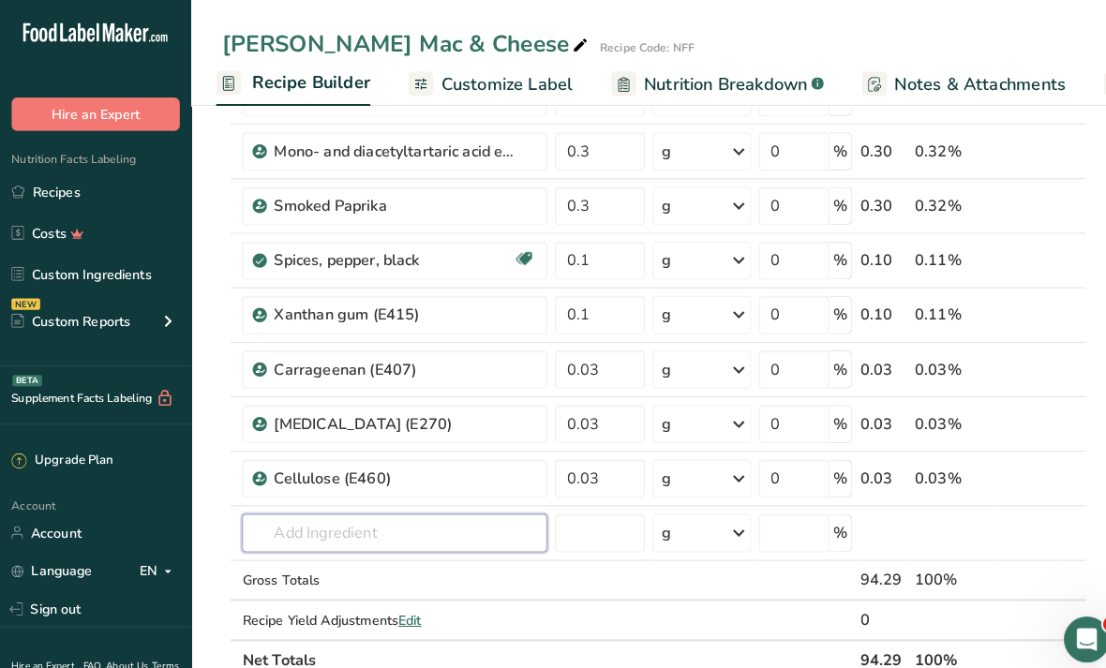
click at [465, 531] on input "text" at bounding box center [386, 522] width 299 height 37
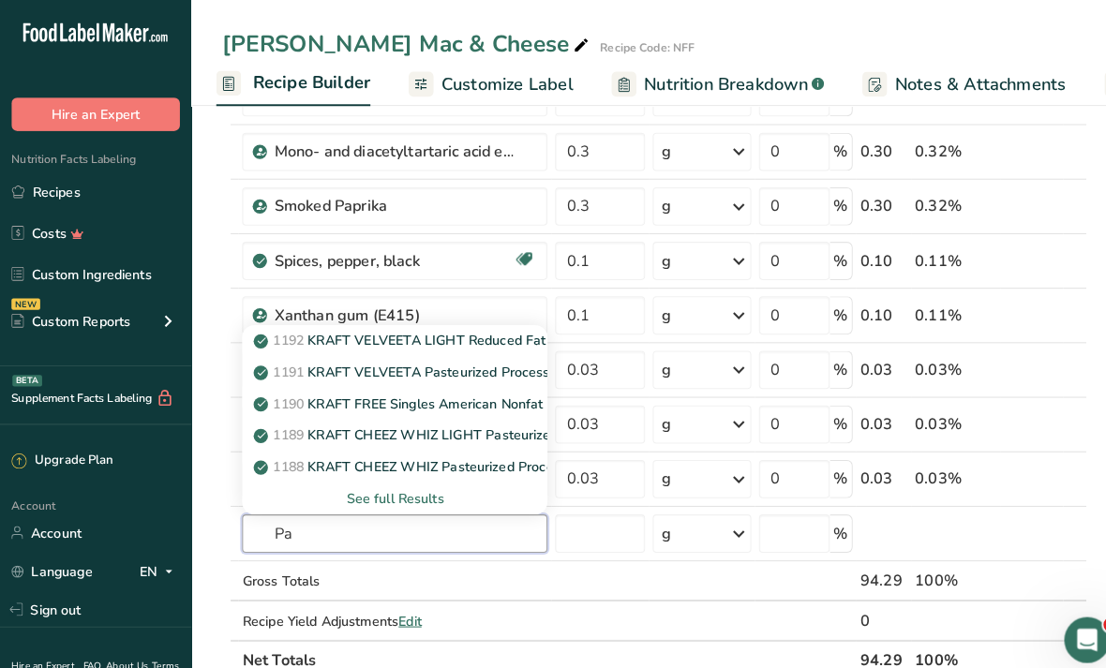
type input "P"
type input "B"
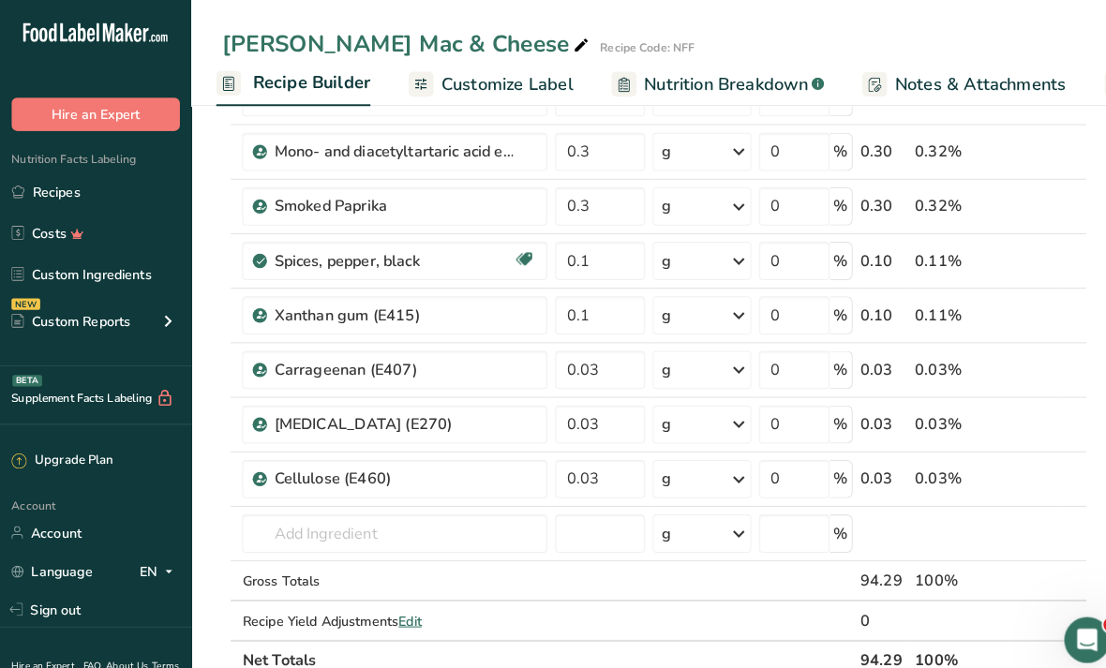
click at [126, 272] on link "Custom Ingredients" at bounding box center [93, 269] width 187 height 36
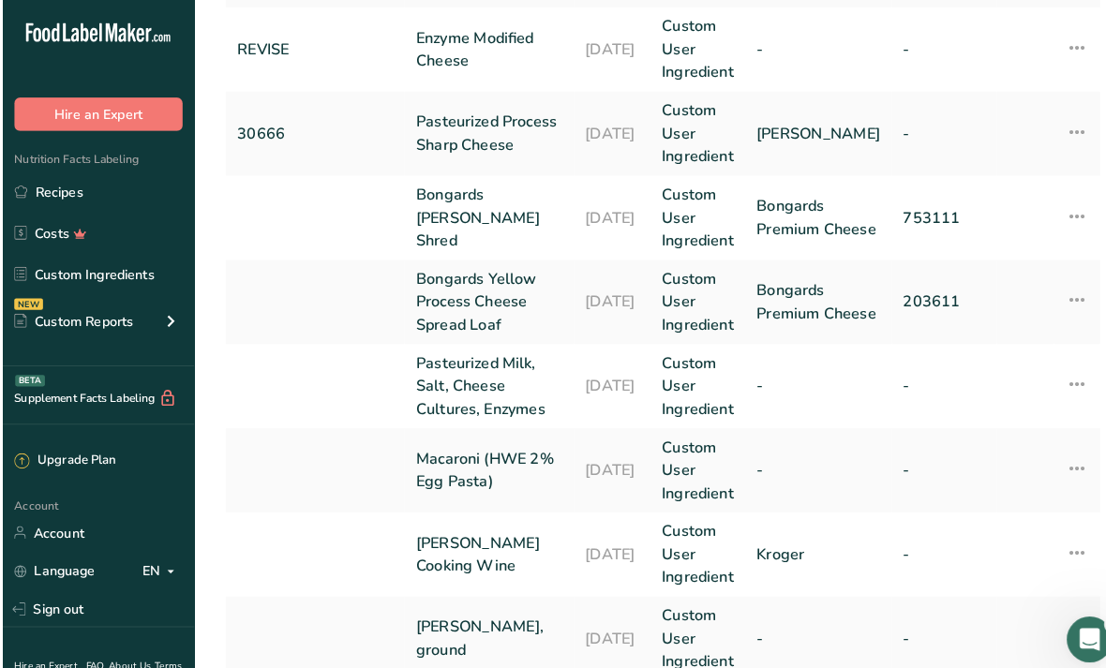
scroll to position [356, 0]
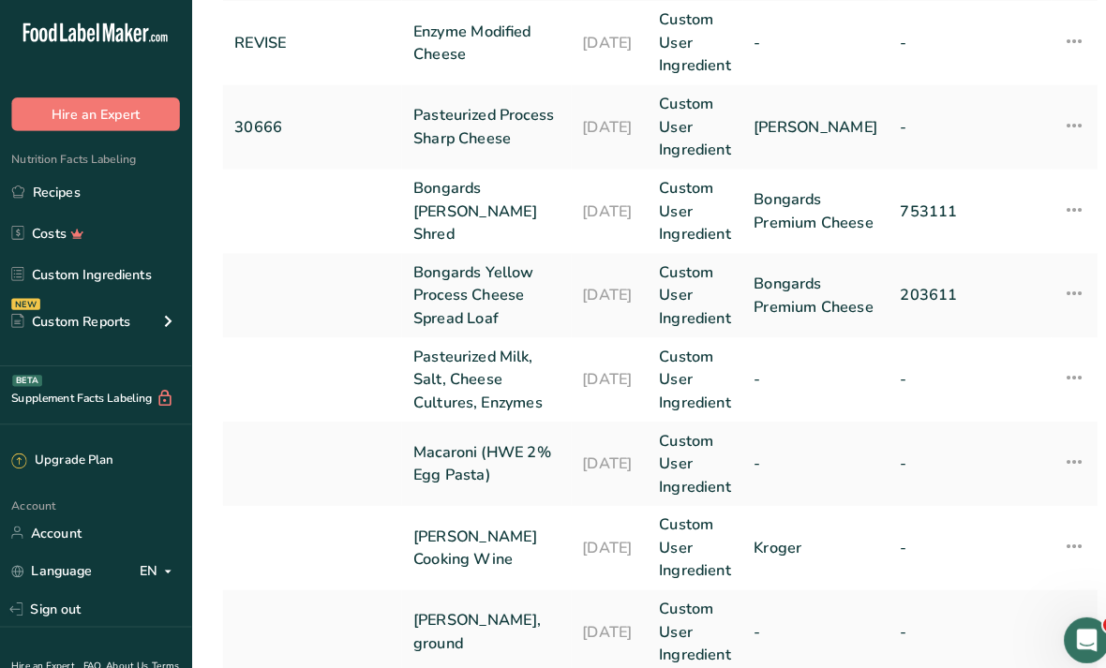
click at [1049, 375] on icon at bounding box center [1052, 369] width 22 height 34
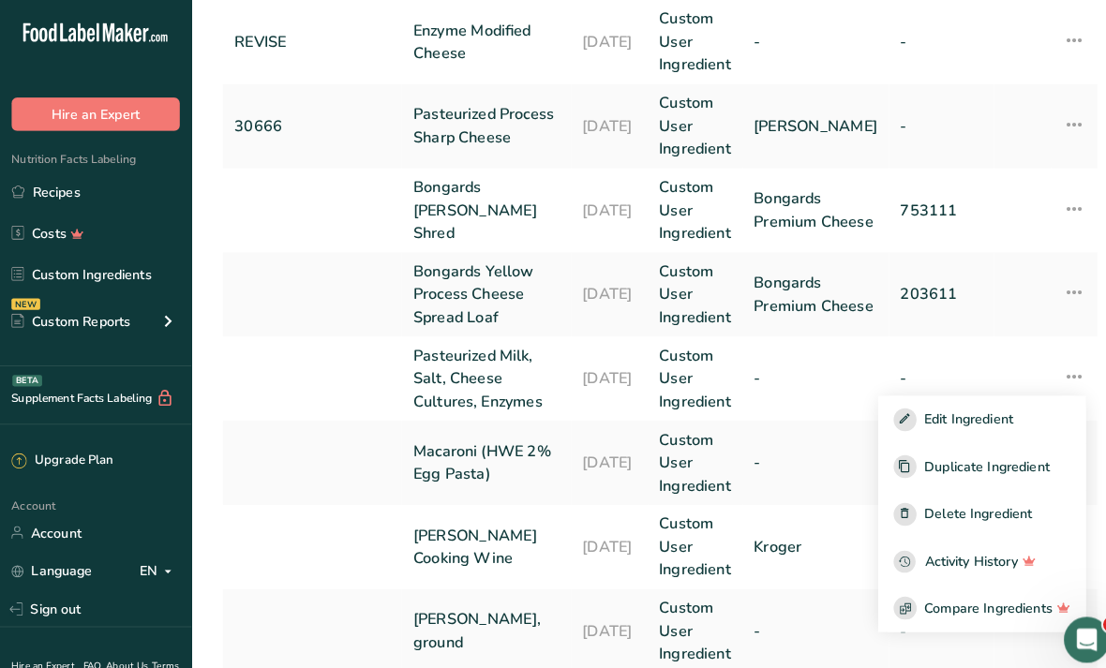
click at [126, 187] on link "Recipes" at bounding box center [93, 189] width 187 height 36
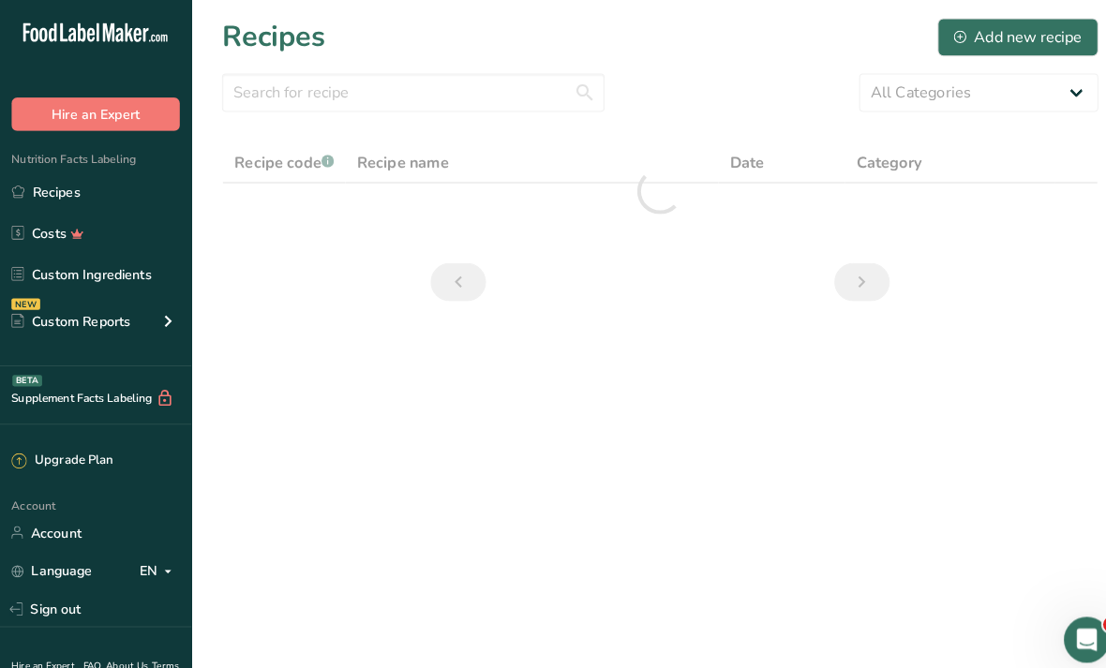
scroll to position [15, 0]
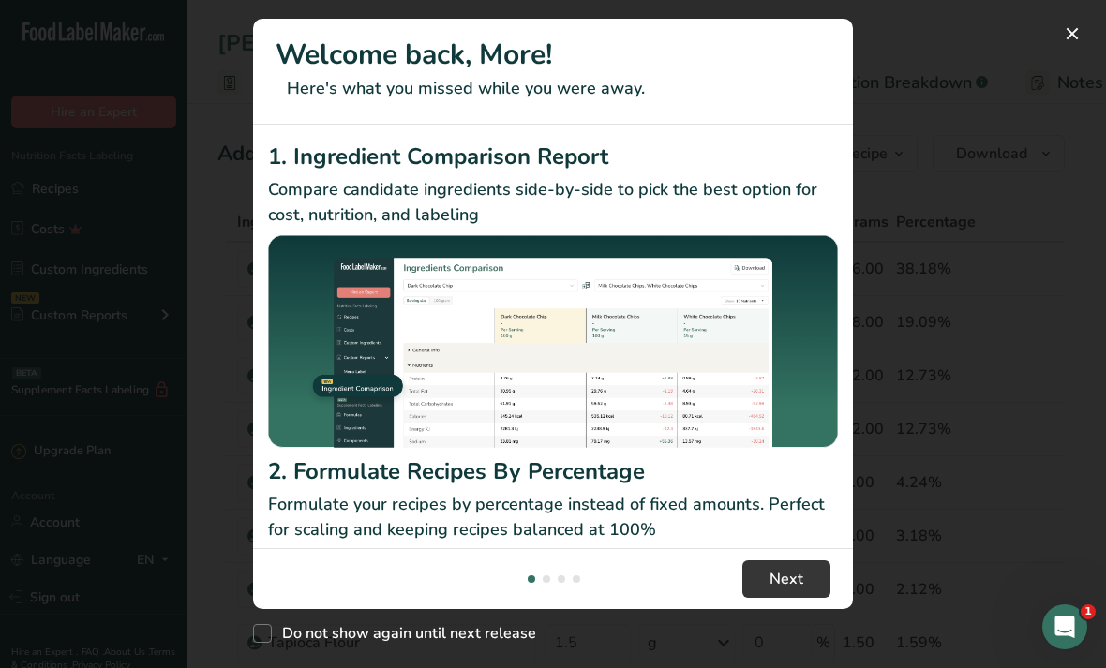
click at [1064, 44] on button "New Features" at bounding box center [1072, 34] width 30 height 30
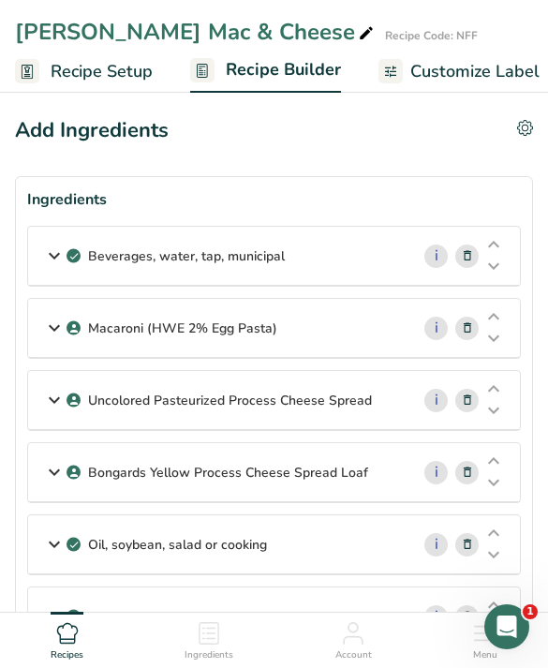
click at [461, 402] on icon at bounding box center [467, 401] width 13 height 20
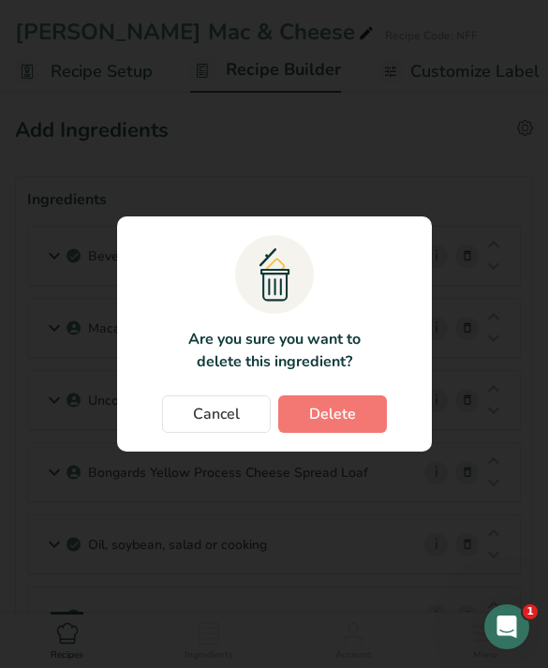
click at [363, 416] on button "Delete" at bounding box center [332, 413] width 109 height 37
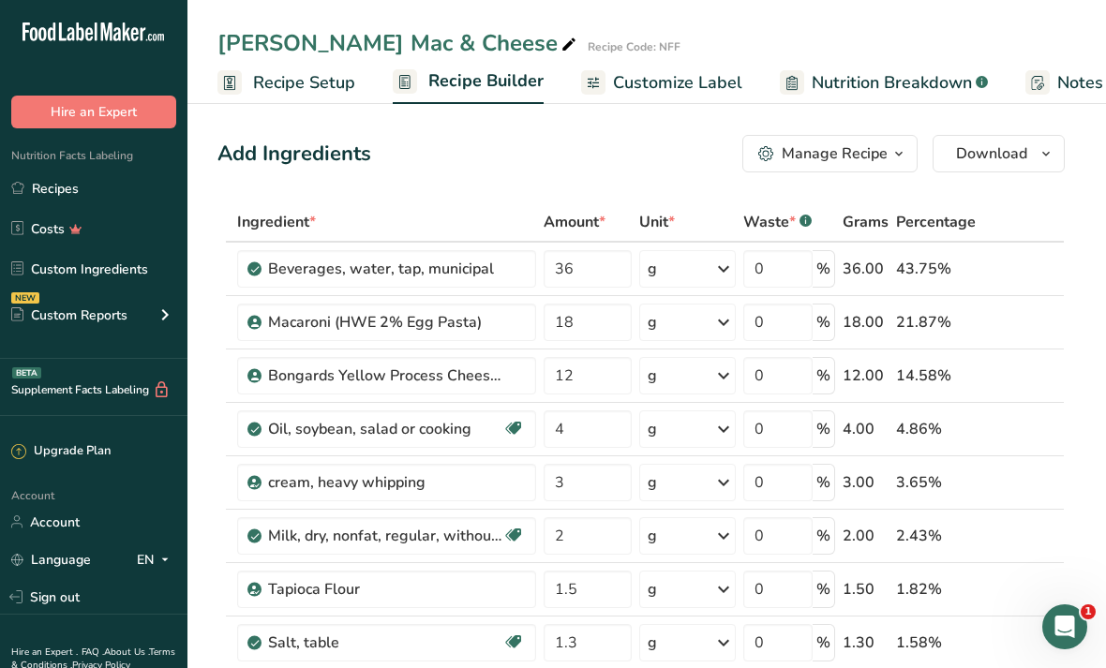
click at [150, 279] on link "Custom Ingredients" at bounding box center [93, 269] width 187 height 36
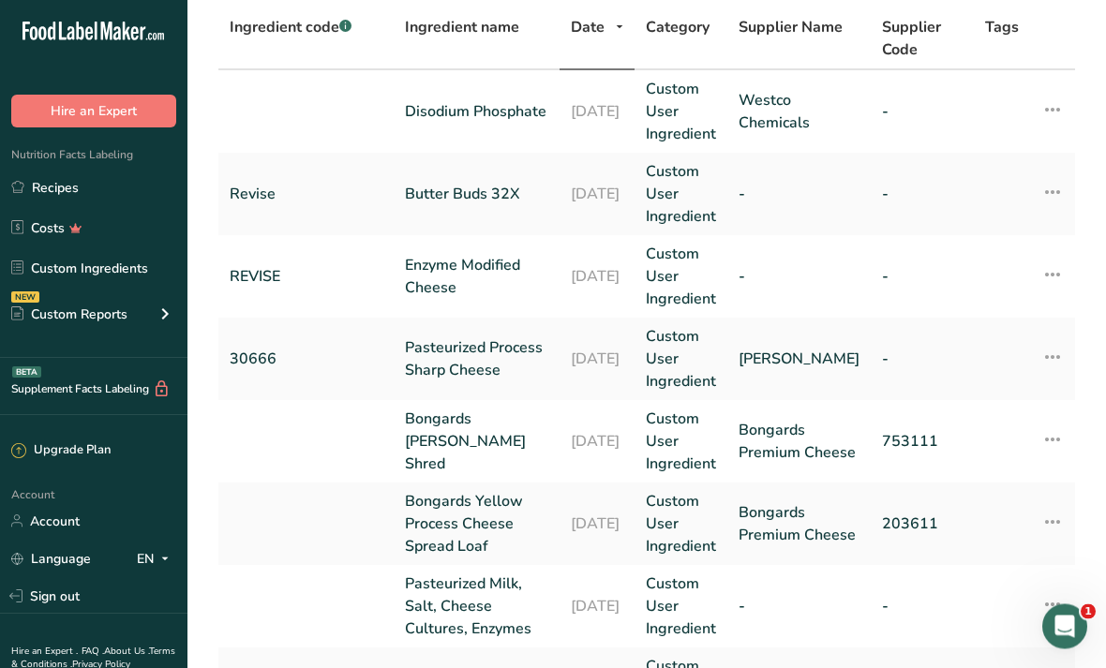
scroll to position [203, 0]
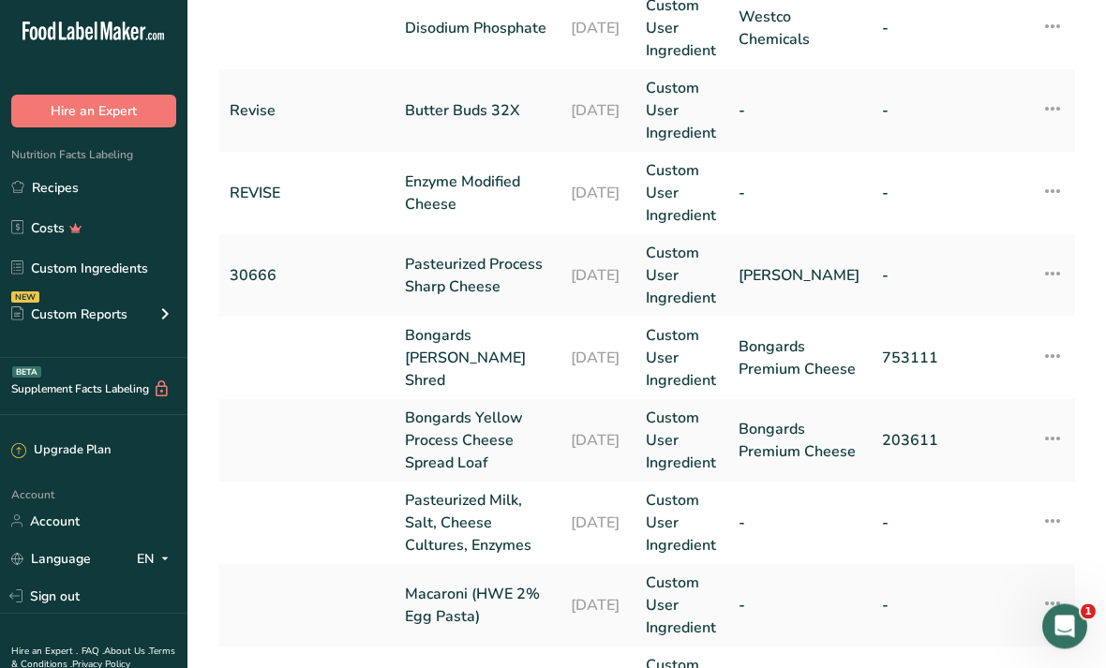
click at [1048, 524] on icon at bounding box center [1052, 522] width 22 height 34
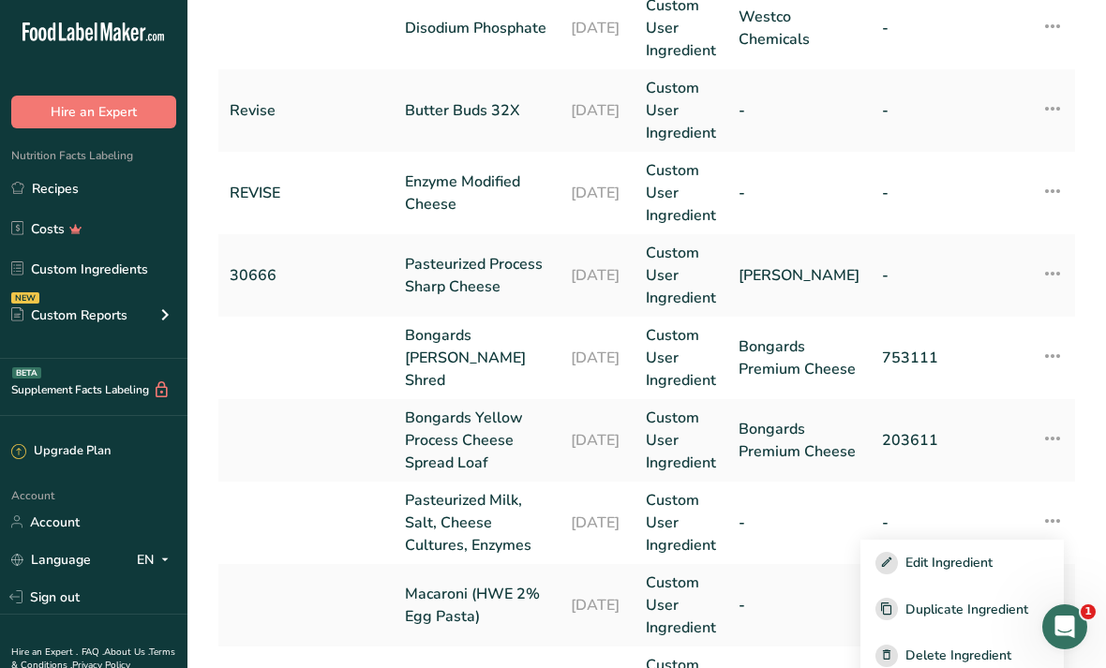
click at [1018, 558] on div "Edit Ingredient" at bounding box center [961, 563] width 173 height 22
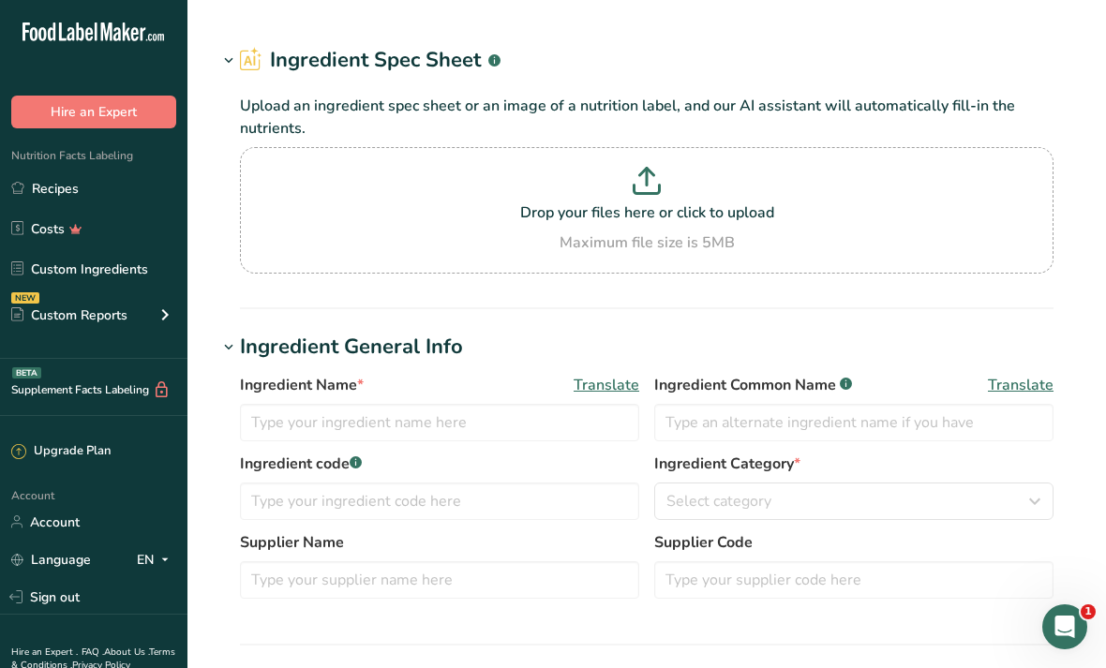
type input "Pasteurized Milk, Salt, Cheese Cultures, Enzymes"
type input "Pasteurized Process Cheese Spread"
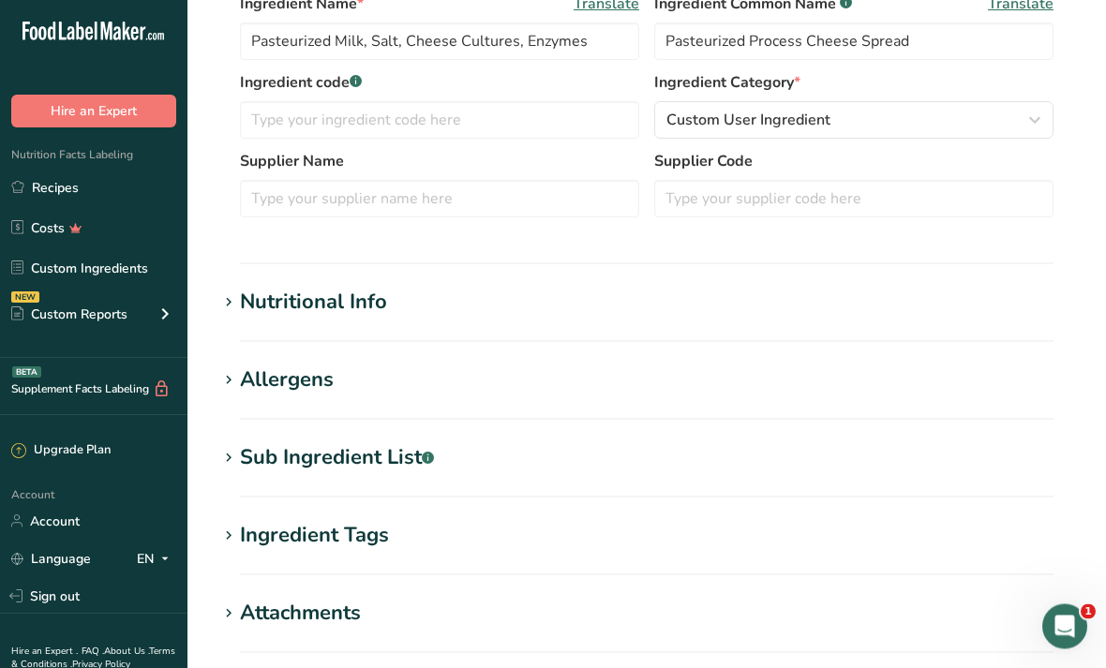
scroll to position [424, 0]
click at [608, 447] on h1 "Sub Ingredient List .a-a{fill:#347362;}.b-a{fill:#fff;}" at bounding box center [646, 457] width 858 height 31
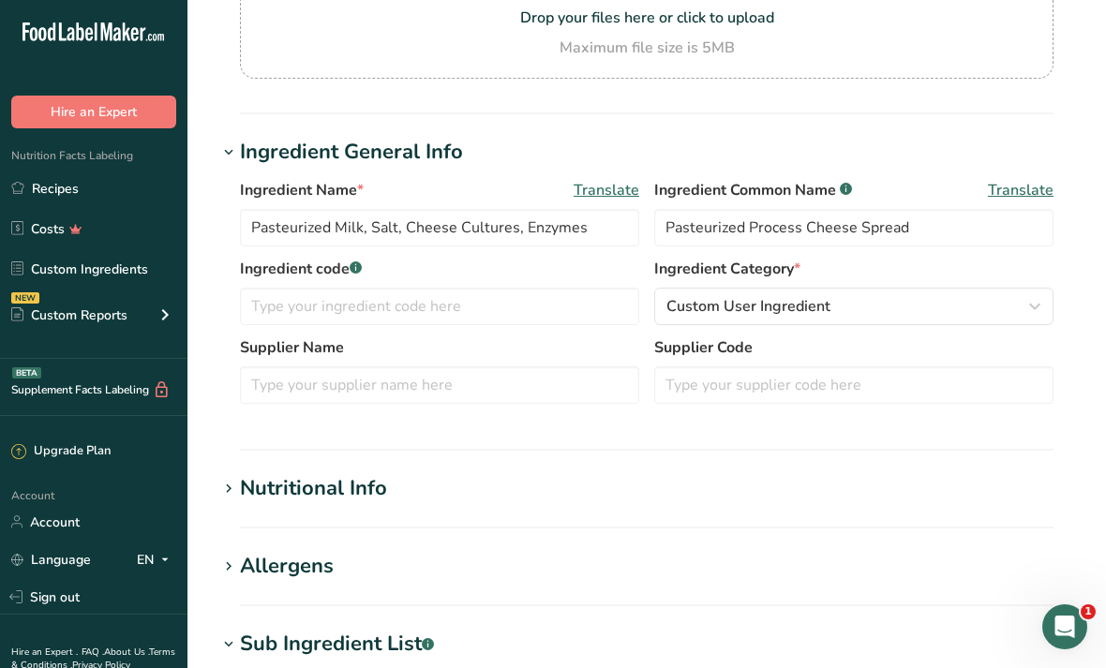
scroll to position [0, 0]
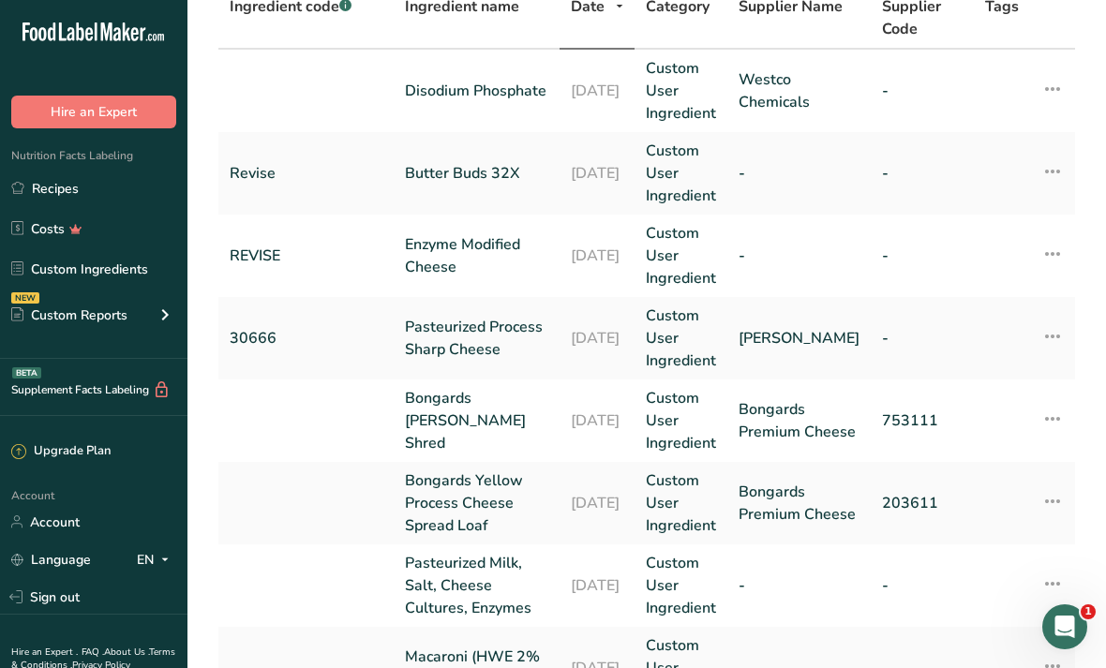
scroll to position [202, 0]
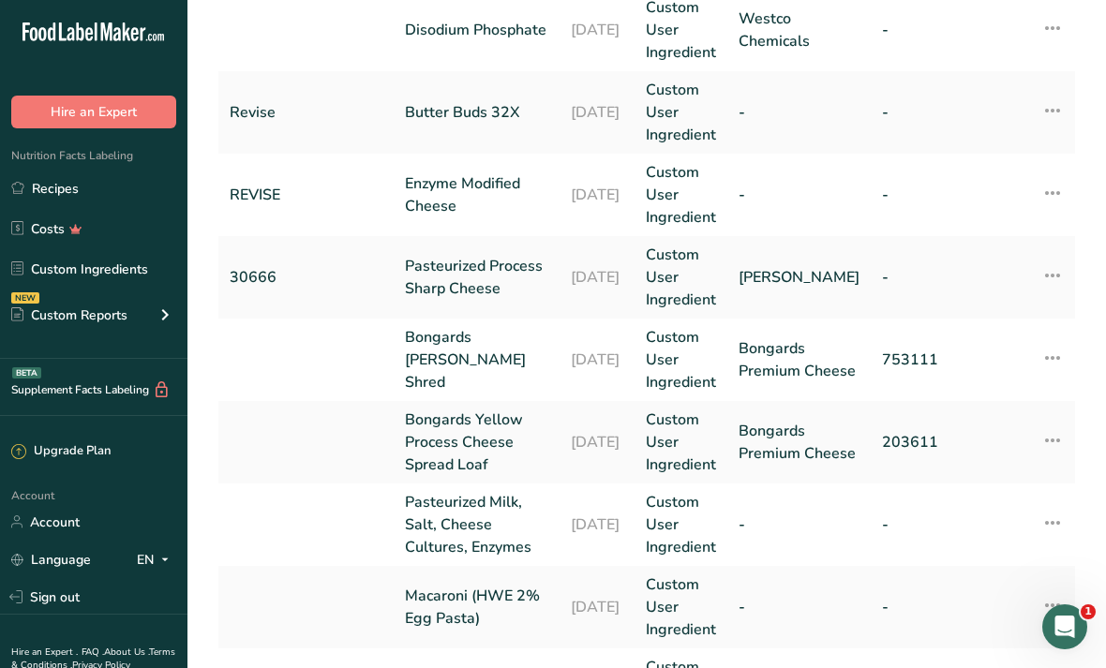
click at [1052, 515] on icon at bounding box center [1052, 523] width 22 height 34
click at [971, 658] on span "Delete Ingredient" at bounding box center [958, 657] width 106 height 20
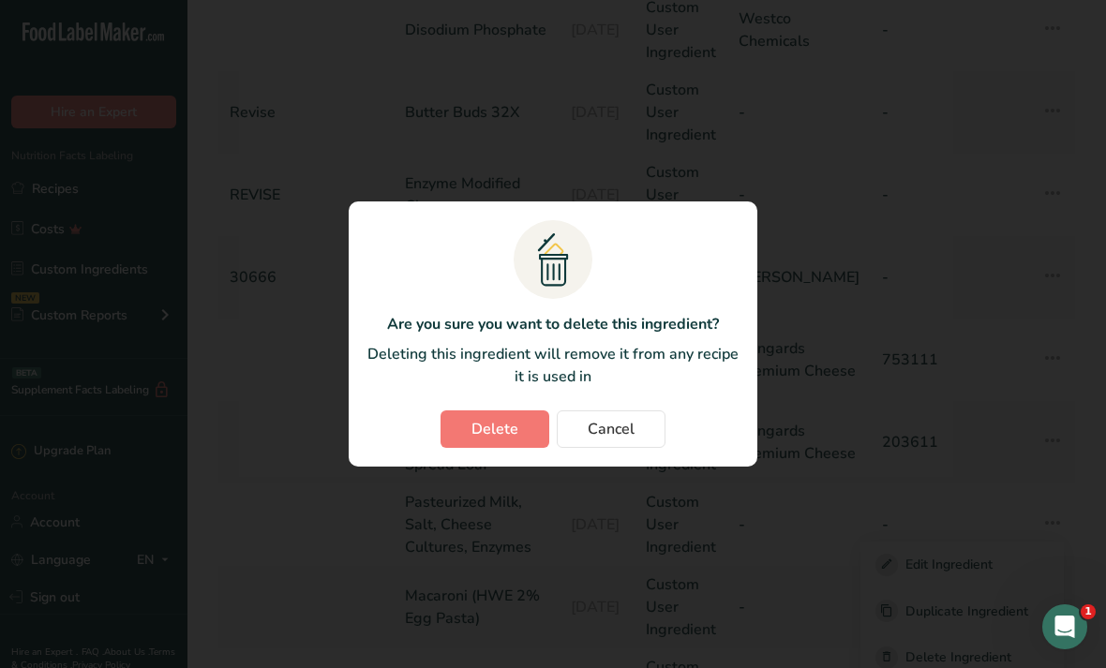
click at [470, 448] on button "Delete" at bounding box center [494, 428] width 109 height 37
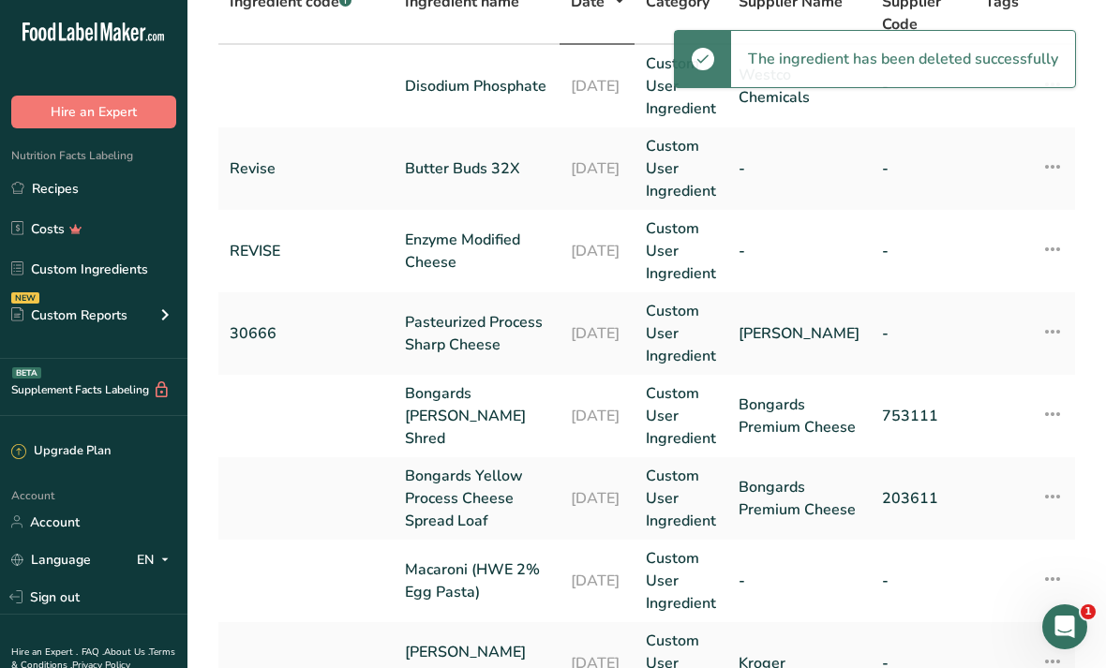
scroll to position [0, 0]
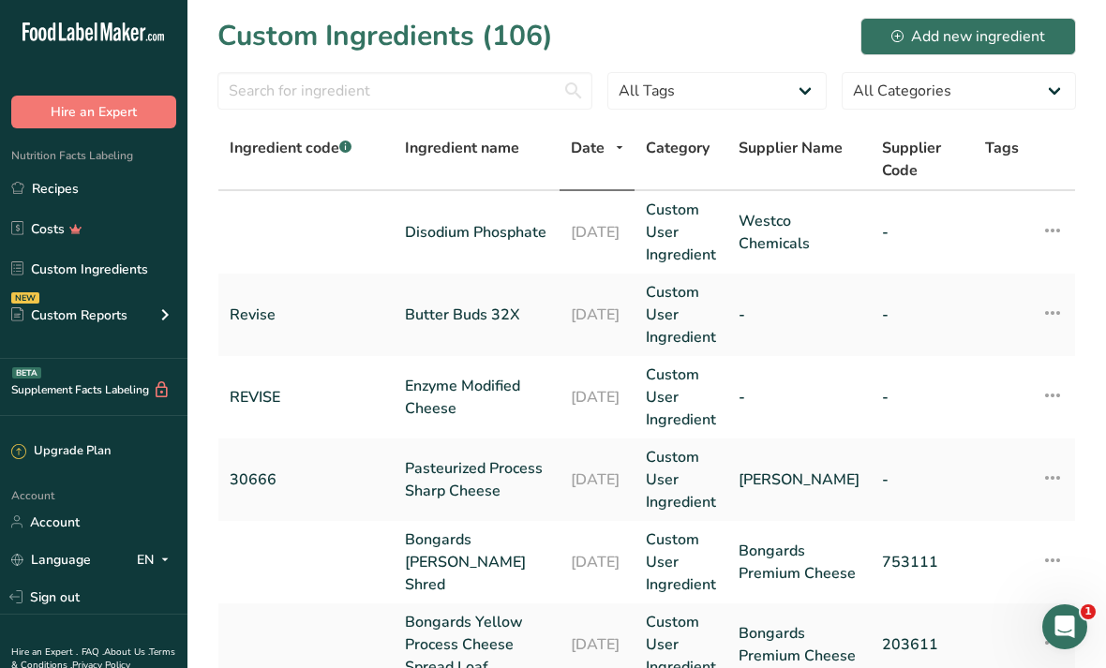
click at [947, 37] on div "Add new ingredient" at bounding box center [968, 36] width 154 height 22
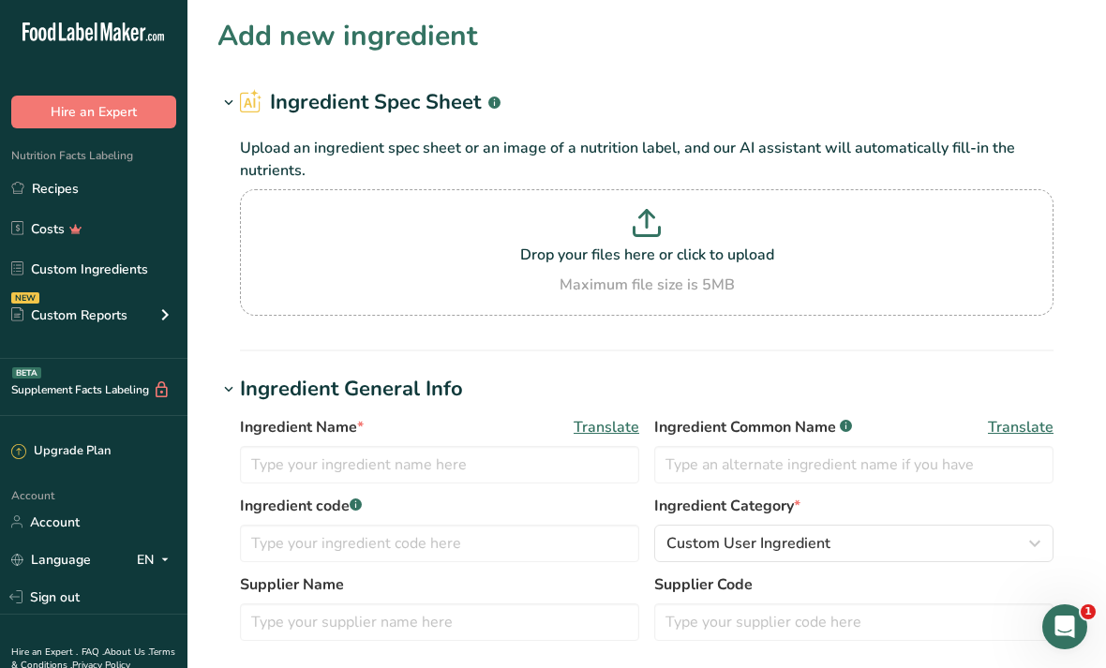
click at [665, 228] on p at bounding box center [647, 226] width 804 height 35
click at [665, 228] on input "Drop your files here or click to upload Maximum file size is 5MB" at bounding box center [646, 252] width 813 height 126
type input "C:\fakepath\bongards-white-cheddar-block-40.pdf"
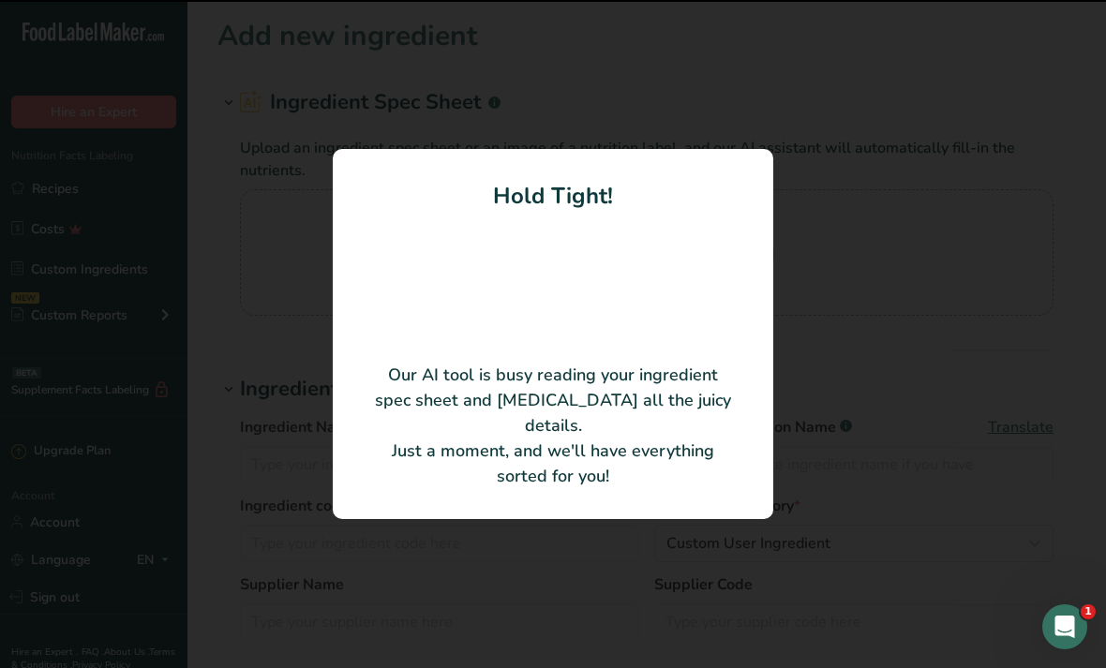
type input "Pasteurized Milk, Salt, Cheese Cultures, Enzymes"
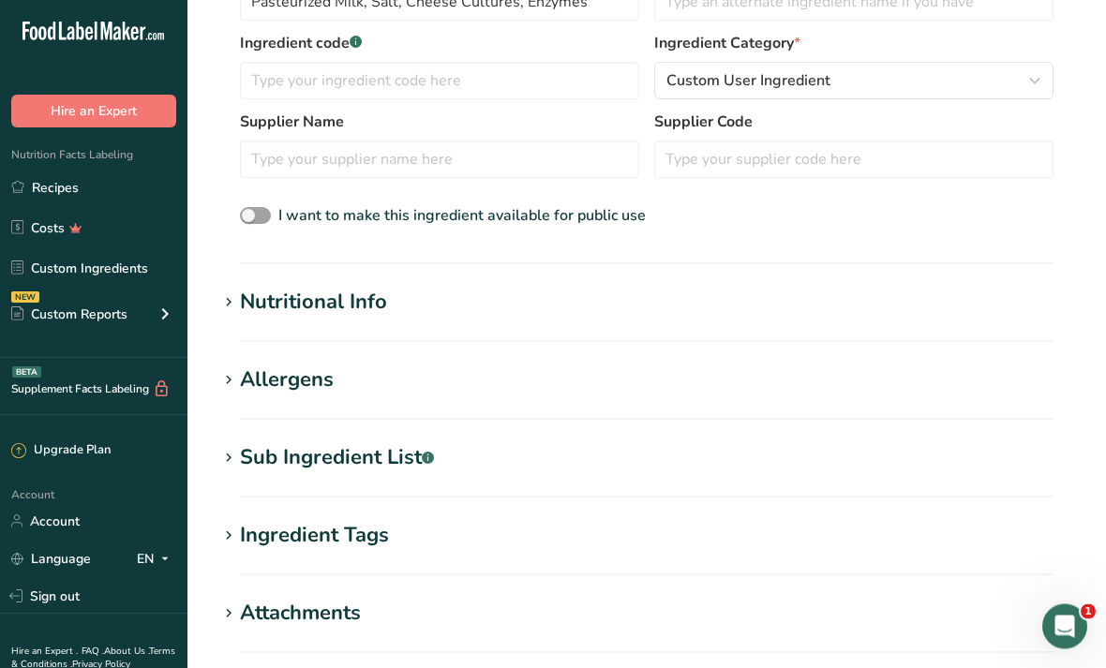
scroll to position [412, 0]
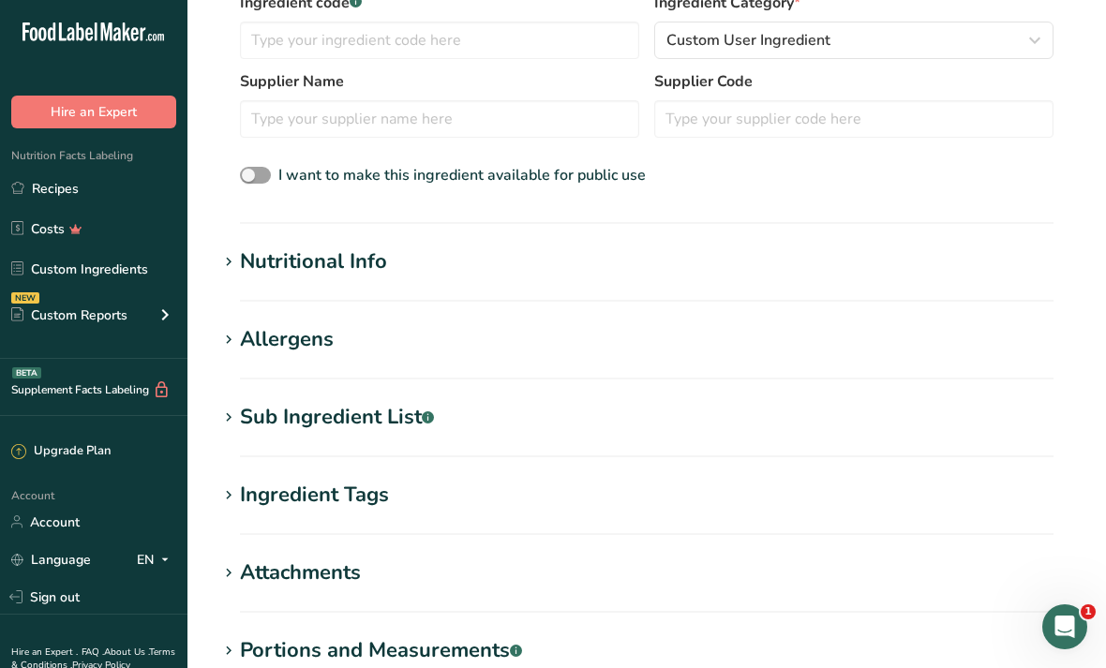
click at [885, 426] on h1 "Sub Ingredient List .a-a{fill:#347362;}.b-a{fill:#fff;}" at bounding box center [646, 417] width 858 height 31
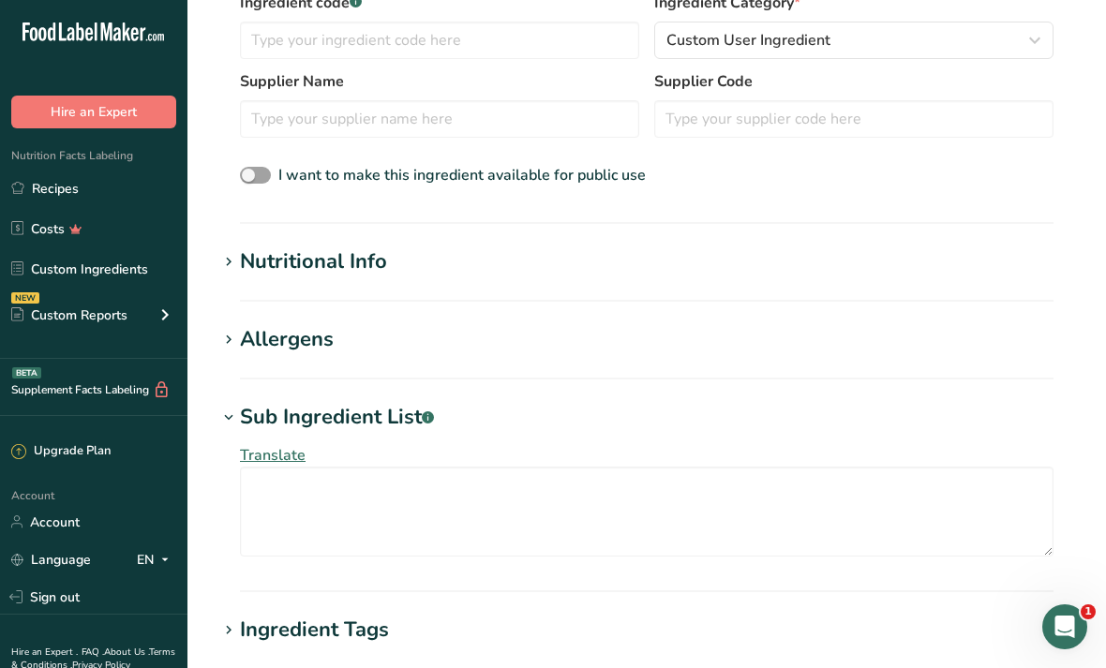
click at [528, 273] on h1 "Nutritional Info" at bounding box center [646, 261] width 858 height 31
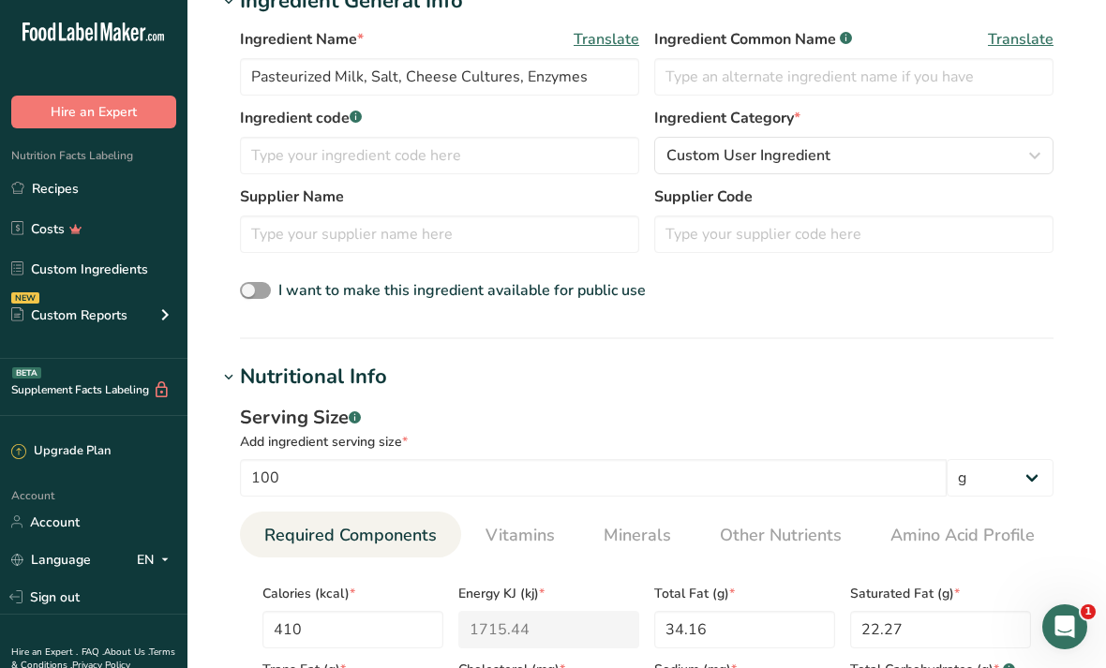
scroll to position [296, 0]
click at [547, 74] on input "Pasteurized Milk, Salt, Cheese Cultures, Enzymes" at bounding box center [439, 77] width 399 height 37
click at [546, 73] on input "Pasteurized Milk, Salt, Cheese Cultures, Enzymes" at bounding box center [439, 77] width 399 height 37
click at [539, 70] on input "Pasteurized Milk, Salt, Cheese Cultures, Enzymes" at bounding box center [439, 77] width 399 height 37
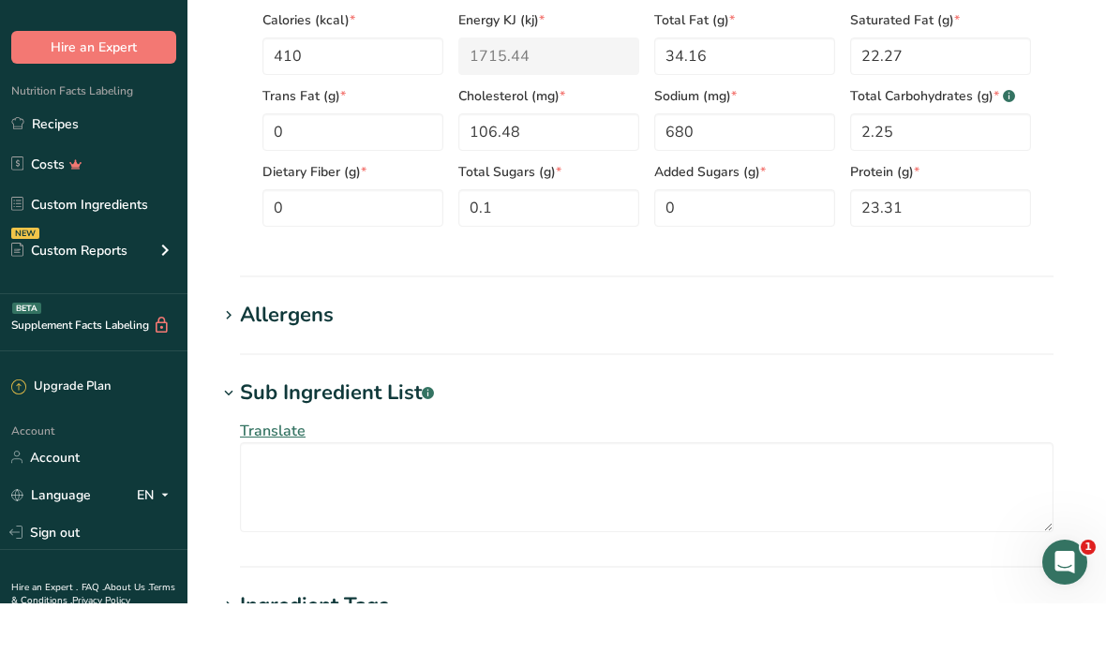
scroll to position [806, 0]
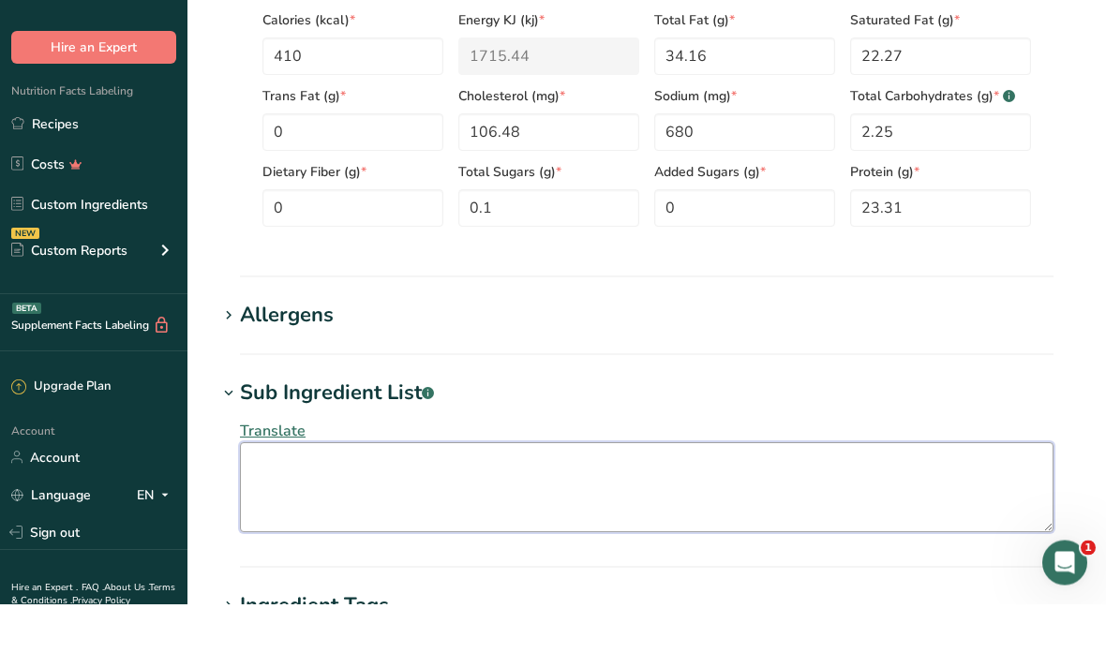
click at [578, 507] on textarea at bounding box center [646, 552] width 813 height 90
click at [585, 507] on textarea at bounding box center [646, 552] width 813 height 90
paste textarea "Pasteurized Milk, Salt, Cheese Cultures, Enzymes"
type textarea "Pasteurized Milk, Salt, Cheese Cultures, Enzymes"
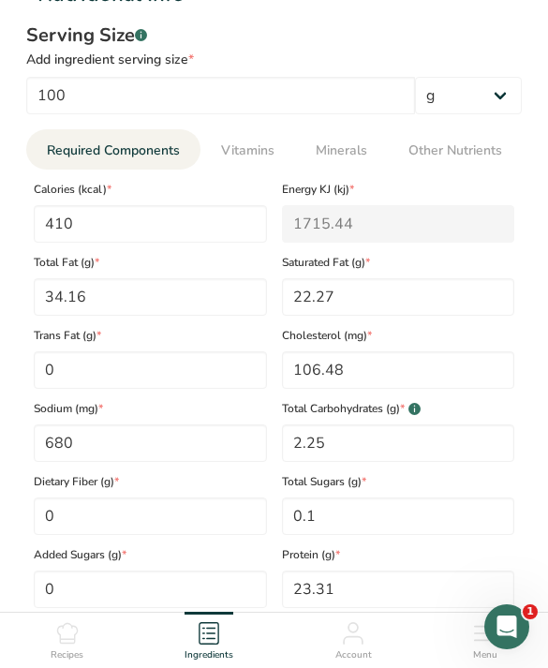
scroll to position [866, 0]
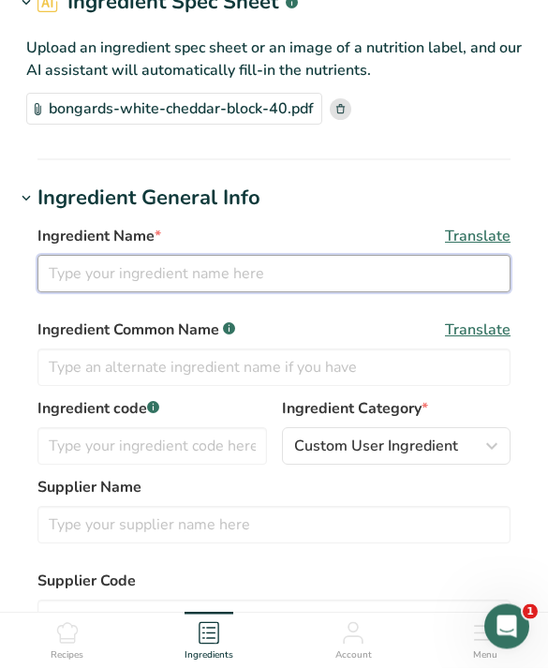
click at [378, 274] on input "text" at bounding box center [273, 274] width 473 height 37
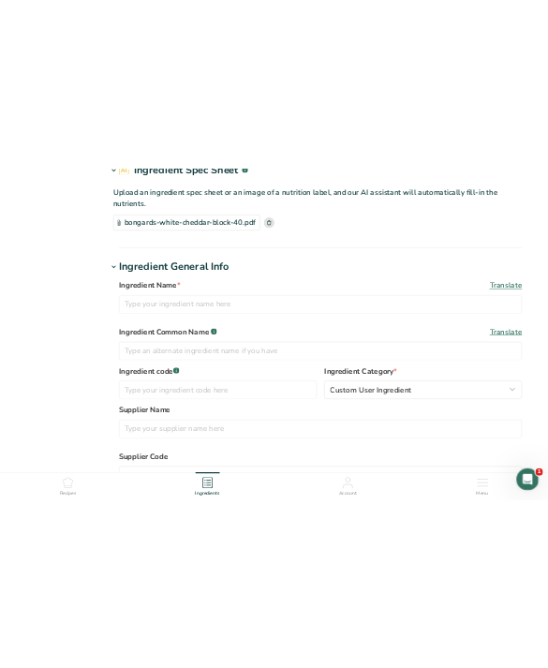
scroll to position [0, 0]
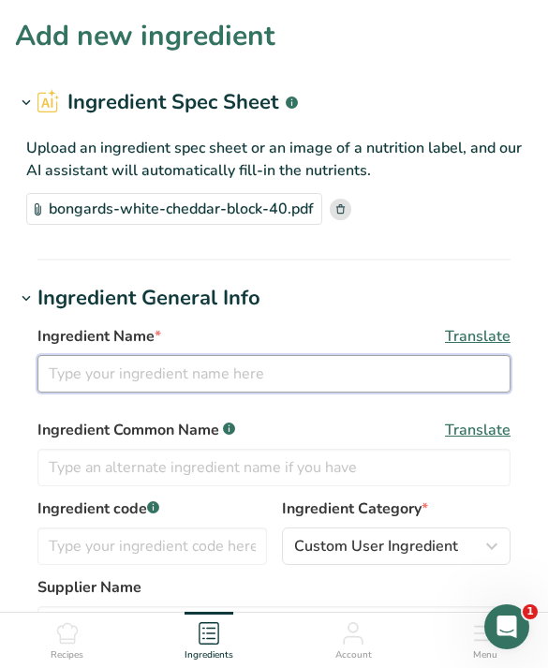
click at [417, 388] on input "text" at bounding box center [273, 373] width 473 height 37
click at [59, 379] on input "Pasteurized Process Cheese Spread" at bounding box center [273, 373] width 473 height 37
type input "White Pasteurized Process Cheese Spread"
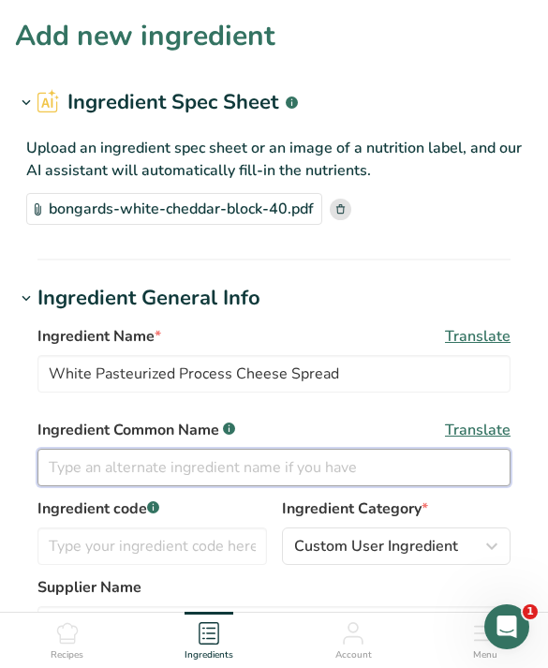
click at [409, 454] on input "text" at bounding box center [273, 467] width 473 height 37
paste input "Pasteurized Process Cheese Spread"
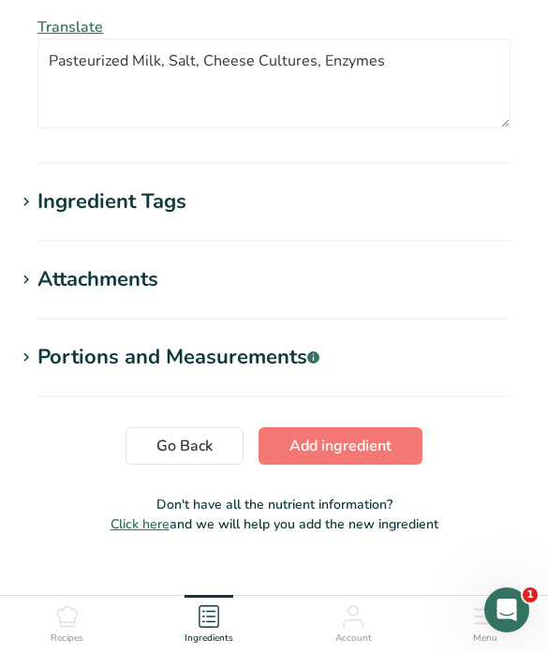
scroll to position [1649, 0]
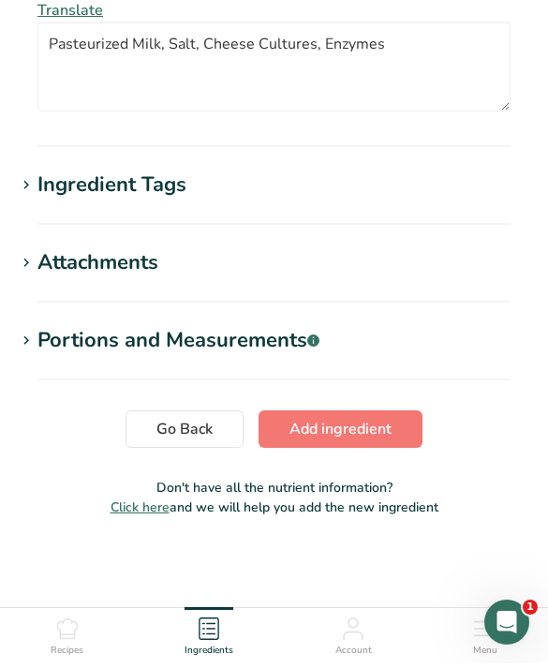
type input "Pasteurized Process Cheese Spread"
click at [349, 433] on span "Add ingredient" at bounding box center [341, 434] width 102 height 22
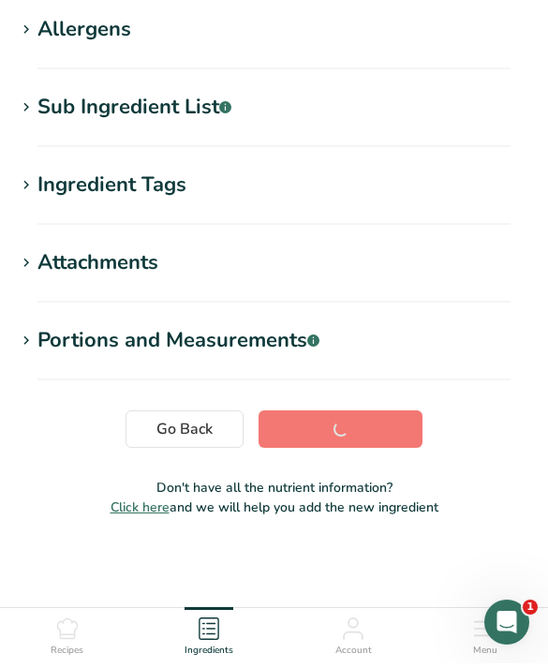
scroll to position [242, 0]
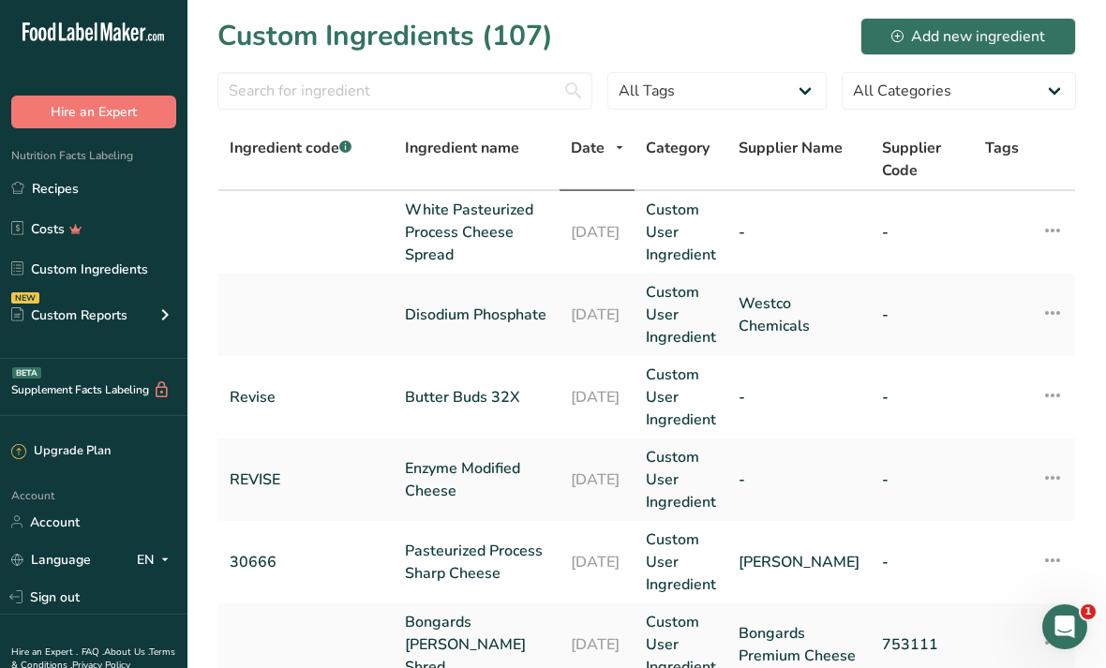
click at [49, 196] on link "Recipes" at bounding box center [93, 189] width 187 height 36
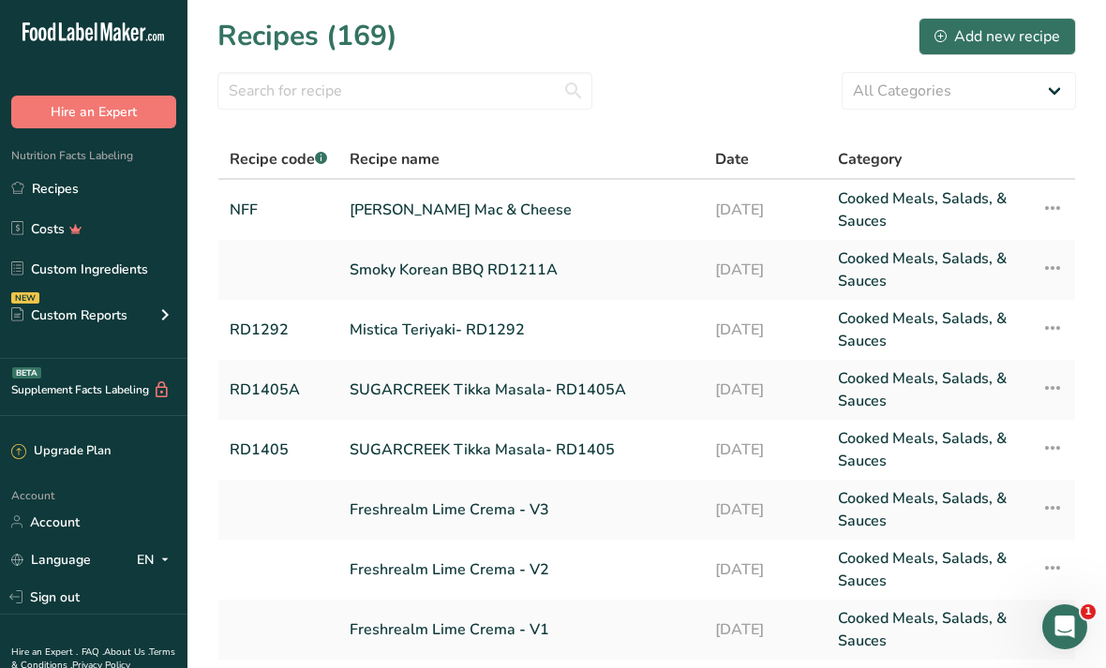
click at [389, 215] on link "[PERSON_NAME] Mac & Cheese" at bounding box center [521, 209] width 343 height 45
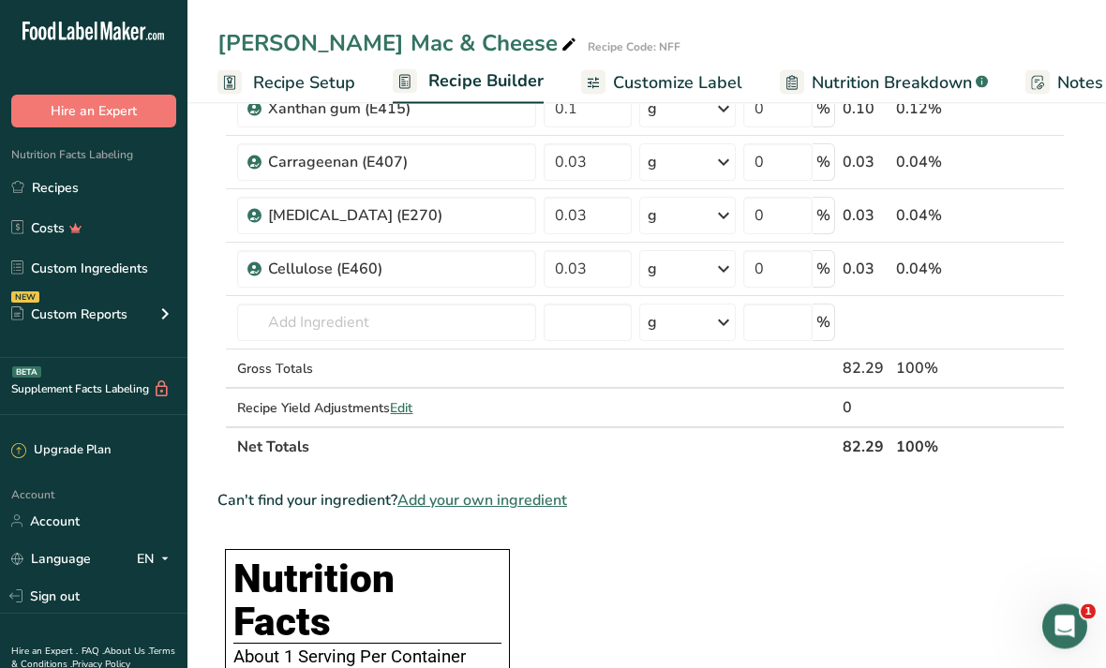
scroll to position [1068, 0]
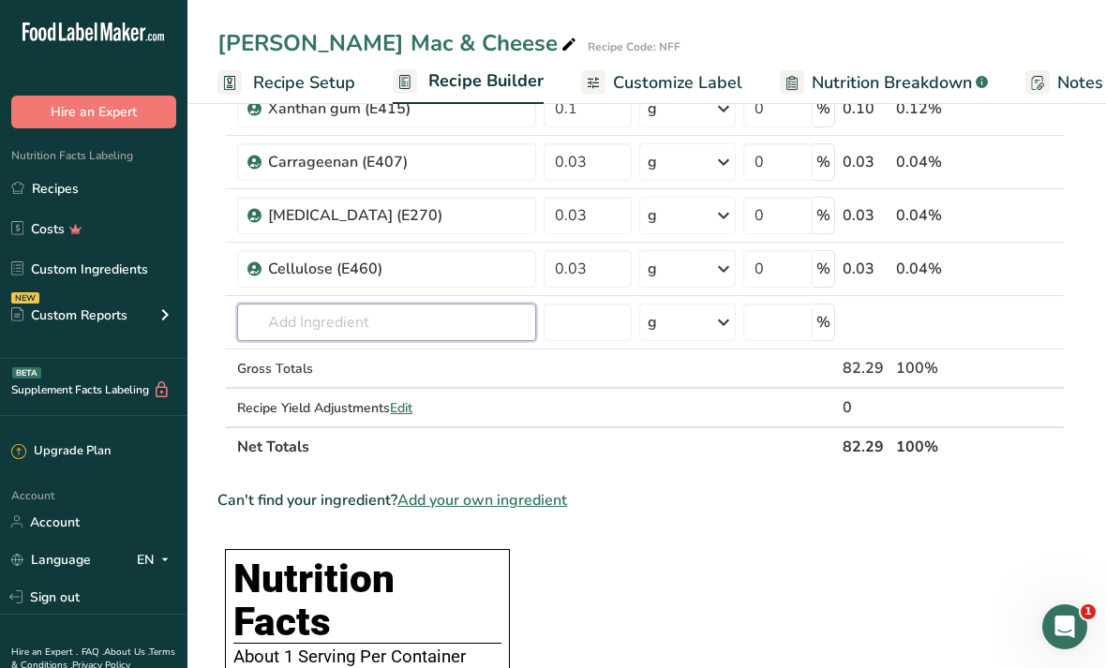
click at [442, 305] on input "text" at bounding box center [386, 322] width 299 height 37
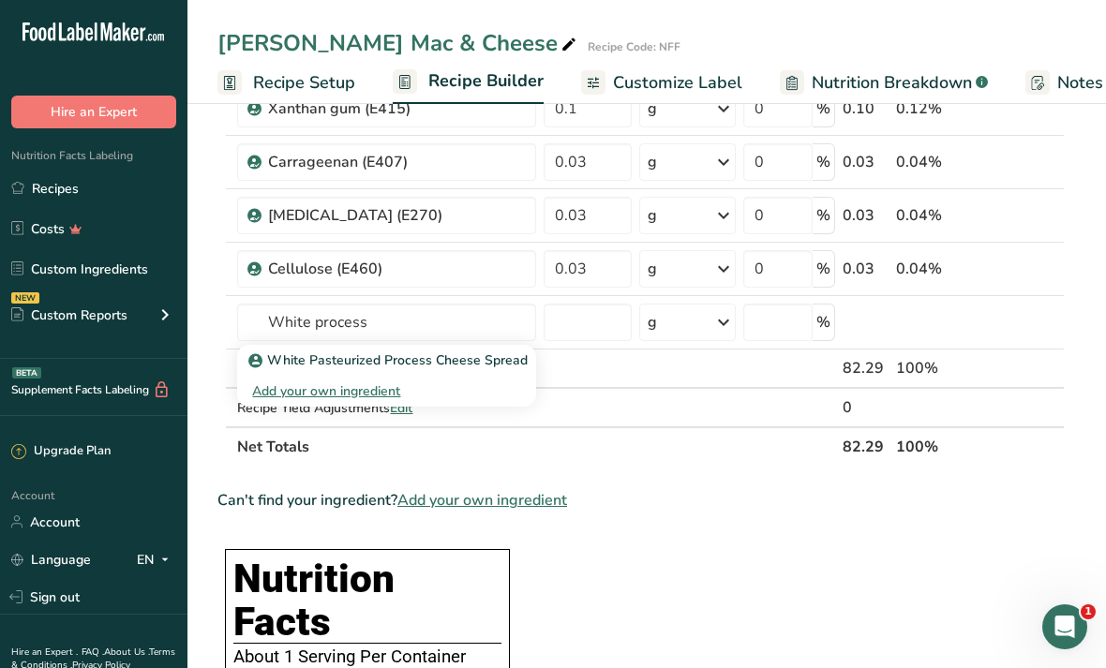
click at [465, 356] on p "White Pasteurized Process Cheese Spread" at bounding box center [389, 360] width 275 height 20
type input "White Pasteurized Process Cheese Spread"
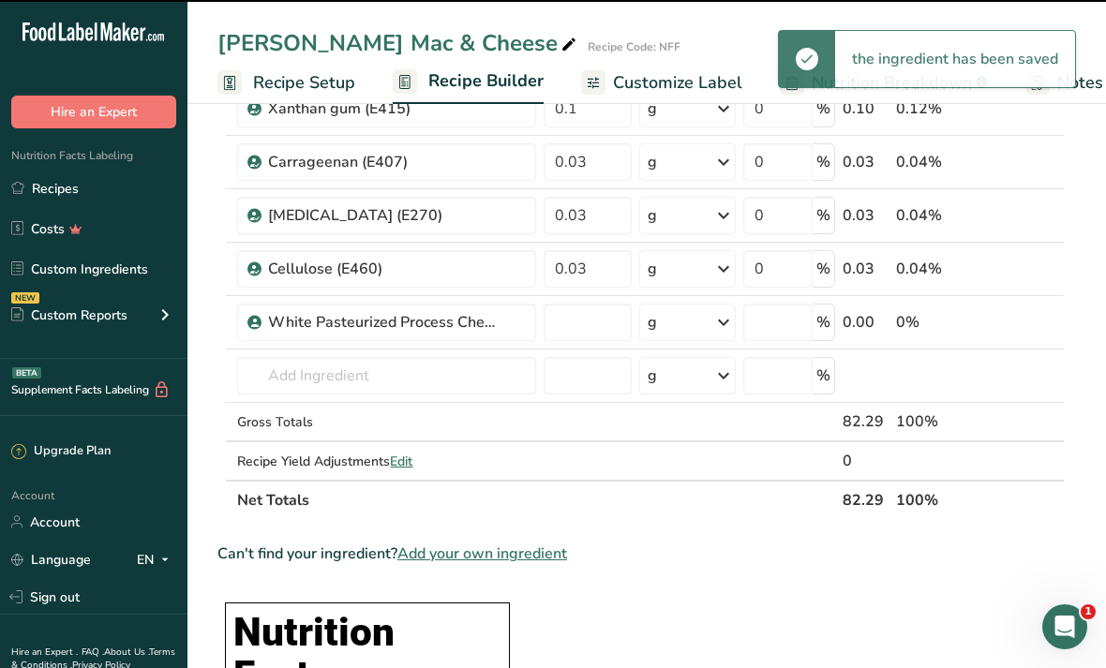
type input "0"
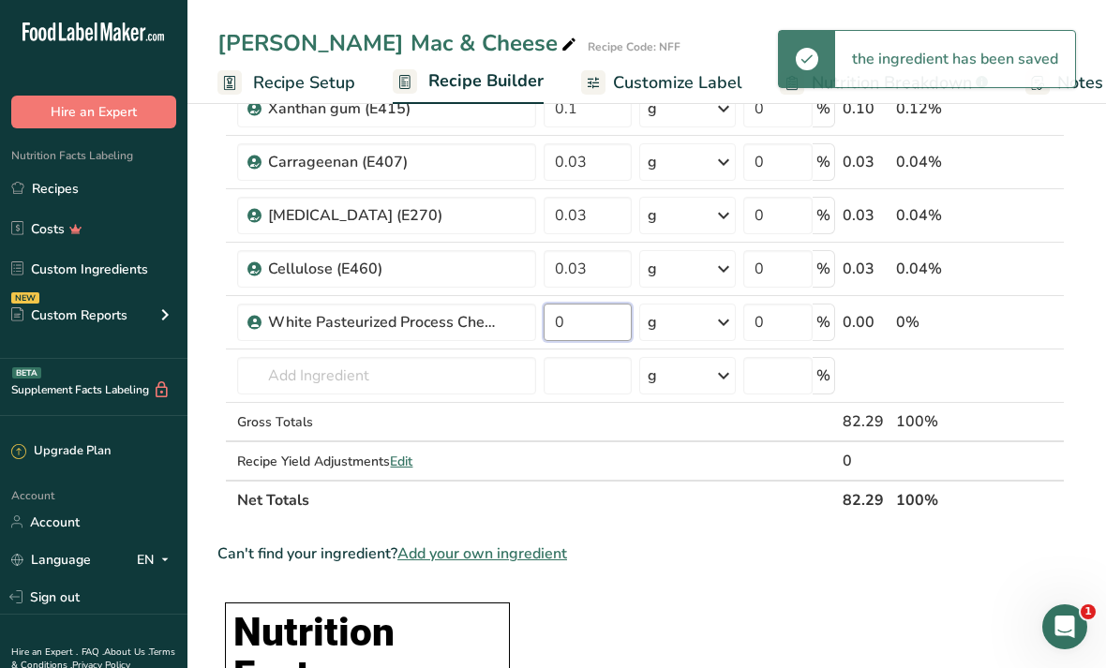
click at [599, 321] on input "0" at bounding box center [587, 322] width 88 height 37
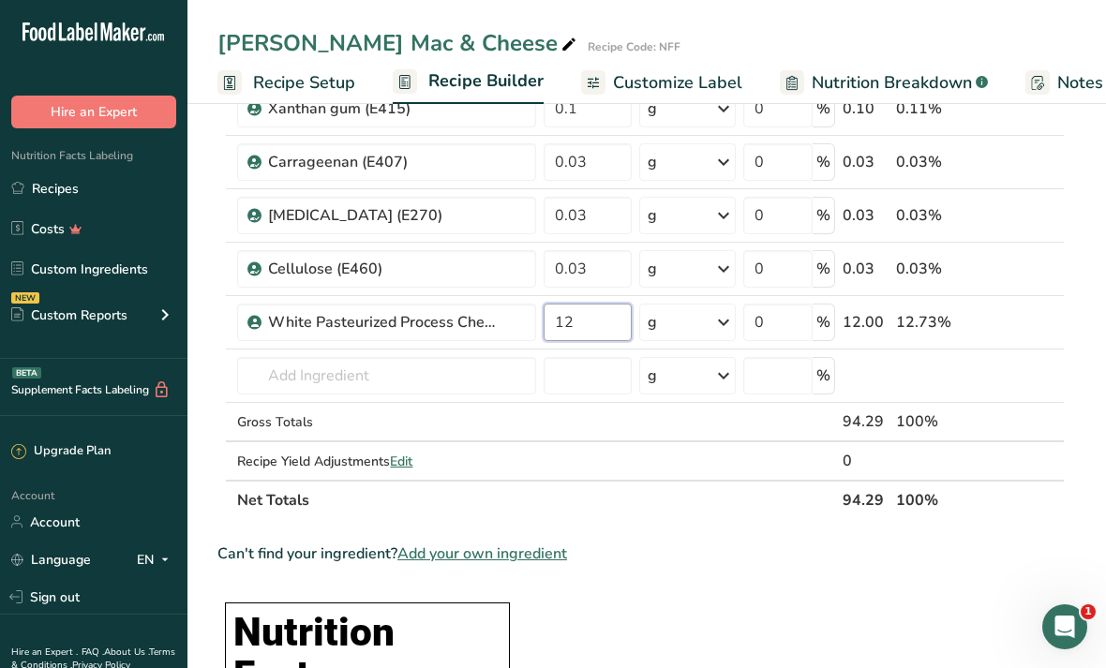
type input "12"
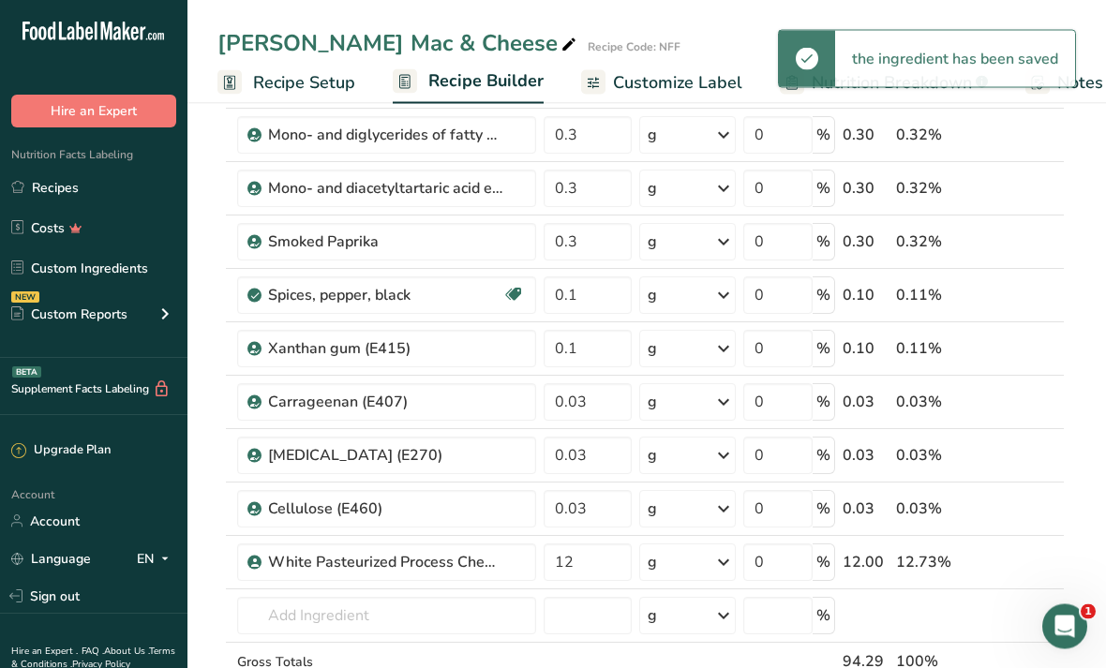
scroll to position [828, 0]
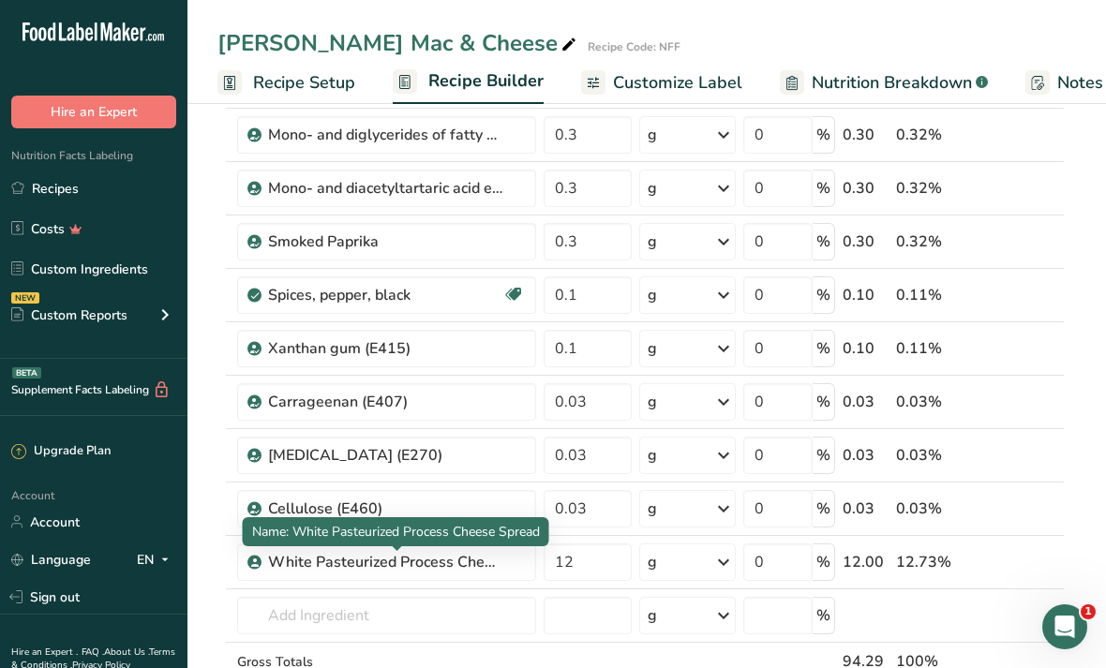
click at [1054, 544] on icon at bounding box center [1052, 551] width 22 height 14
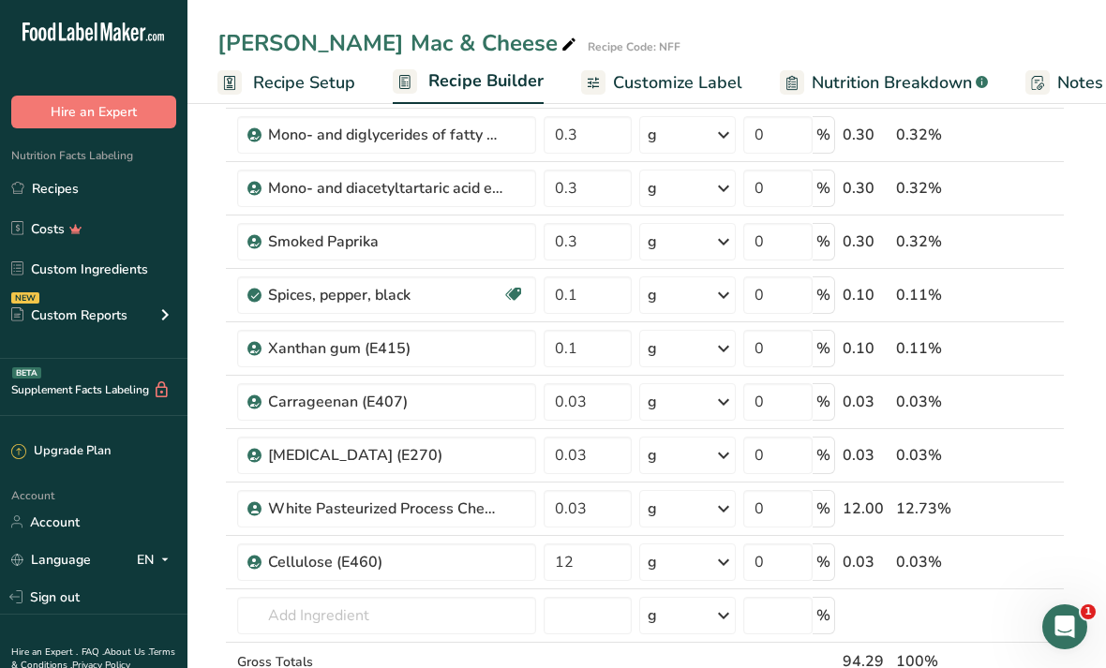
type input "12"
type input "0.03"
click at [1059, 498] on icon at bounding box center [1052, 498] width 22 height 14
type input "12"
type input "0.03"
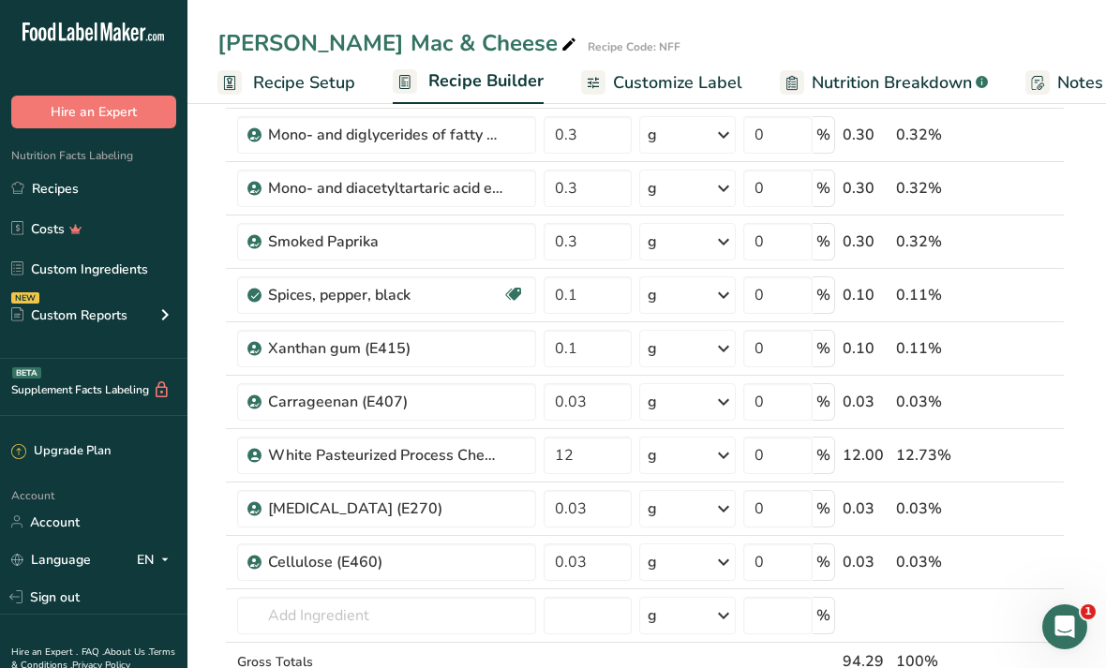
click at [1054, 438] on icon at bounding box center [1052, 445] width 22 height 14
type input "12"
type input "0.03"
click at [1063, 389] on icon at bounding box center [1052, 391] width 22 height 14
type input "12"
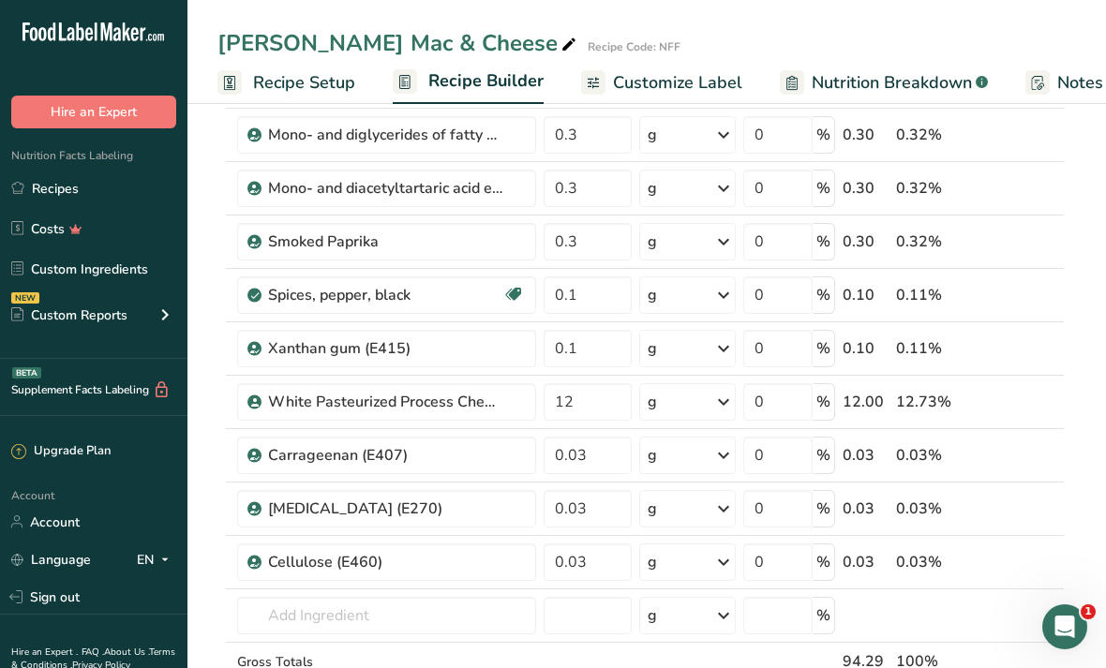
type input "0.1"
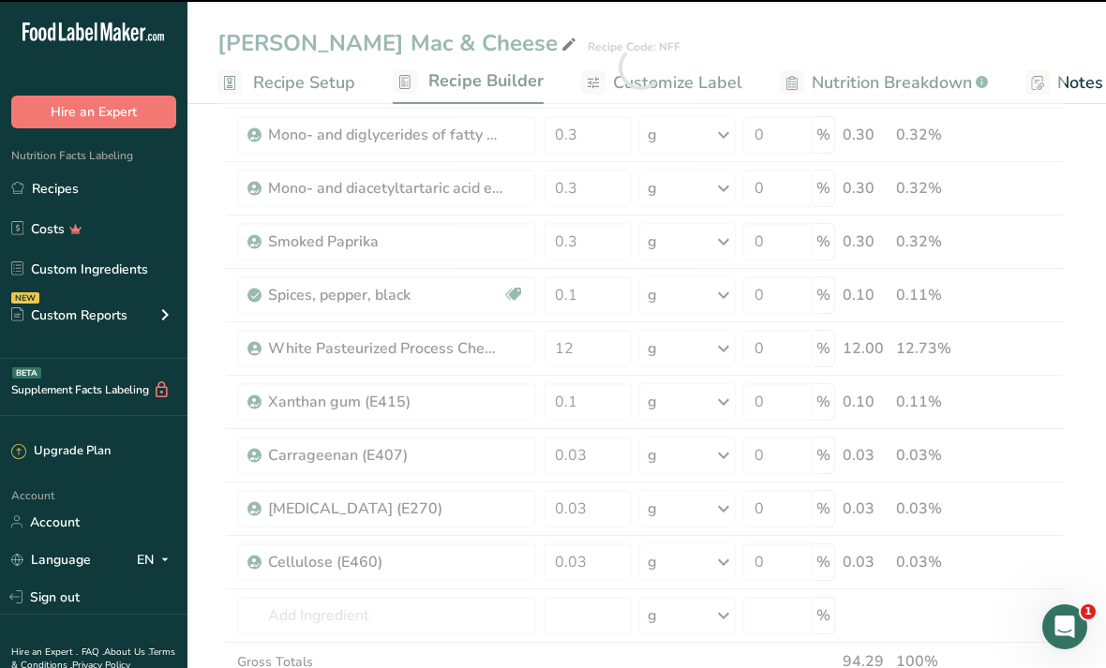
click at [1053, 329] on div at bounding box center [640, 67] width 847 height 1386
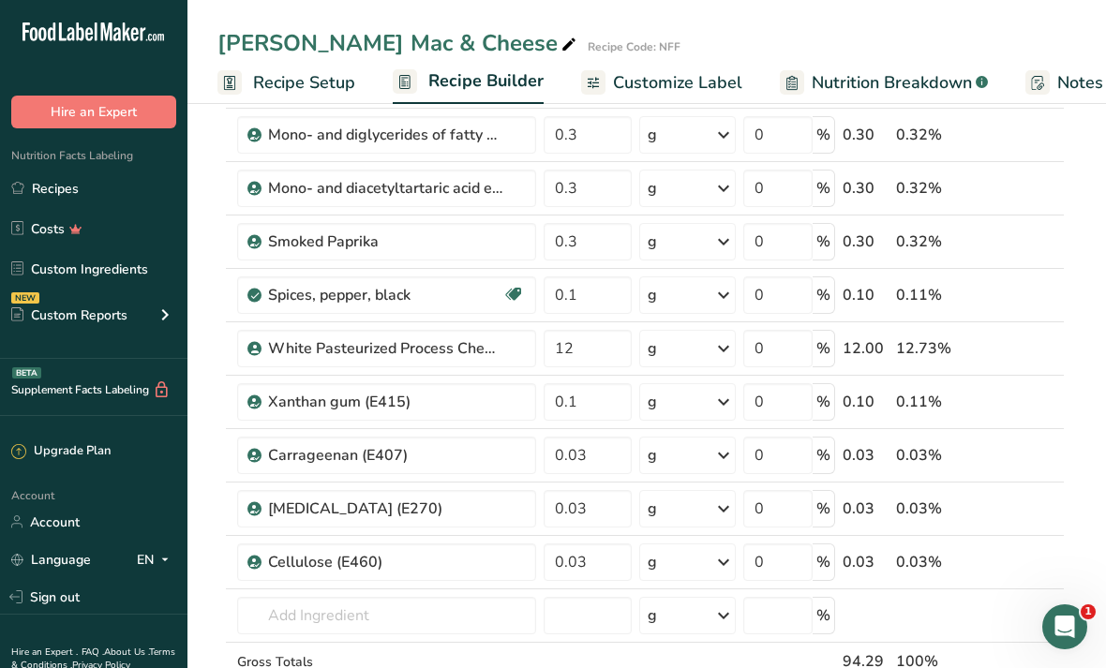
click at [1053, 332] on icon at bounding box center [1052, 338] width 22 height 14
type input "12"
type input "0.1"
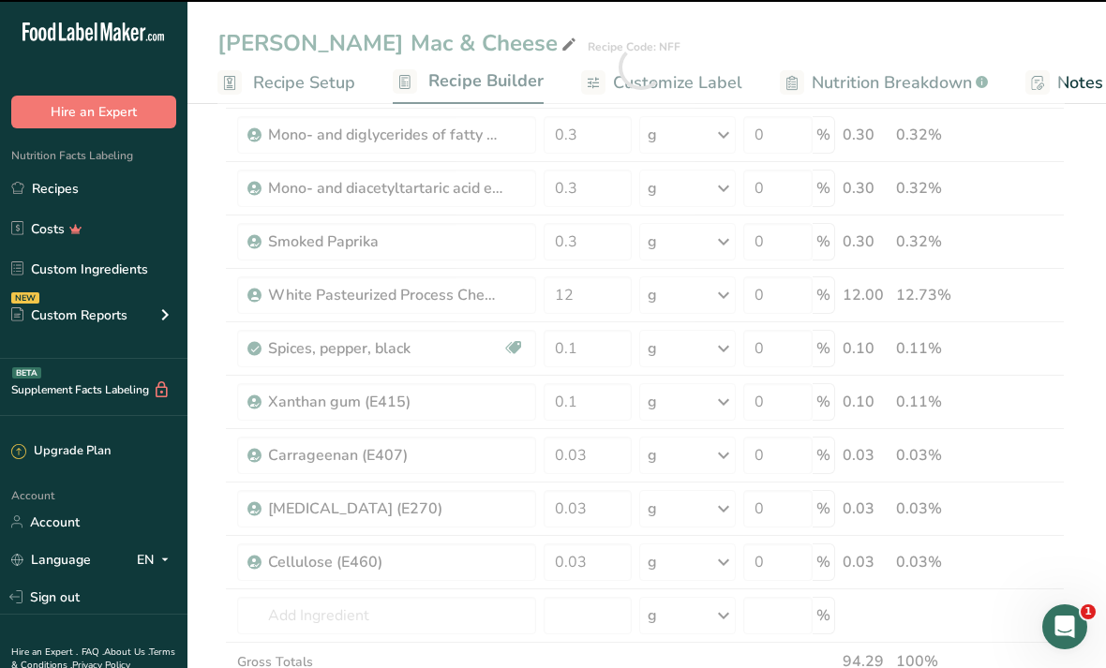
click at [1064, 284] on div at bounding box center [640, 67] width 847 height 1386
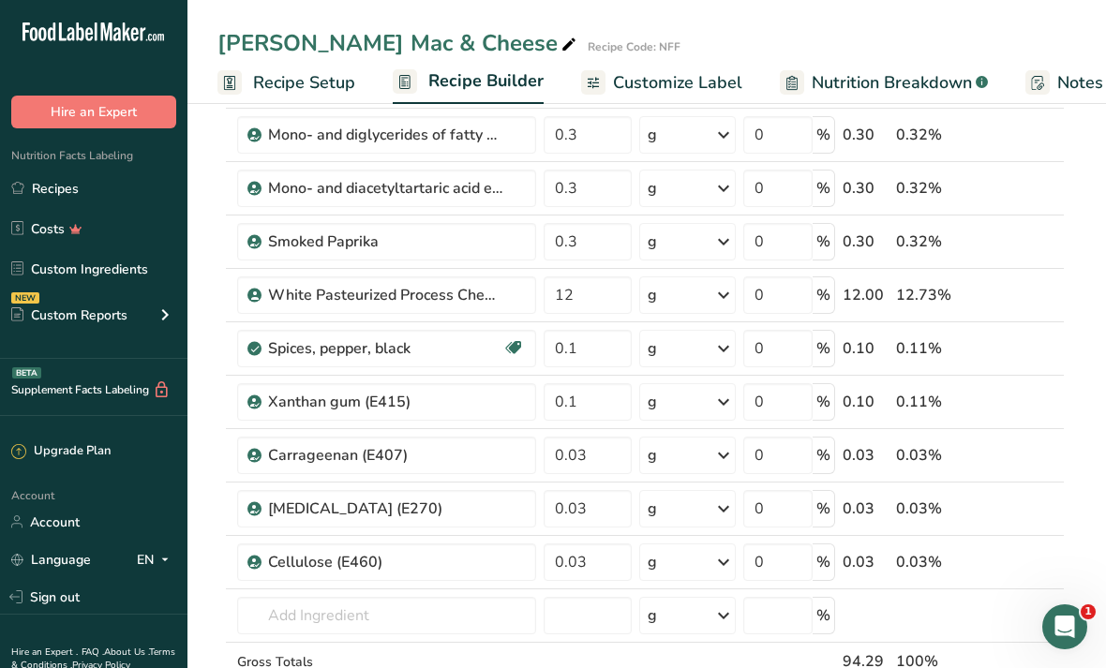
click at [1058, 287] on icon at bounding box center [1052, 284] width 22 height 14
type input "12"
type input "0.3"
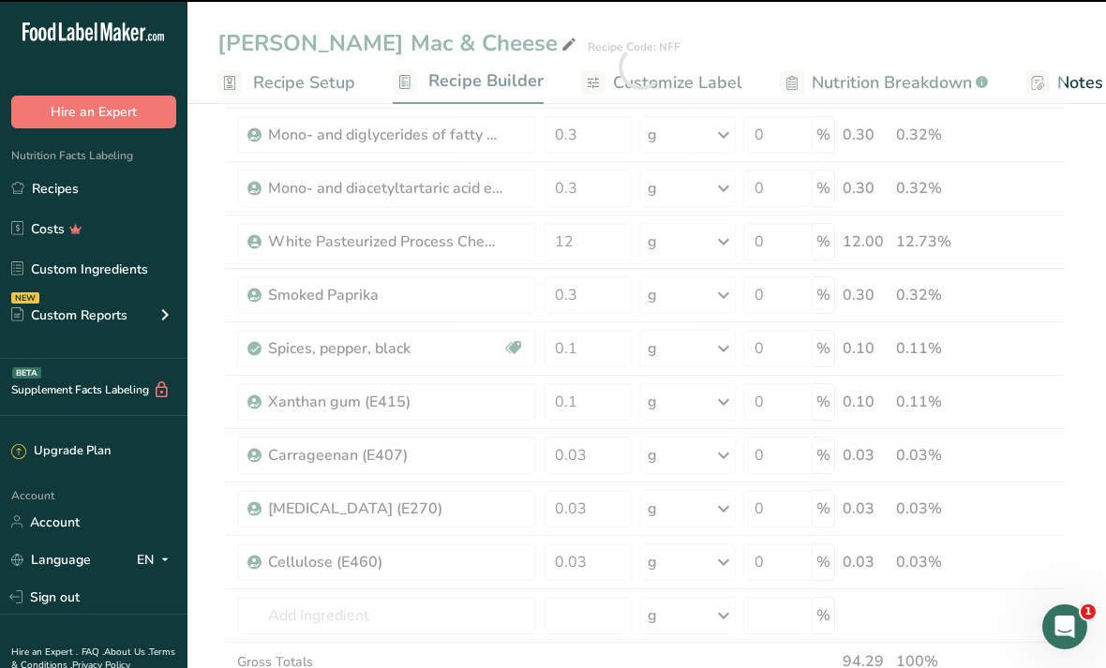
click at [1048, 225] on div at bounding box center [640, 67] width 847 height 1386
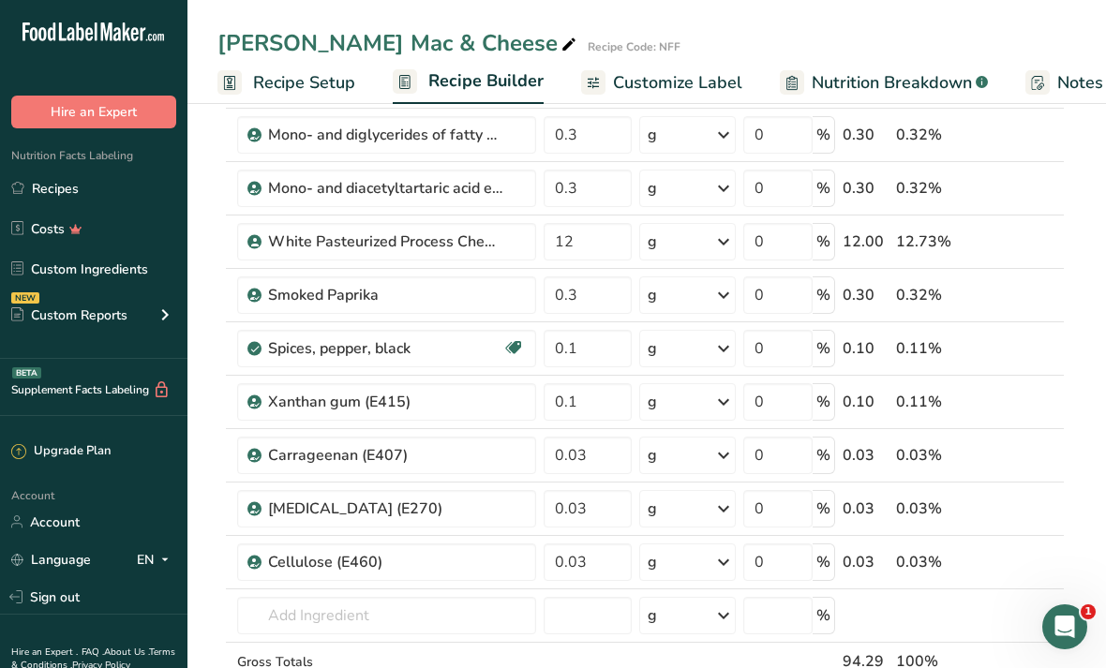
click at [1053, 228] on icon at bounding box center [1052, 231] width 22 height 14
type input "12"
type input "0.3"
click at [1052, 171] on icon at bounding box center [1052, 178] width 22 height 14
type input "12"
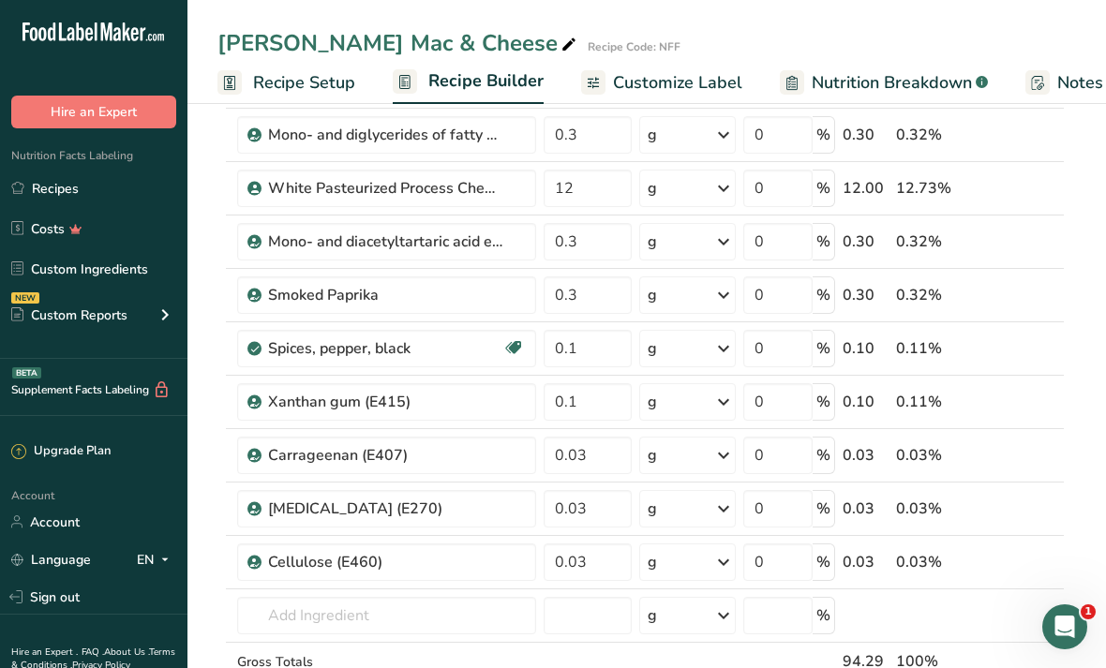
type input "0.3"
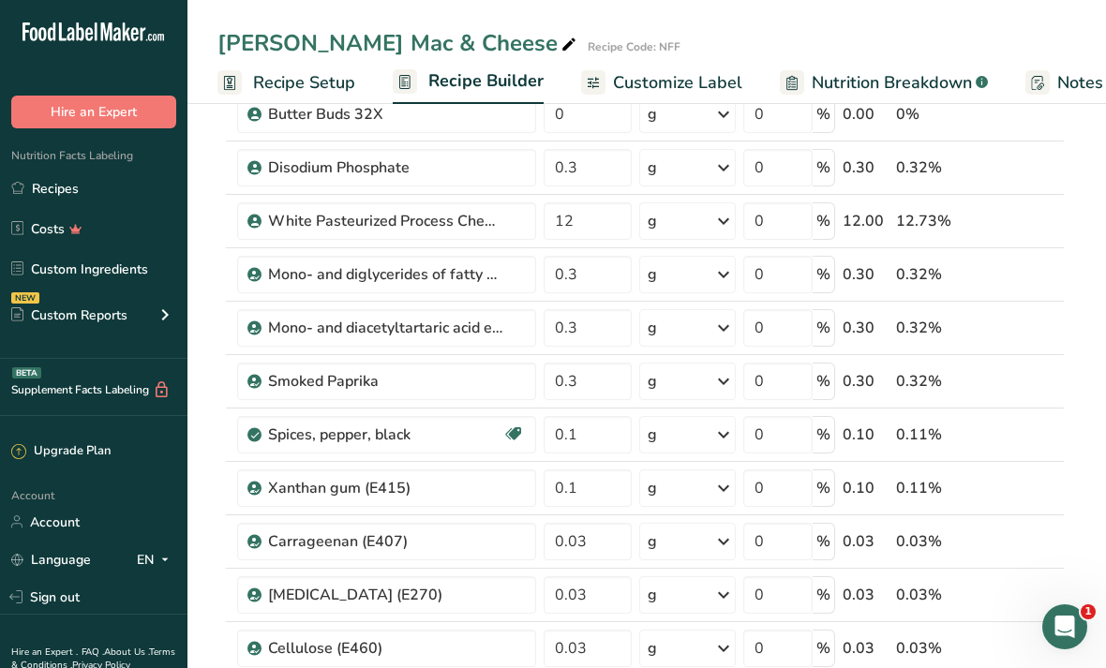
scroll to position [737, 0]
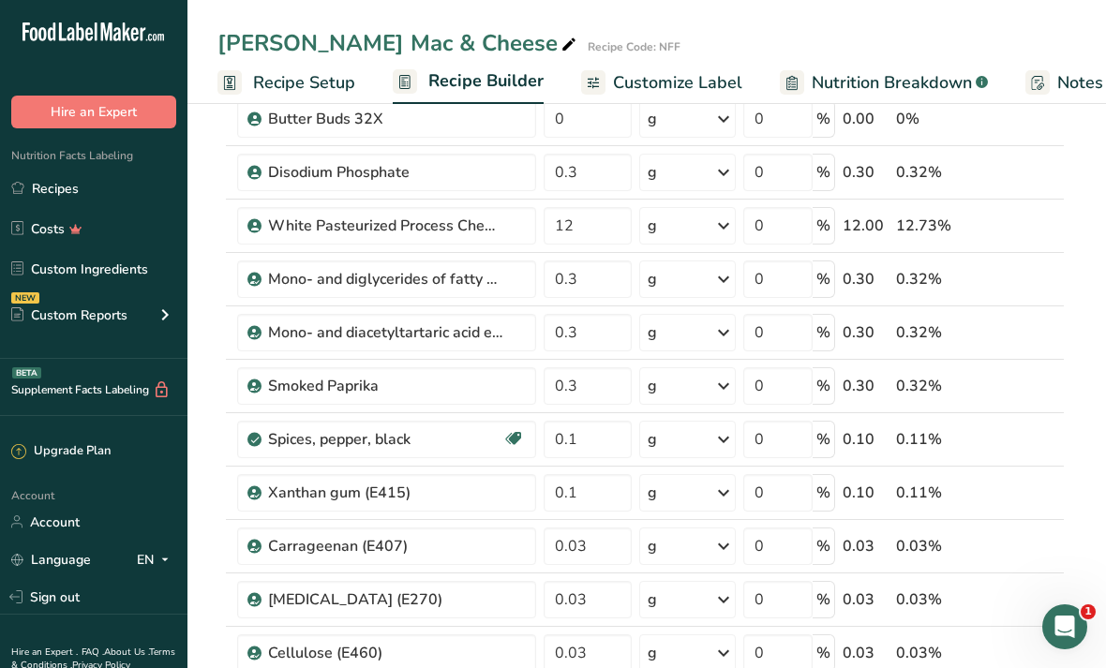
click at [1053, 211] on icon at bounding box center [1052, 215] width 22 height 14
type input "12"
type input "0.3"
click at [1059, 156] on icon at bounding box center [1052, 162] width 22 height 14
type input "12"
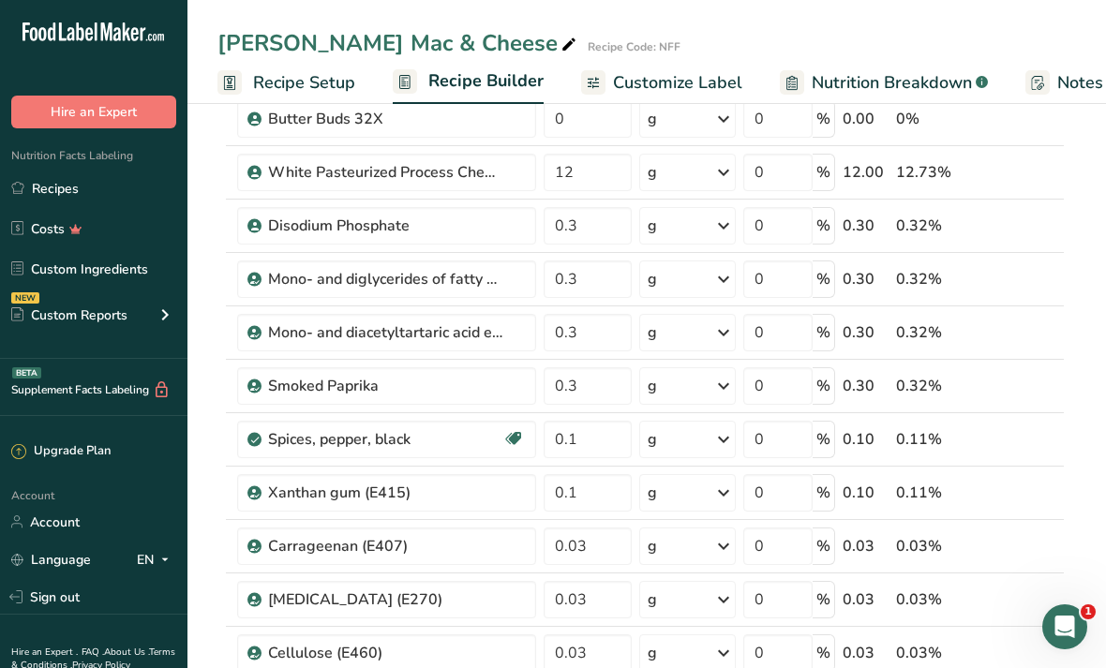
type input "0"
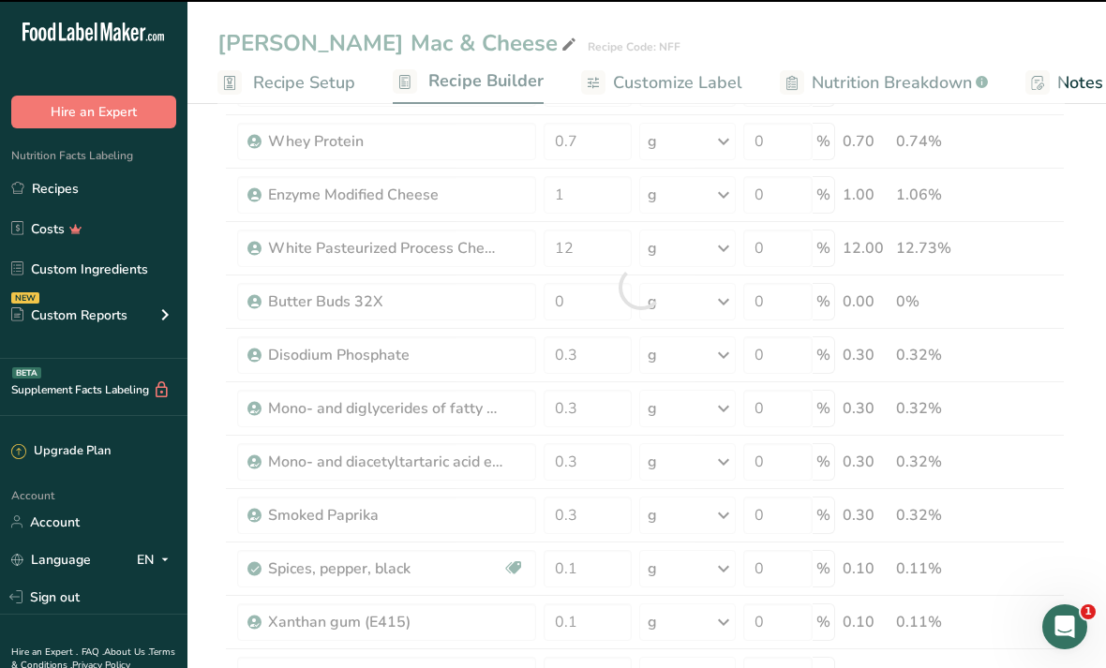
scroll to position [602, 0]
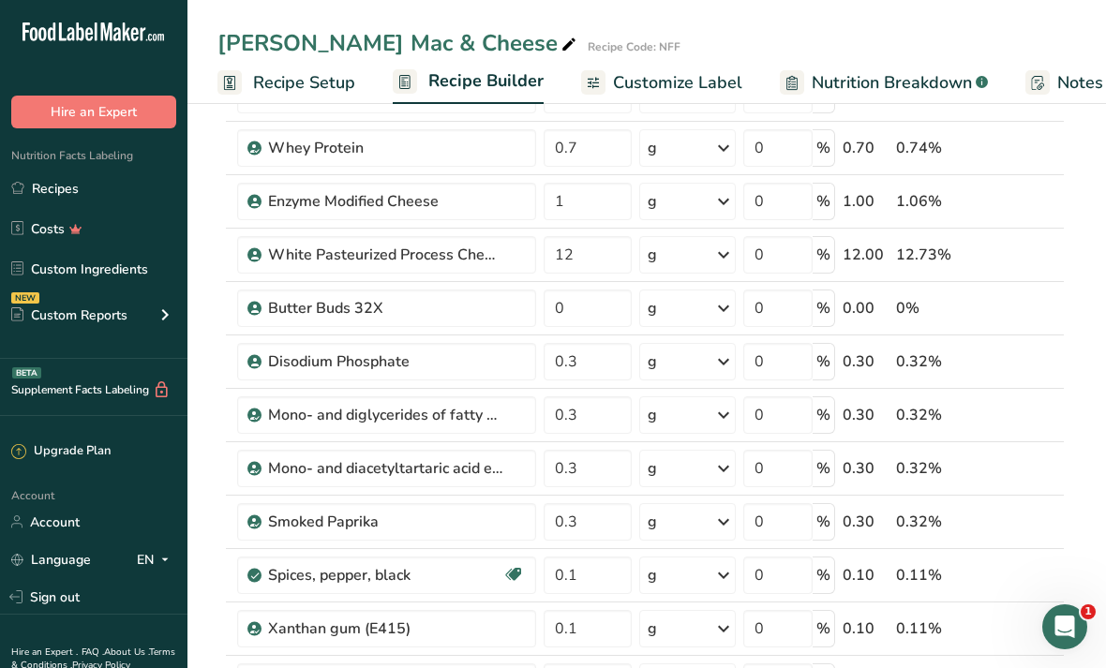
click at [1054, 238] on icon at bounding box center [1052, 244] width 22 height 14
type input "12"
type input "1"
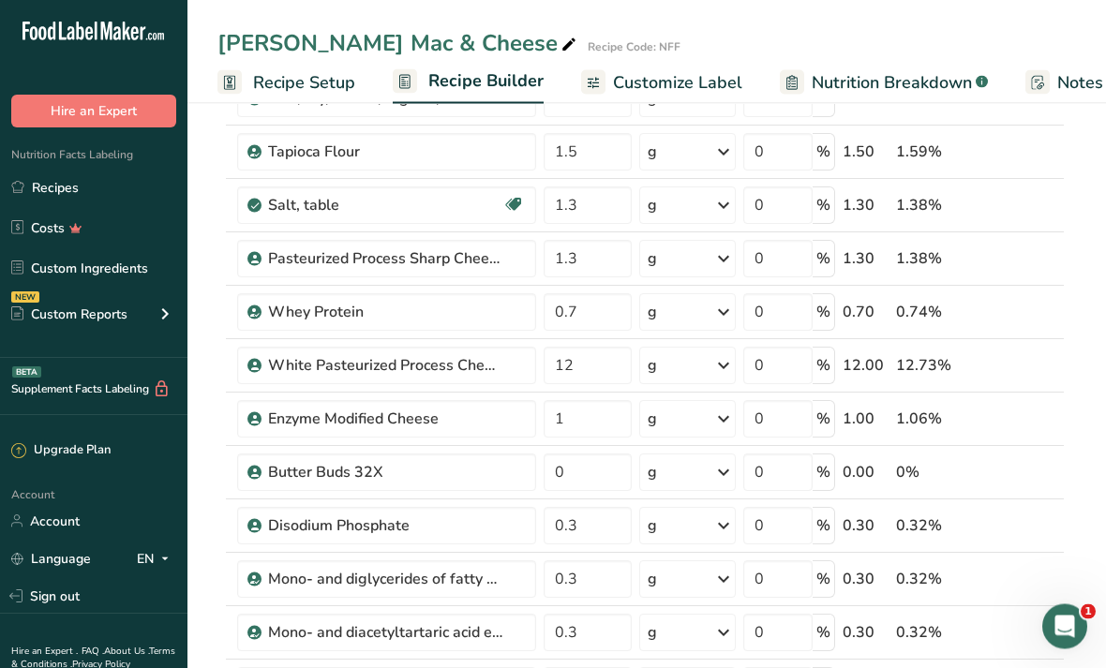
scroll to position [438, 0]
click at [1054, 360] on icon at bounding box center [1052, 355] width 22 height 14
type input "12"
type input "0.7"
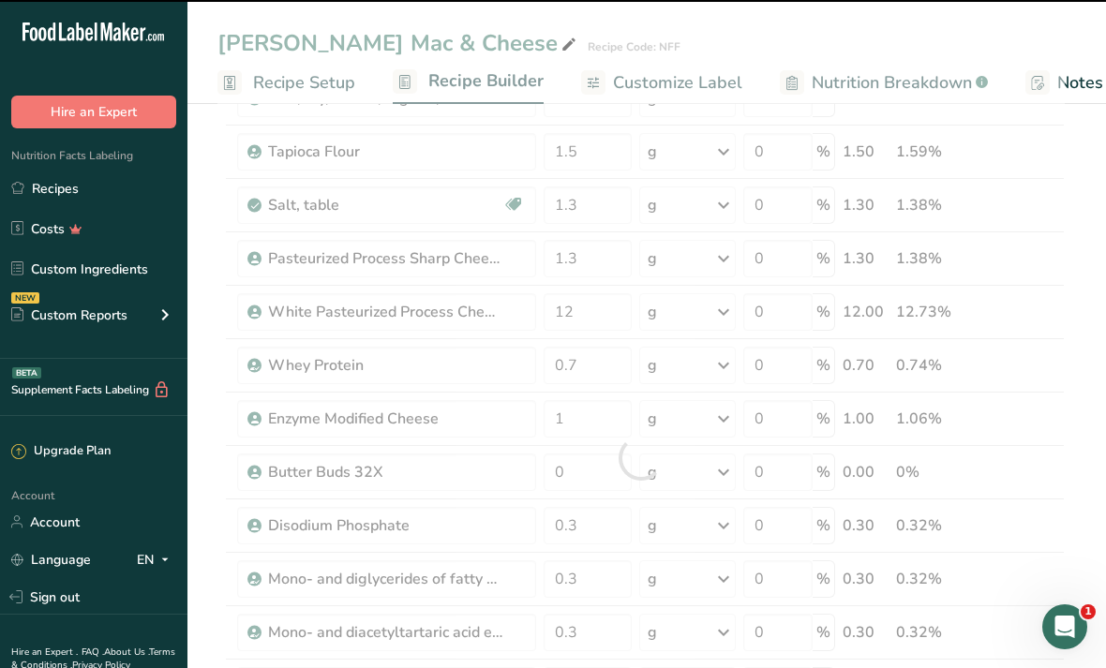
click at [1063, 301] on div at bounding box center [640, 458] width 847 height 1386
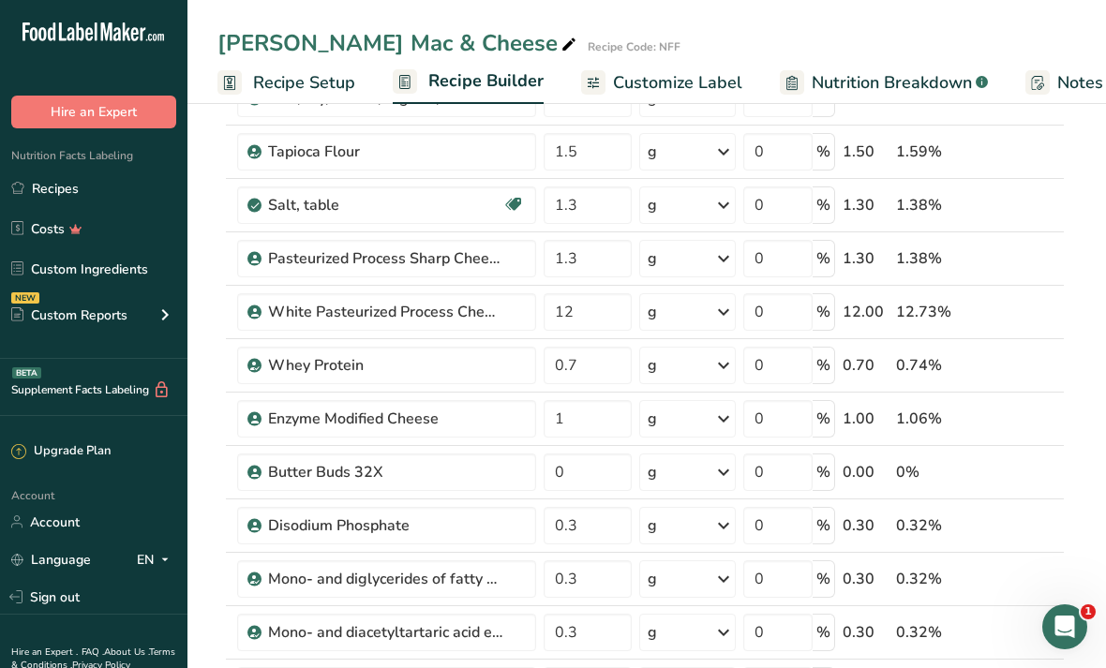
click at [1060, 294] on icon at bounding box center [1052, 301] width 22 height 14
type input "12"
type input "1.3"
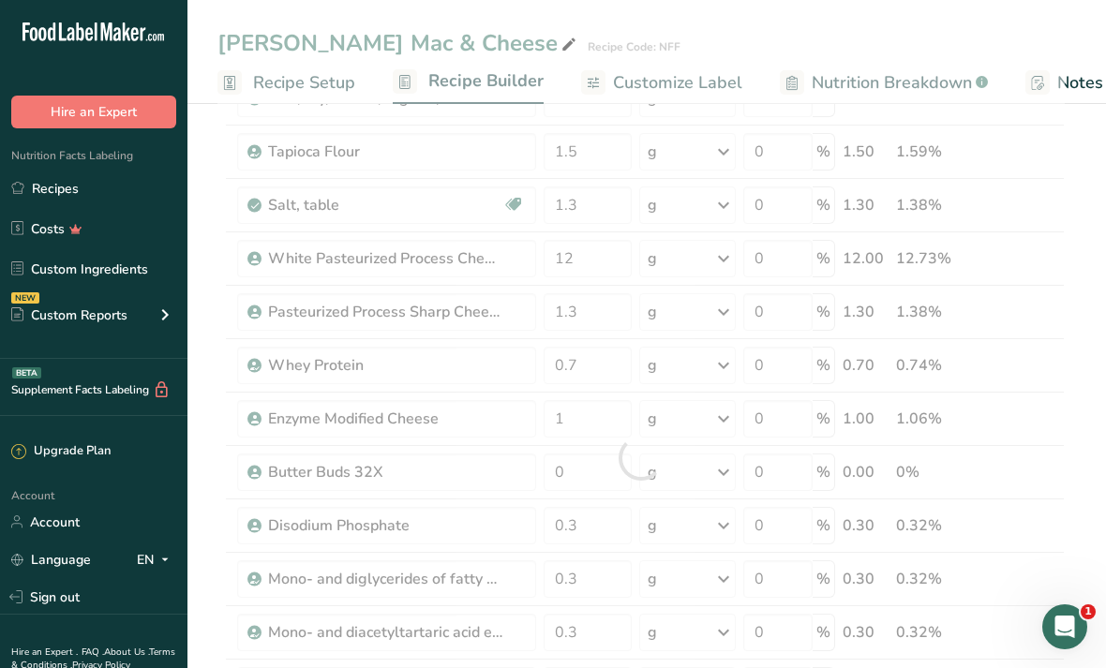
click at [1051, 237] on div at bounding box center [640, 458] width 847 height 1386
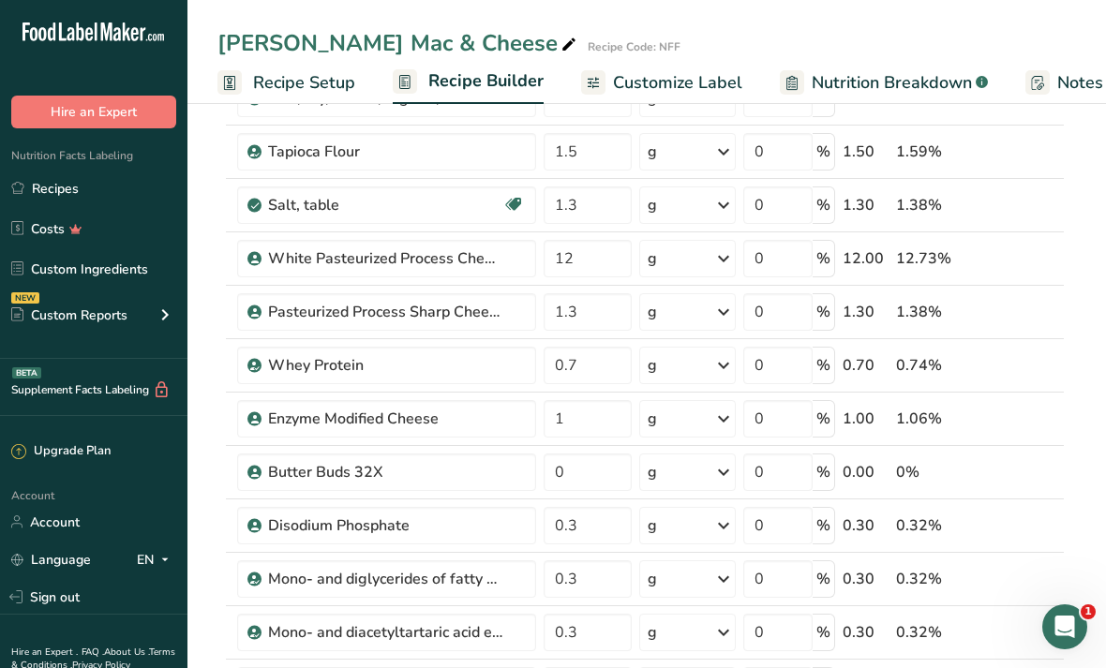
click at [1063, 241] on icon at bounding box center [1052, 248] width 22 height 14
type input "12"
type input "1.3"
click at [1056, 191] on icon at bounding box center [1052, 194] width 22 height 14
type input "12"
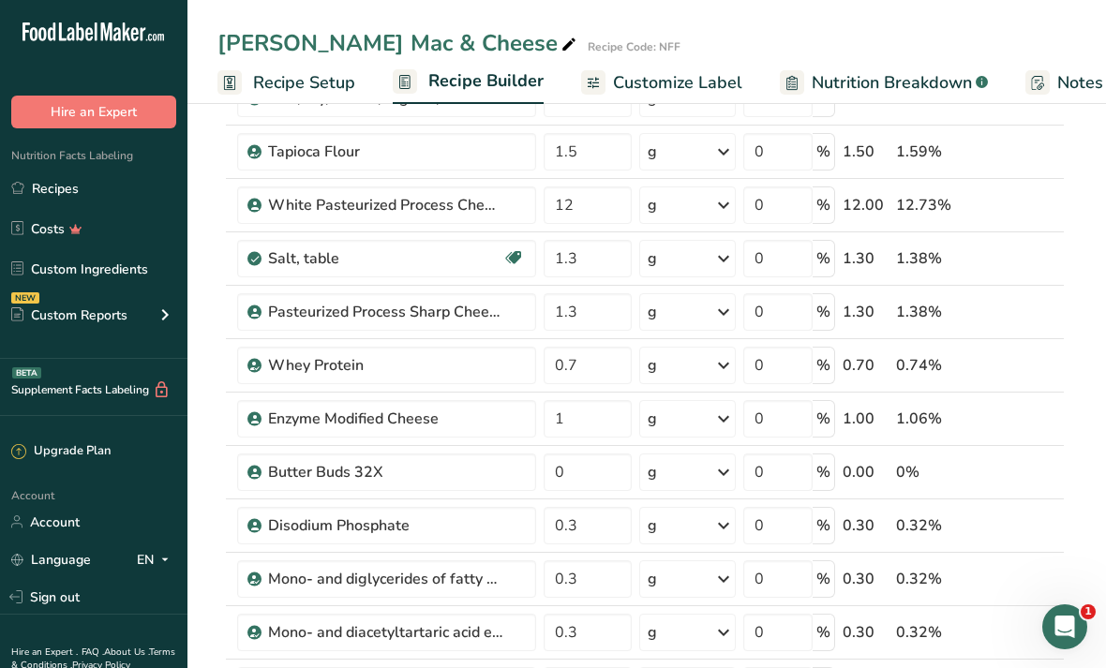
type input "1.5"
click at [1060, 187] on icon at bounding box center [1052, 194] width 22 height 14
type input "1.5"
type input "12"
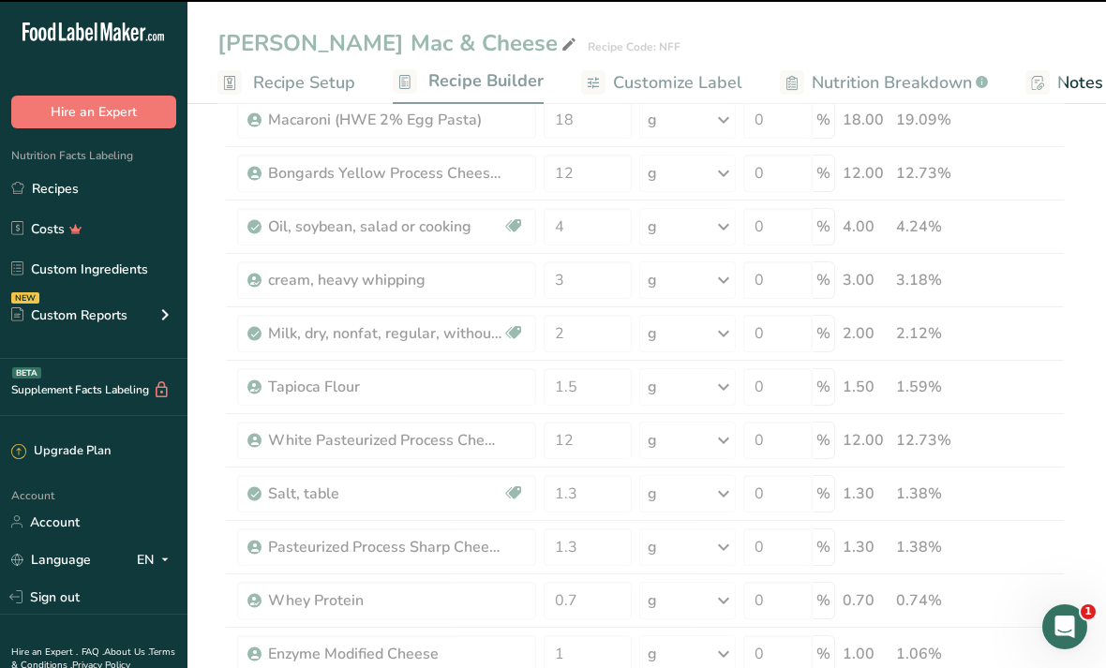
scroll to position [201, 0]
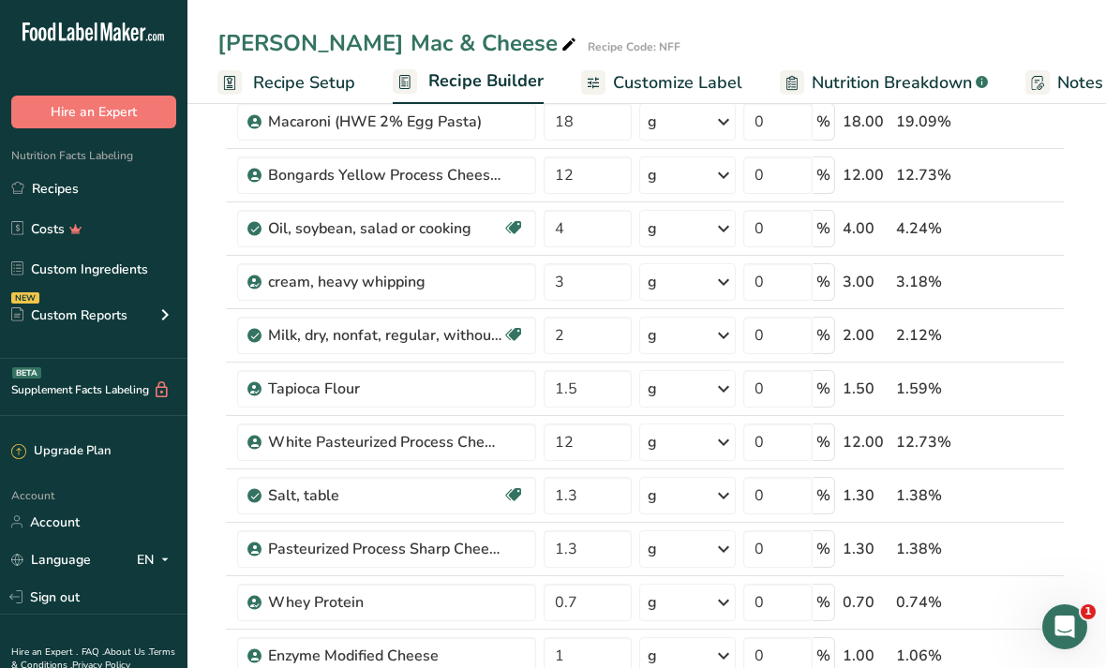
click at [1056, 430] on icon at bounding box center [1052, 431] width 22 height 14
type input "12"
type input "1.5"
click at [1053, 373] on icon at bounding box center [1052, 378] width 22 height 14
type input "12"
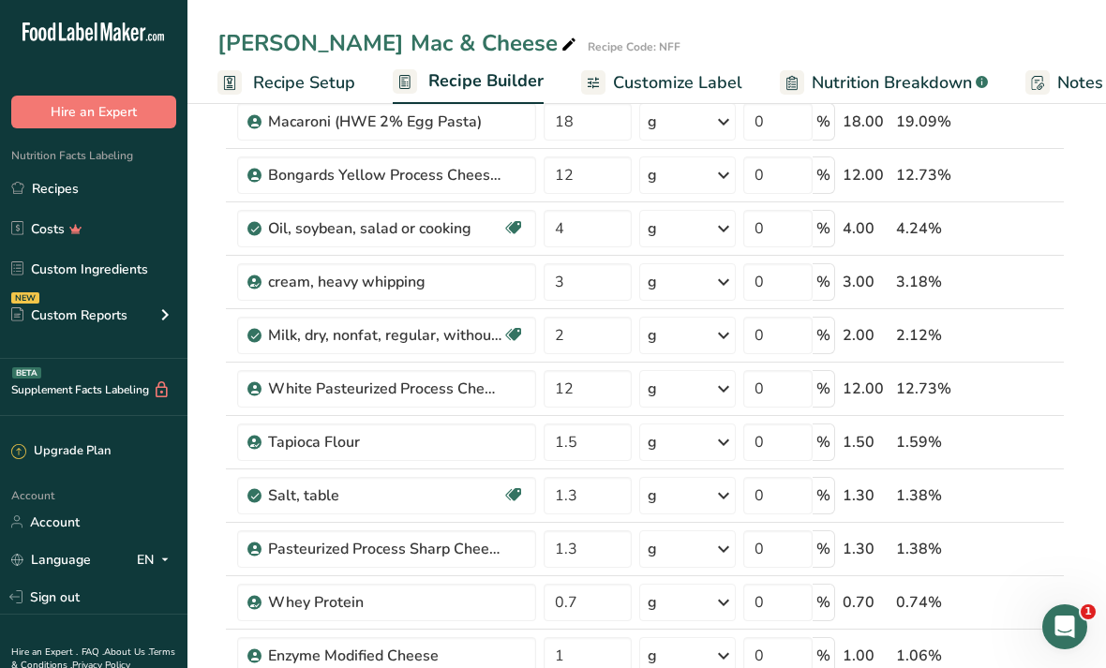
type input "2"
click at [1052, 320] on icon at bounding box center [1052, 325] width 22 height 14
type input "12"
type input "3"
click at [1061, 264] on icon at bounding box center [1052, 271] width 22 height 14
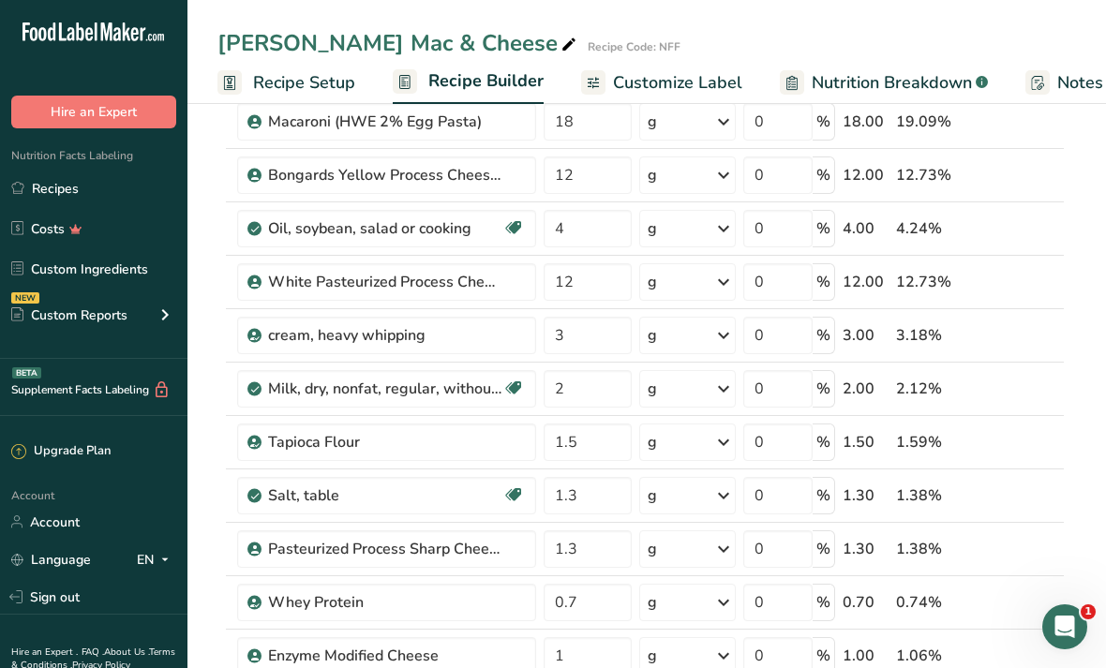
type input "12"
type input "4"
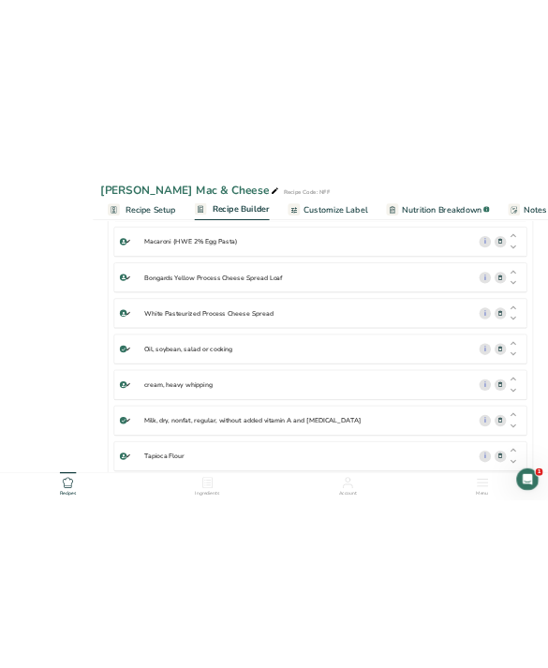
scroll to position [0, 0]
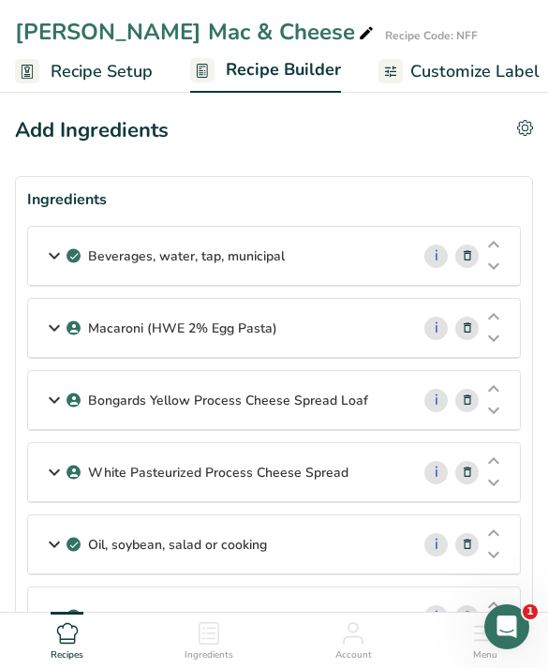
click at [498, 454] on icon at bounding box center [494, 461] width 22 height 14
click at [410, 405] on div "i" at bounding box center [464, 400] width 111 height 58
click at [362, 408] on div "White Pasteurized Process Cheese Spread" at bounding box center [218, 400] width 381 height 58
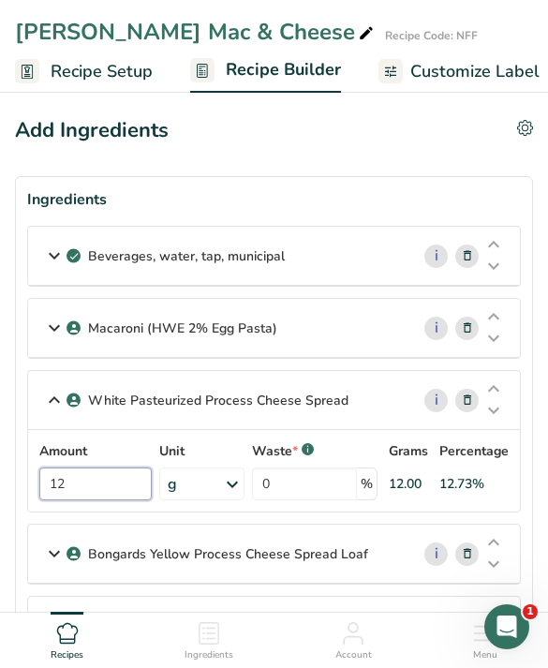
click at [96, 499] on input "12" at bounding box center [95, 484] width 112 height 33
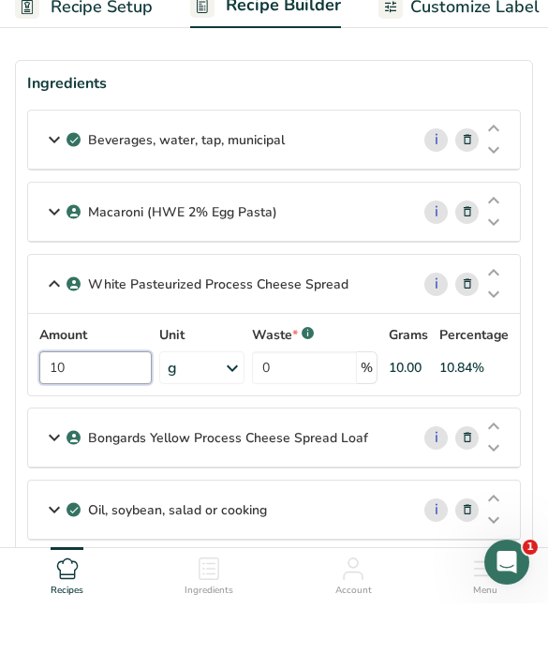
scroll to position [63, 0]
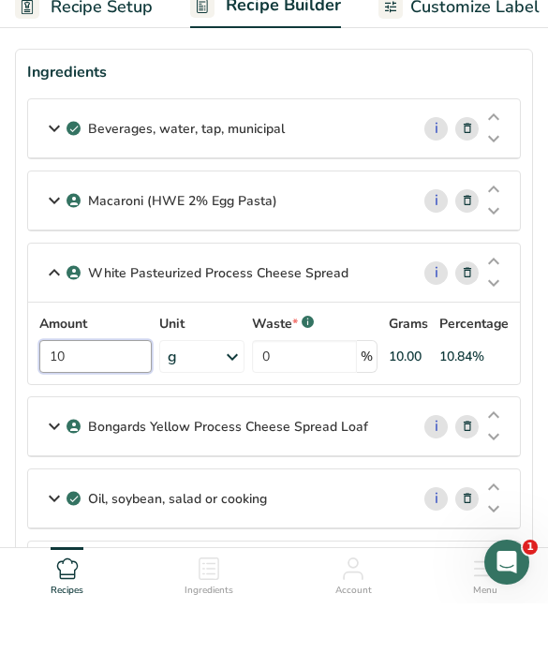
type input "10"
click at [308, 482] on p "Bongards Yellow Process Cheese Spread Loaf" at bounding box center [228, 492] width 280 height 20
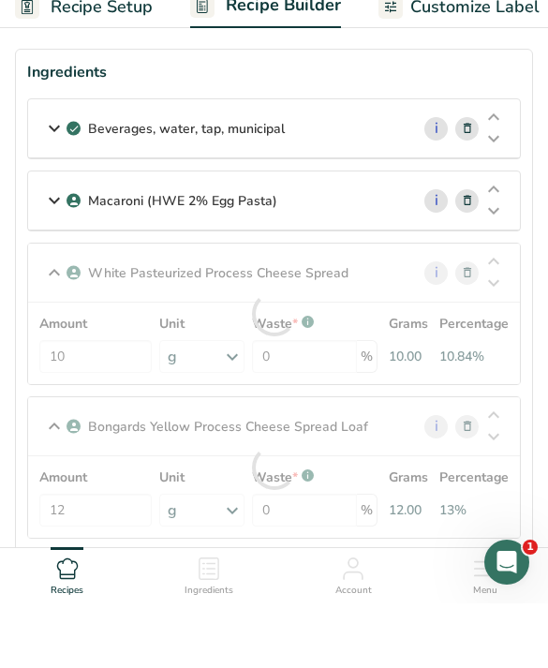
scroll to position [127, 0]
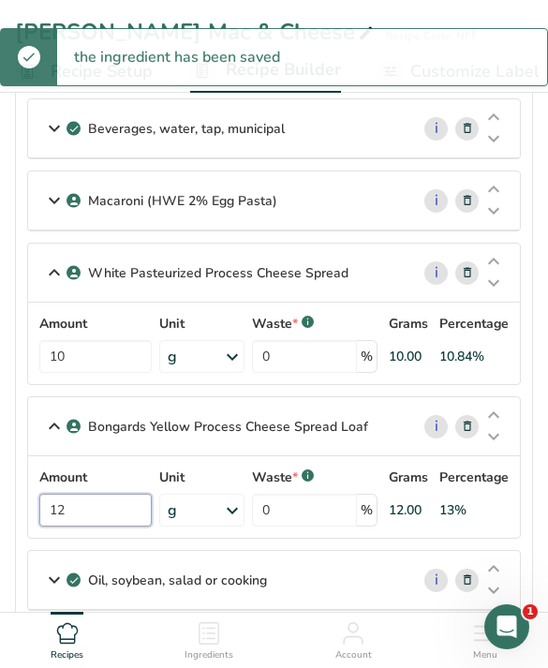
click at [105, 519] on input "12" at bounding box center [95, 510] width 112 height 33
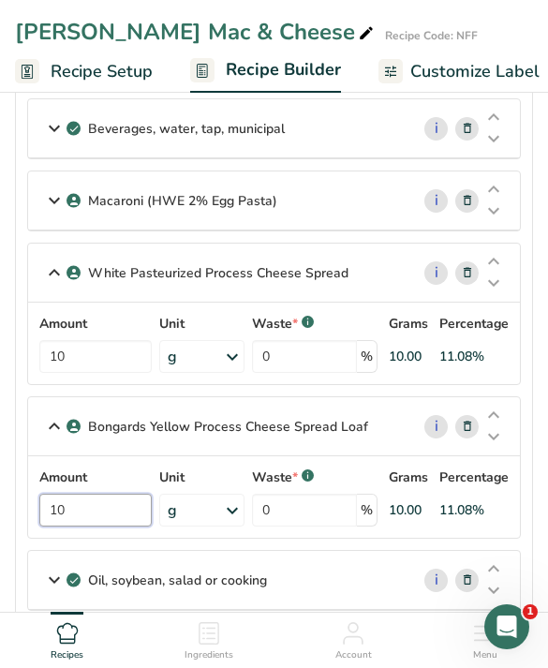
type input "10"
click at [334, 216] on div "Macaroni (HWE 2% Egg Pasta)" at bounding box center [218, 200] width 381 height 58
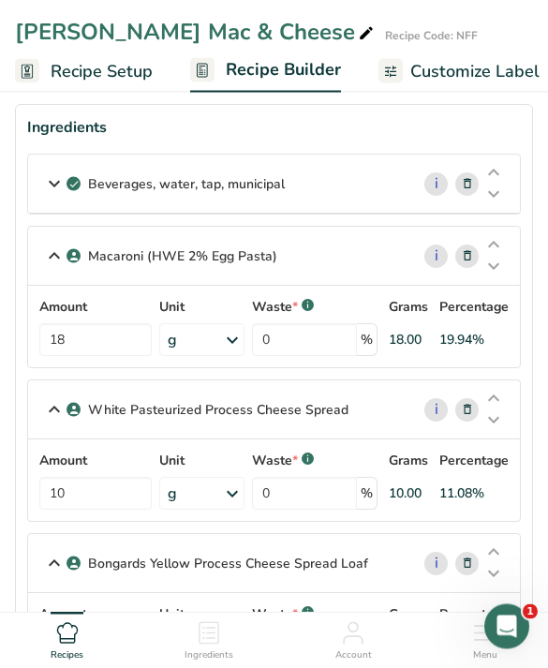
scroll to position [0, 0]
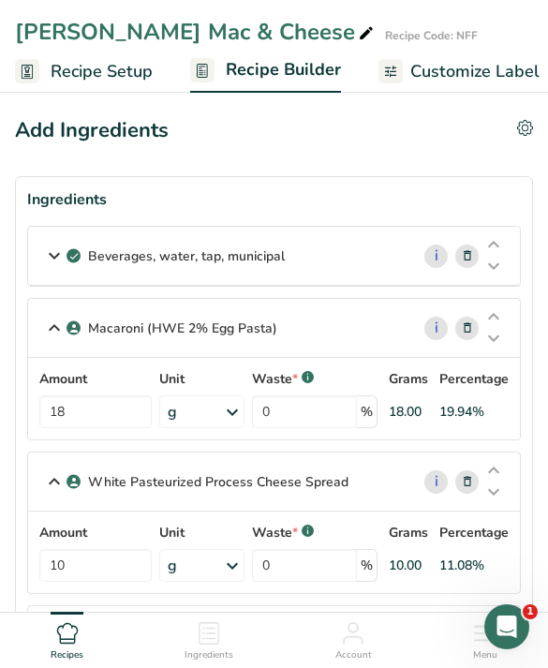
click at [368, 259] on div "Beverages, water, tap, municipal" at bounding box center [218, 256] width 381 height 58
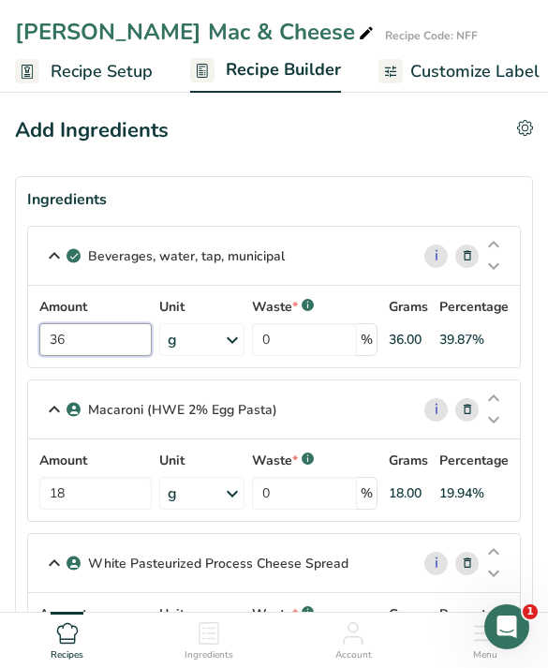
click at [108, 344] on input "36" at bounding box center [95, 339] width 112 height 33
type input "3"
type input "40"
click at [378, 194] on div "Ingredients" at bounding box center [274, 199] width 494 height 22
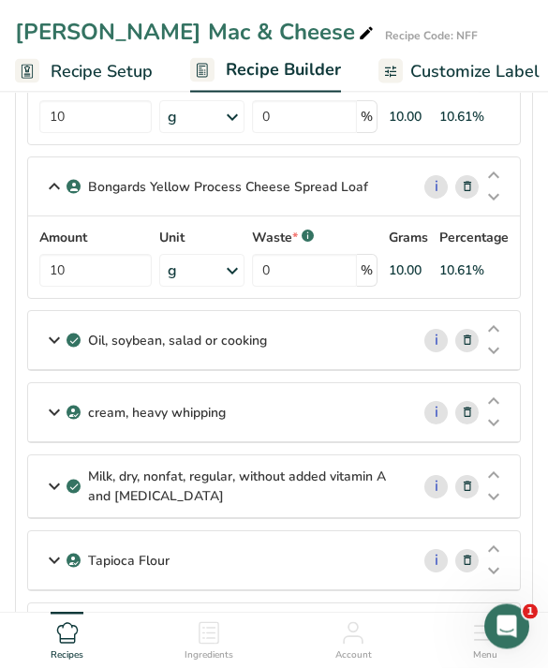
click at [351, 413] on div "cream, heavy whipping" at bounding box center [218, 413] width 381 height 58
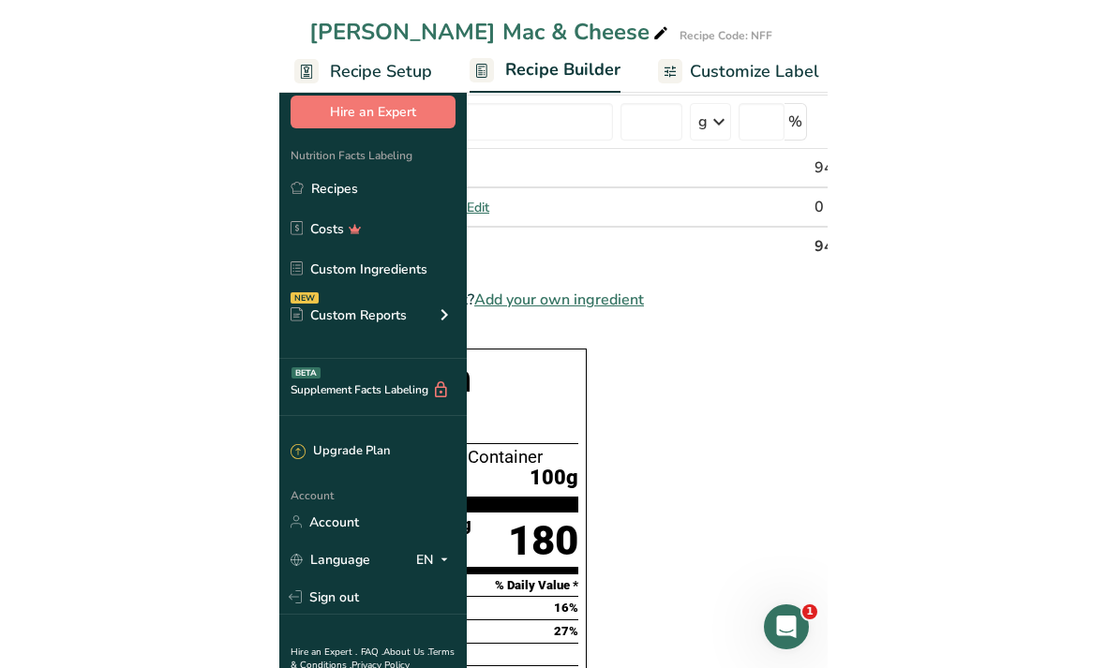
scroll to position [1314, 0]
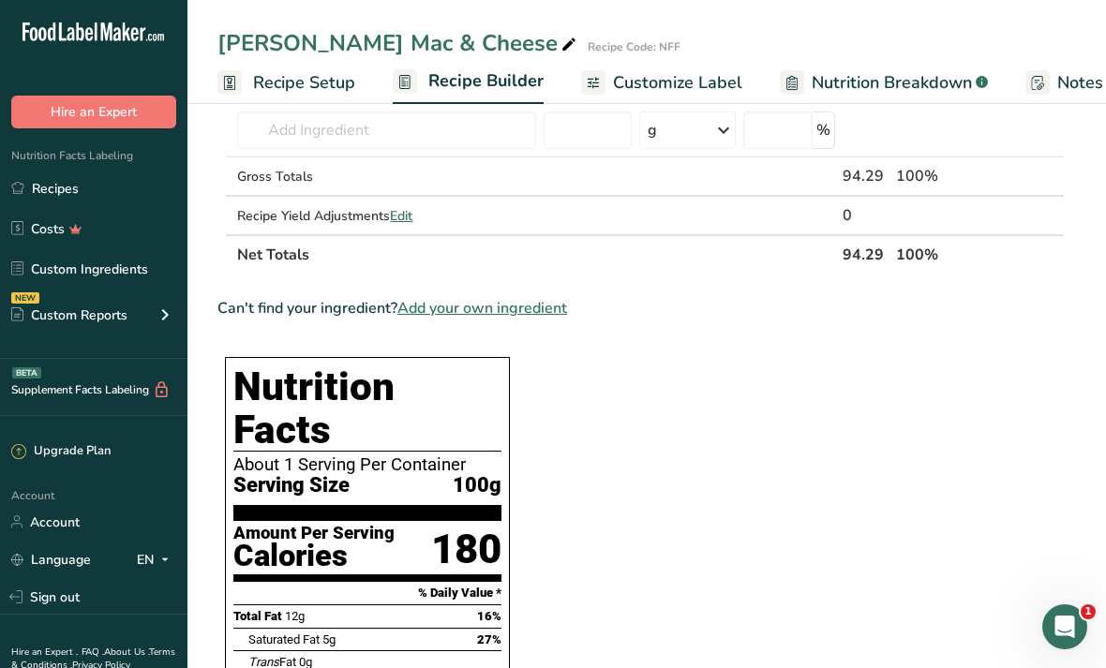
click at [923, 83] on span "Nutrition Breakdown" at bounding box center [891, 82] width 160 height 25
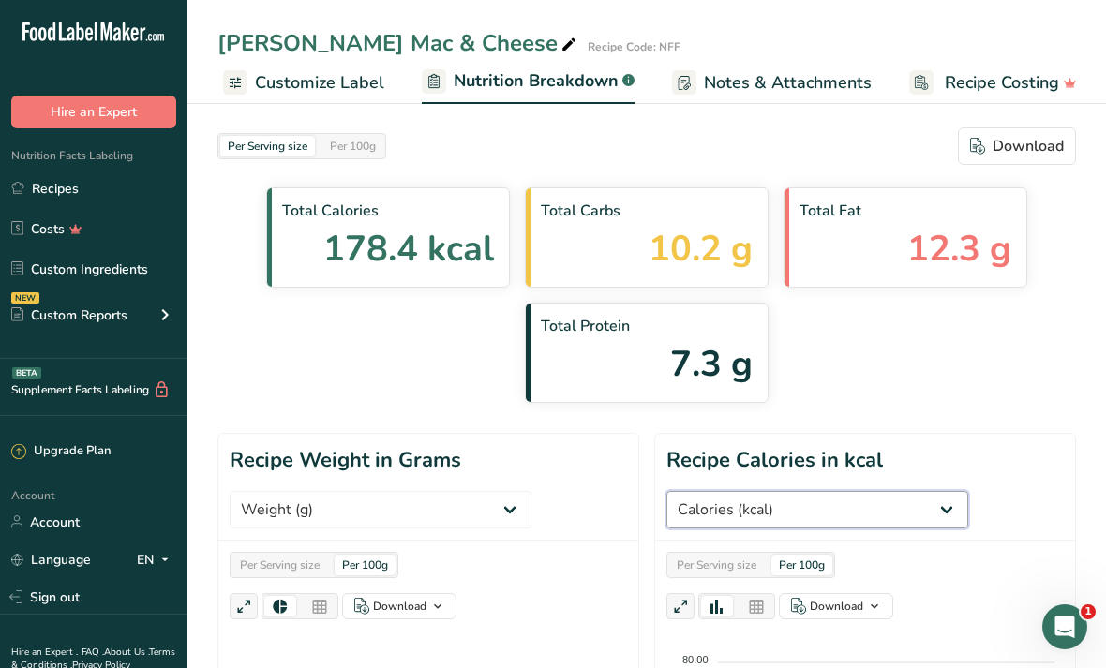
click at [861, 506] on select "Weight (g) Calories (kcal) Energy KJ (kj) Total Fat (g) Saturated Fat (g) Trans…" at bounding box center [817, 509] width 302 height 37
select select "Sodium"
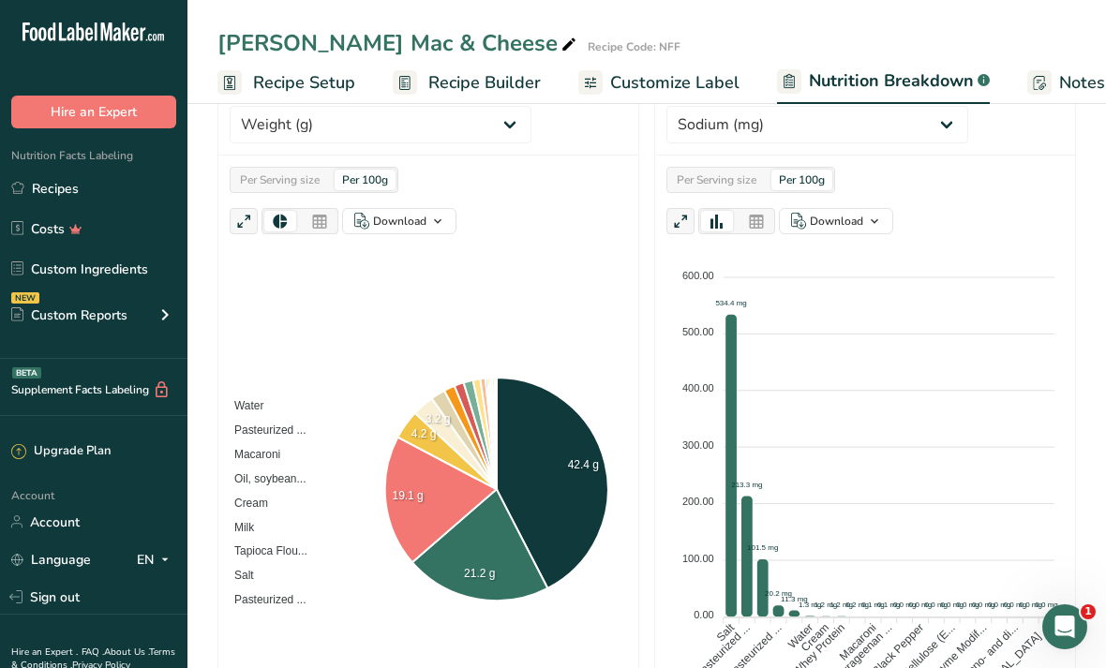
click at [509, 83] on span "Recipe Builder" at bounding box center [484, 82] width 112 height 25
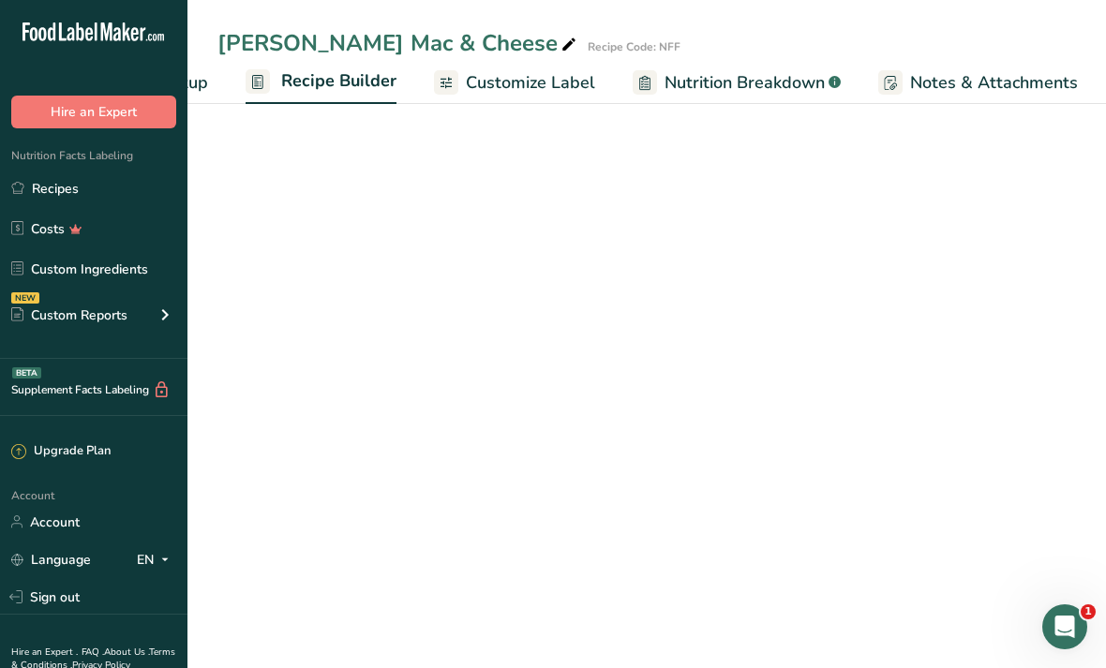
scroll to position [0, 181]
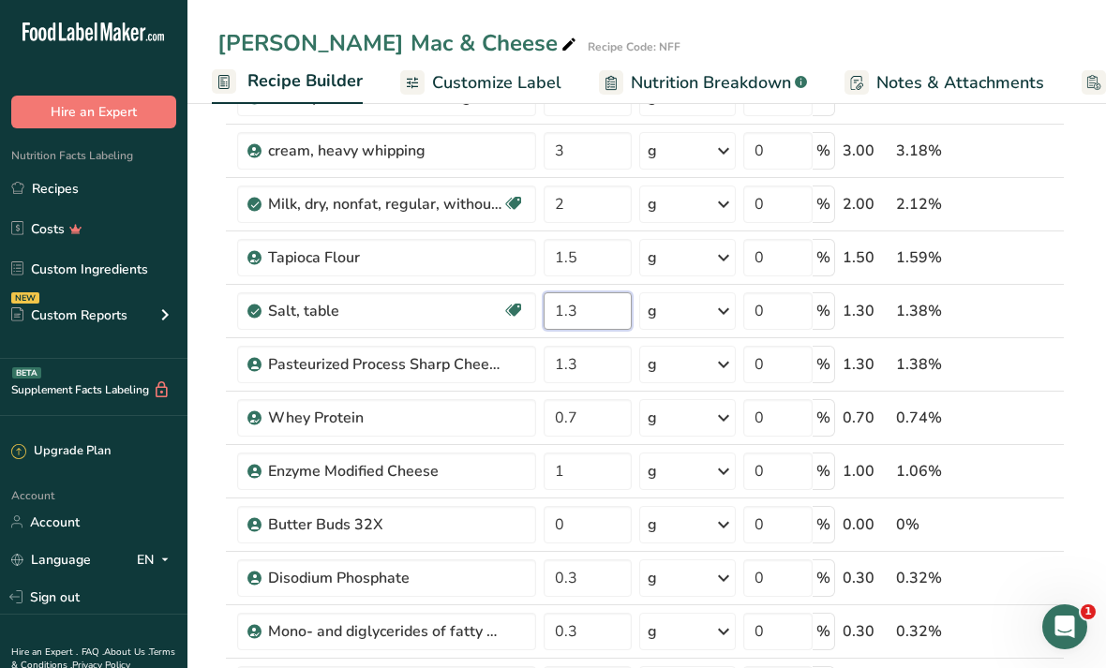
click at [603, 322] on input "1.3" at bounding box center [587, 310] width 88 height 37
type input "1"
click at [597, 364] on div "Ingredient * Amount * Unit * Waste * .a-a{fill:#347362;}.b-a{fill:#fff;} Grams …" at bounding box center [640, 510] width 847 height 1386
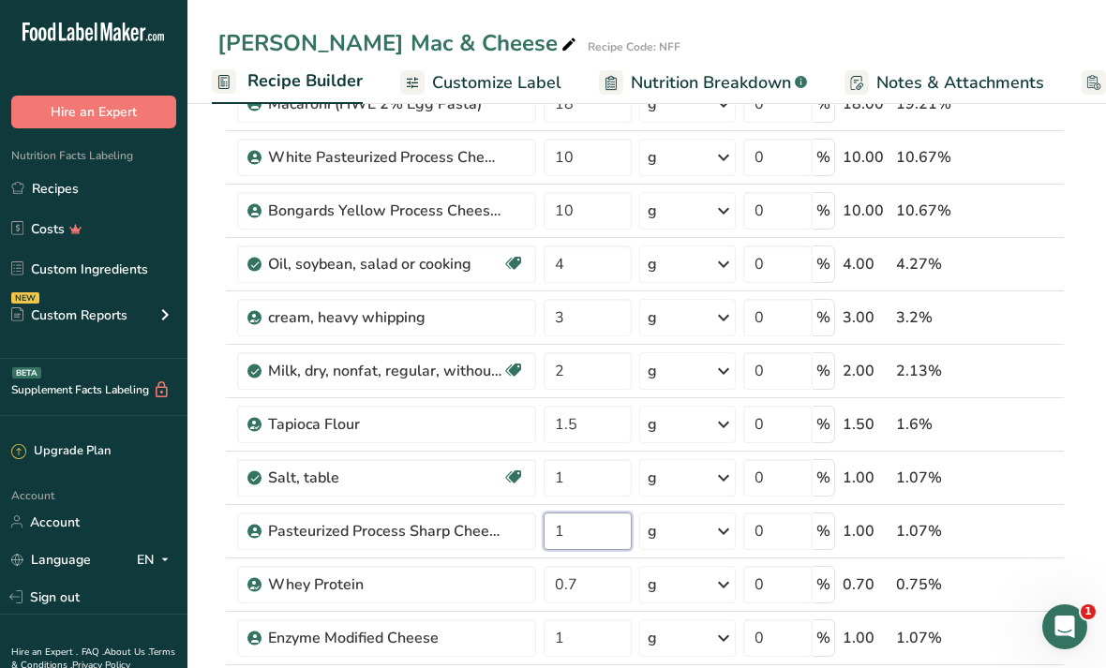
scroll to position [215, 0]
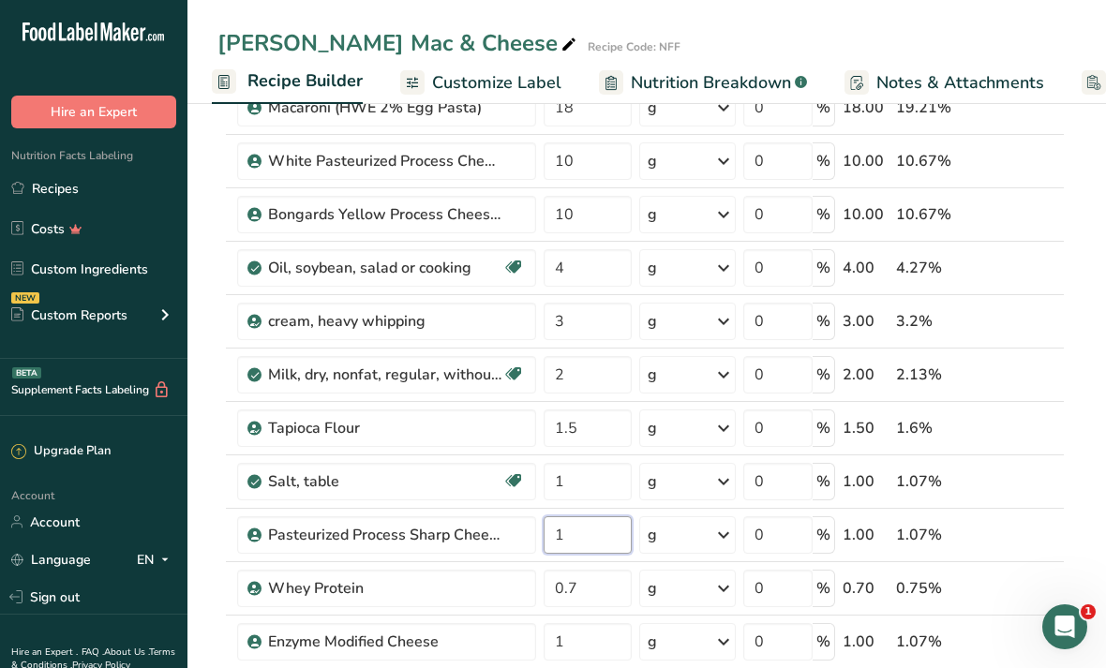
type input "1"
click at [609, 309] on div "Ingredient * Amount * Unit * Waste * .a-a{fill:#347362;}.b-a{fill:#fff;} Grams …" at bounding box center [640, 681] width 847 height 1386
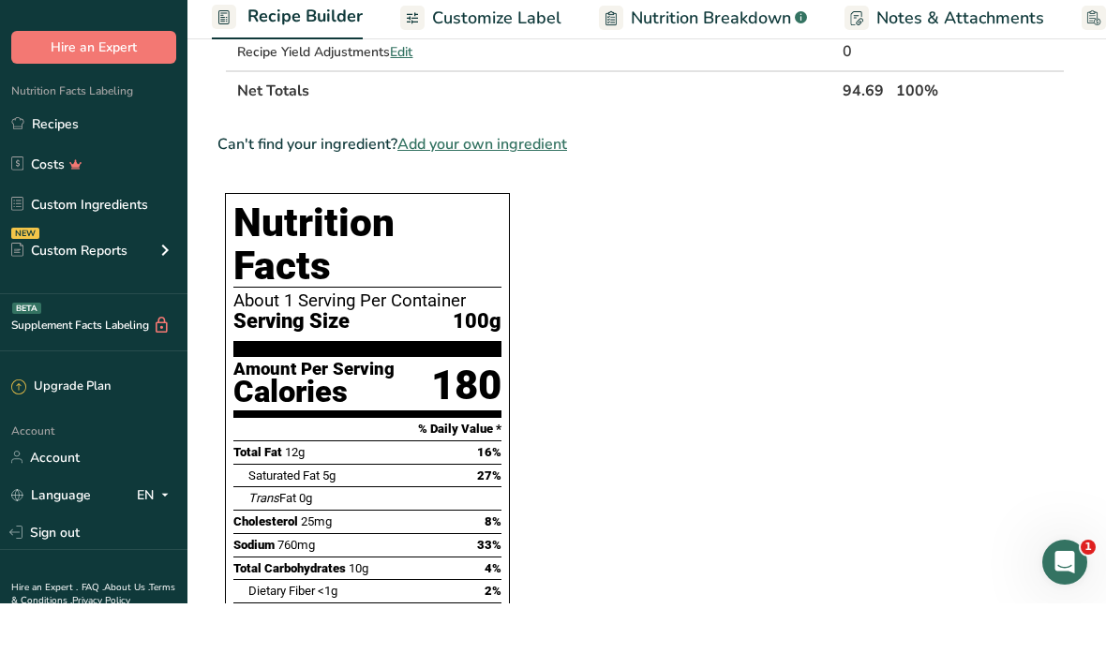
scroll to position [1413, 0]
type input "4"
click at [1041, 467] on section "Ingredient * Amount * Unit * Waste * .a-a{fill:#347362;}.b-a{fill:#fff;} Grams …" at bounding box center [640, 363] width 847 height 3149
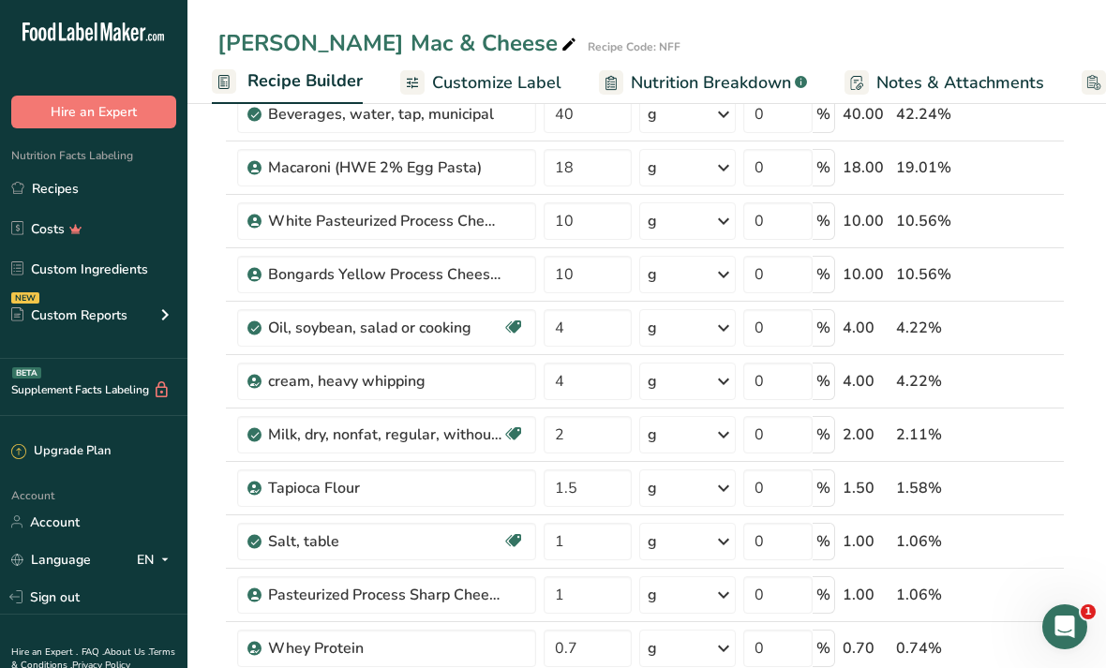
scroll to position [154, 0]
click at [588, 319] on input "4" at bounding box center [587, 328] width 88 height 37
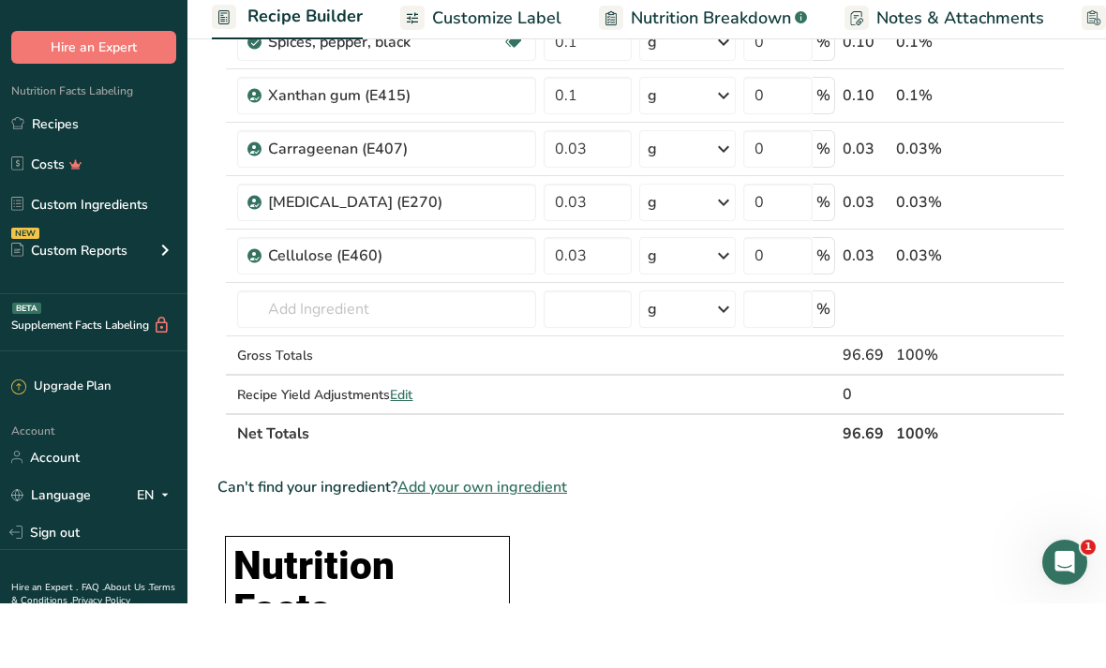
scroll to position [1077, 0]
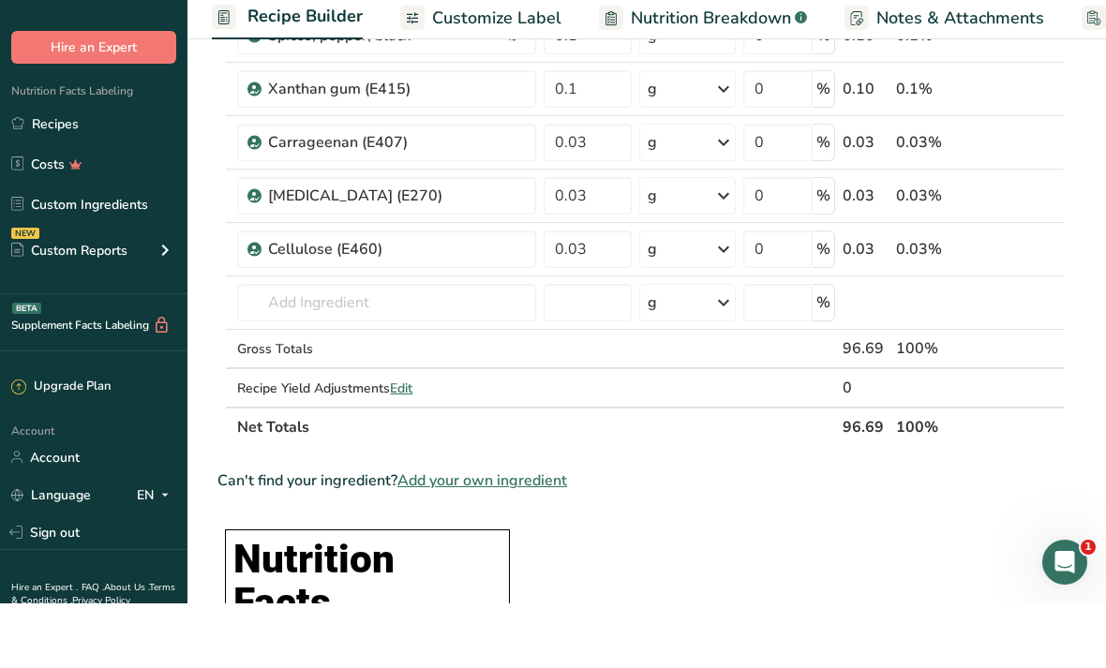
type input "6"
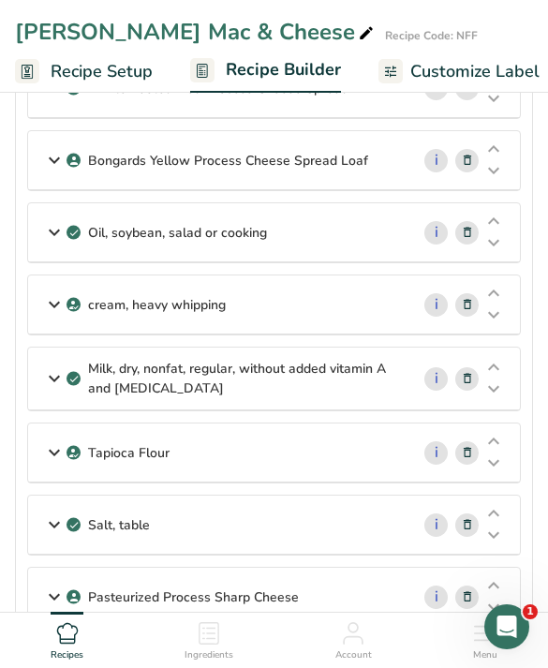
scroll to position [309, 0]
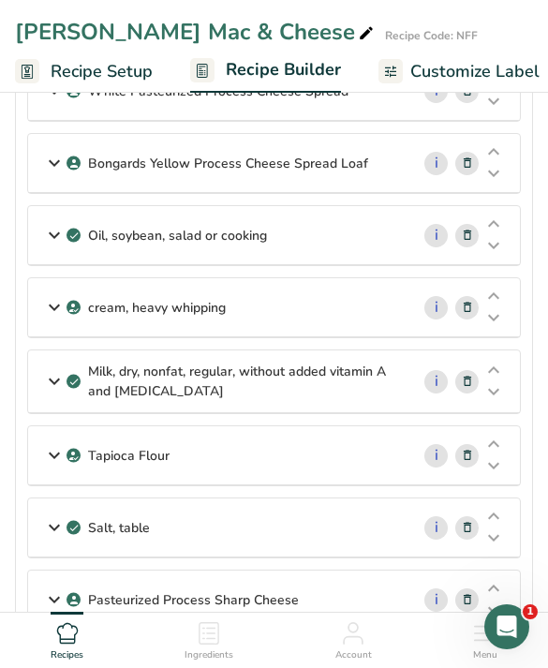
click at [345, 231] on div "Oil, soybean, salad or cooking" at bounding box center [218, 235] width 381 height 58
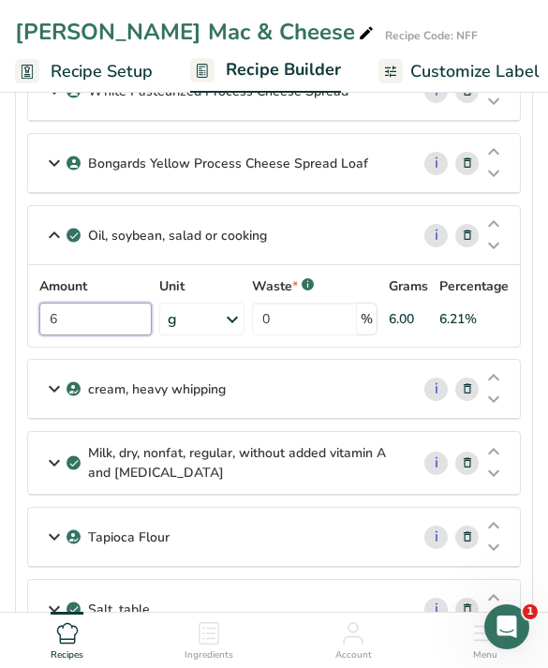
click at [116, 306] on input "6" at bounding box center [95, 319] width 112 height 33
type input "4"
click at [335, 396] on div "cream, heavy whipping" at bounding box center [218, 389] width 381 height 58
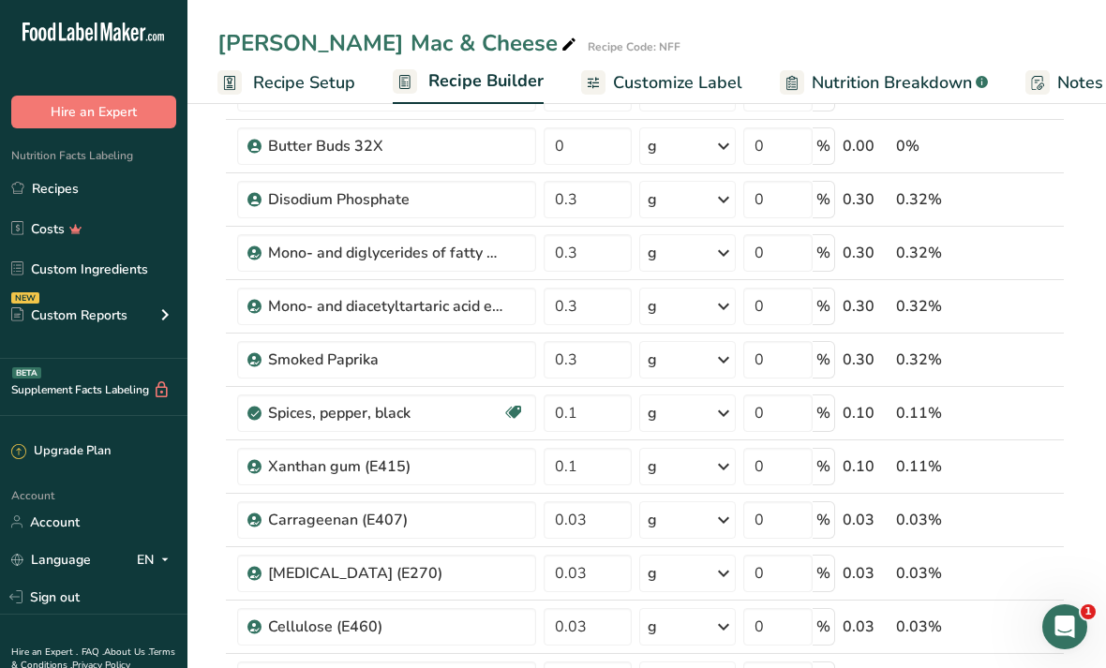
scroll to position [0, 0]
click at [474, 89] on span "Recipe Builder" at bounding box center [485, 80] width 115 height 25
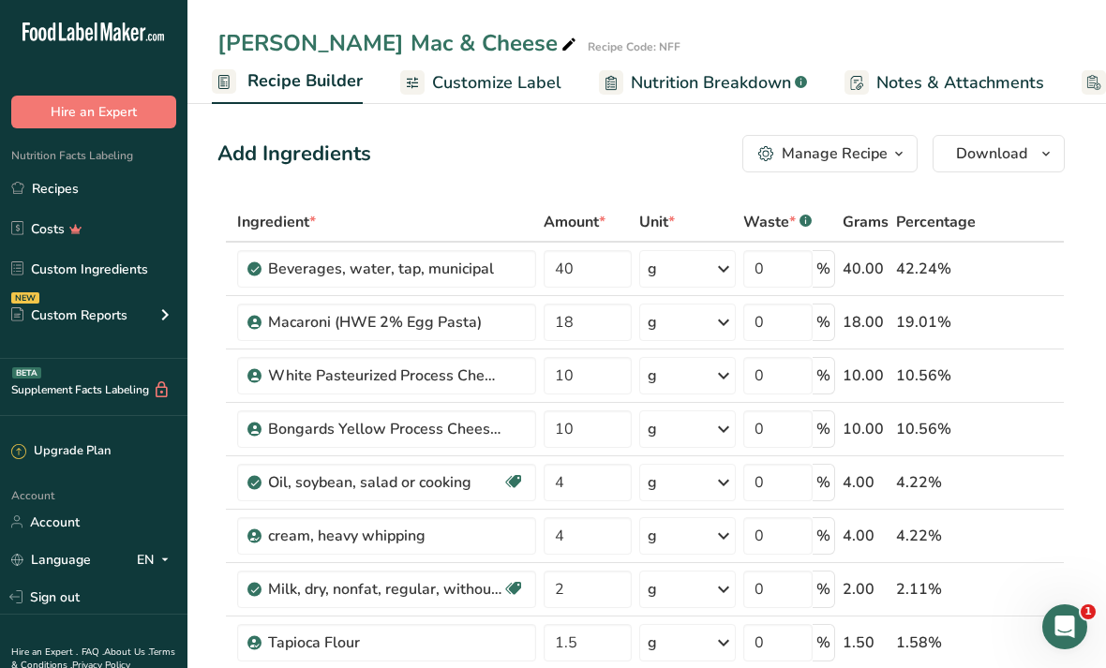
click at [777, 88] on span "Nutrition Breakdown" at bounding box center [711, 82] width 160 height 25
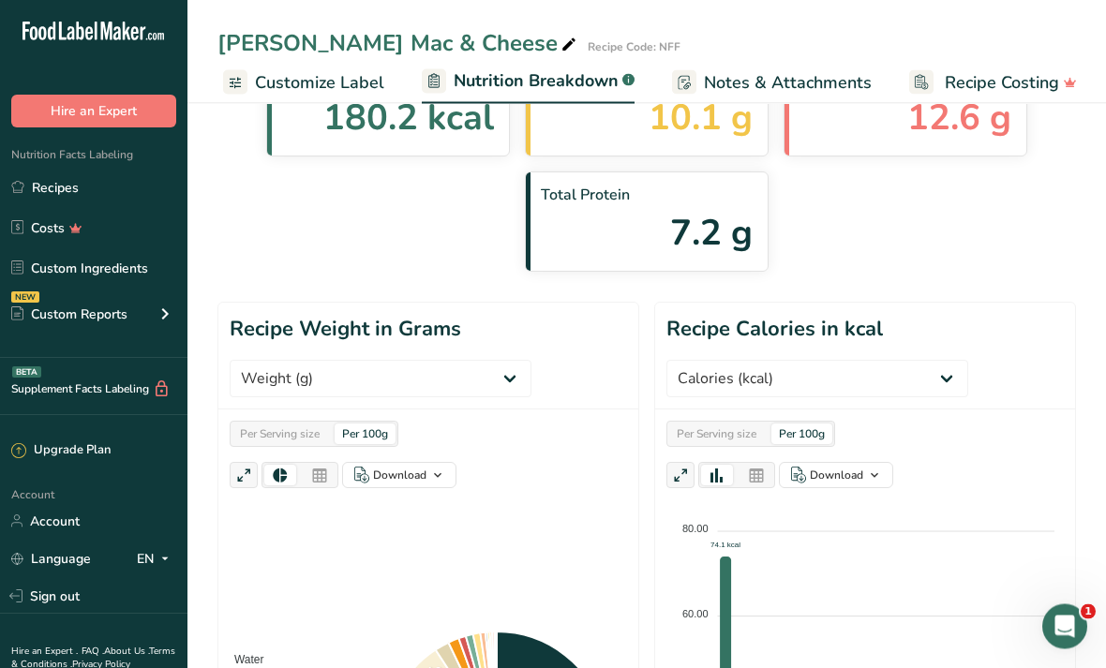
scroll to position [141, 0]
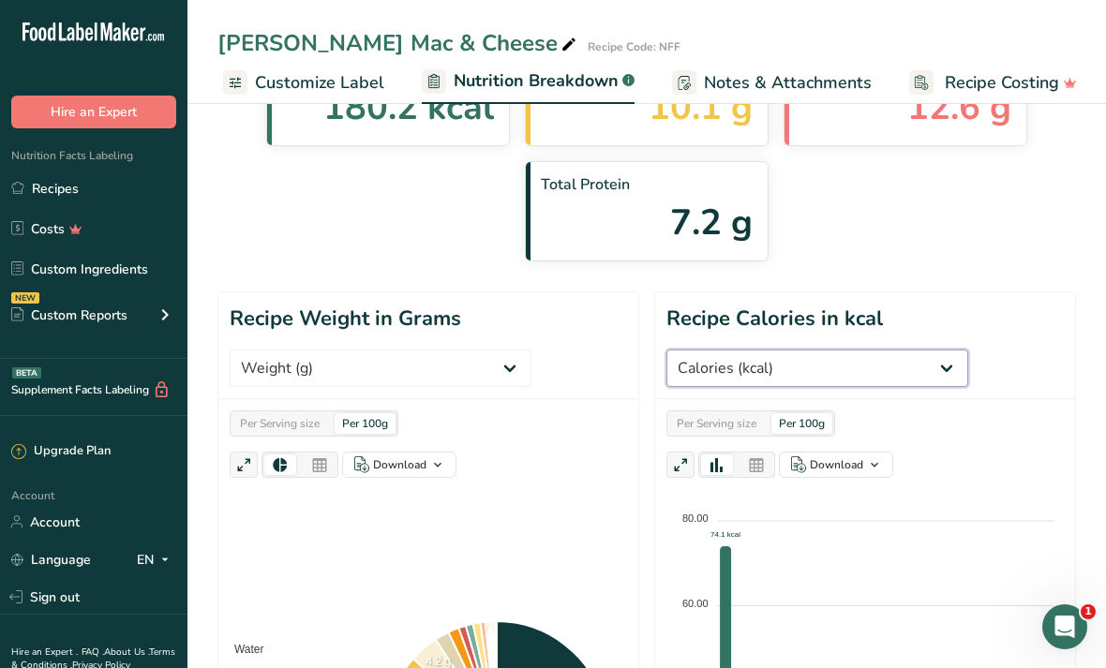
click at [867, 373] on select "Weight (g) Calories (kcal) Energy KJ (kj) Total Fat (g) Saturated Fat (g) Trans…" at bounding box center [817, 368] width 302 height 37
select select "Sodium"
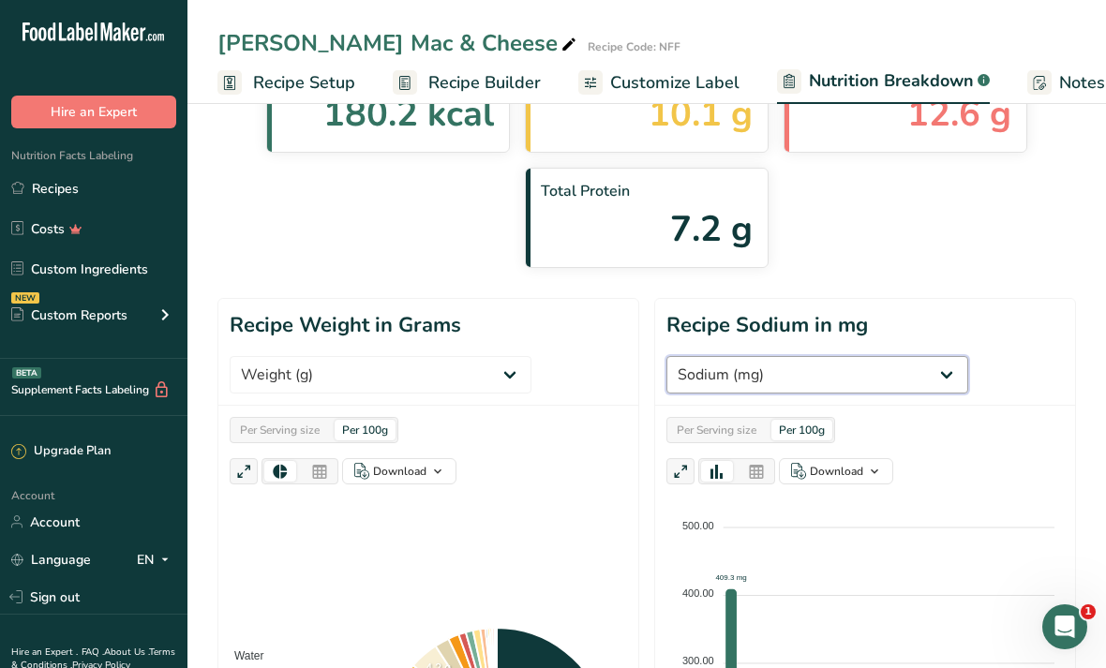
scroll to position [0, 0]
click at [486, 94] on span "Recipe Builder" at bounding box center [484, 82] width 112 height 25
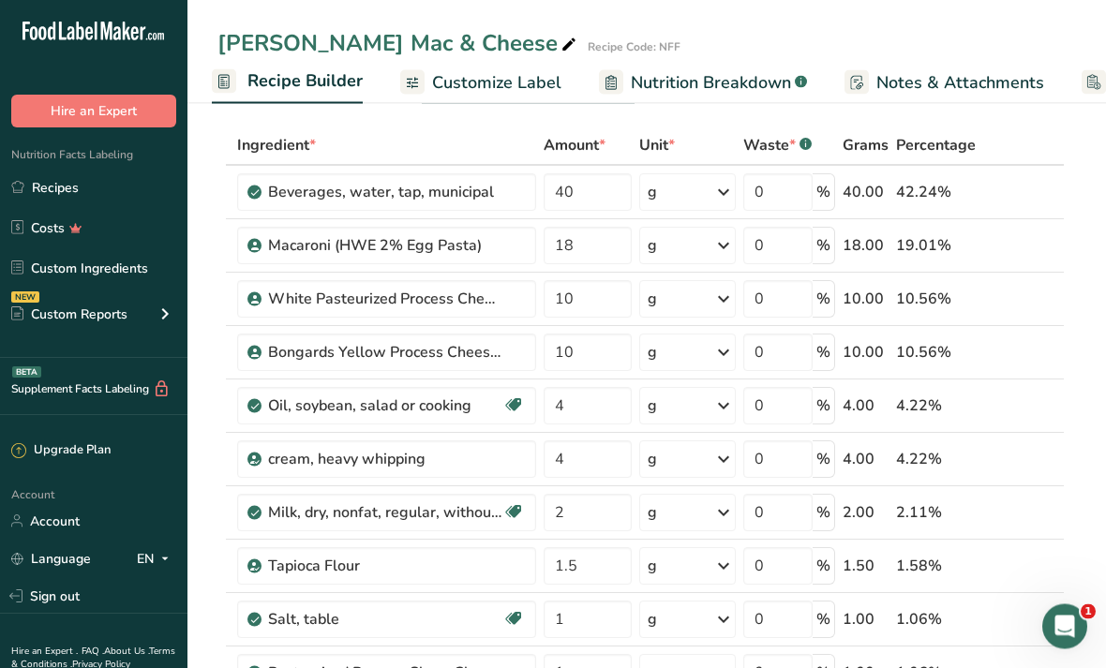
scroll to position [72, 0]
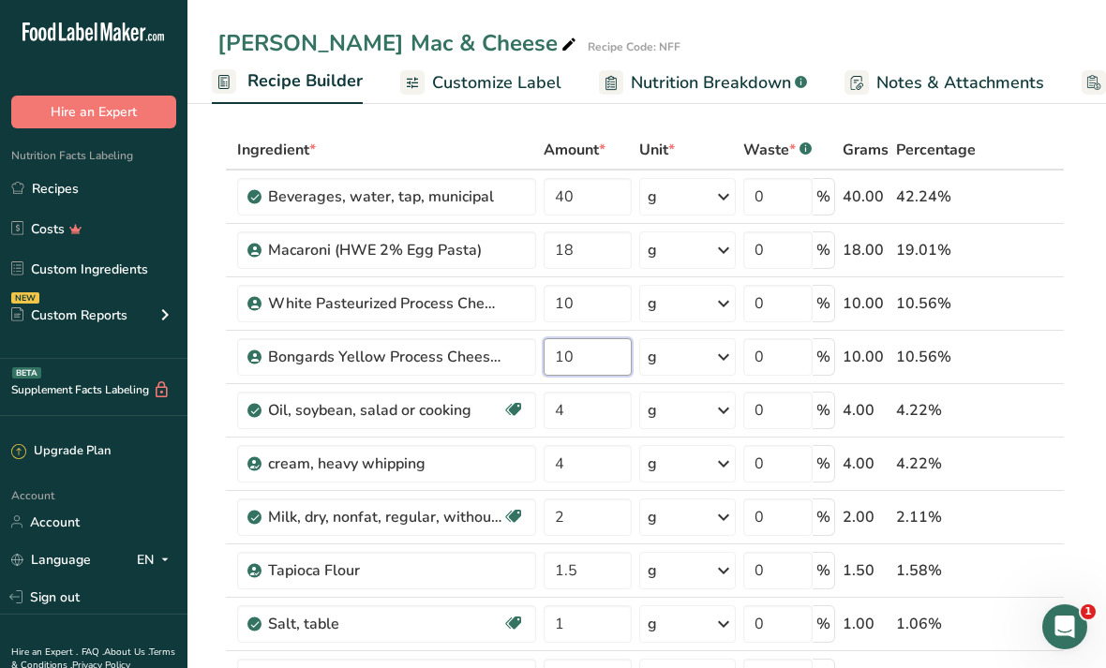
click at [600, 350] on input "10" at bounding box center [587, 356] width 88 height 37
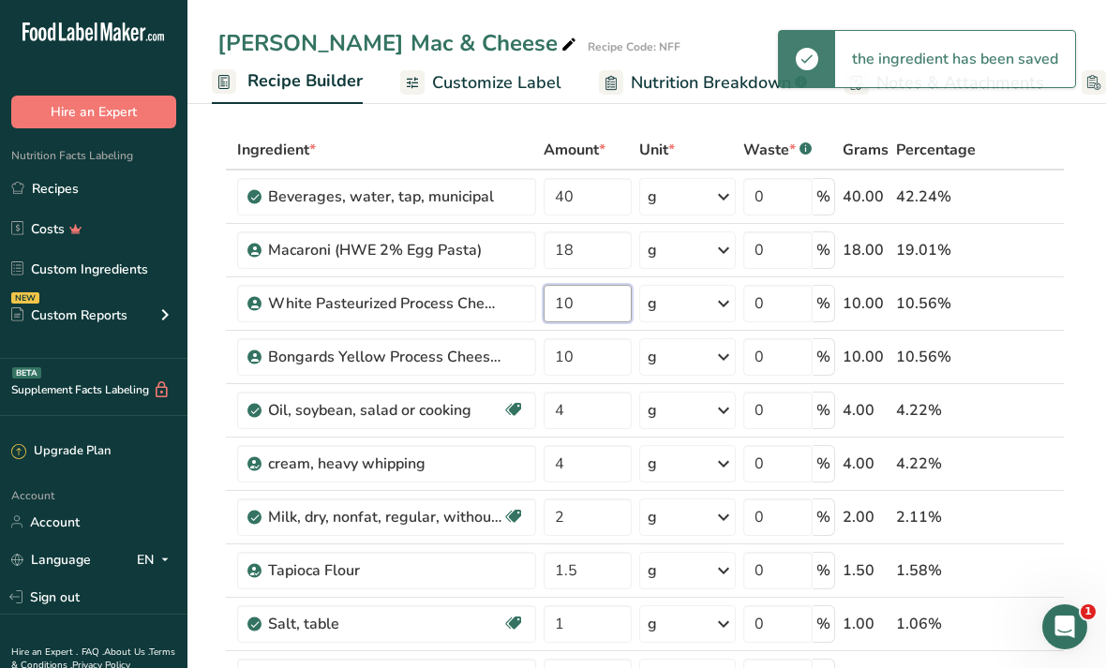
type input "1"
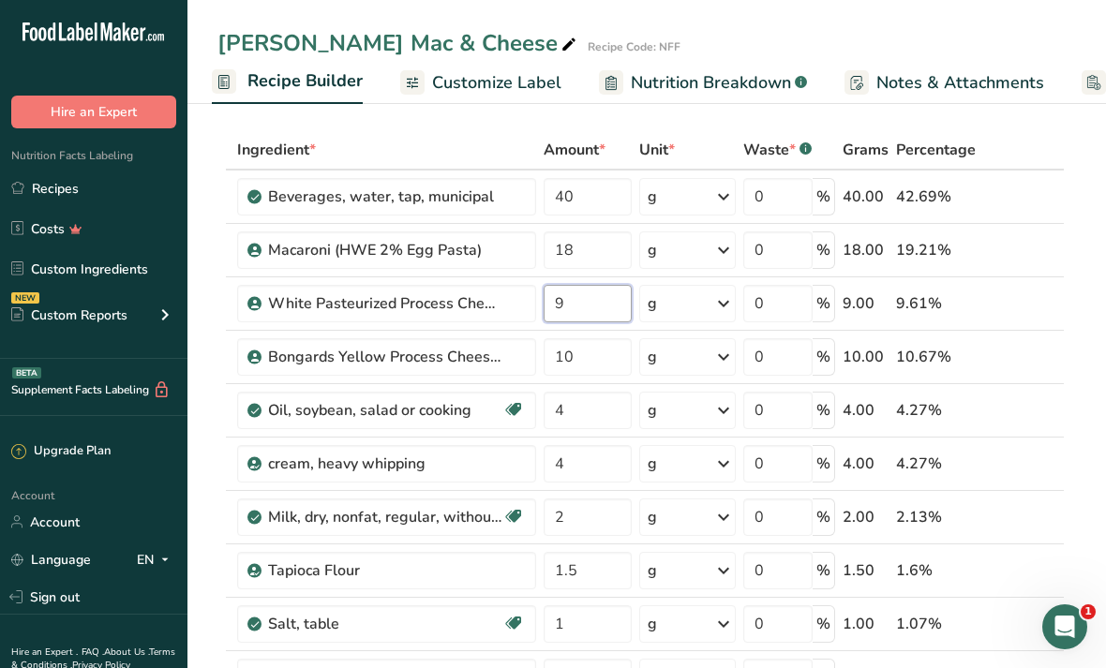
type input "9"
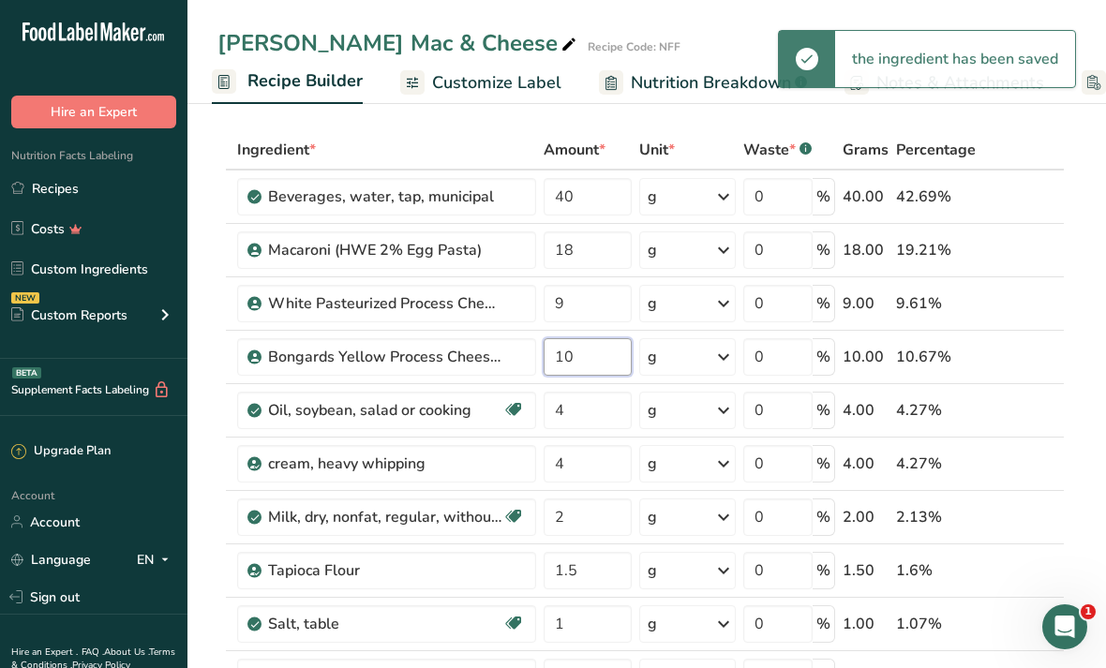
type input "1"
type input "9"
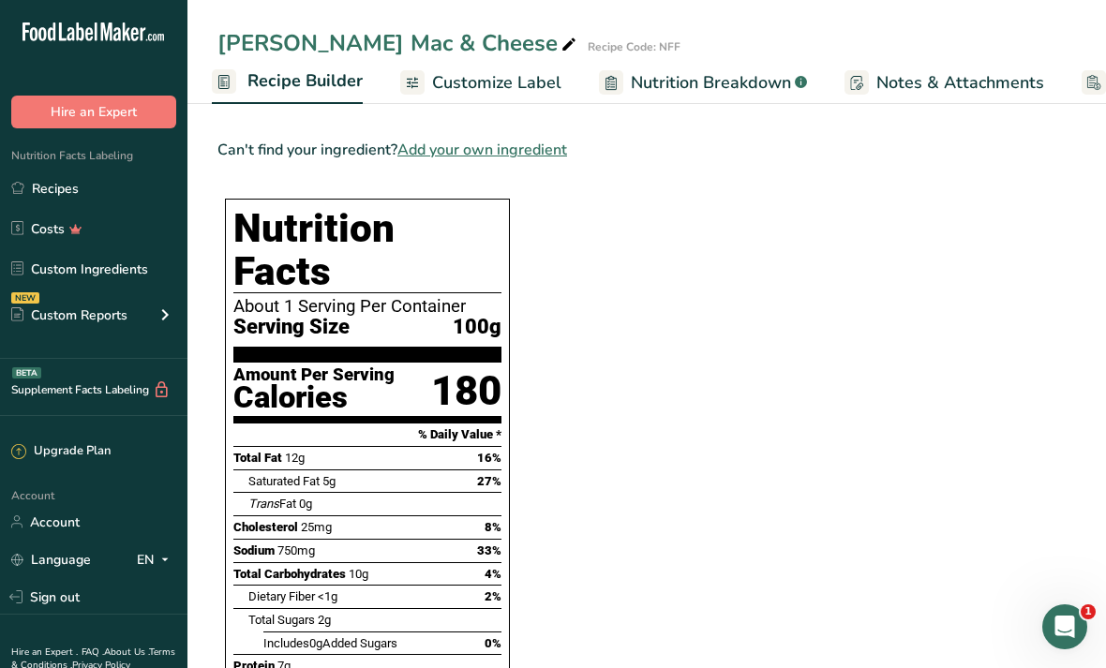
click at [963, 568] on section "Ingredient * Amount * Unit * Waste * .a-a{fill:#347362;}.b-a{fill:#fff;} Grams …" at bounding box center [640, 304] width 847 height 3149
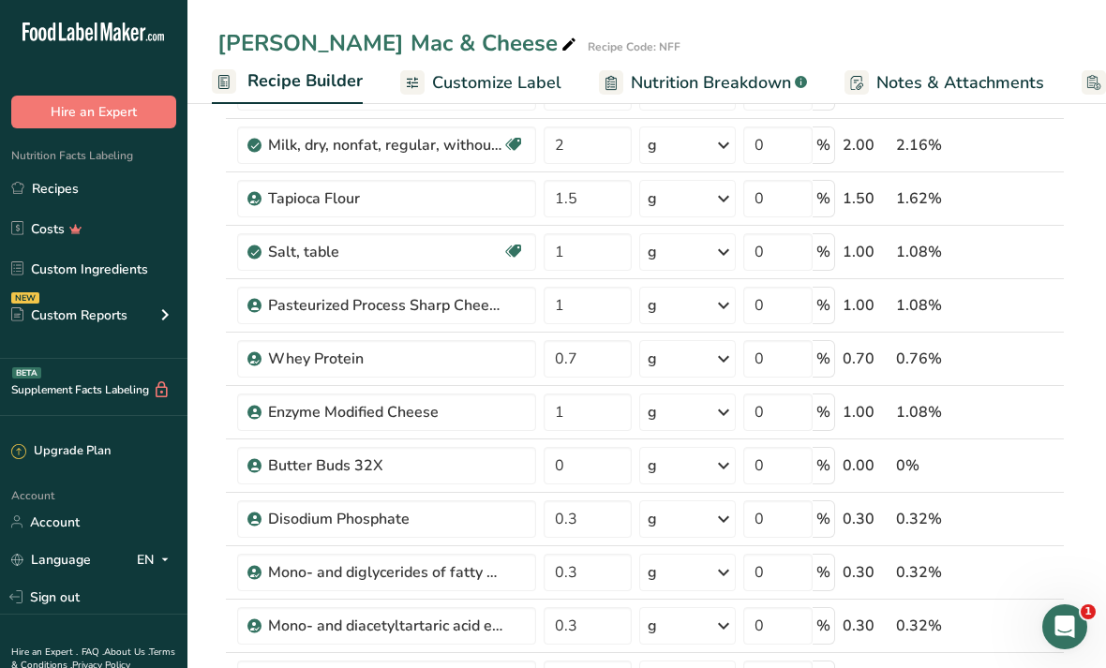
scroll to position [443, 0]
click at [577, 252] on input "1" at bounding box center [587, 252] width 88 height 37
type input "0.7"
click at [606, 288] on div "Ingredient * Amount * Unit * Waste * .a-a{fill:#347362;}.b-a{fill:#fff;} Grams …" at bounding box center [640, 452] width 847 height 1386
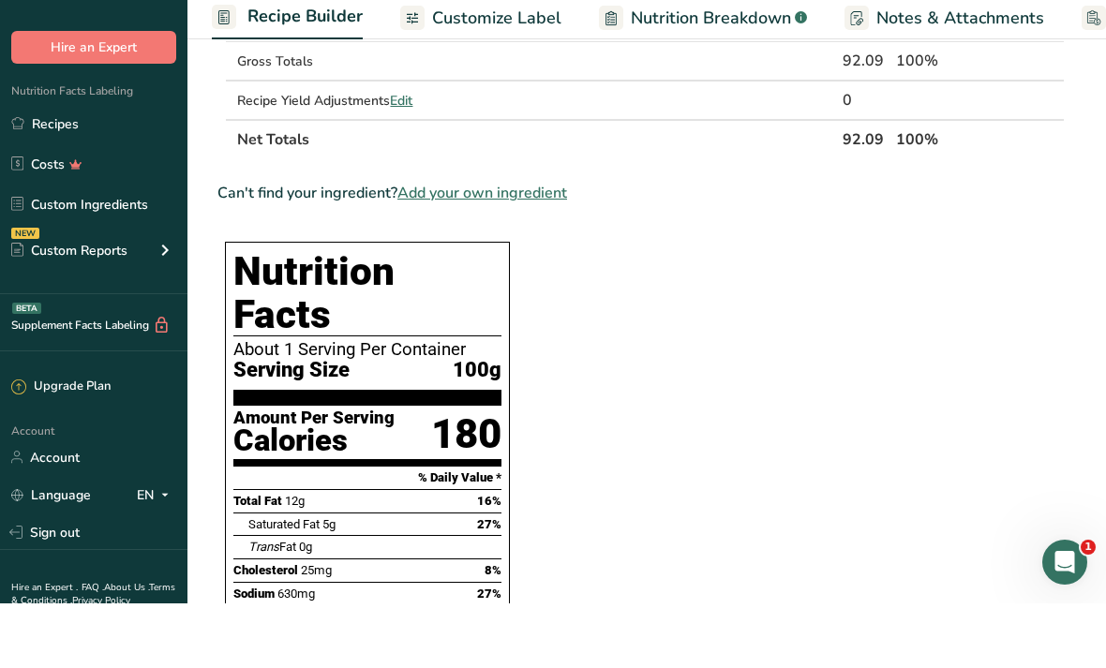
scroll to position [1402, 0]
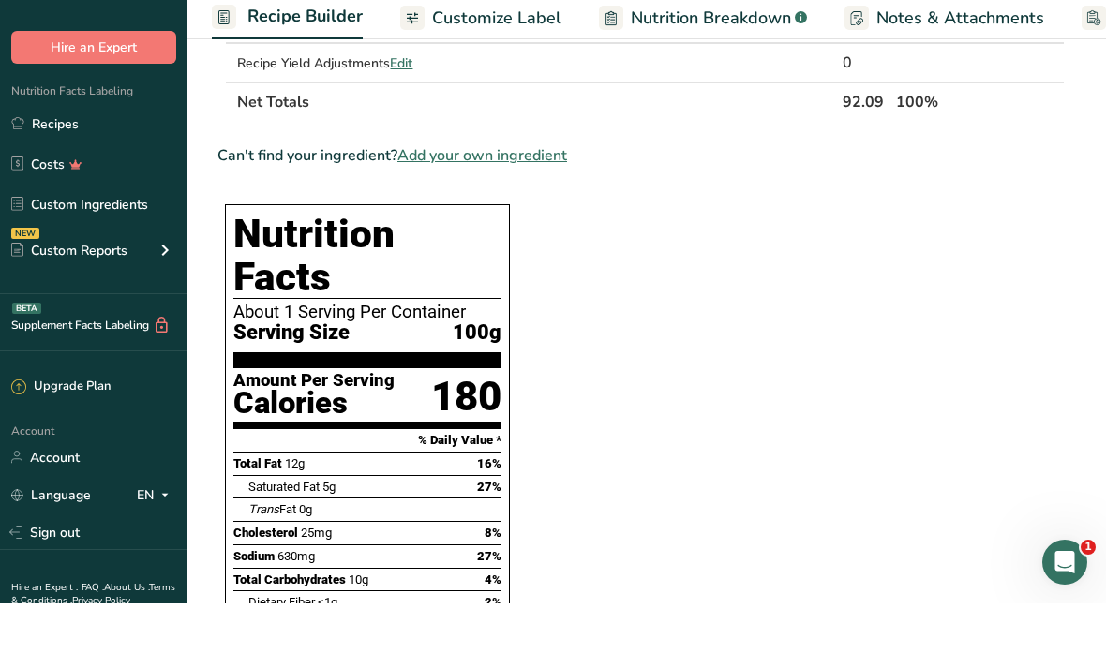
type input "0.7"
click at [920, 584] on section "Ingredient * Amount * Unit * Waste * .a-a{fill:#347362;}.b-a{fill:#fff;} Grams …" at bounding box center [640, 375] width 847 height 3149
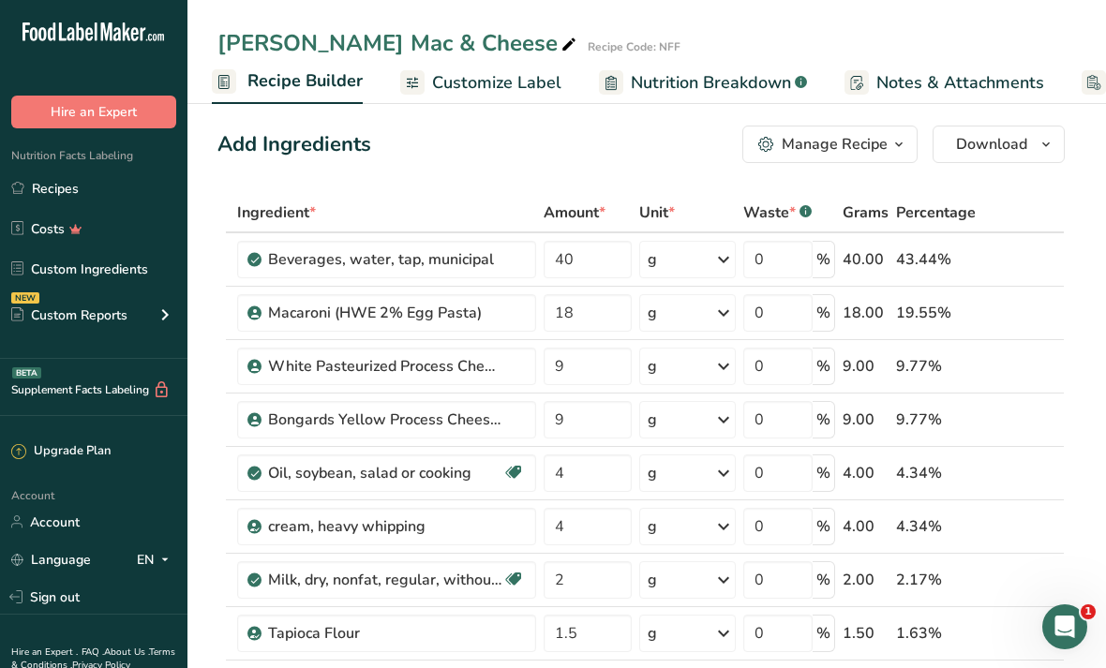
scroll to position [19, 0]
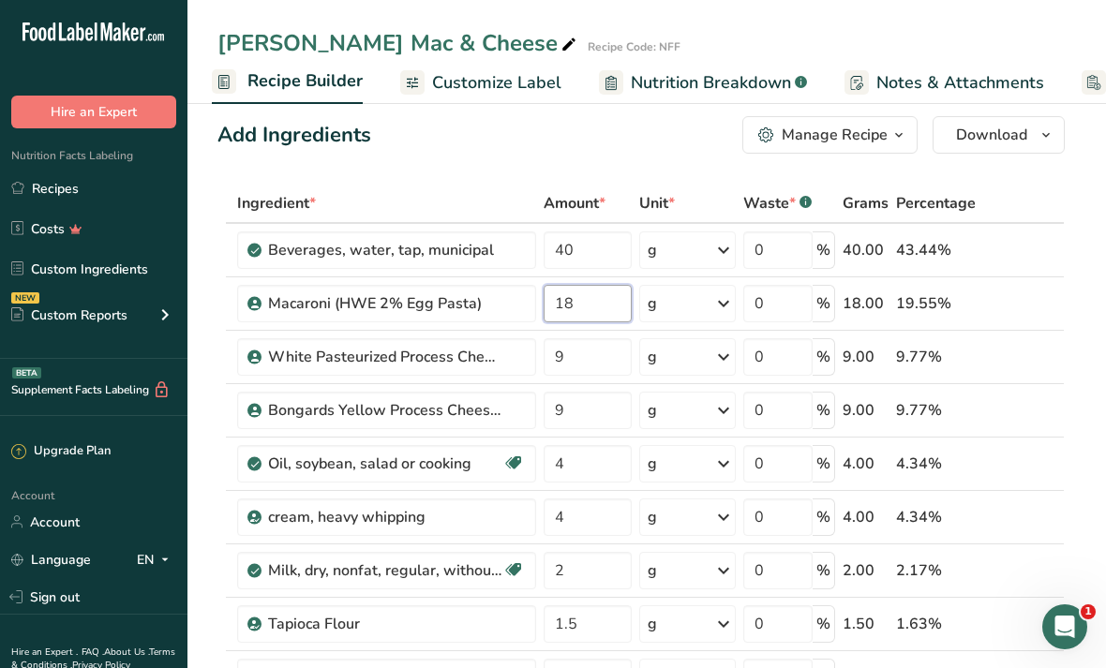
click at [590, 310] on input "18" at bounding box center [587, 303] width 88 height 37
type input "1"
type input "20"
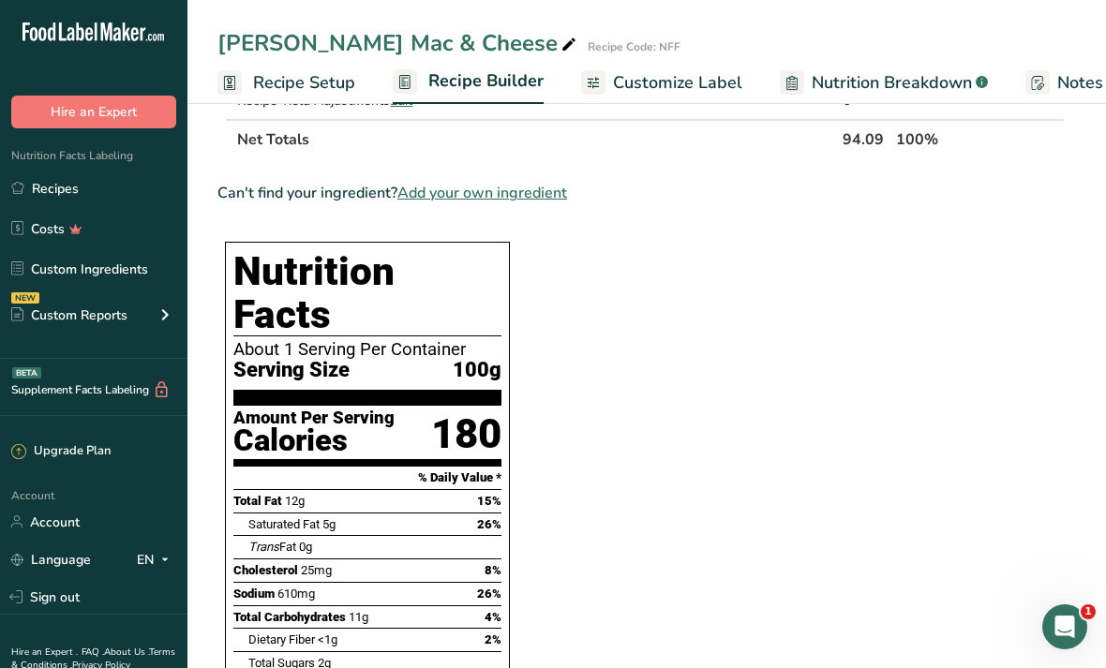
scroll to position [1395, 0]
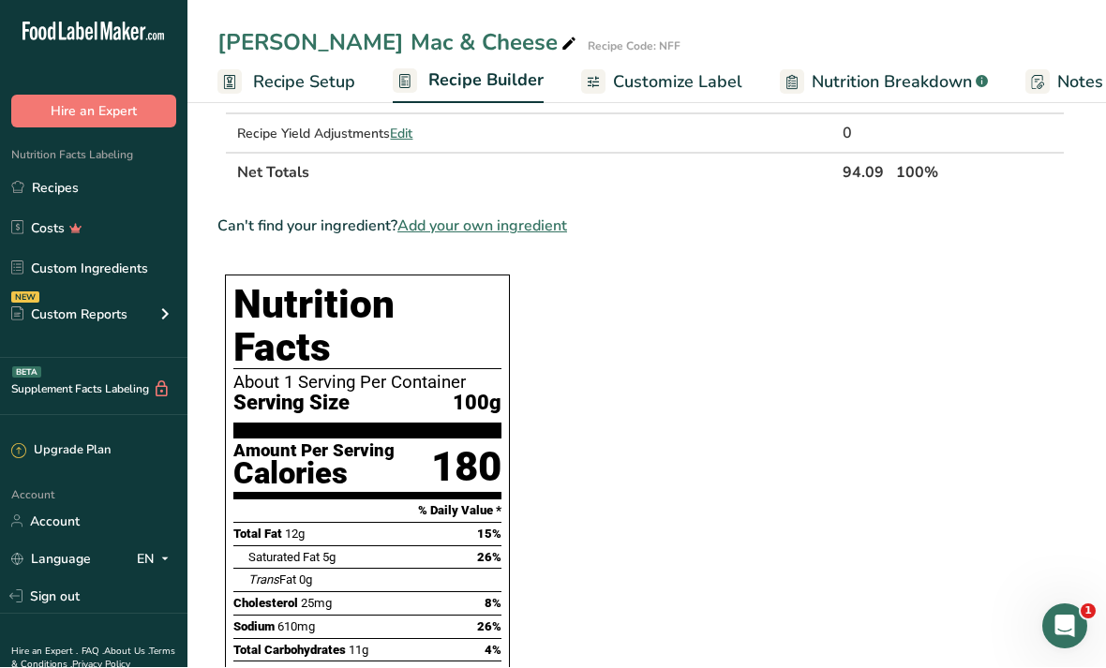
click at [921, 83] on span "Nutrition Breakdown" at bounding box center [891, 82] width 160 height 25
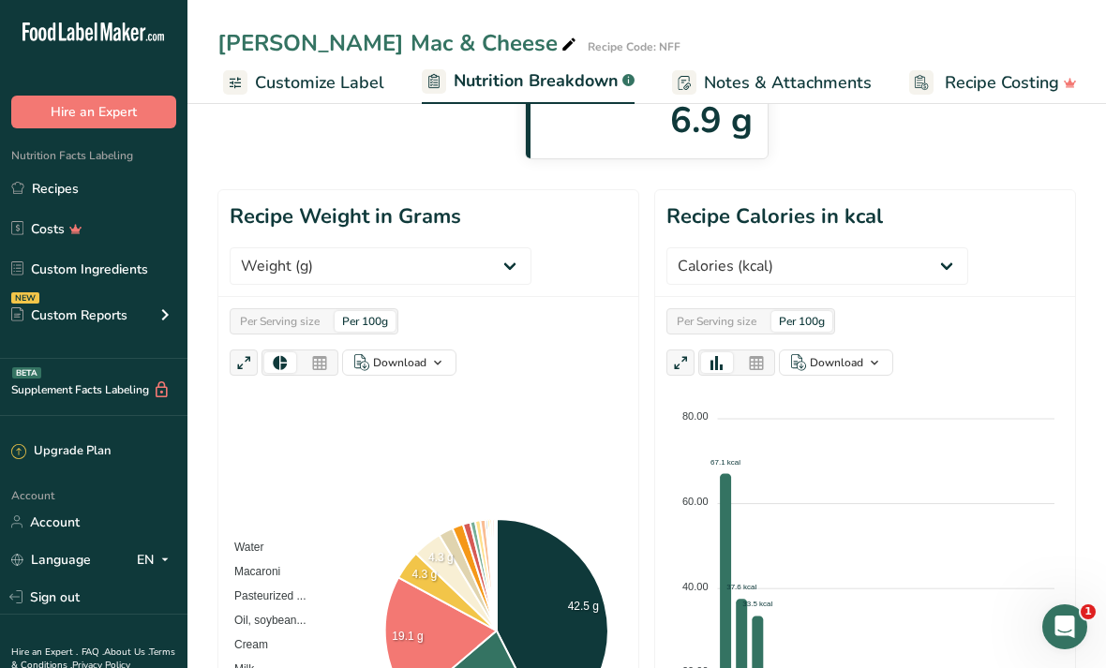
scroll to position [245, 0]
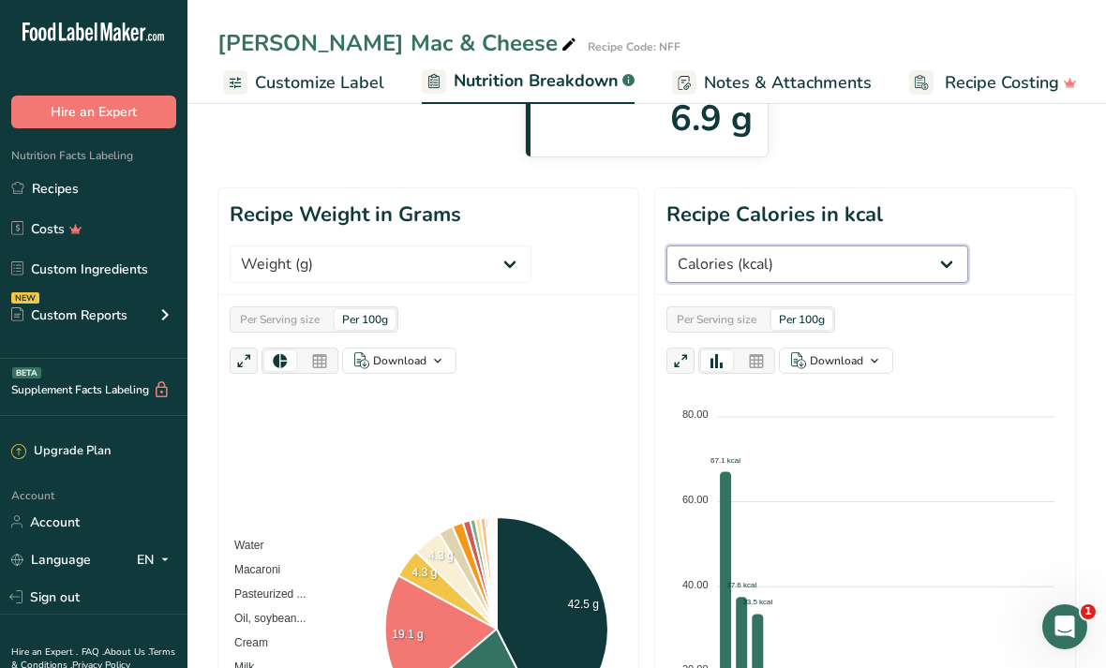
click at [854, 262] on select "Weight (g) Calories (kcal) Energy KJ (kj) Total Fat (g) Saturated Fat (g) Trans…" at bounding box center [817, 263] width 302 height 37
select select "Total Carbohydrates"
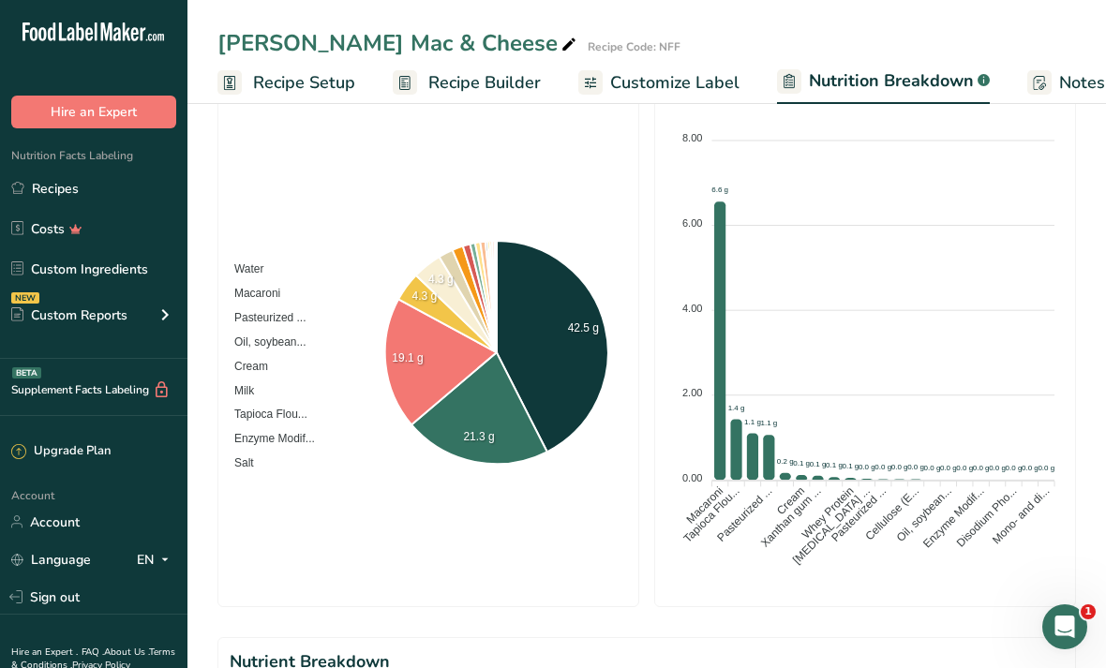
scroll to position [0, 0]
click at [506, 89] on span "Recipe Builder" at bounding box center [484, 82] width 112 height 25
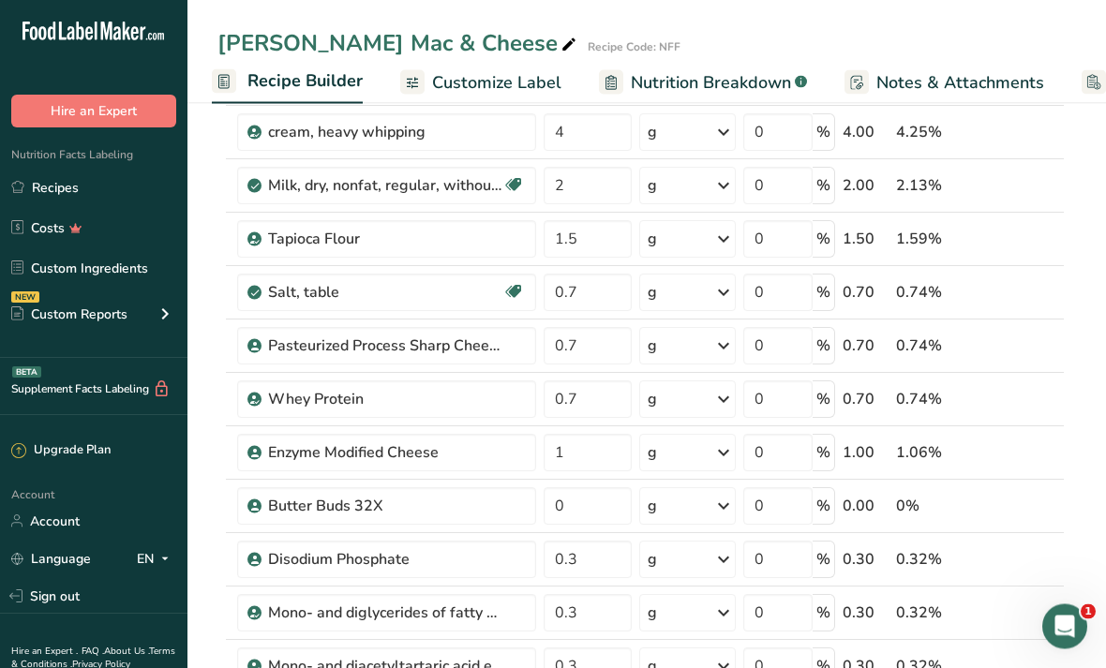
scroll to position [404, 0]
click at [612, 249] on input "1.5" at bounding box center [587, 238] width 88 height 37
type input "1"
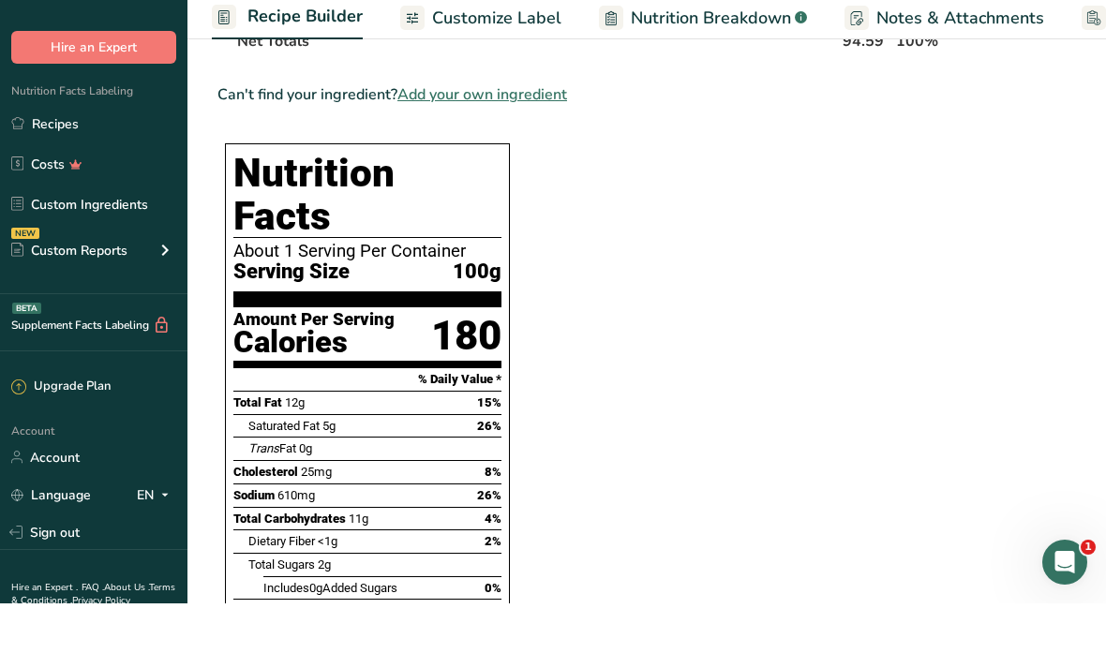
scroll to position [1480, 0]
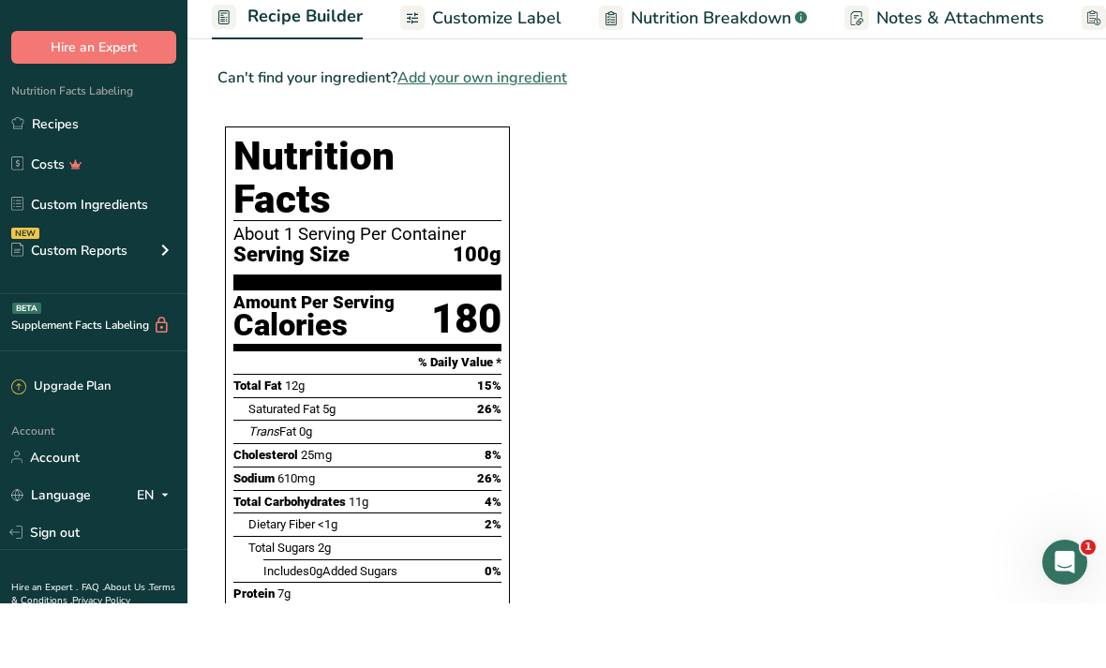
type input "2"
click at [909, 486] on section "Ingredient * Amount * Unit * Waste * .a-a{fill:#347362;}.b-a{fill:#fff;} Grams …" at bounding box center [640, 289] width 847 height 3132
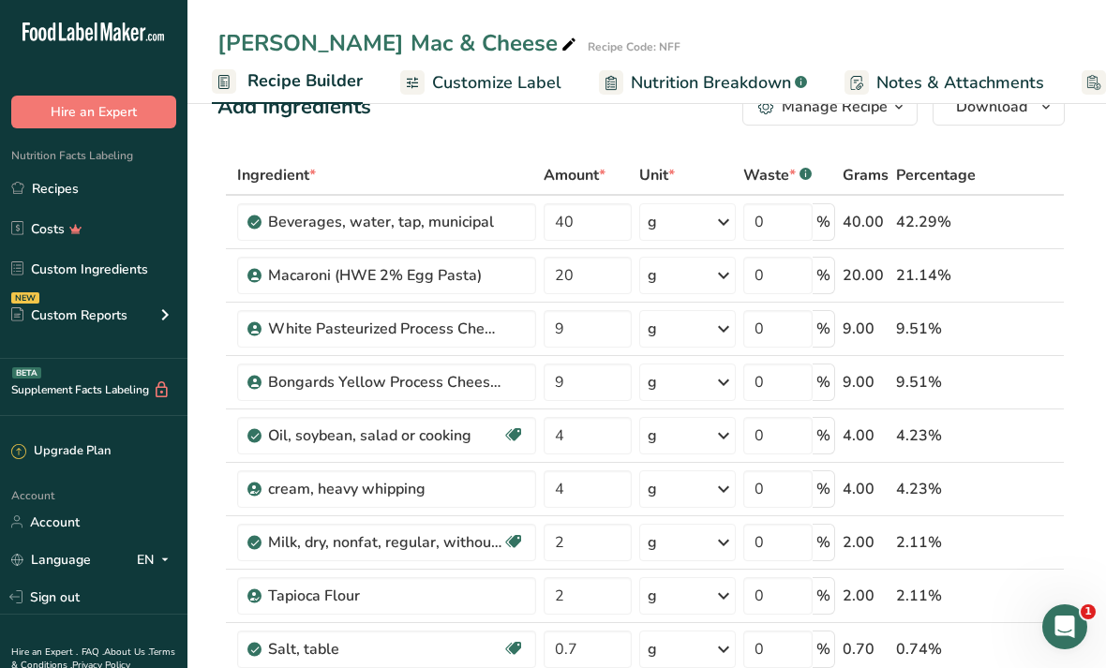
scroll to position [0, 0]
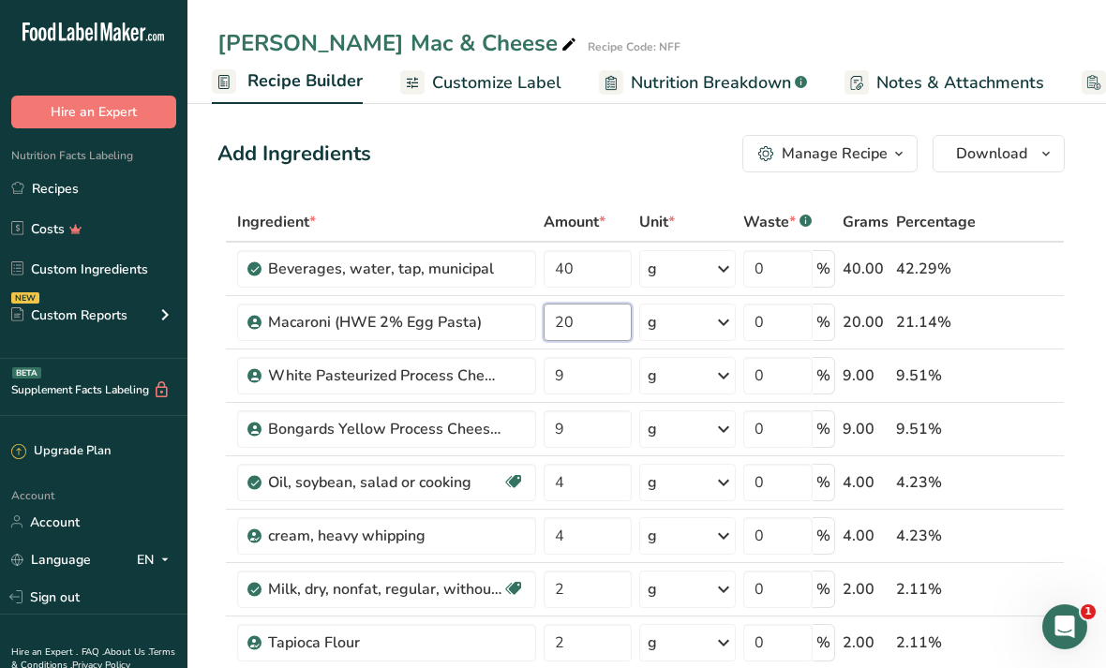
click at [617, 326] on input "20" at bounding box center [587, 322] width 88 height 37
type input "23"
click at [543, 153] on div "Add Ingredients Manage Recipe Delete Recipe Duplicate Recipe Scale Recipe Save …" at bounding box center [640, 153] width 847 height 37
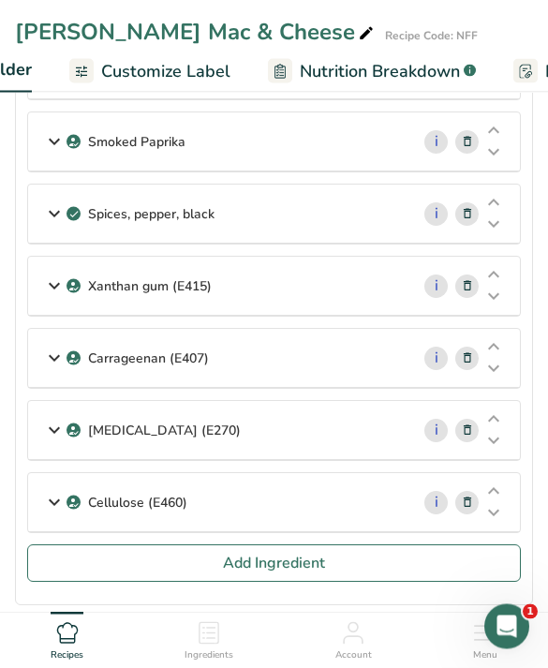
scroll to position [0, 369]
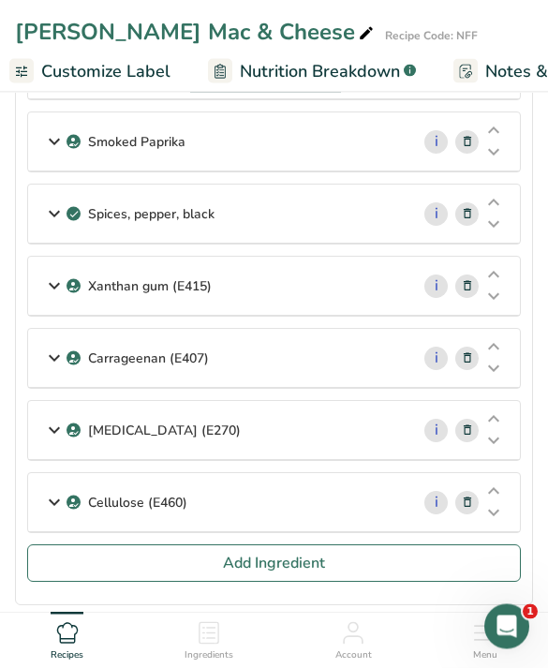
click at [361, 74] on span "Nutrition Breakdown" at bounding box center [320, 71] width 160 height 25
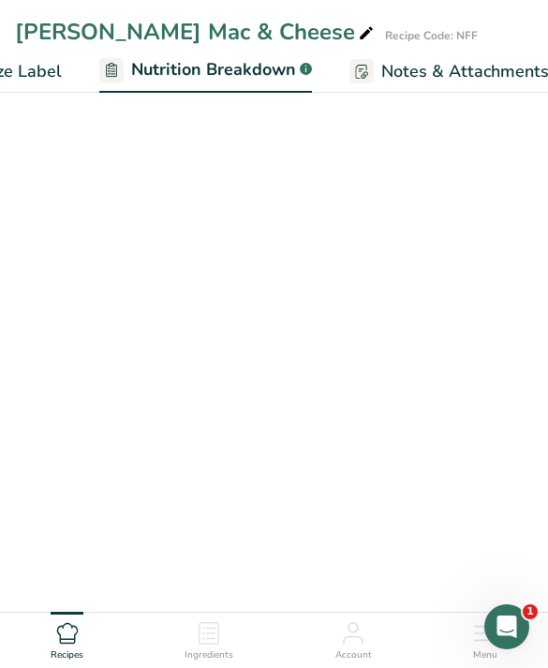
select select "Calories"
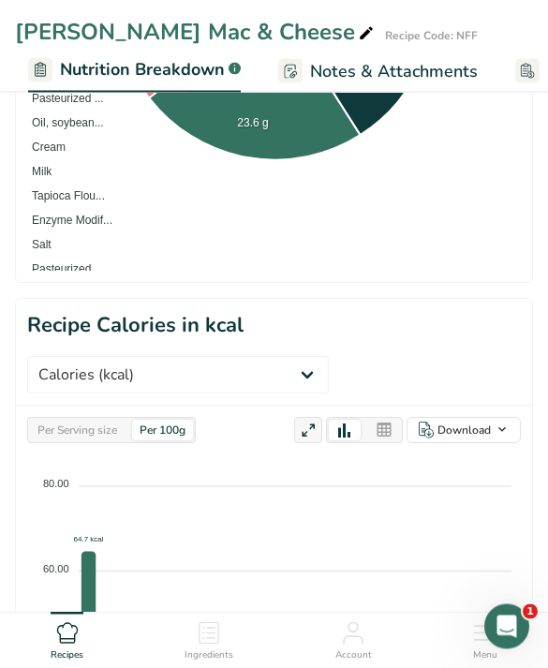
scroll to position [788, 0]
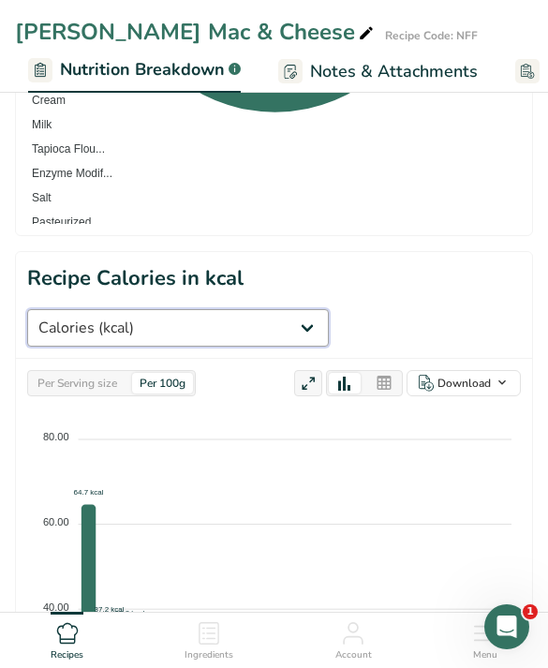
click at [329, 309] on select "Weight (g) Calories (kcal) Energy KJ (kj) Total Fat (g) Saturated Fat (g) Trans…" at bounding box center [178, 327] width 302 height 37
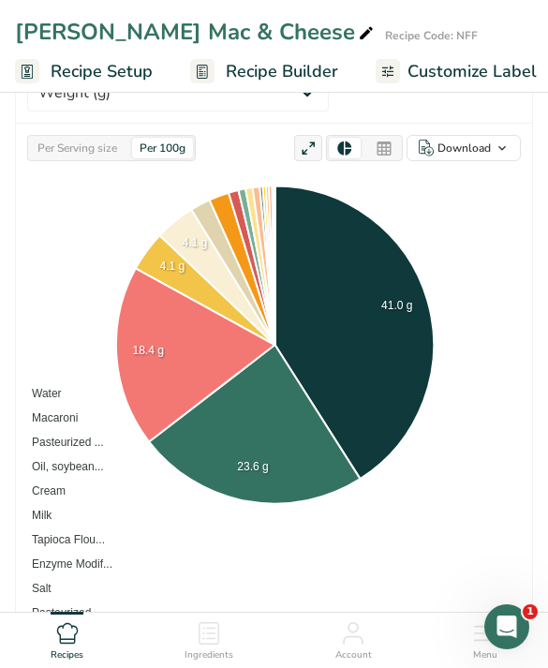
scroll to position [0, 0]
click at [306, 79] on span "Recipe Builder" at bounding box center [282, 71] width 112 height 25
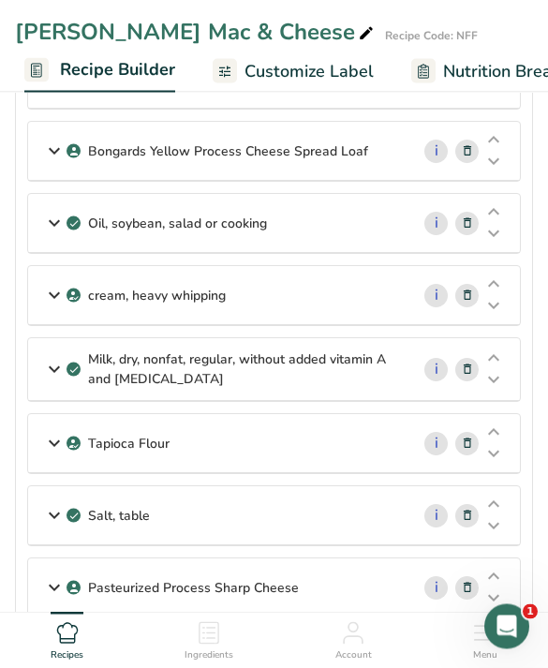
scroll to position [321, 0]
click at [348, 316] on div "cream, heavy whipping" at bounding box center [218, 295] width 381 height 58
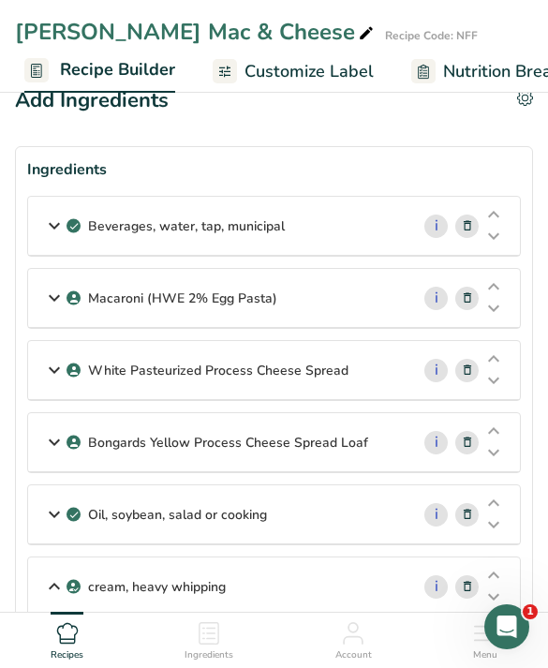
scroll to position [27, 0]
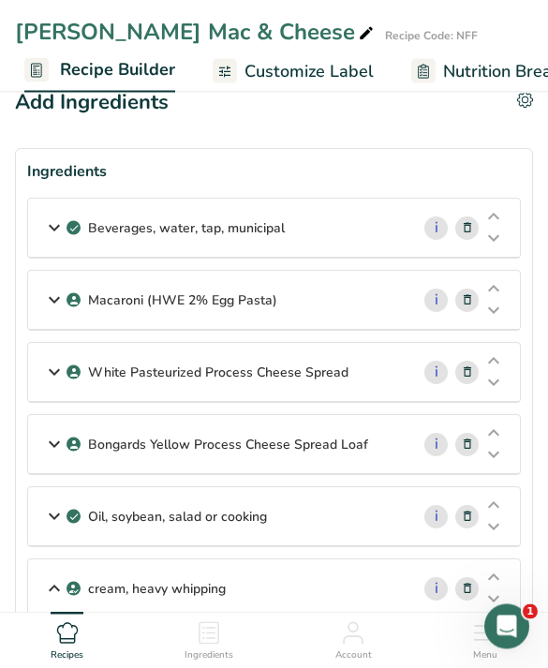
click at [383, 301] on div "Macaroni (HWE 2% Egg Pasta)" at bounding box center [218, 301] width 381 height 58
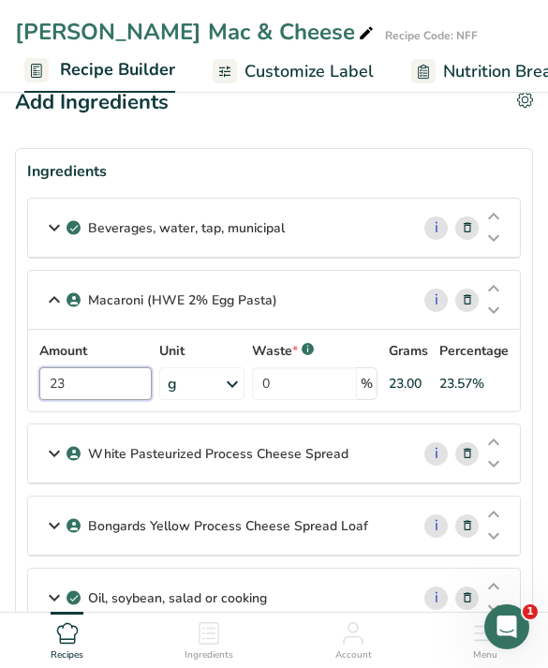
click at [99, 395] on input "23" at bounding box center [95, 383] width 112 height 33
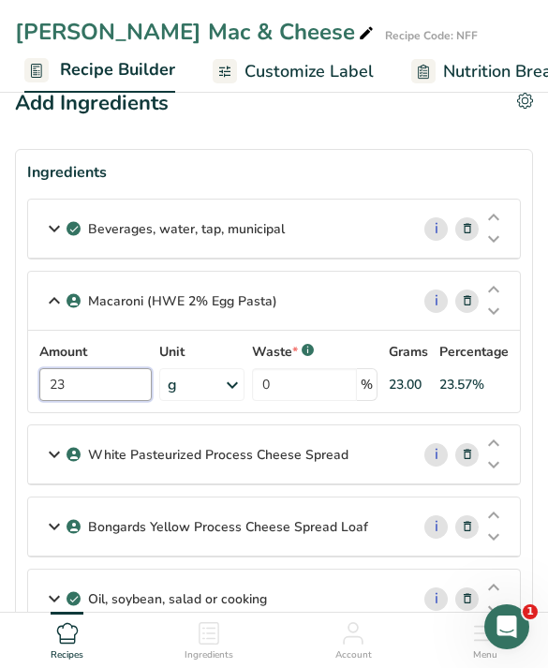
type input "2"
type input "25"
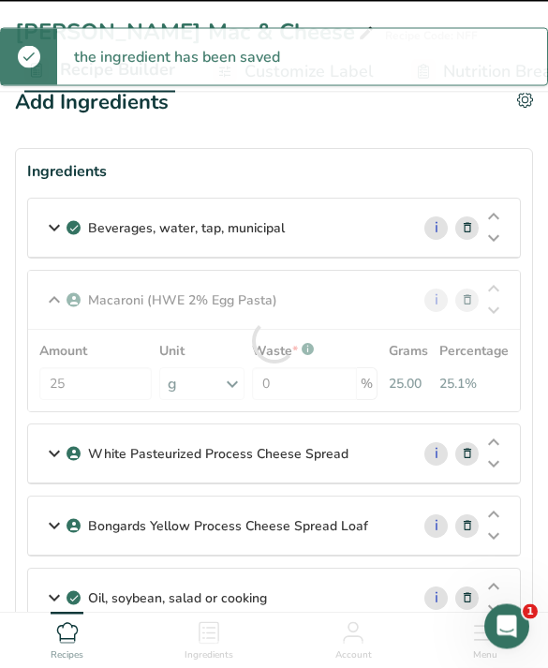
scroll to position [28, 0]
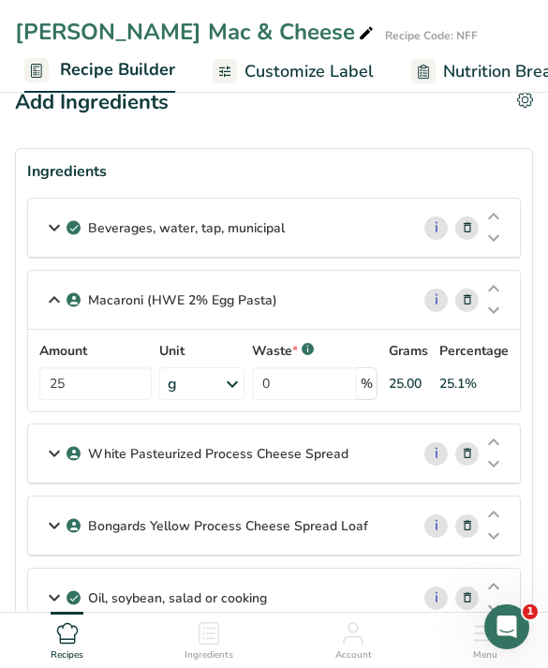
click at [64, 319] on div "Macaroni (HWE 2% Egg Pasta)" at bounding box center [218, 300] width 381 height 58
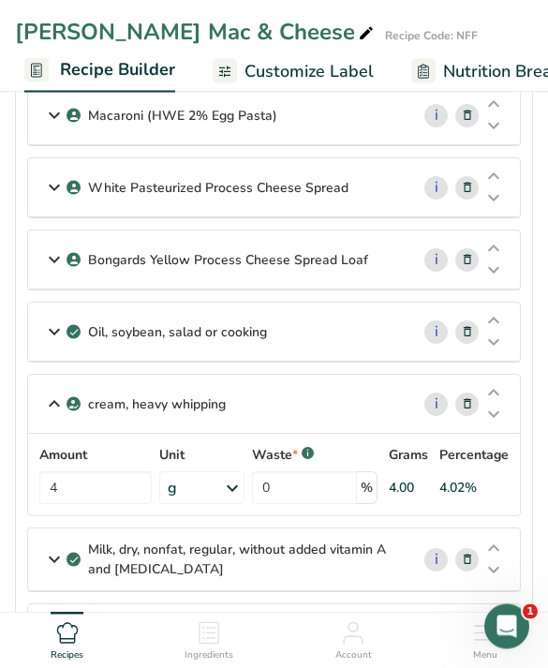
scroll to position [0, 0]
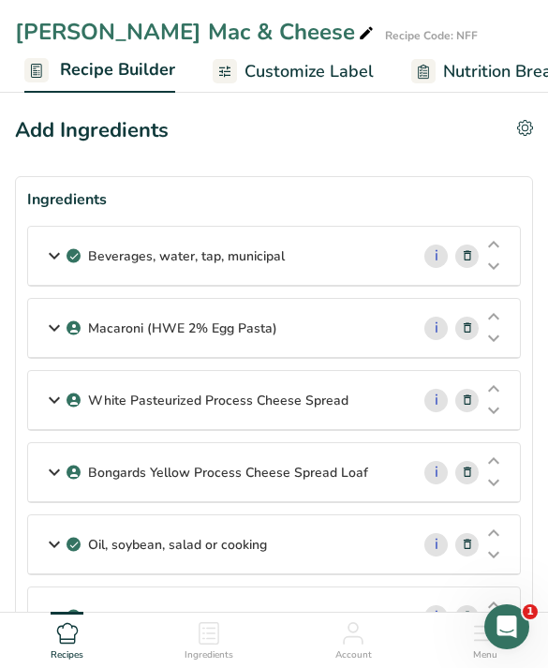
click at [446, 323] on link "i" at bounding box center [435, 328] width 23 height 23
click at [433, 329] on link "i" at bounding box center [435, 328] width 23 height 23
click at [375, 349] on div "Macaroni (HWE 2% Egg Pasta)" at bounding box center [218, 328] width 381 height 58
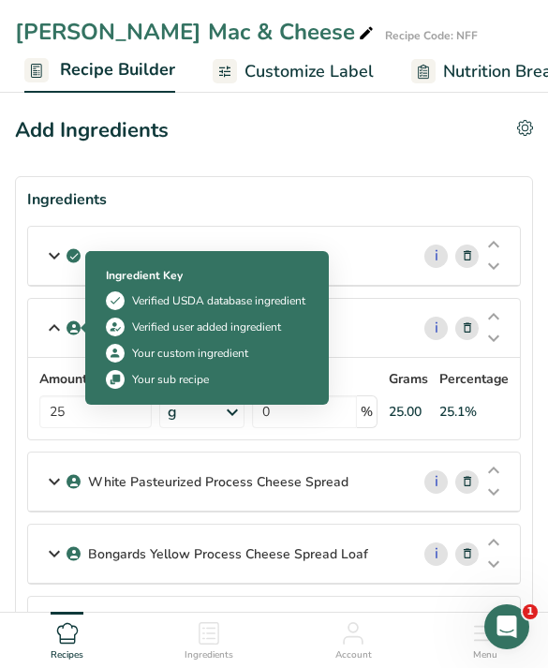
click at [47, 319] on icon at bounding box center [54, 328] width 22 height 34
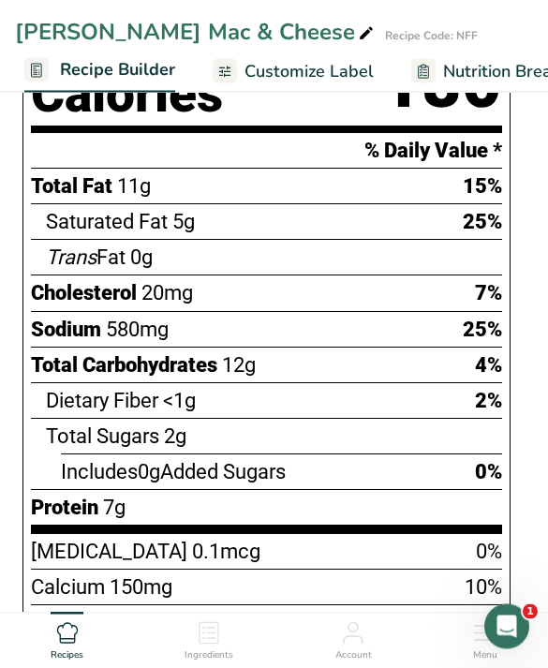
scroll to position [2326, 0]
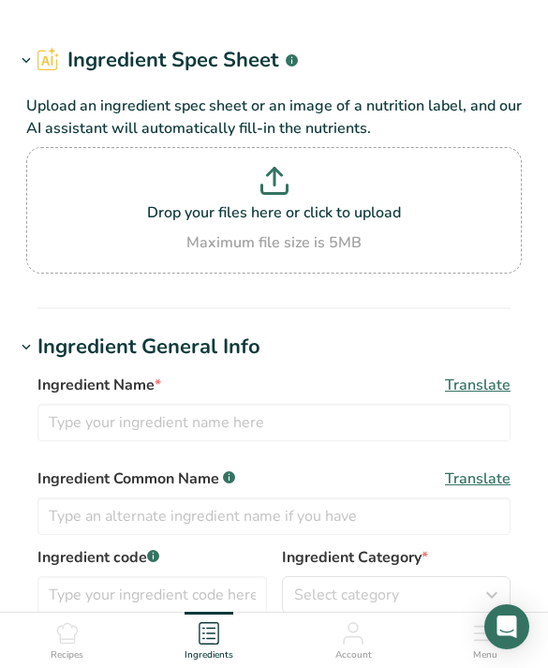
type input "Macaroni (HWE 2% Egg Pasta)"
type input "Macaroni"
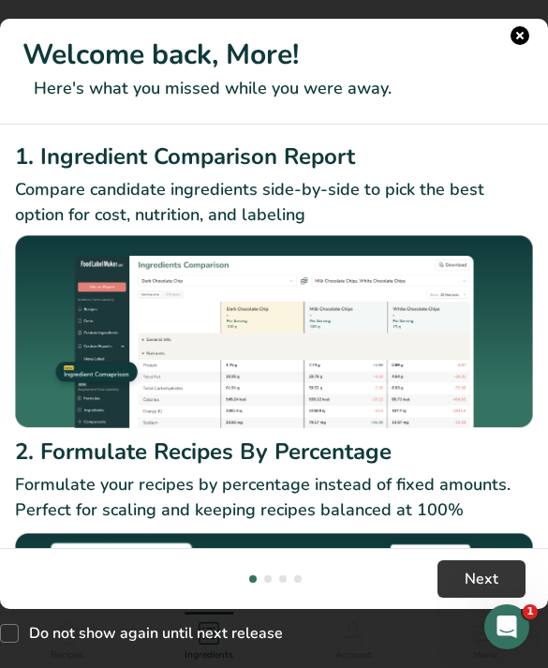
click at [528, 36] on button "New Features" at bounding box center [520, 35] width 19 height 19
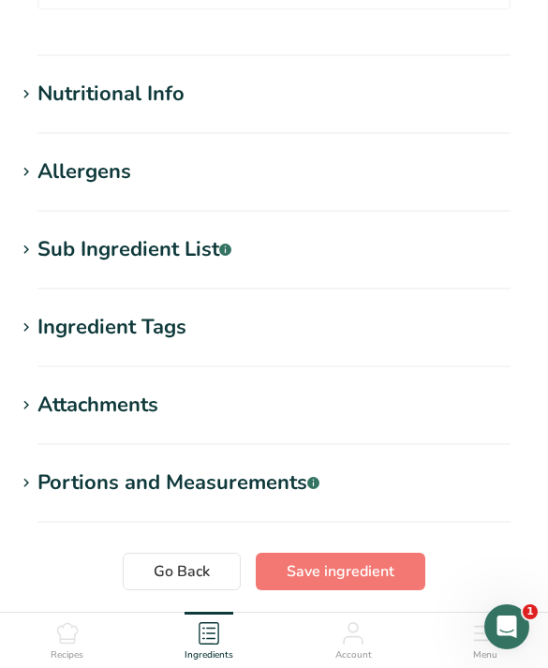
scroll to position [816, 0]
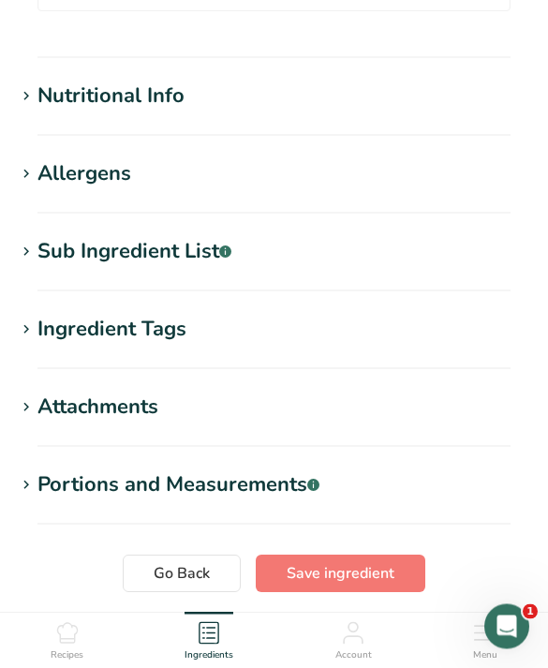
click at [336, 94] on h1 "Nutritional Info" at bounding box center [274, 97] width 518 height 31
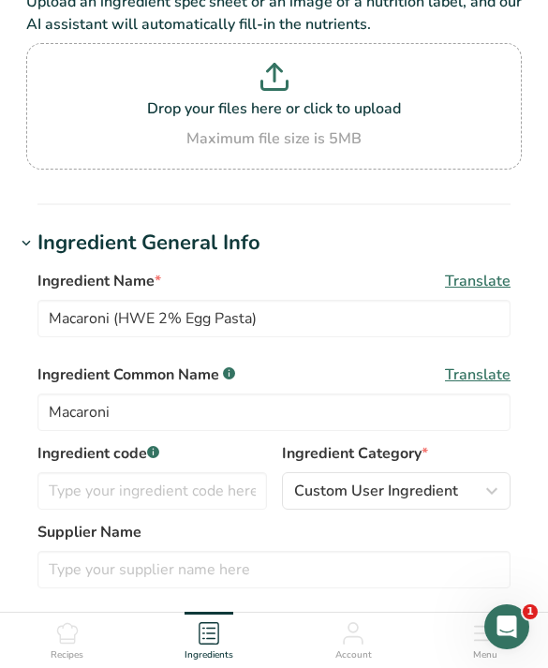
scroll to position [0, 0]
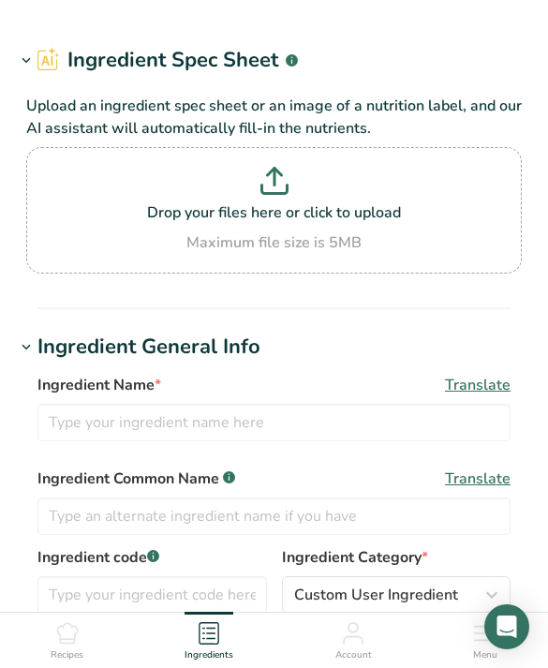
type input "Macaroni (HWE 2% Egg Pasta)"
type input "Macaroni"
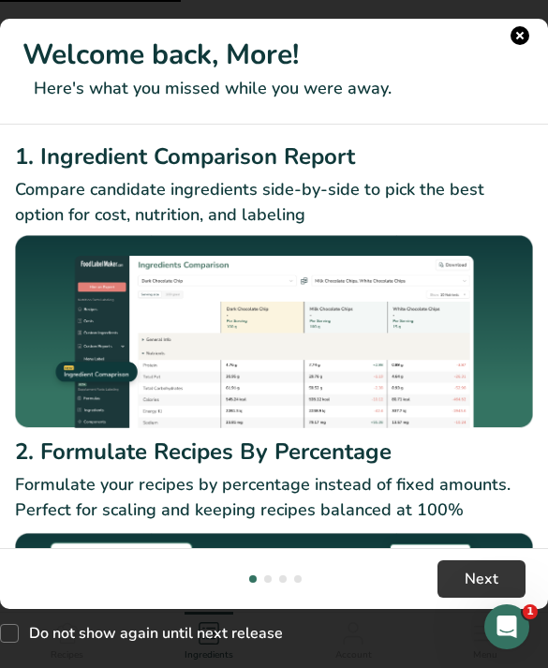
scroll to position [403, 0]
click at [521, 38] on button "New Features" at bounding box center [520, 35] width 19 height 19
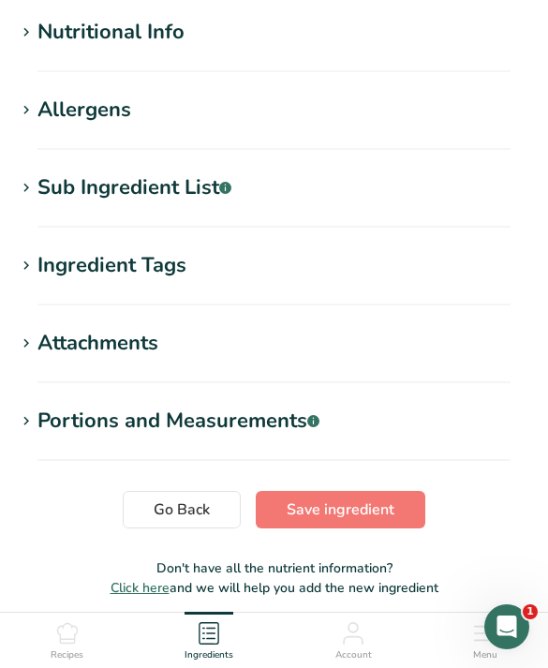
scroll to position [872, 0]
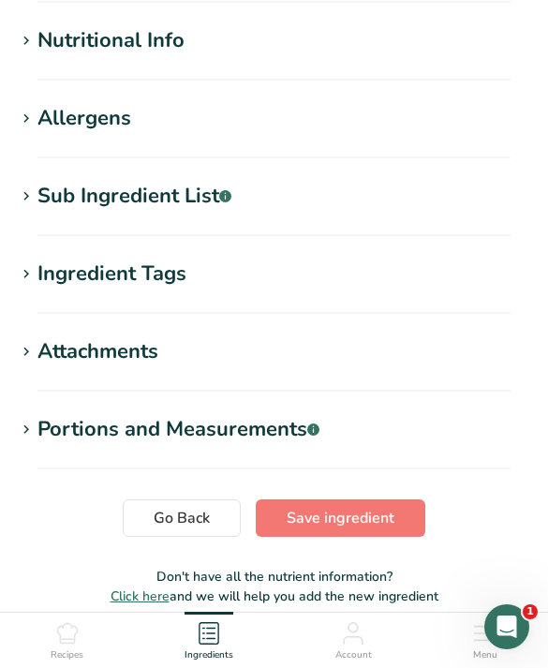
click at [415, 48] on h1 "Nutritional Info" at bounding box center [274, 40] width 518 height 31
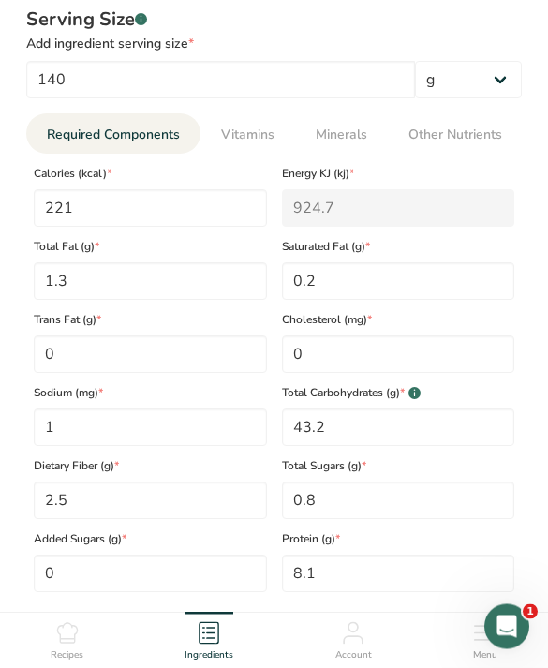
scroll to position [934, 0]
click at [454, 350] on input "0" at bounding box center [398, 353] width 233 height 37
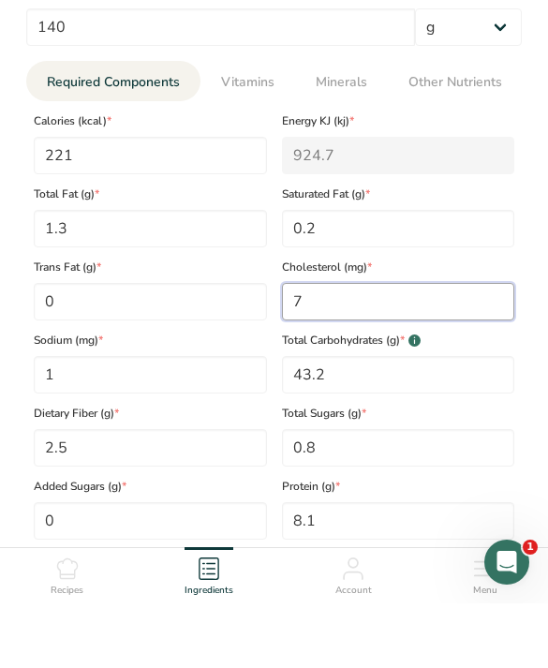
scroll to position [987, 0]
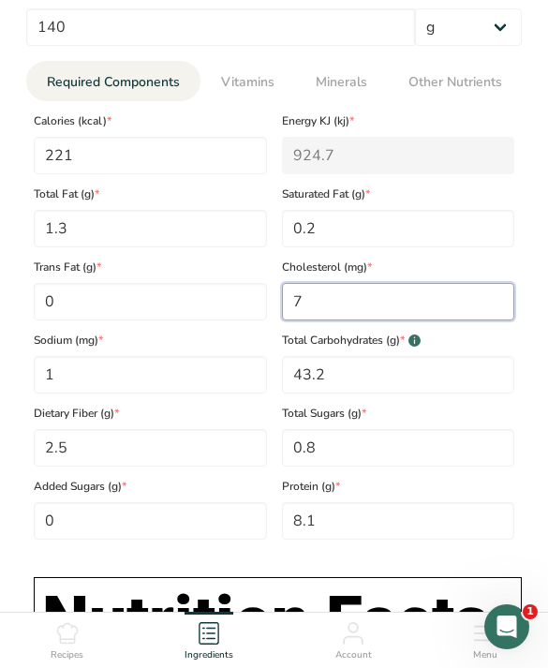
type input "7"
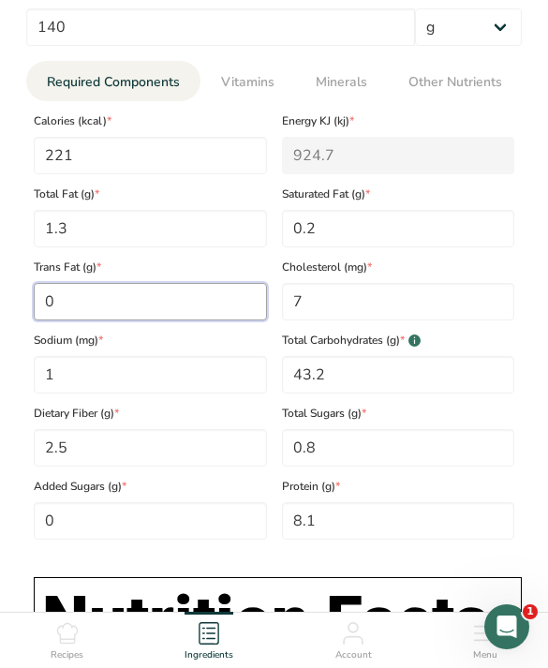
click at [133, 297] on Fat "0" at bounding box center [150, 301] width 233 height 37
type Fat "3"
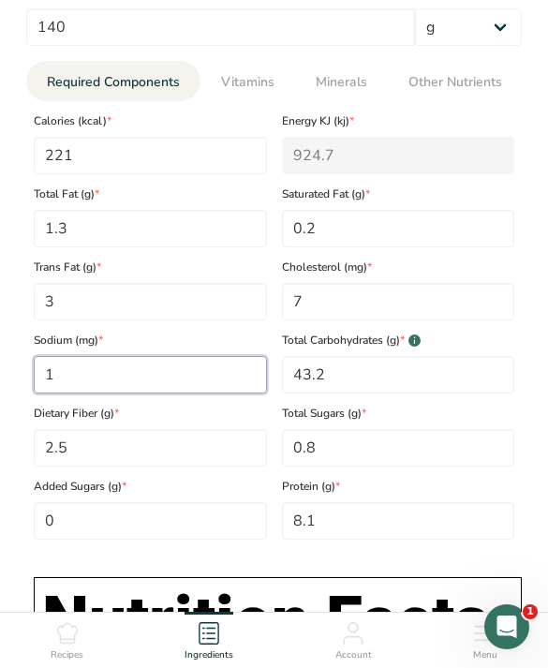
click at [210, 373] on input "1" at bounding box center [150, 374] width 233 height 37
type input "2"
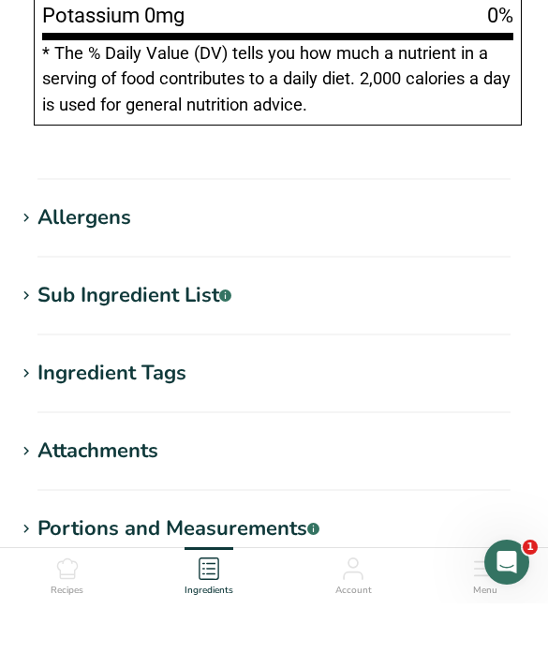
scroll to position [2527, 0]
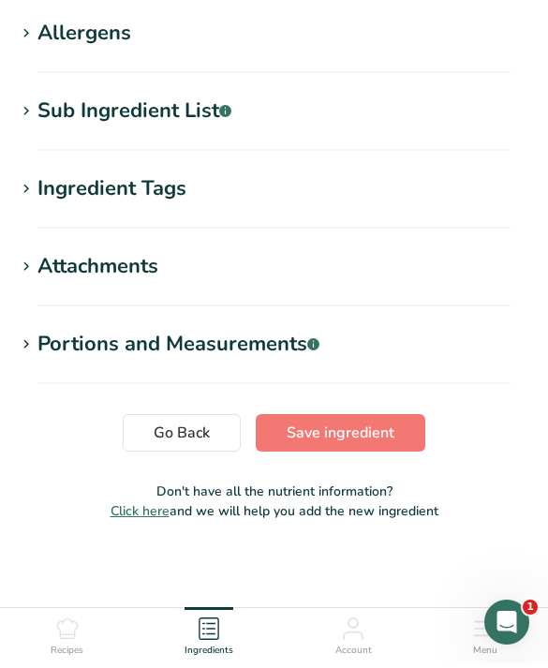
click at [360, 419] on button "Save ingredient" at bounding box center [341, 437] width 170 height 37
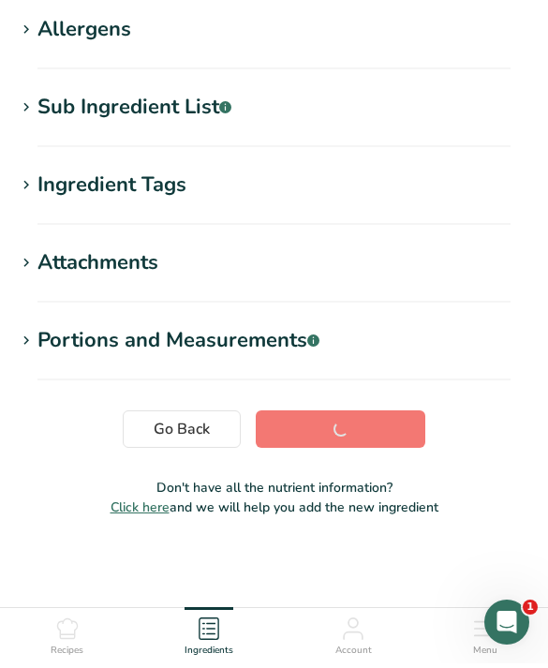
scroll to position [242, 0]
